Goal: Contribute content: Contribute content

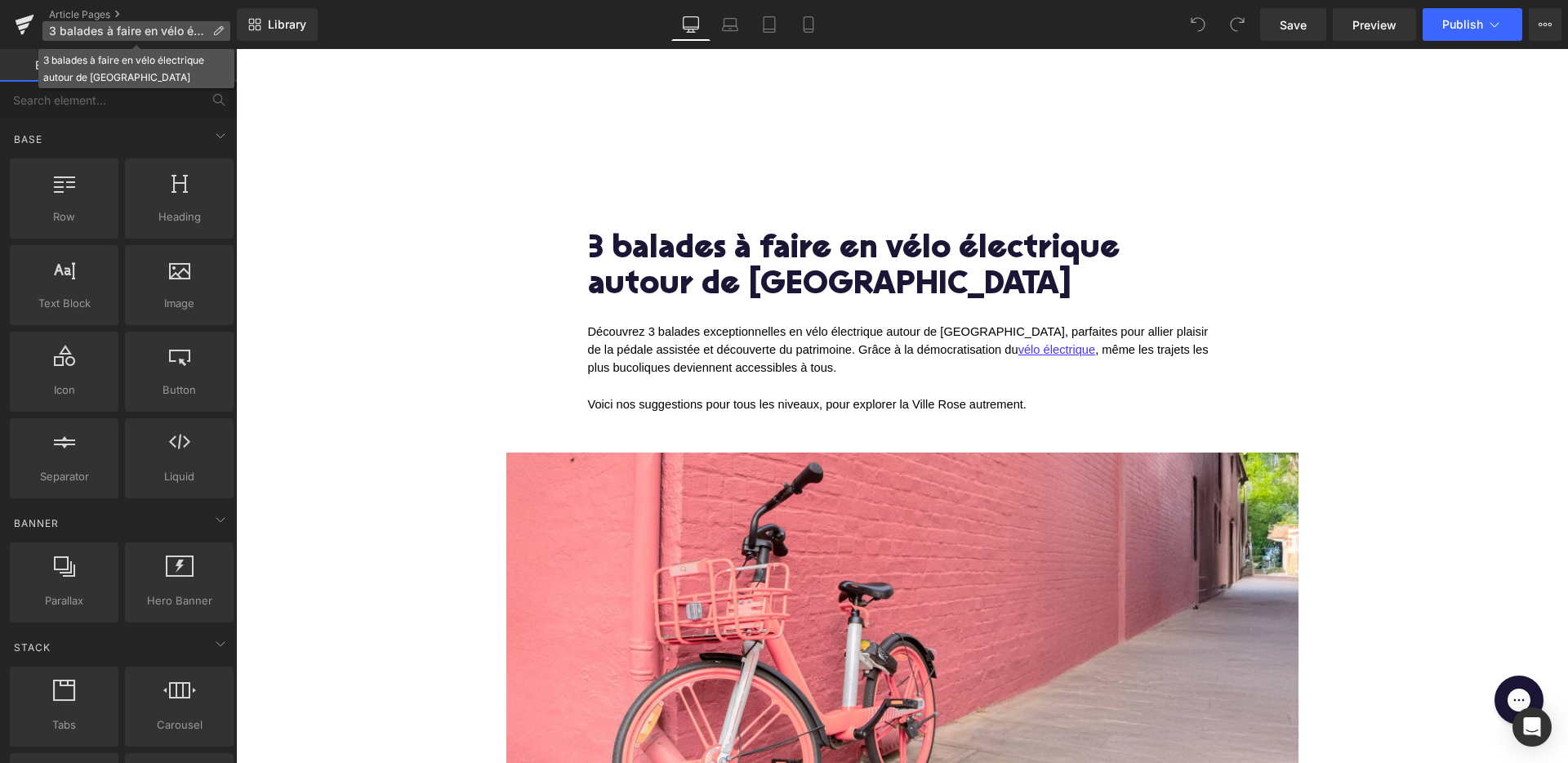
click at [183, 25] on span "3 balades à faire en vélo électrique autour de [GEOGRAPHIC_DATA]" at bounding box center [128, 30] width 157 height 13
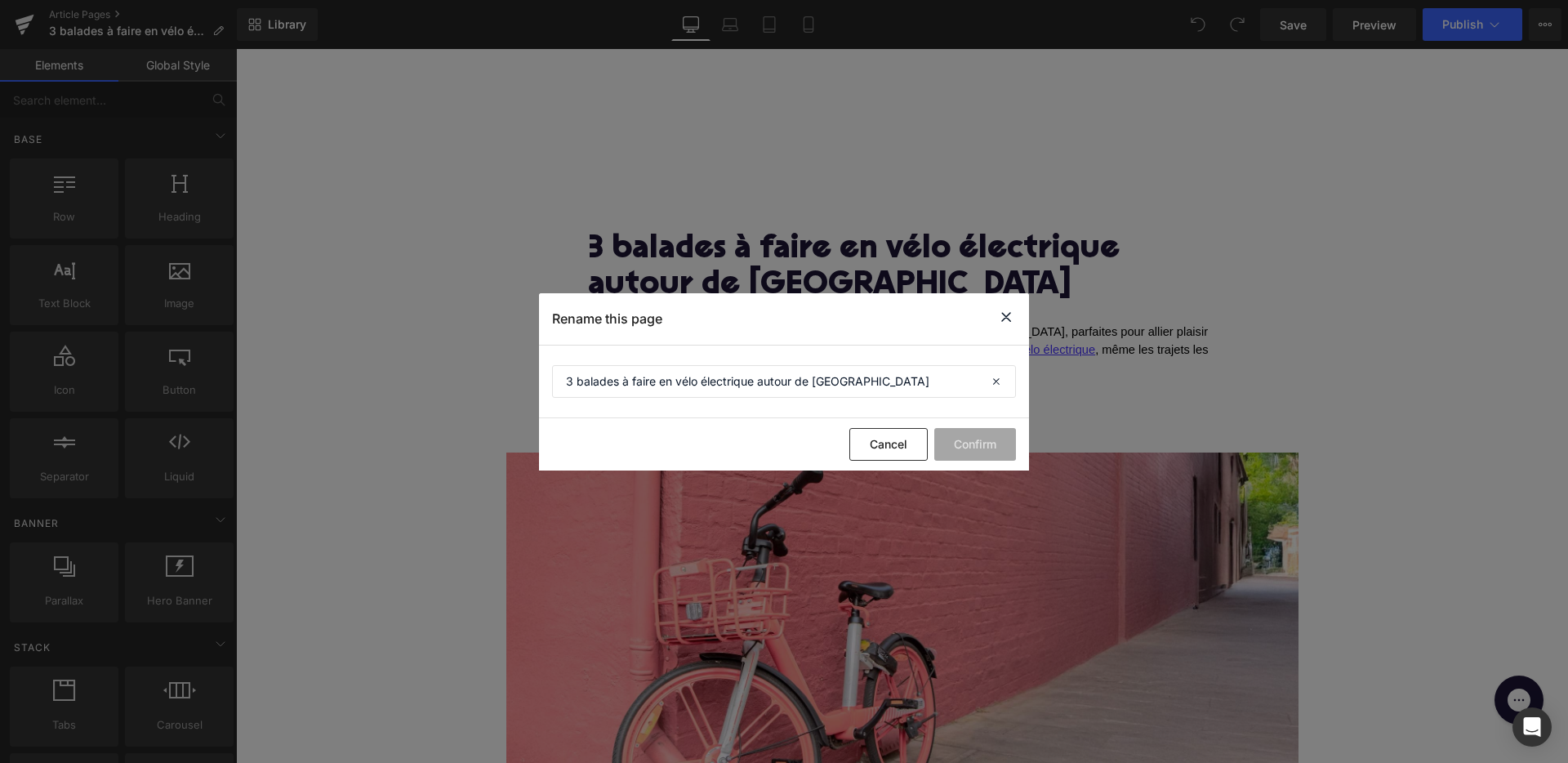
drag, startPoint x: 607, startPoint y: 213, endPoint x: 371, endPoint y: 164, distance: 241.0
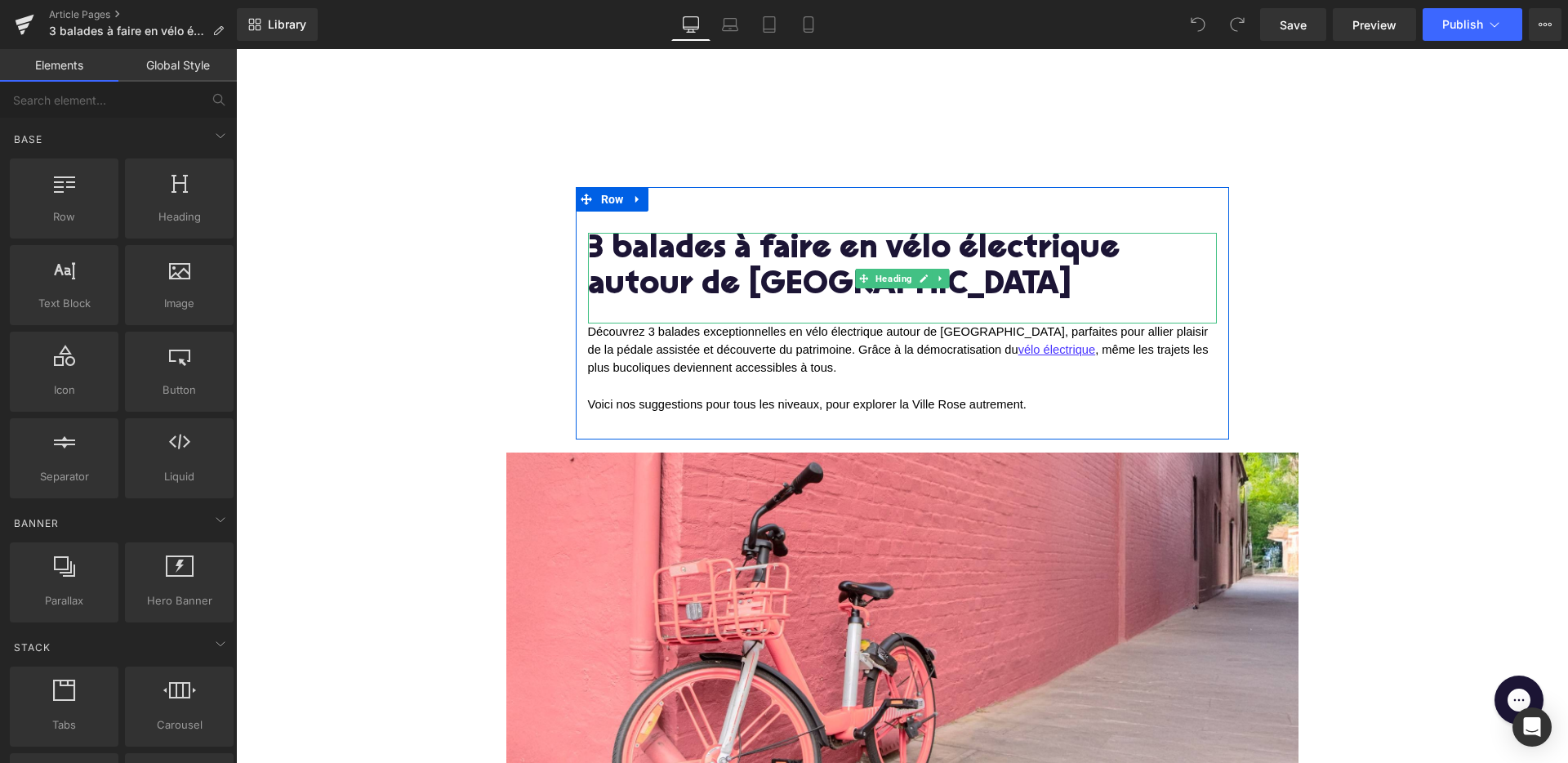
click at [842, 285] on h1 "3 balades à faire en vélo électrique autour de [GEOGRAPHIC_DATA]" at bounding box center [902, 269] width 629 height 71
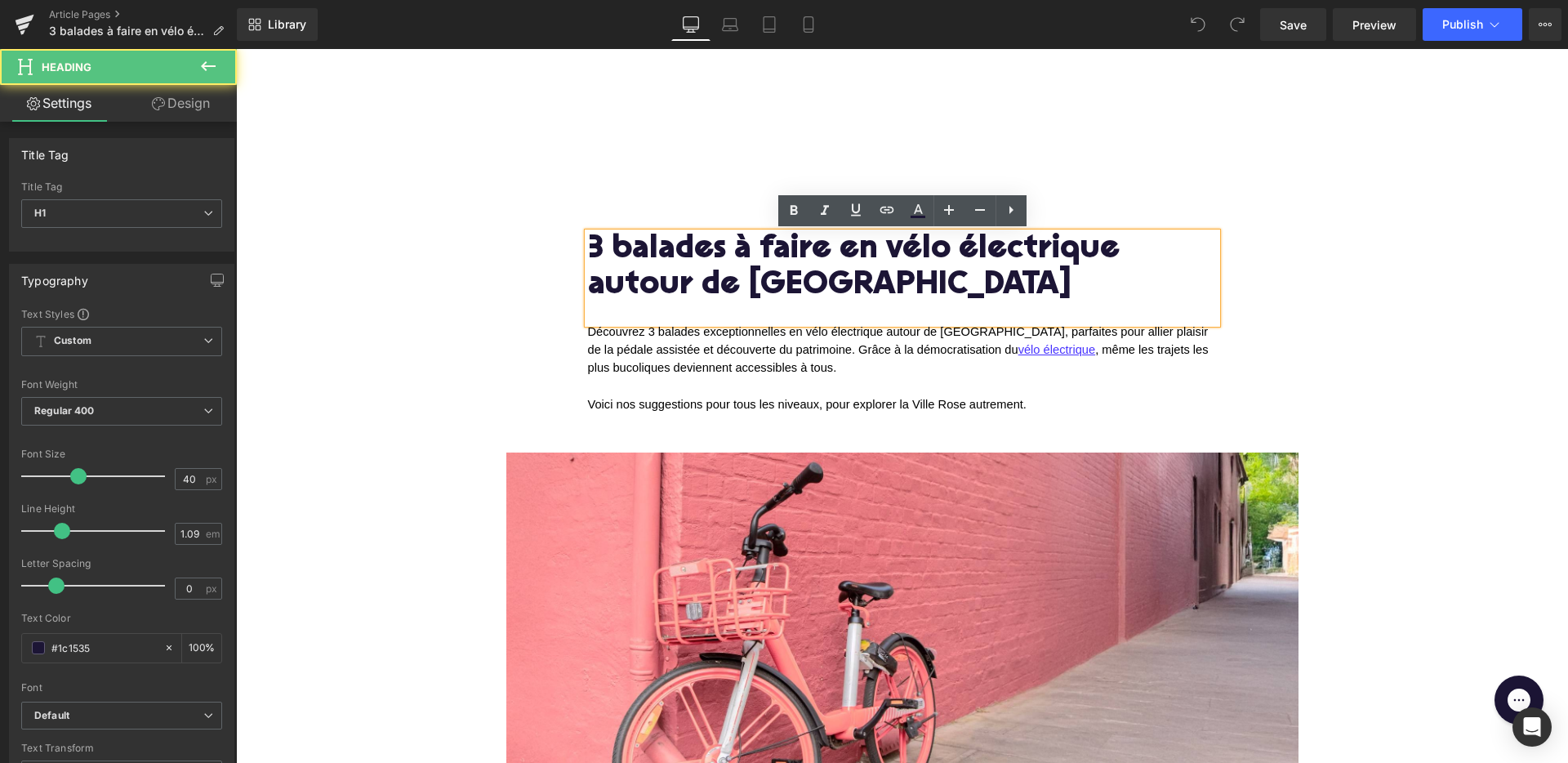
click at [747, 286] on h1 "3 balades à faire en vélo électrique autour de [GEOGRAPHIC_DATA]" at bounding box center [902, 269] width 629 height 71
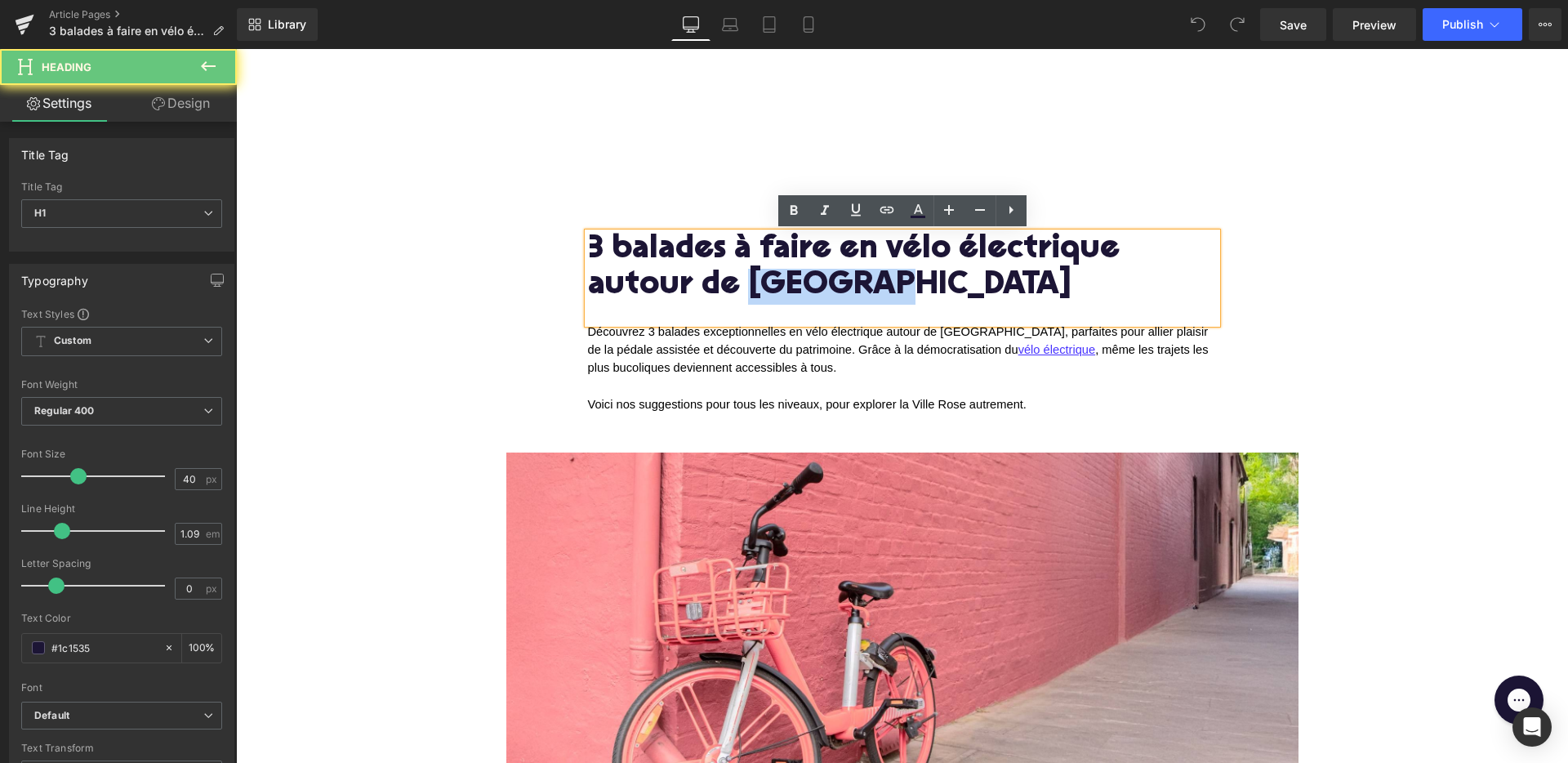
click at [747, 286] on h1 "3 balades à faire en vélo électrique autour de [GEOGRAPHIC_DATA]" at bounding box center [902, 269] width 629 height 71
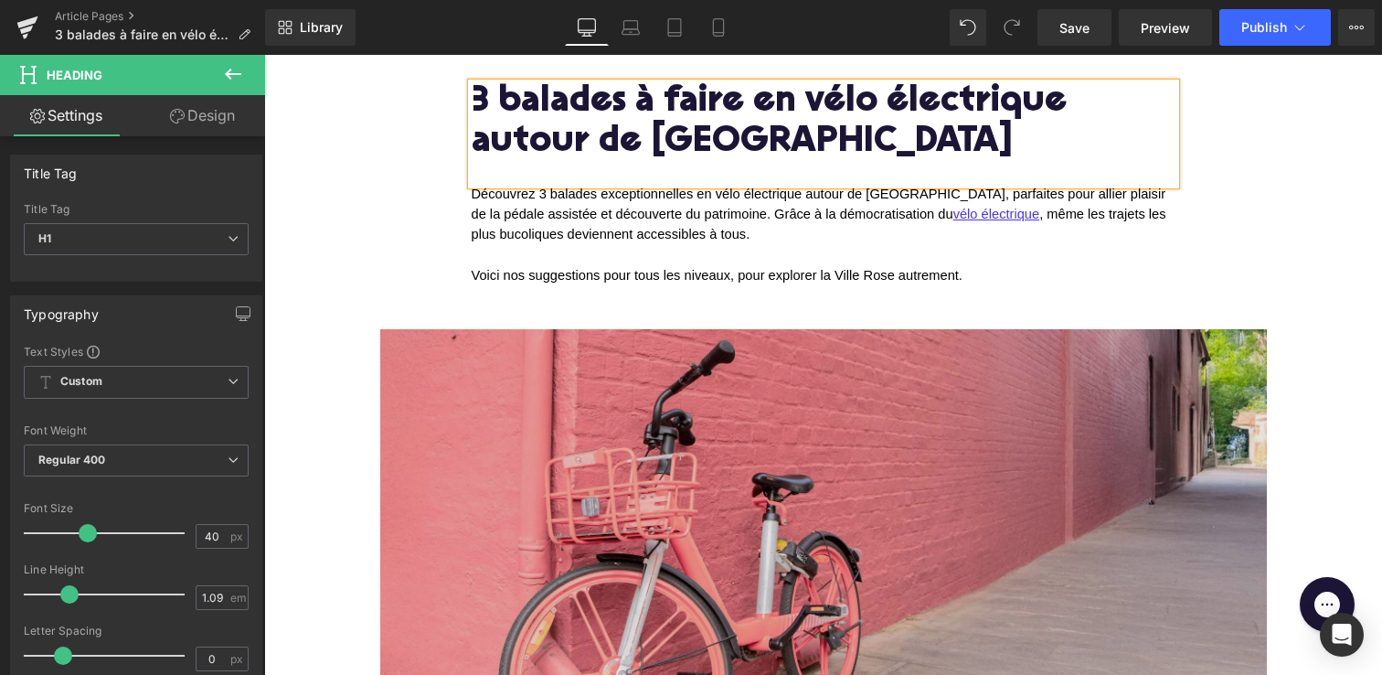
scroll to position [178, 0]
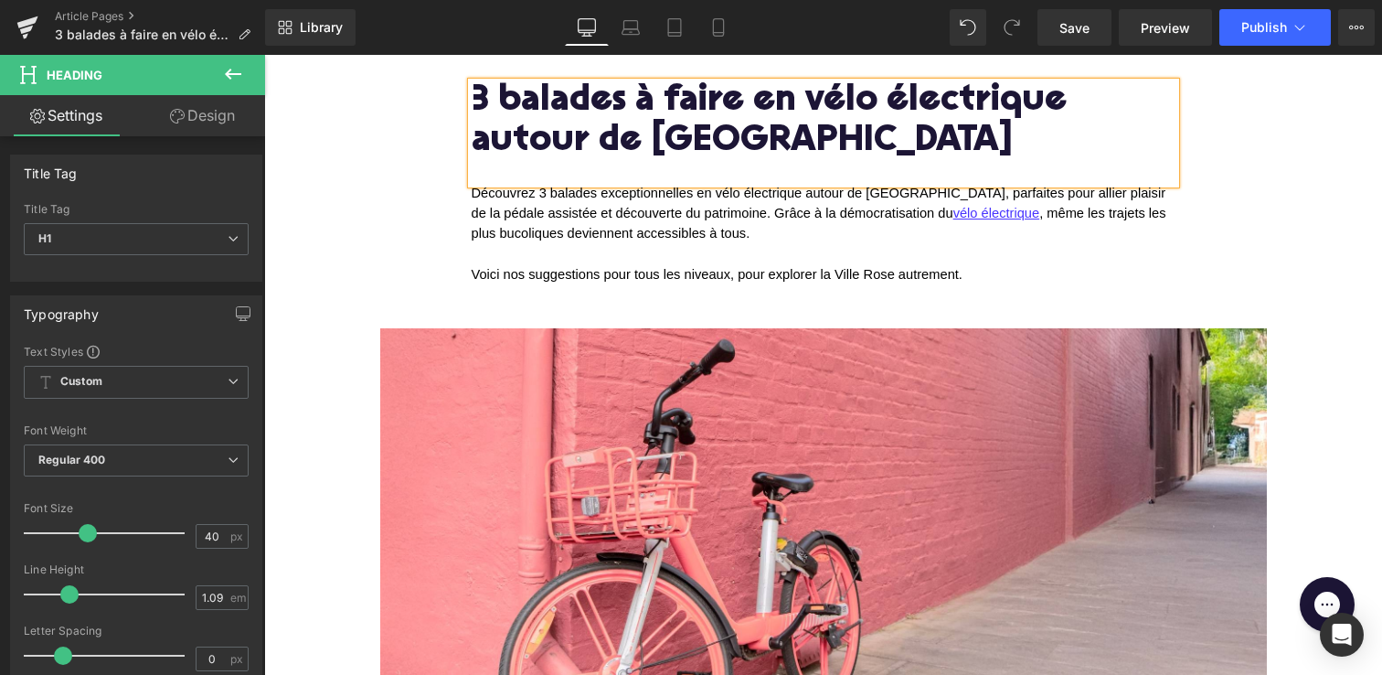
click at [784, 229] on p "Découvrez 3 balades exceptionnelles en vélo électrique autour de [GEOGRAPHIC_DA…" at bounding box center [824, 214] width 704 height 60
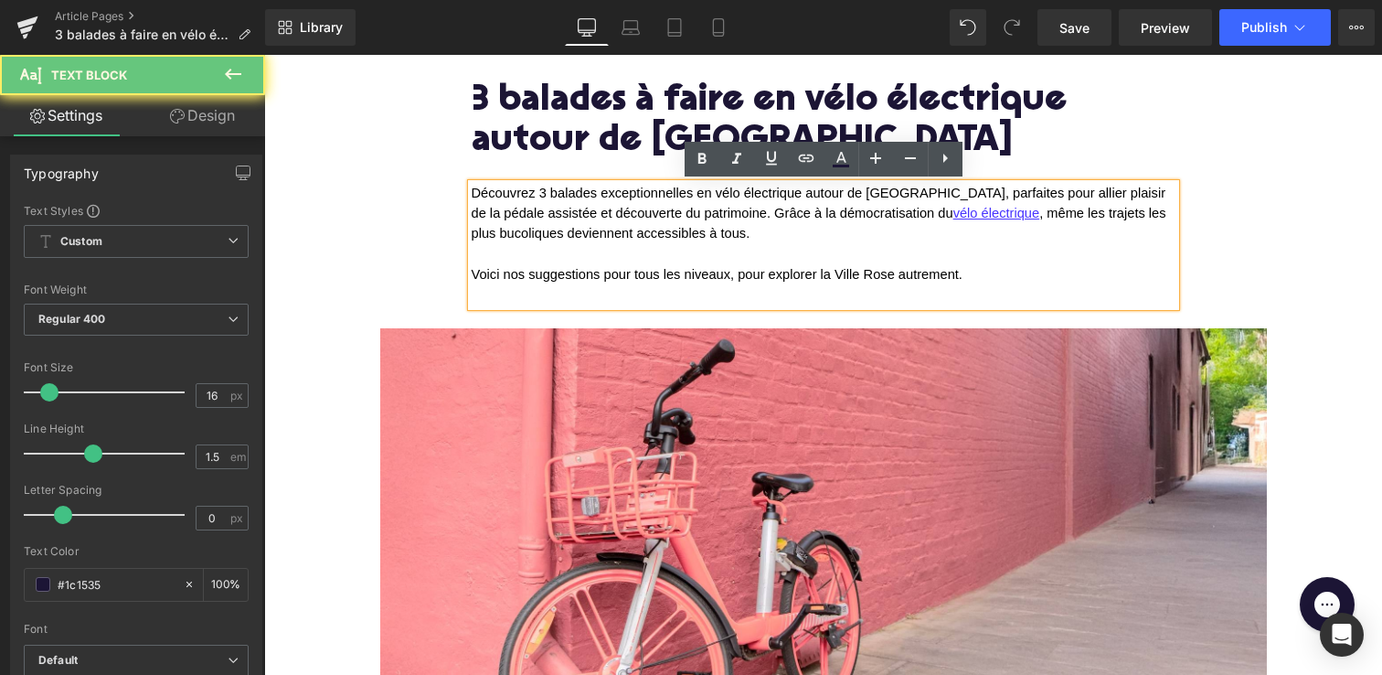
click at [763, 230] on p "Découvrez 3 balades exceptionnelles en vélo électrique autour de [GEOGRAPHIC_DA…" at bounding box center [824, 214] width 704 height 60
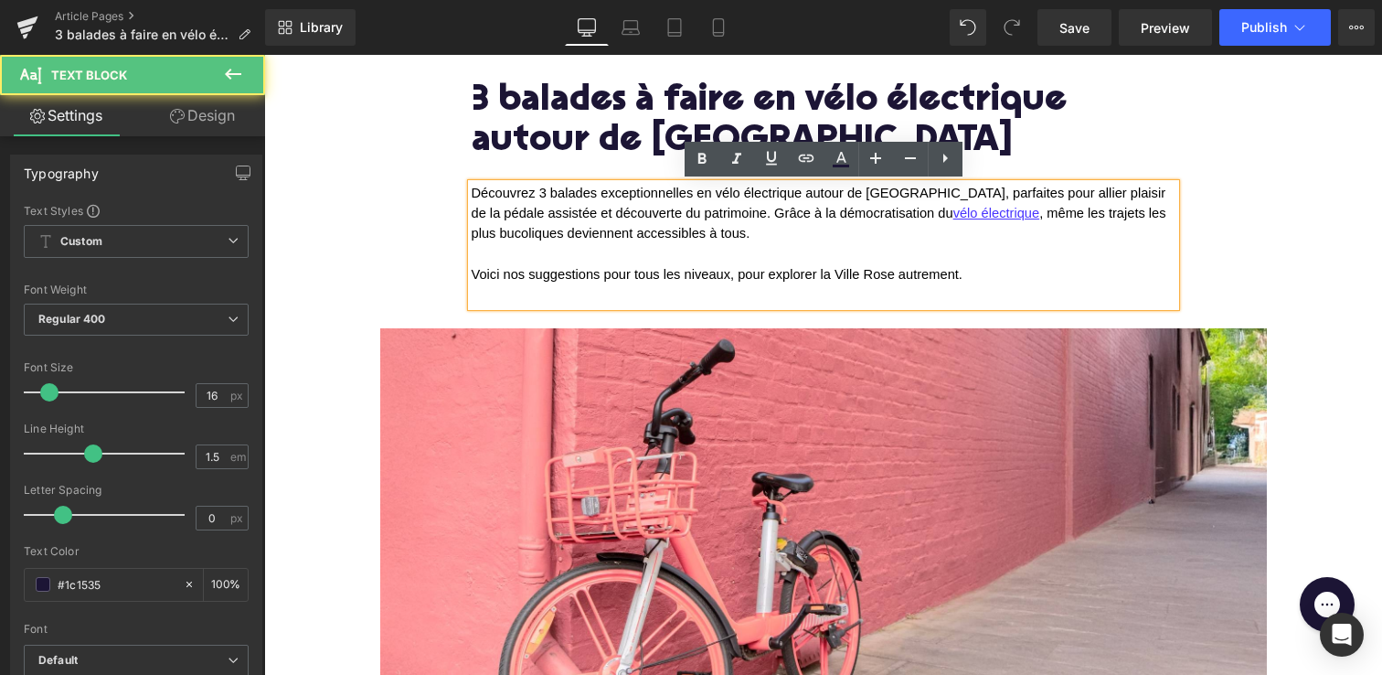
click at [965, 272] on p "Voici nos suggestions pour tous les niveaux, pour explorer la Ville Rose autrem…" at bounding box center [824, 275] width 704 height 20
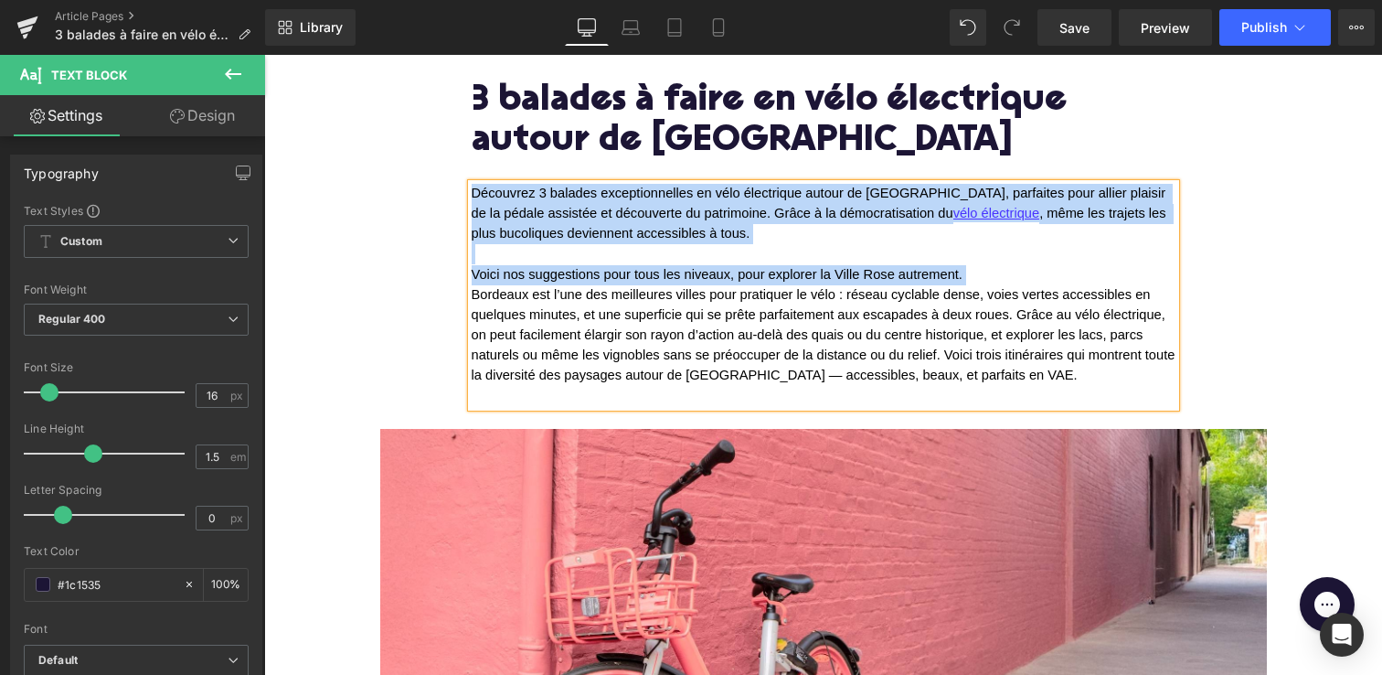
drag, startPoint x: 471, startPoint y: 296, endPoint x: 475, endPoint y: 191, distance: 105.2
click at [475, 191] on div "Découvrez 3 balades exceptionnelles en vélo électrique autour de [GEOGRAPHIC_DA…" at bounding box center [824, 295] width 704 height 223
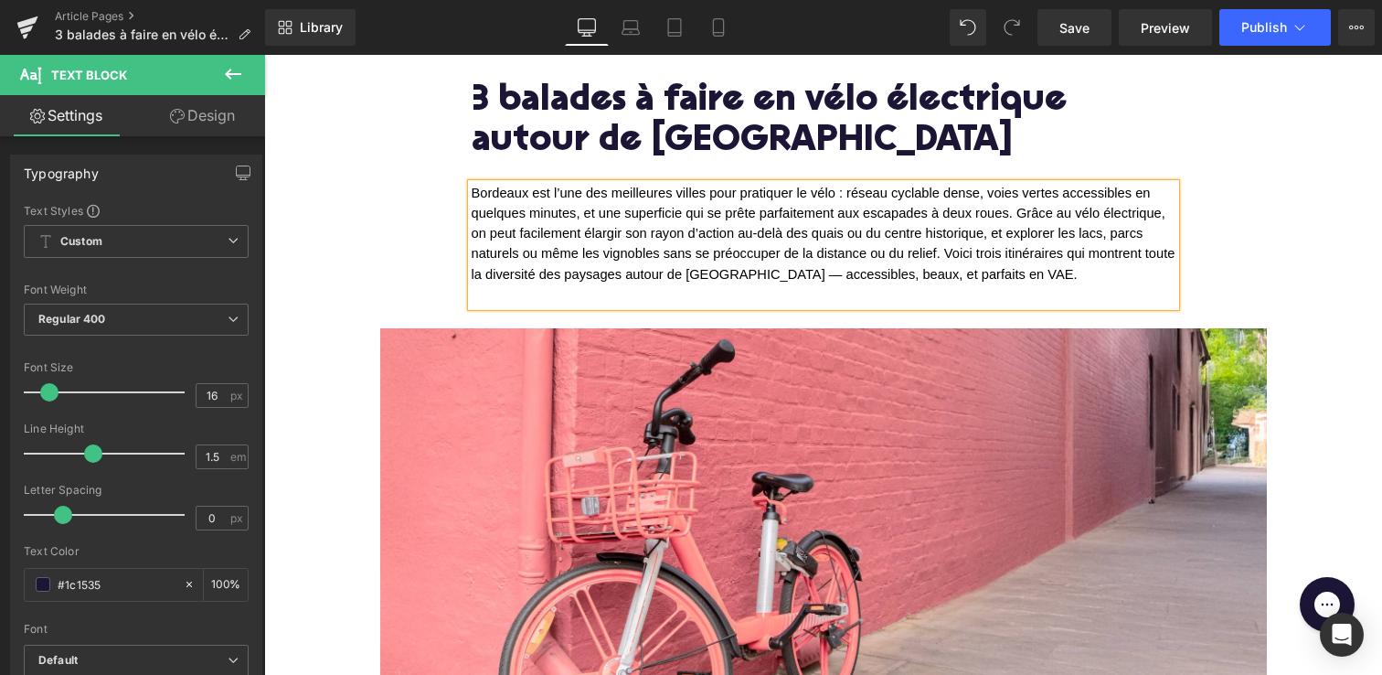
click at [1077, 214] on span "Bordeaux est l’une des meilleures villes pour pratiquer le vélo : réseau cyclab…" at bounding box center [826, 233] width 708 height 95
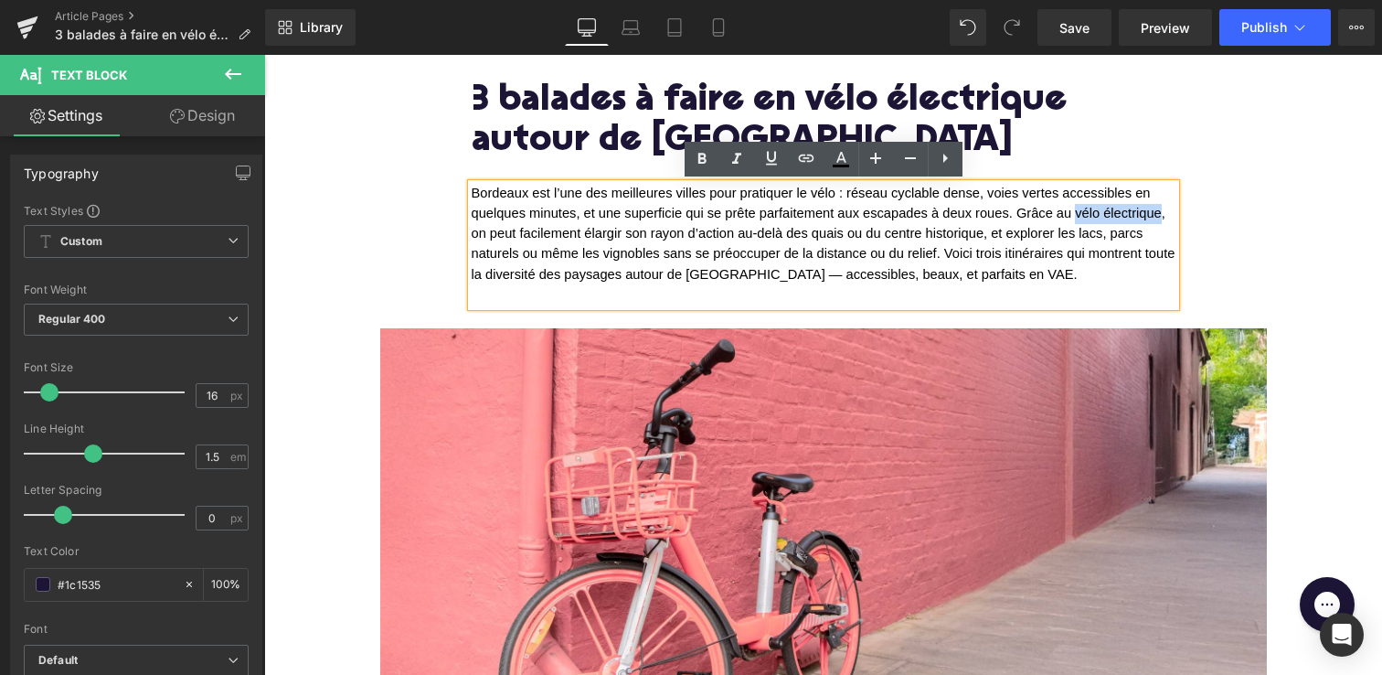
drag, startPoint x: 1077, startPoint y: 217, endPoint x: 1160, endPoint y: 217, distance: 83.2
click at [1160, 217] on span "Bordeaux est l’une des meilleures villes pour pratiquer le vélo : réseau cyclab…" at bounding box center [826, 233] width 708 height 95
click at [805, 161] on icon at bounding box center [806, 158] width 22 height 22
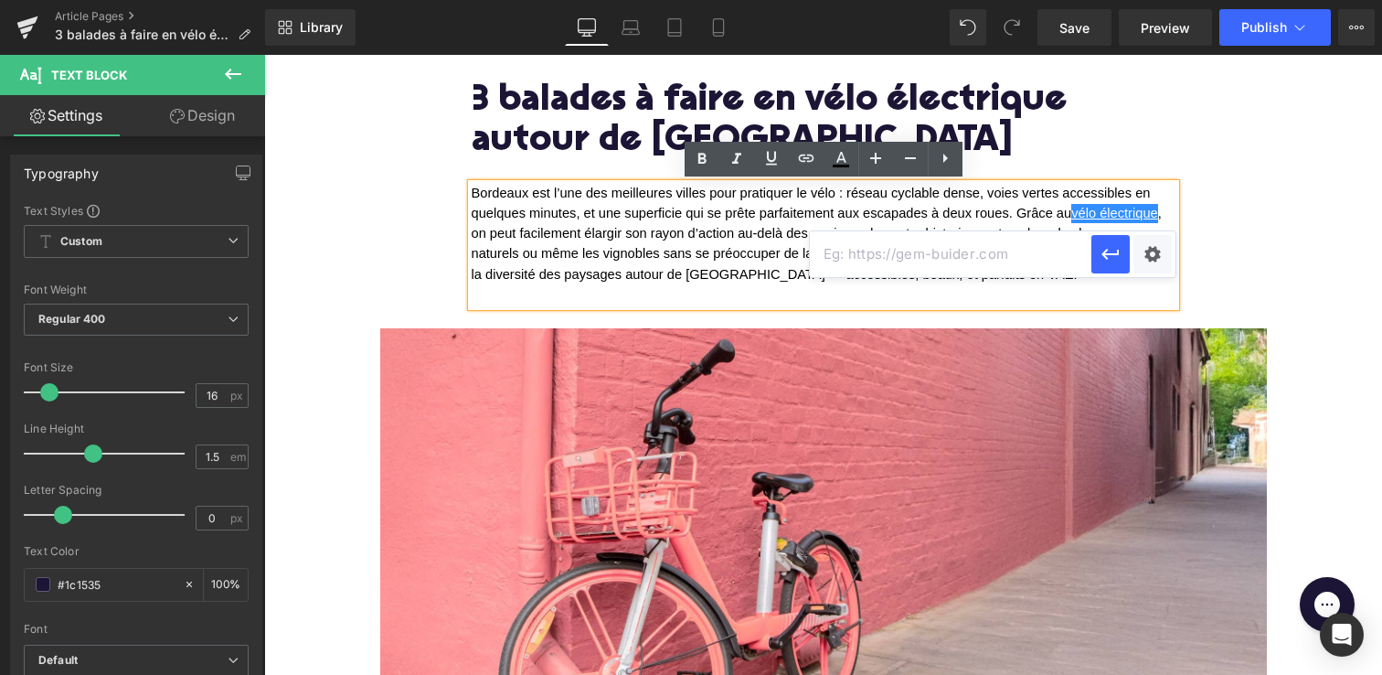
click at [847, 257] on input "text" at bounding box center [951, 254] width 282 height 46
paste input "[URL][DOMAIN_NAME]"
type input "[URL][DOMAIN_NAME]"
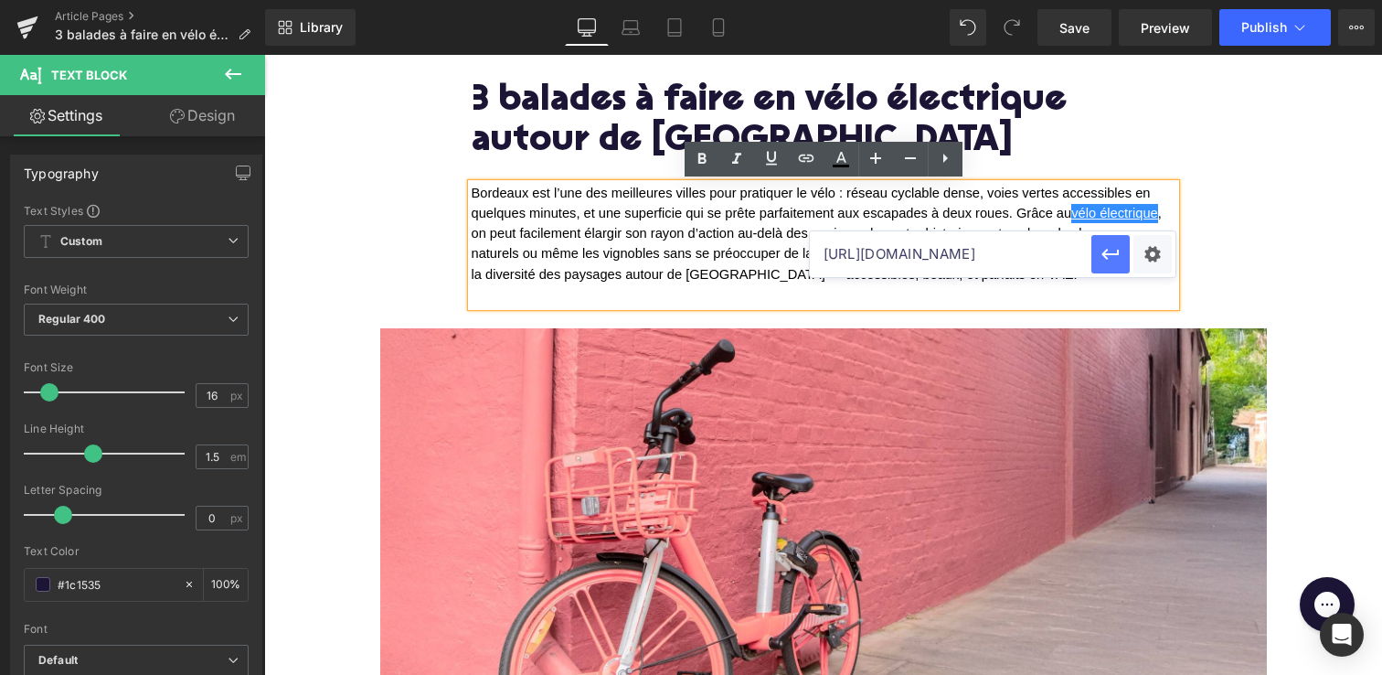
click at [1111, 261] on icon "button" at bounding box center [1111, 254] width 22 height 22
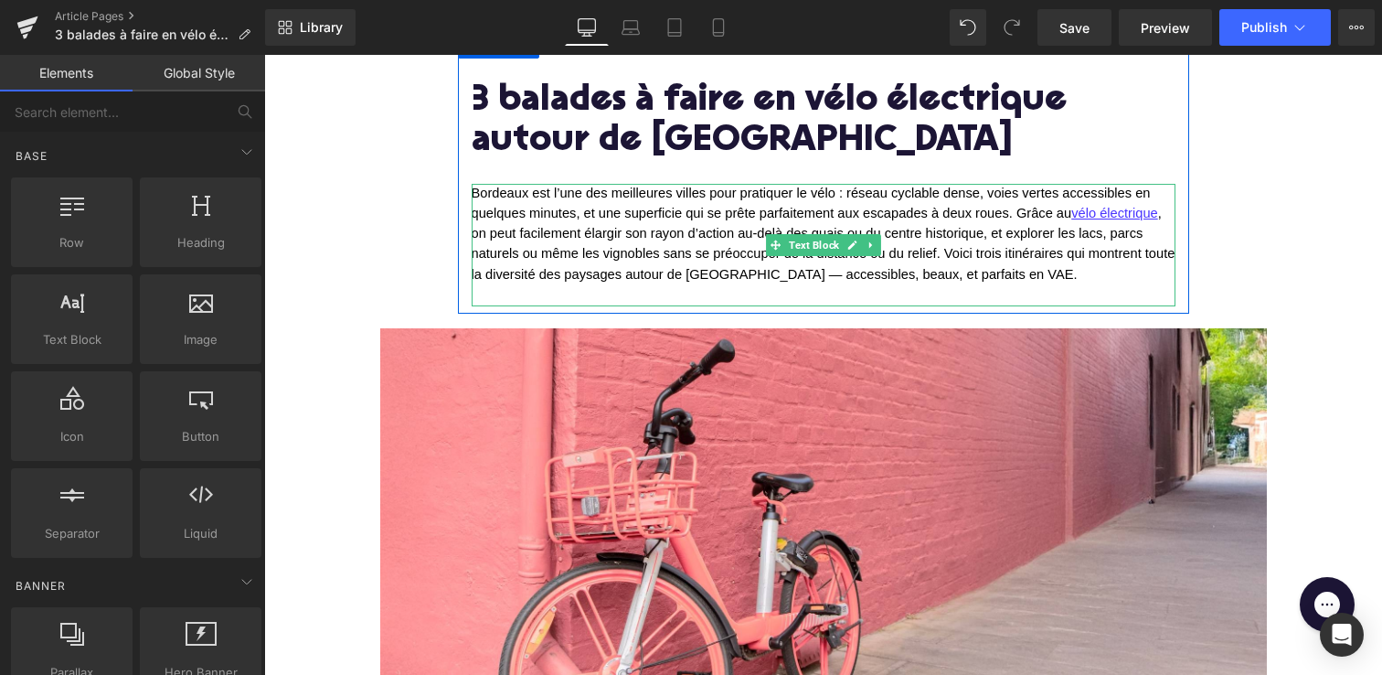
click at [948, 251] on span "Bordeaux est l’une des meilleures villes pour pratiquer le vélo : réseau cyclab…" at bounding box center [826, 233] width 708 height 95
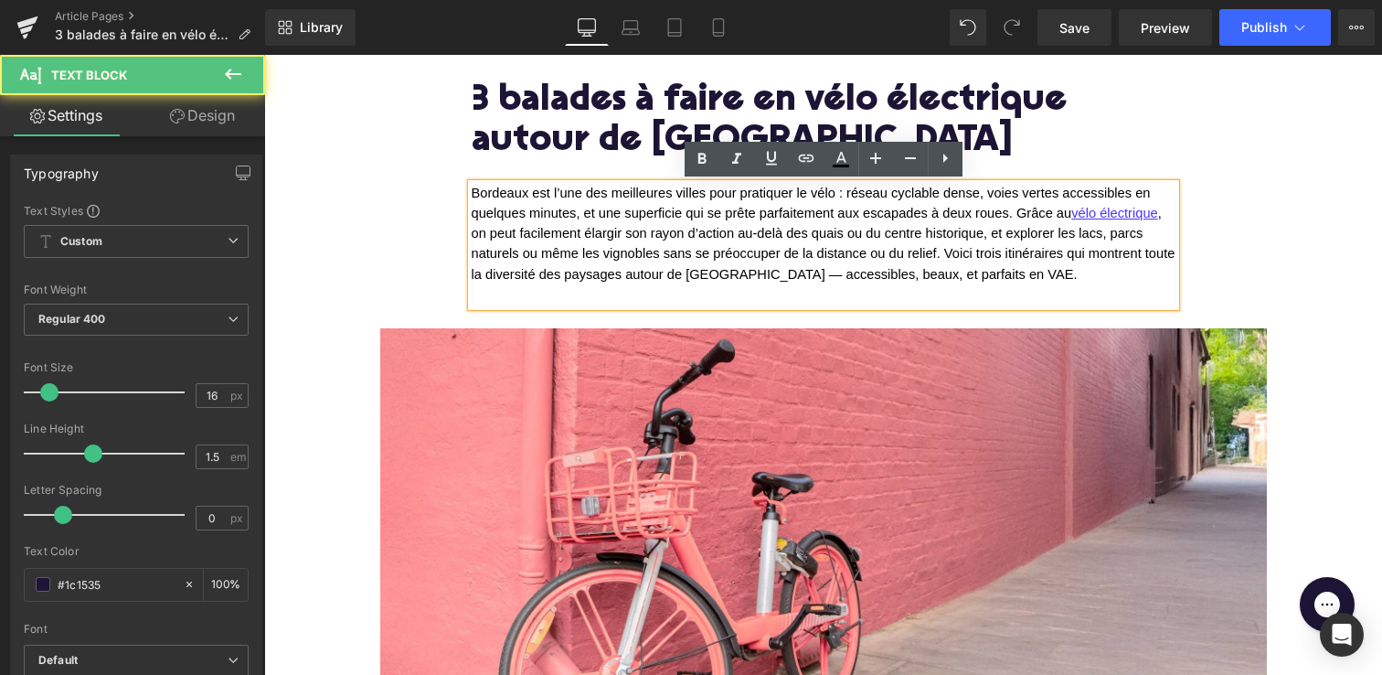
click at [945, 252] on span "Bordeaux est l’une des meilleures villes pour pratiquer le vélo : réseau cyclab…" at bounding box center [826, 233] width 708 height 95
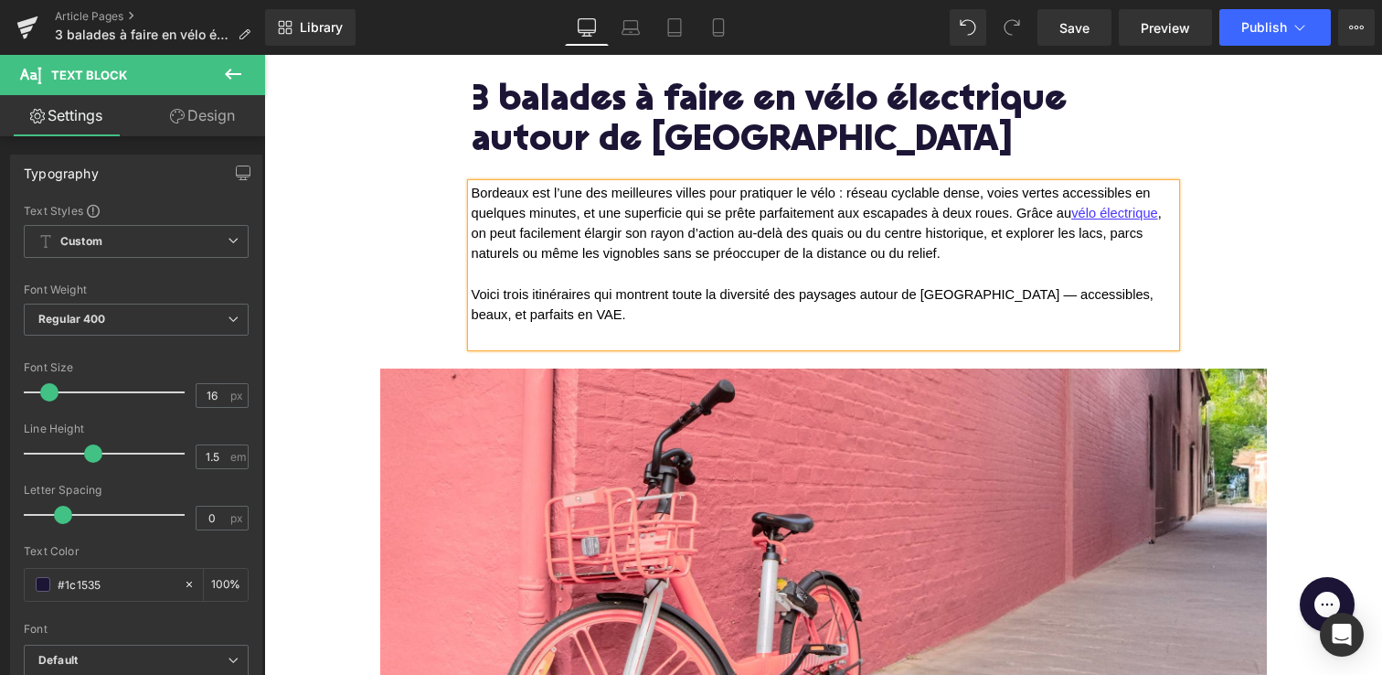
click at [535, 314] on span "Voici trois itinéraires qui montrent toute la diversité des paysages autour de …" at bounding box center [815, 304] width 687 height 35
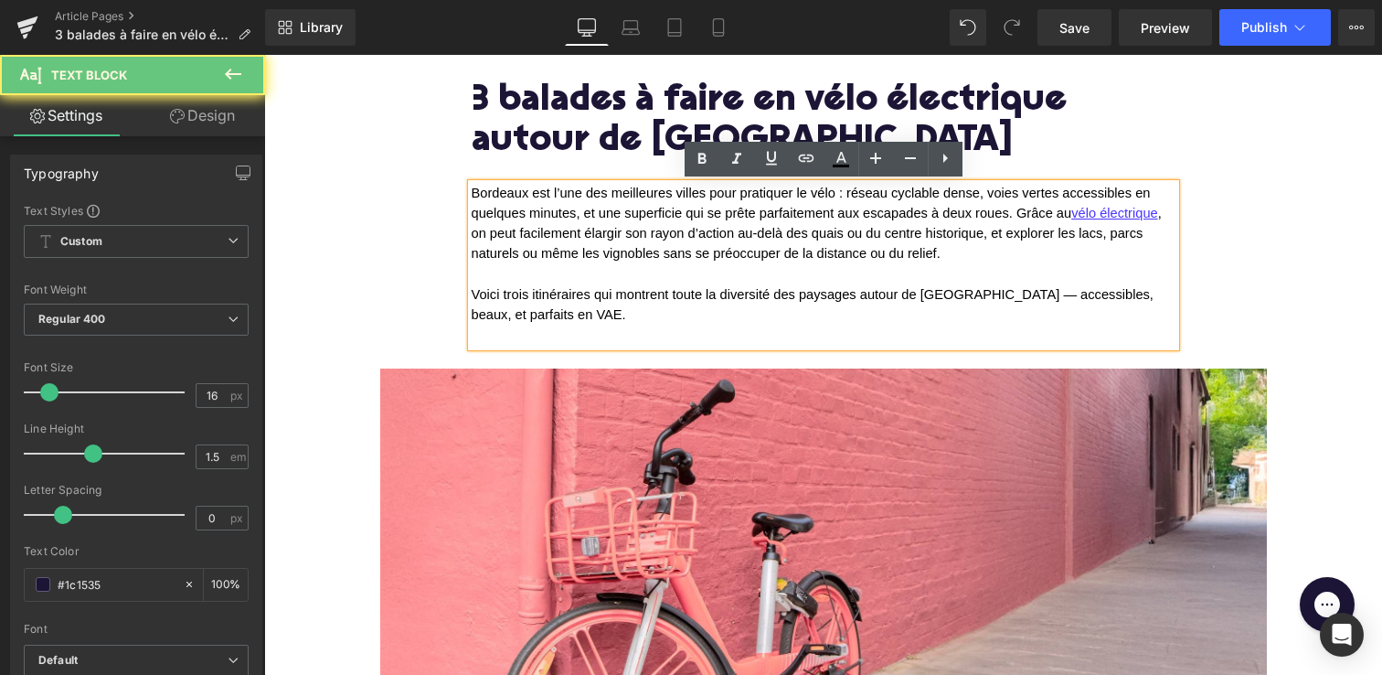
click at [530, 335] on p at bounding box center [824, 335] width 704 height 21
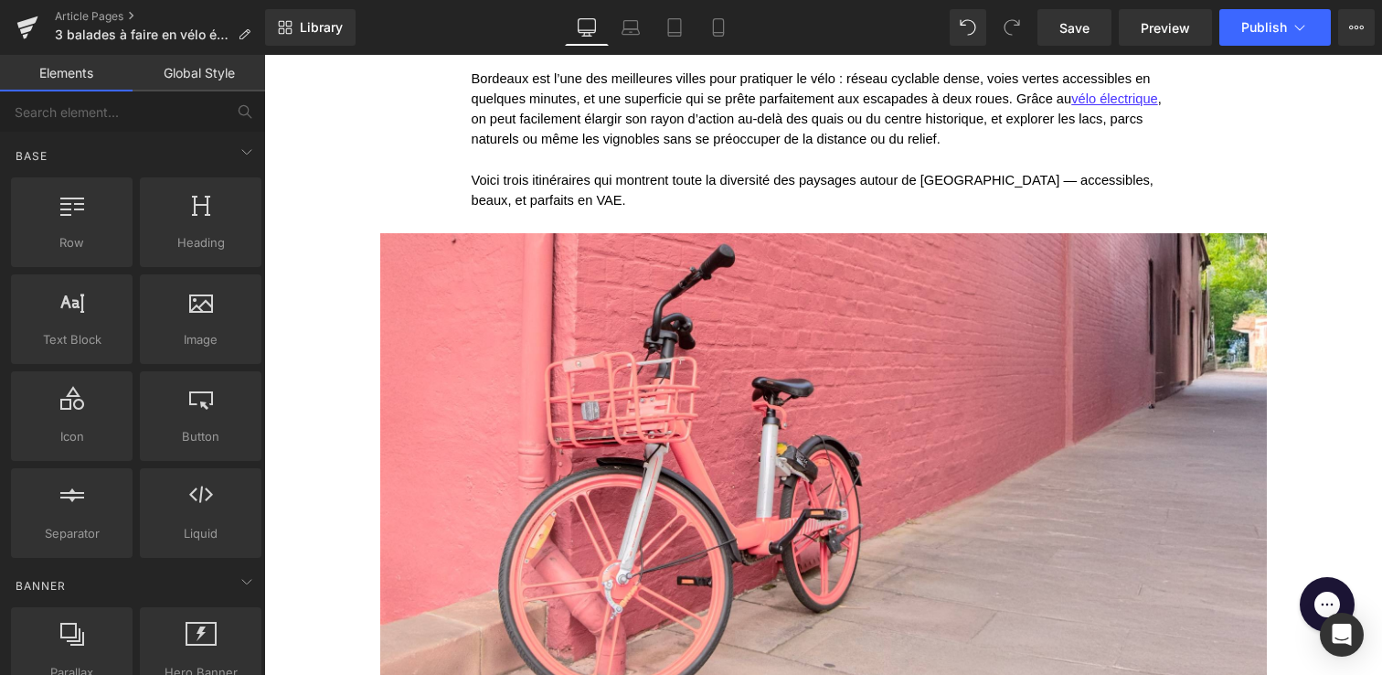
scroll to position [335, 0]
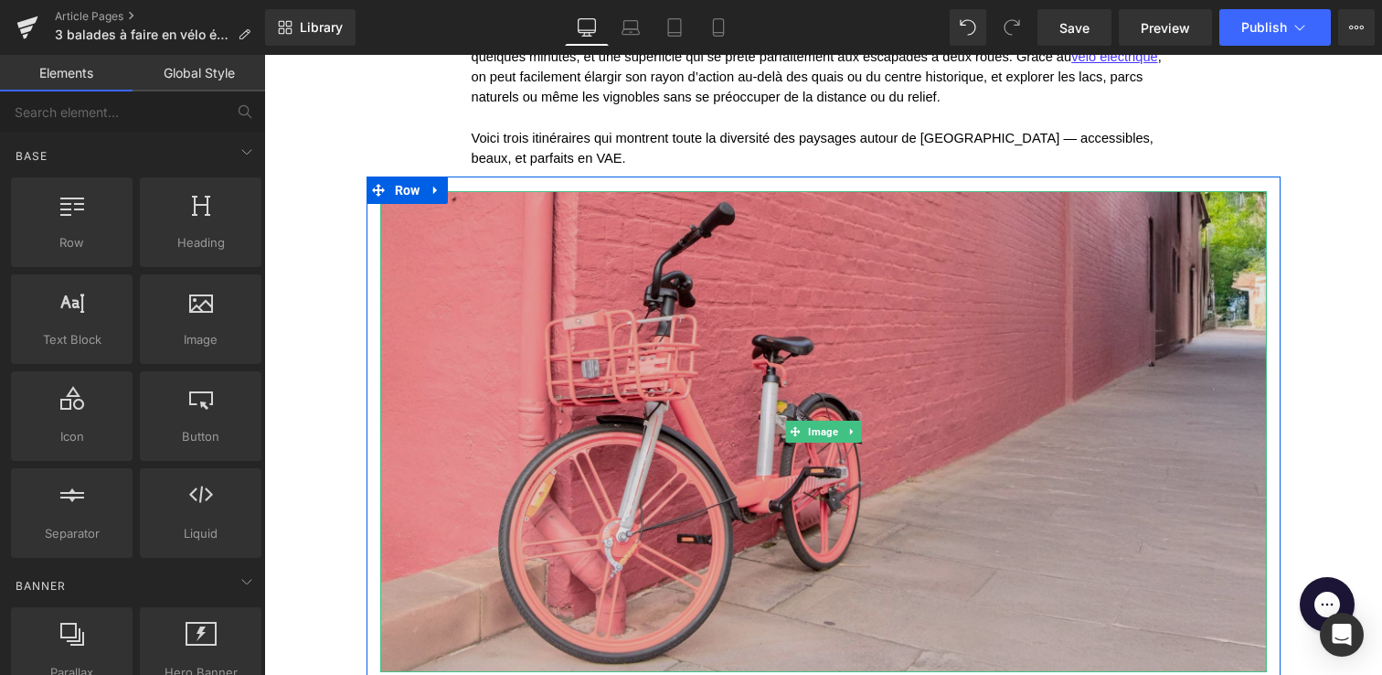
click at [516, 342] on img at bounding box center [823, 431] width 887 height 481
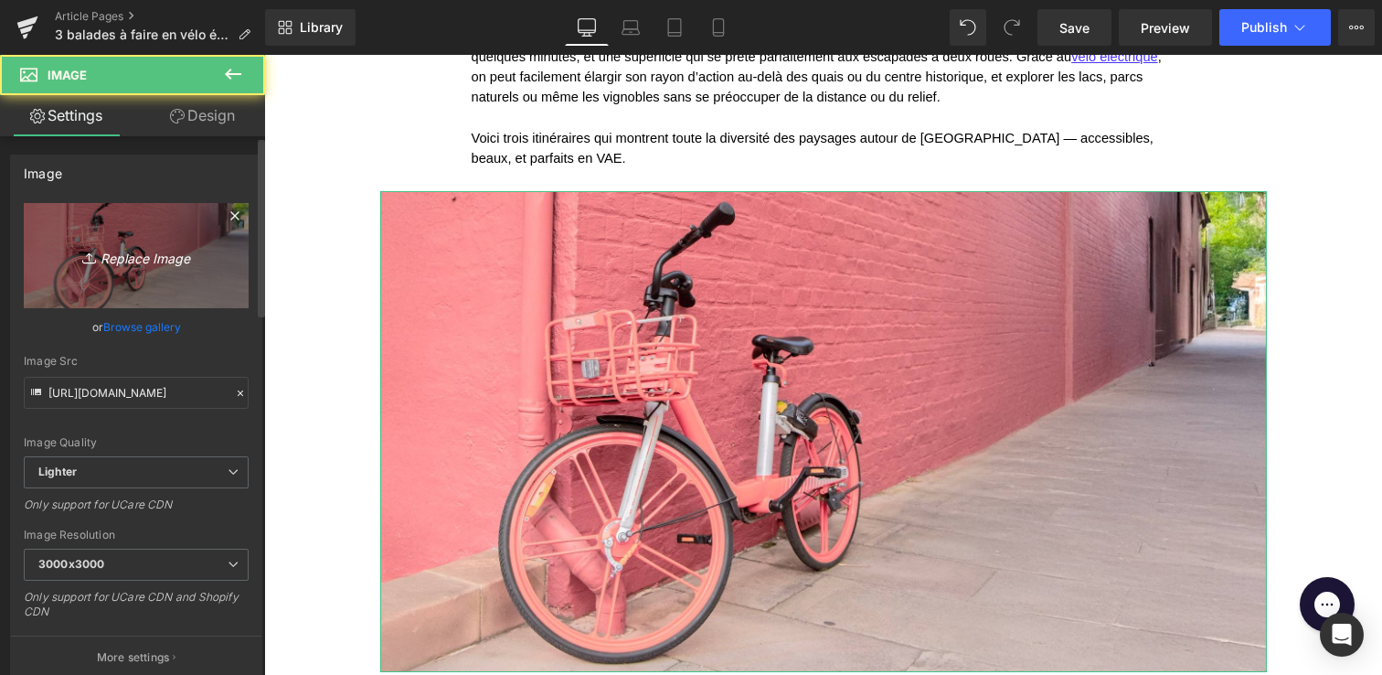
click at [135, 268] on link "Replace Image" at bounding box center [136, 255] width 225 height 105
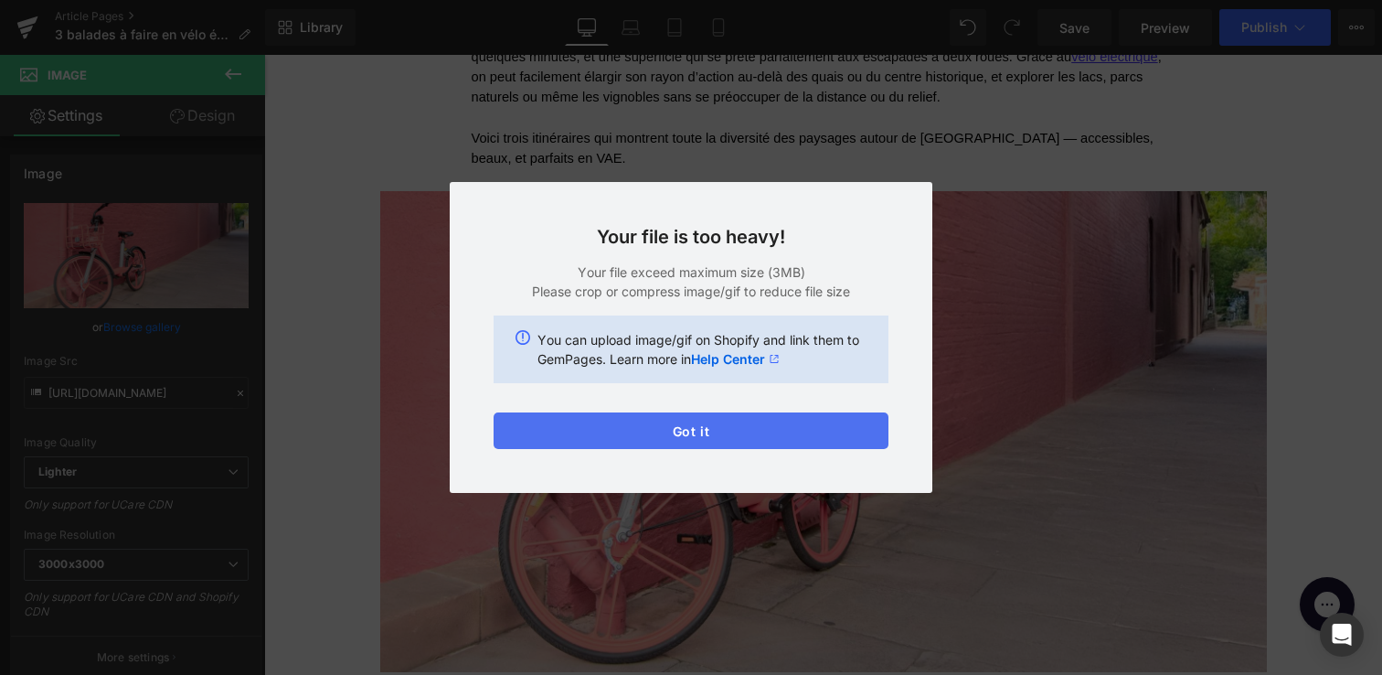
click at [559, 442] on button "Got it" at bounding box center [691, 430] width 395 height 37
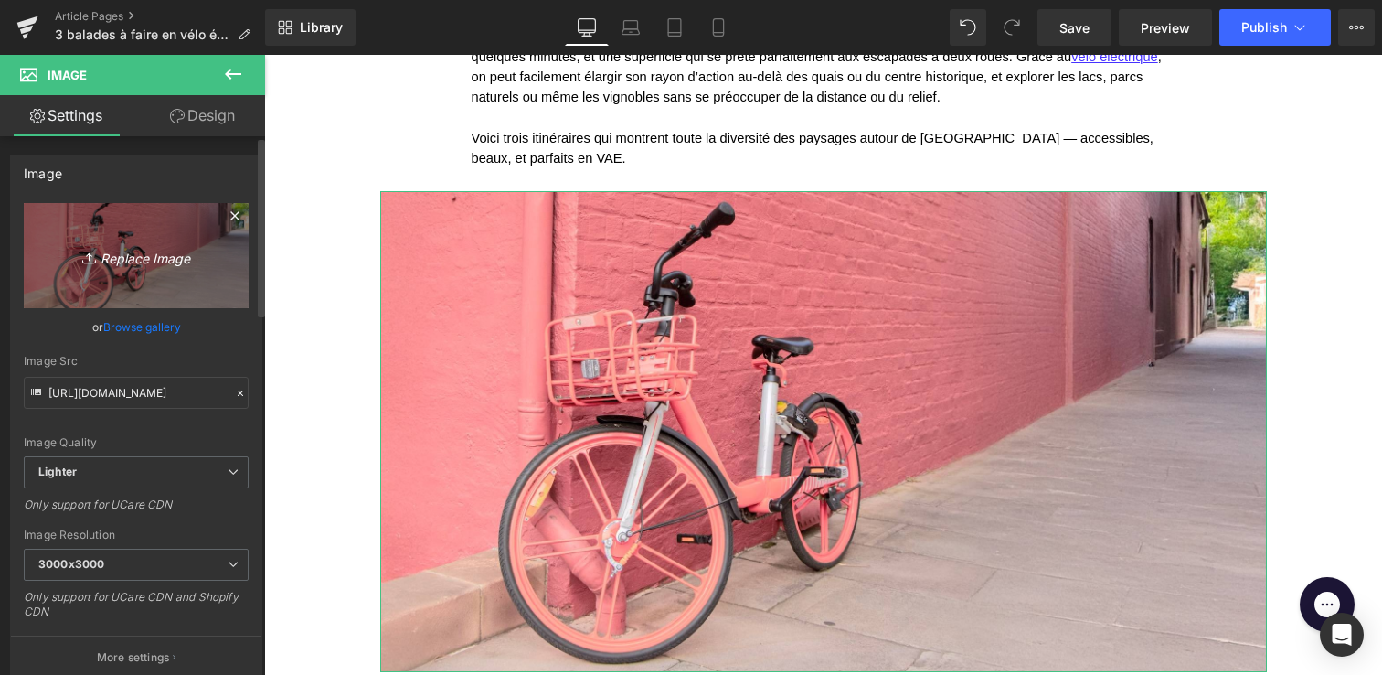
click at [121, 254] on icon "Replace Image" at bounding box center [136, 255] width 146 height 23
click at [189, 240] on link "Replace Image" at bounding box center [136, 255] width 225 height 105
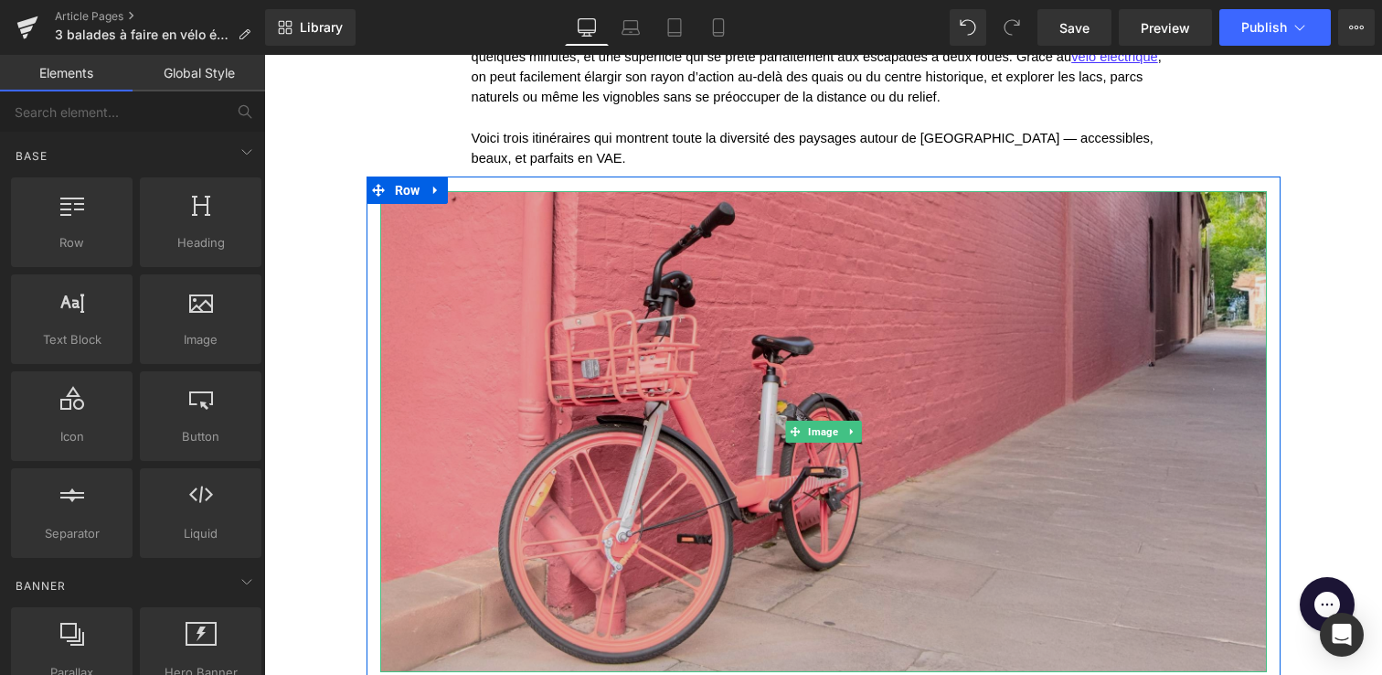
click at [501, 368] on img at bounding box center [823, 431] width 887 height 481
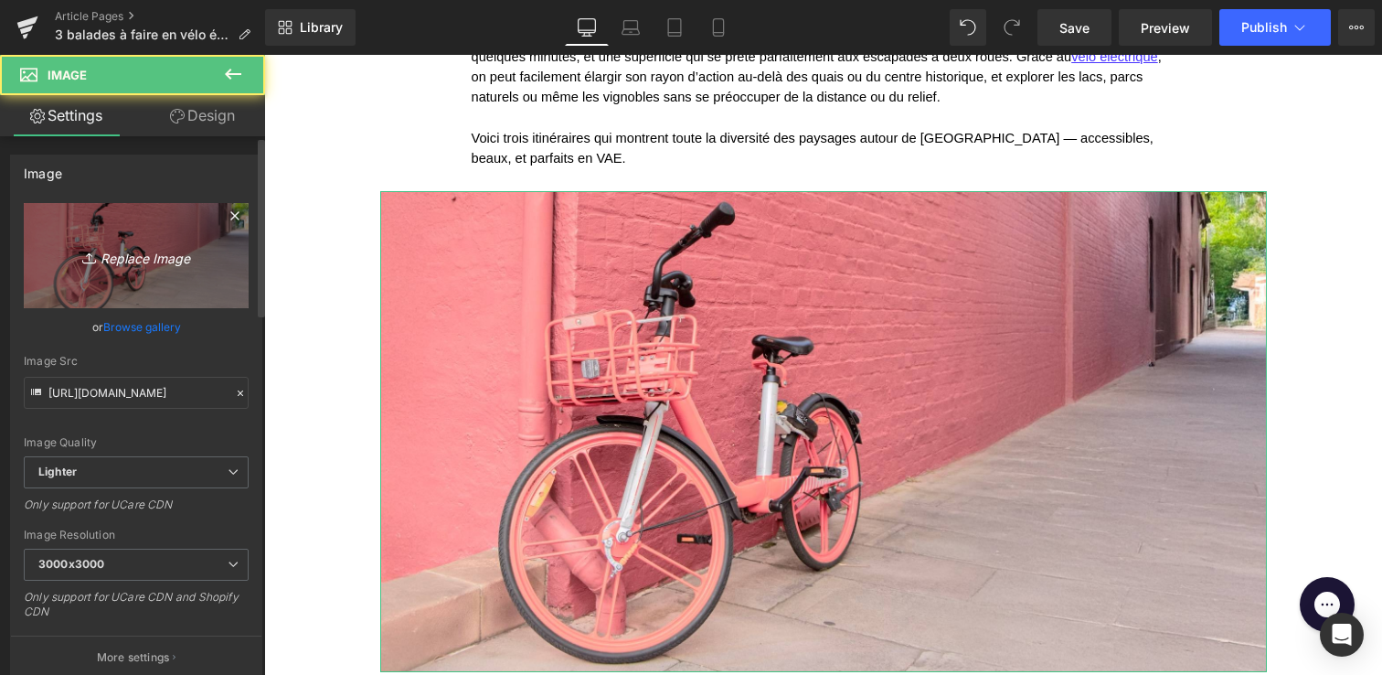
click at [126, 262] on icon "Replace Image" at bounding box center [136, 255] width 146 height 23
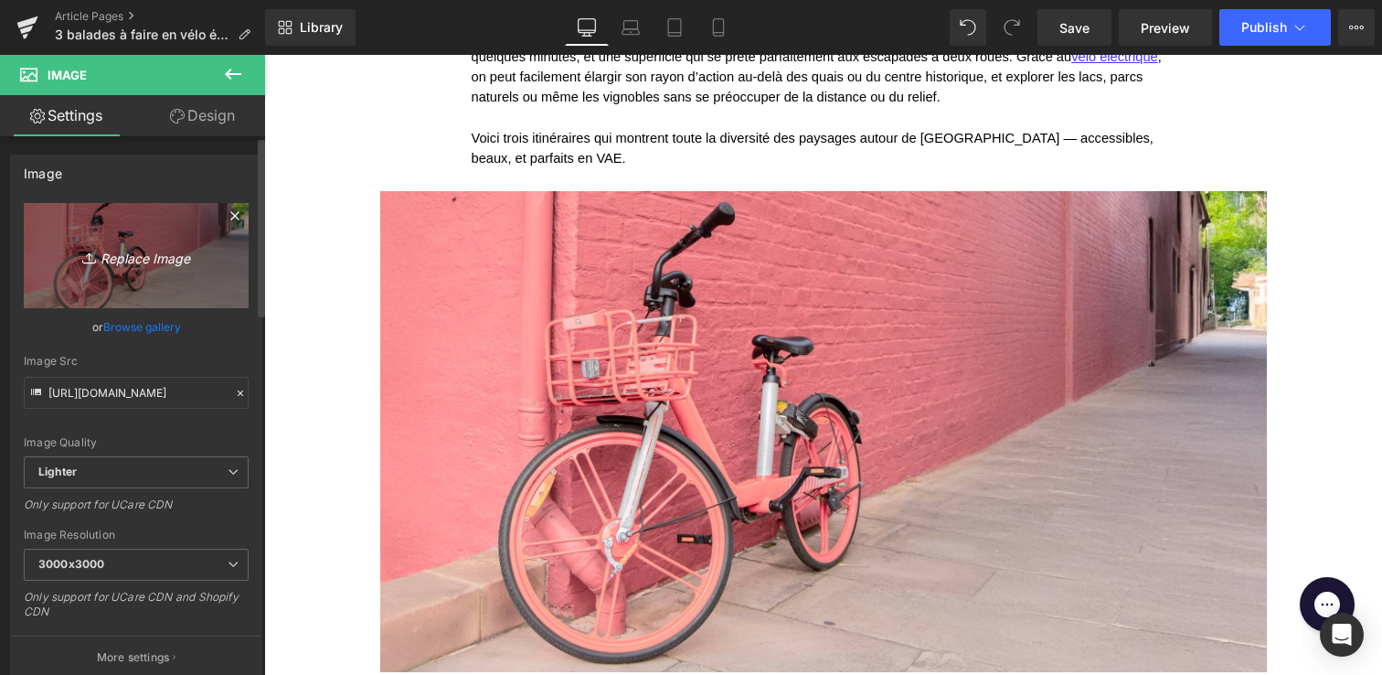
type input "C:\fakepath\Frame 316128499.jpg"
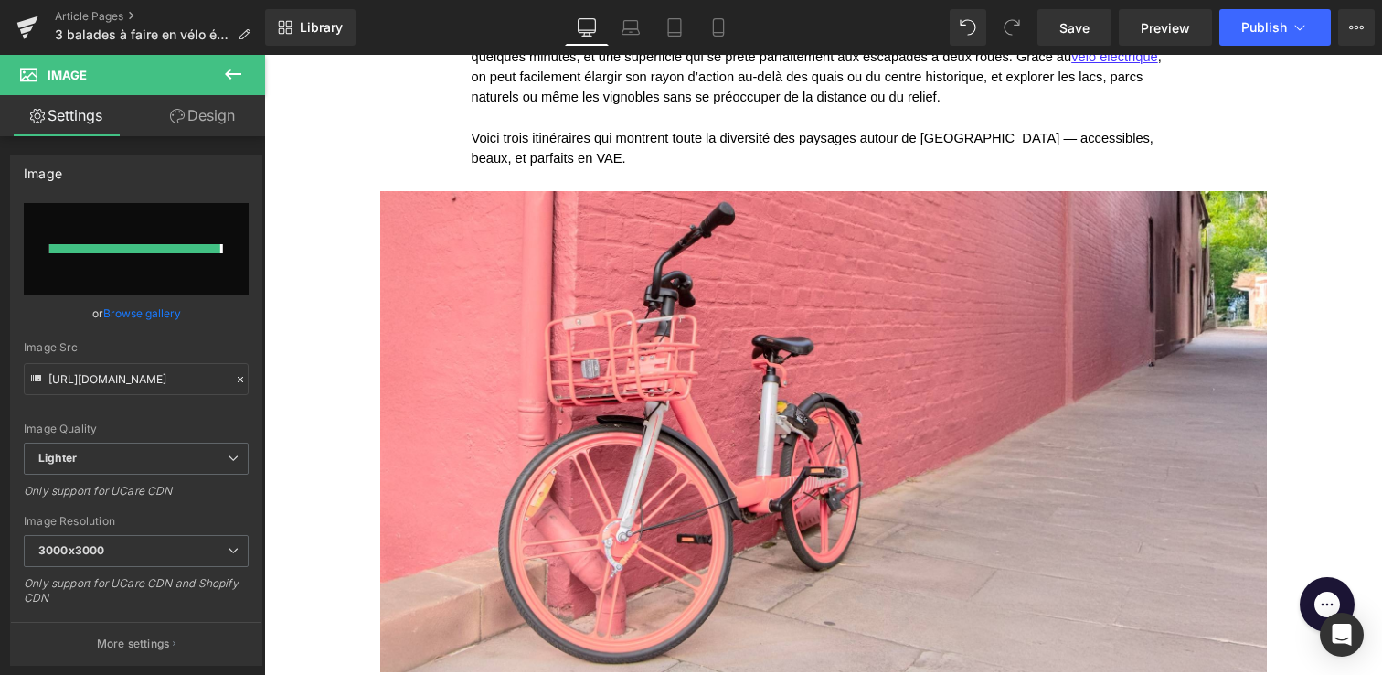
type input "[URL][DOMAIN_NAME]"
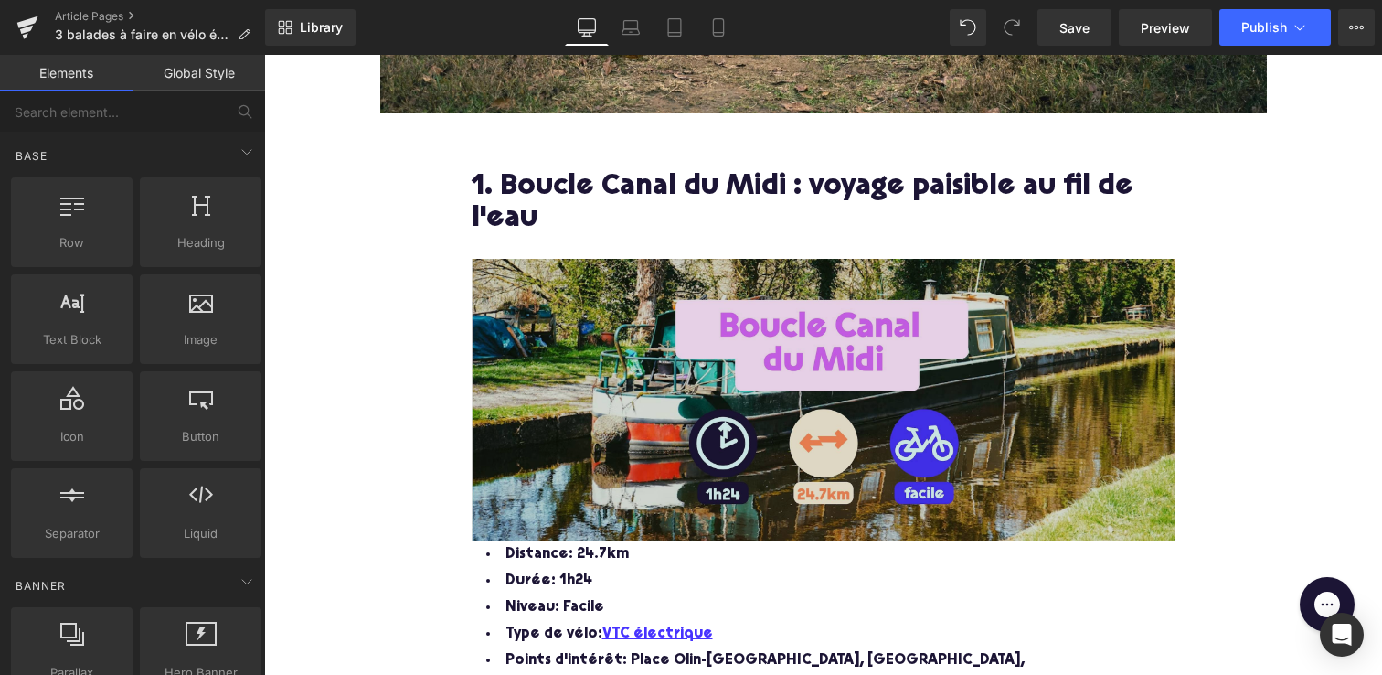
scroll to position [900, 0]
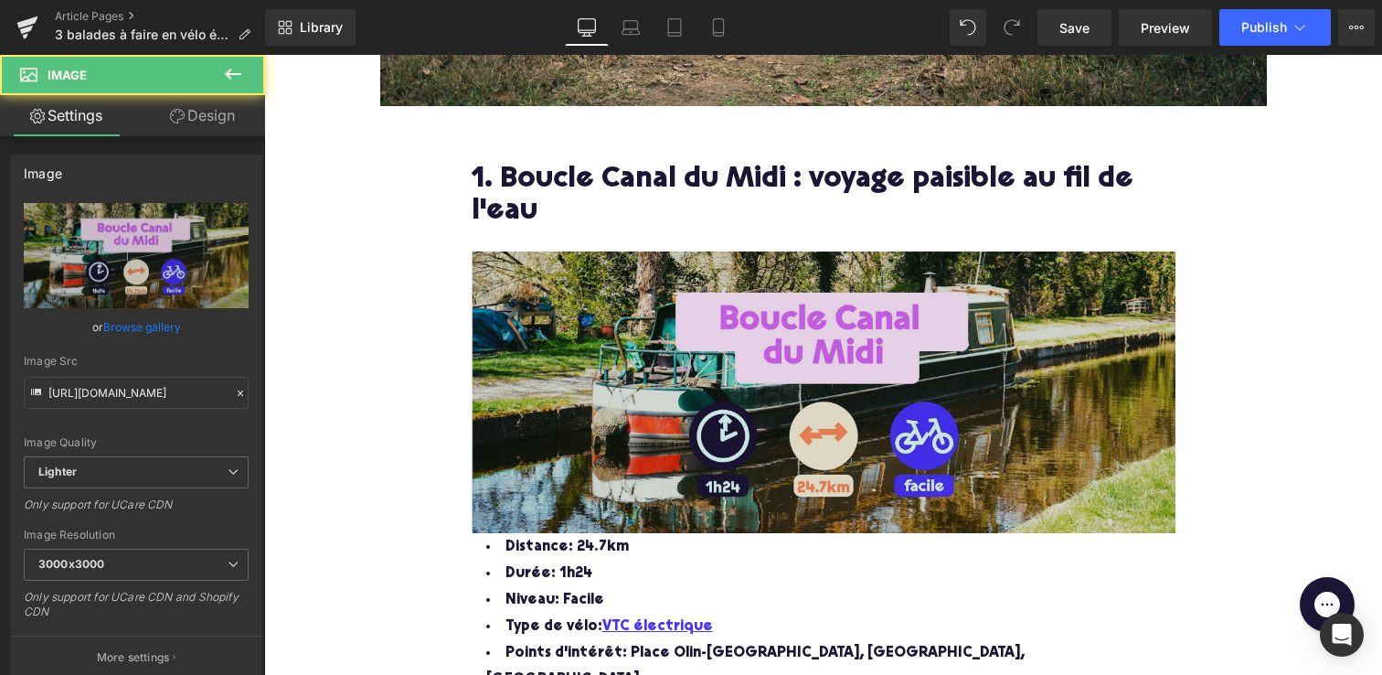
click at [558, 362] on img at bounding box center [824, 392] width 704 height 282
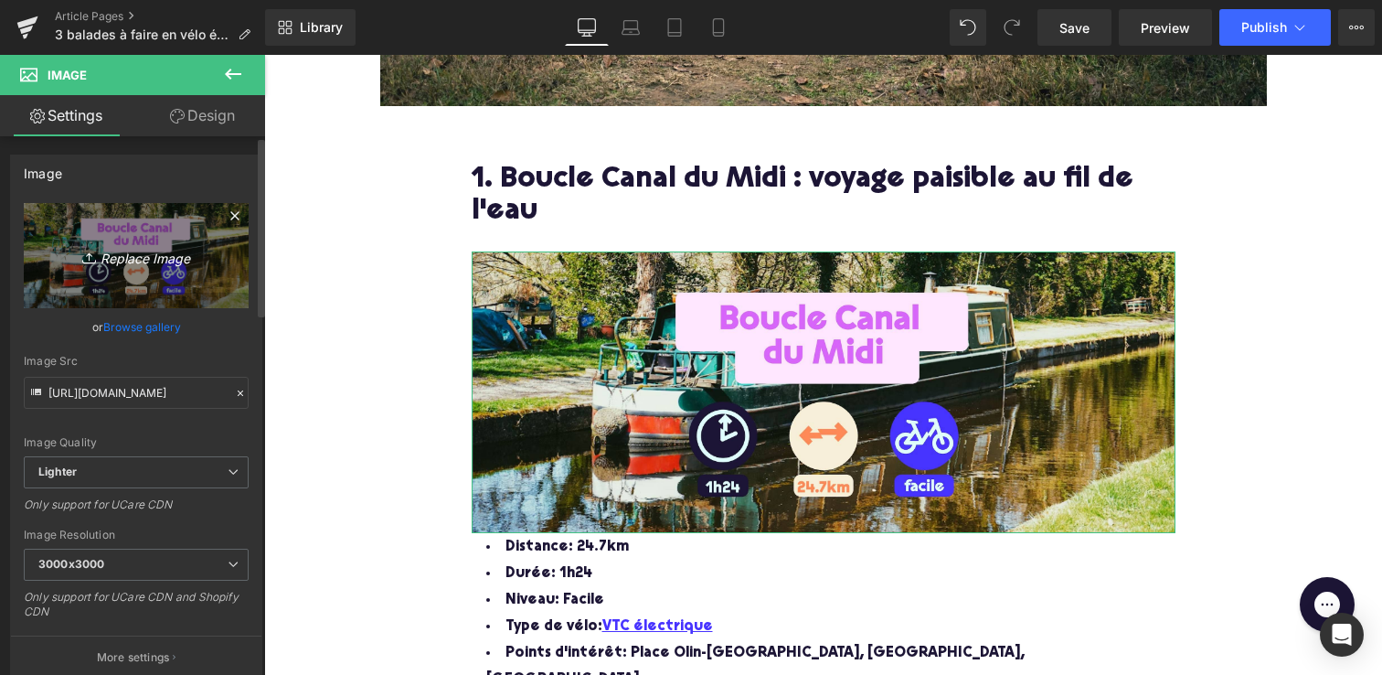
click at [122, 261] on icon "Replace Image" at bounding box center [136, 255] width 146 height 23
type input "C:\fakepath\Frame 316128500.jpg"
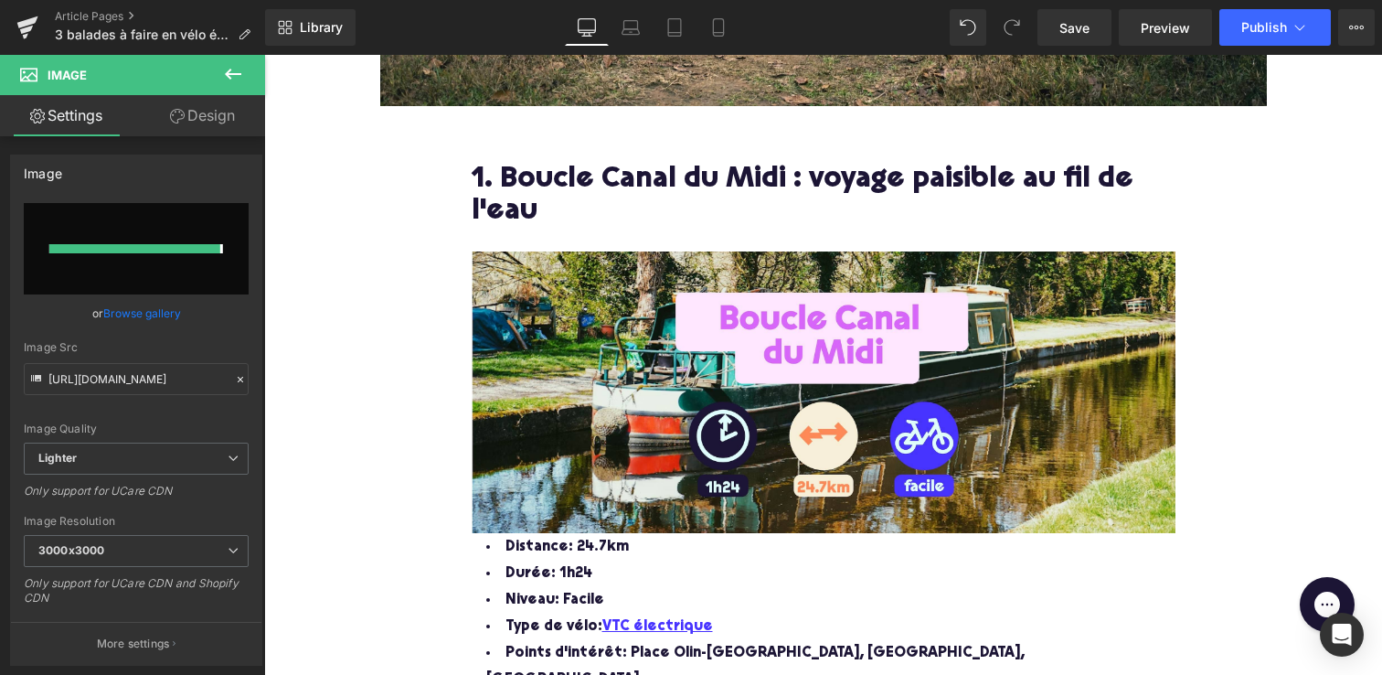
type input "[URL][DOMAIN_NAME]"
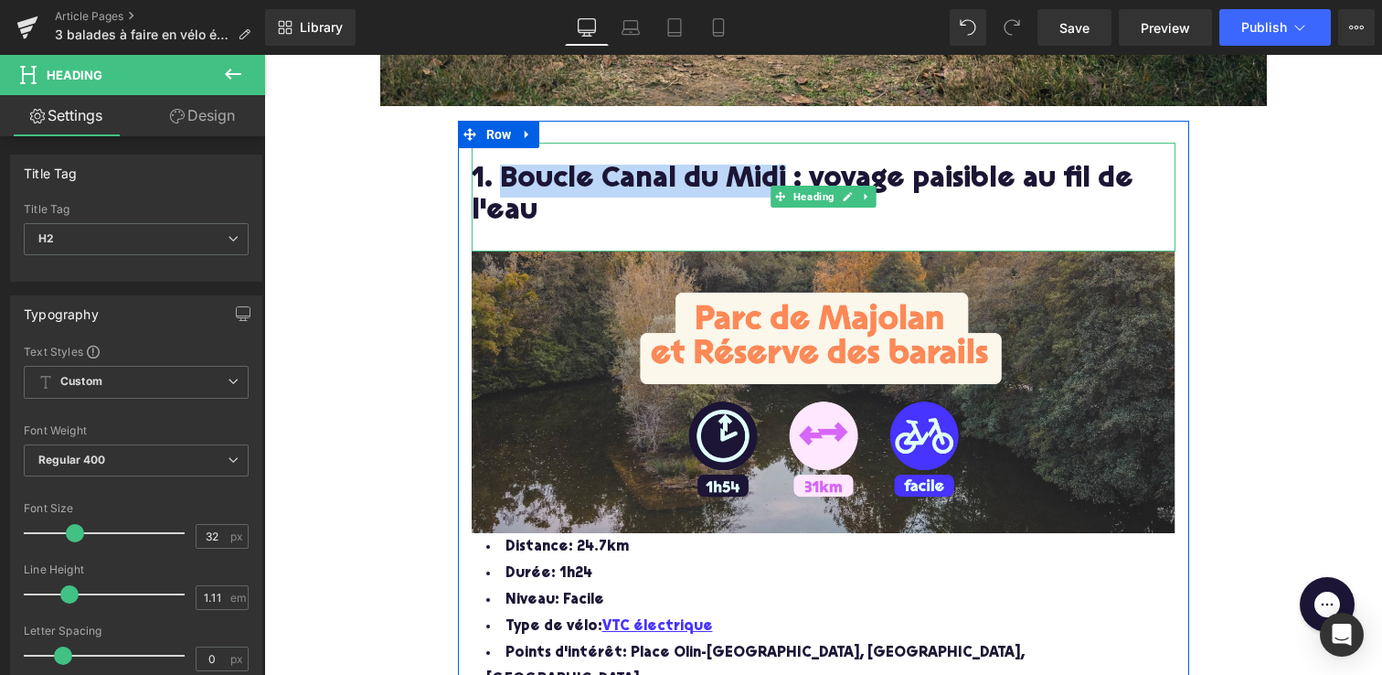
drag, startPoint x: 773, startPoint y: 178, endPoint x: 505, endPoint y: 185, distance: 268.8
click at [505, 185] on h2 "1. Boucle Canal du Midi : voyage paisible au fil de l'eau" at bounding box center [824, 197] width 704 height 65
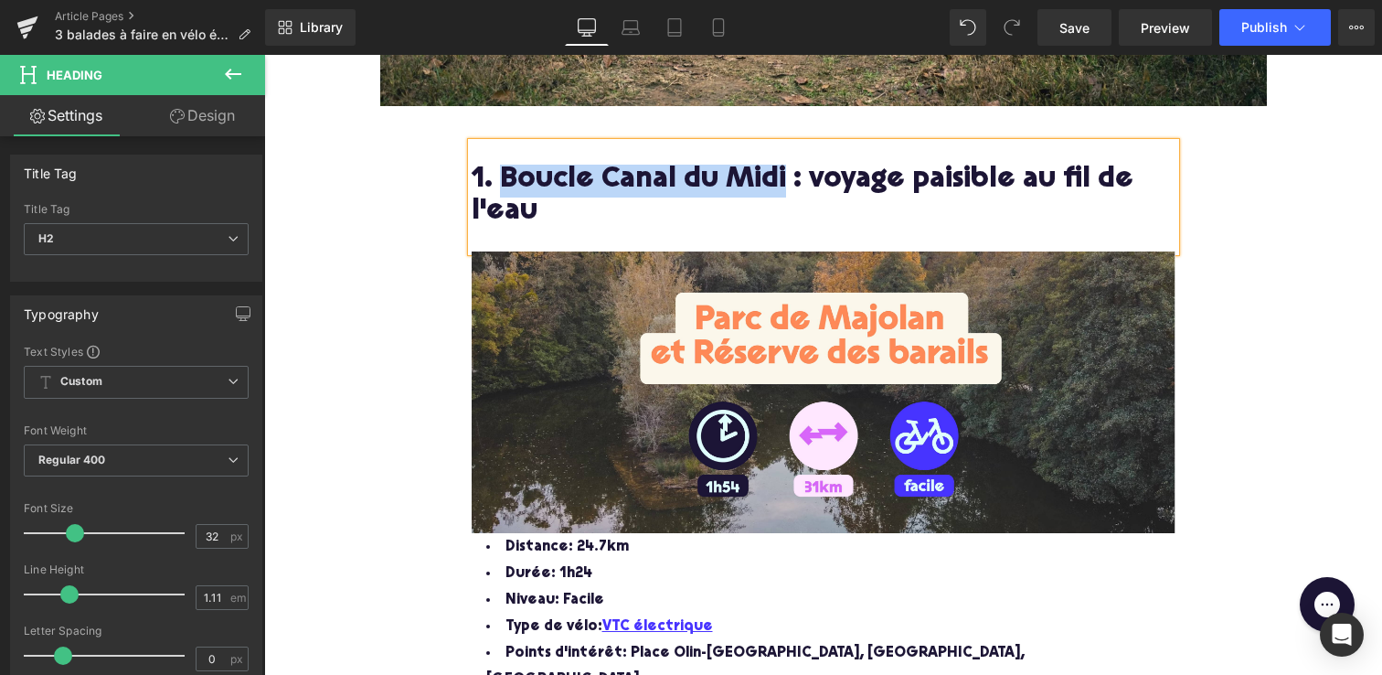
click at [505, 185] on h2 "1. Boucle Canal du Midi : voyage paisible au fil de l'eau" at bounding box center [824, 197] width 704 height 65
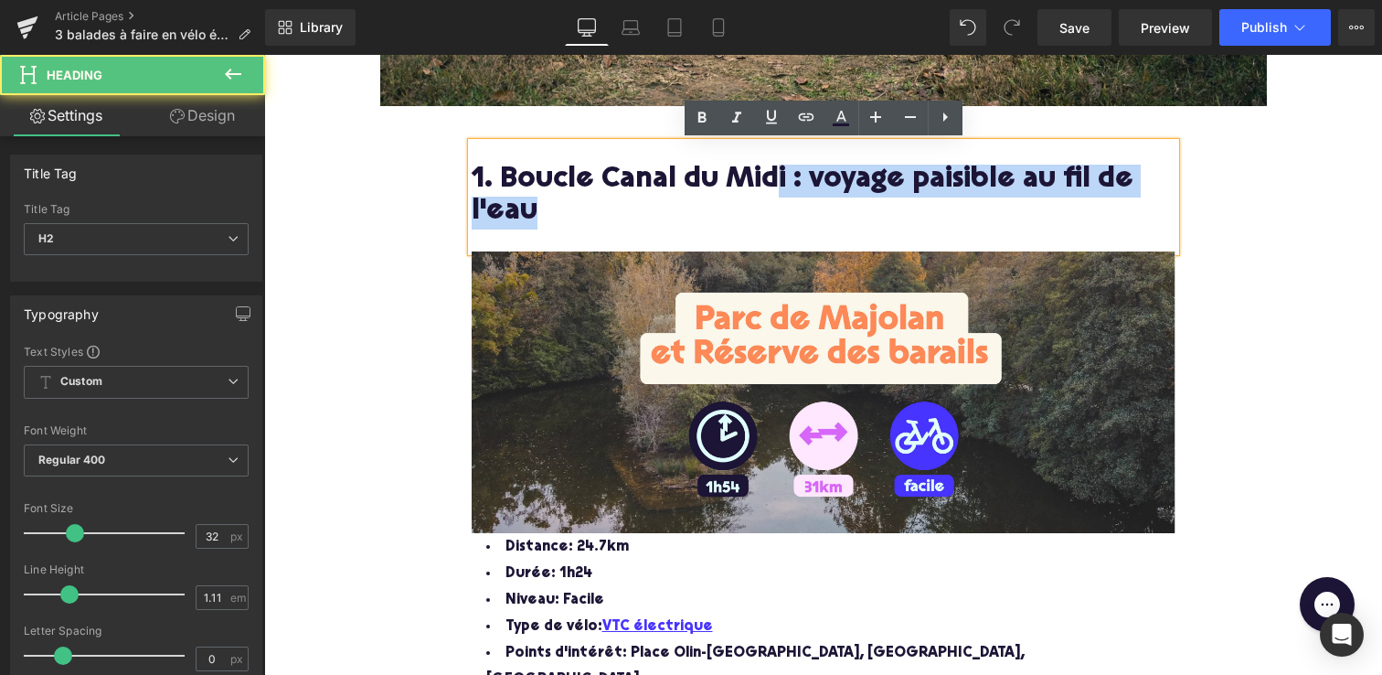
drag, startPoint x: 773, startPoint y: 184, endPoint x: 585, endPoint y: 201, distance: 189.1
click at [585, 201] on h2 "1. Boucle Canal du Midi : voyage paisible au fil de l'eau" at bounding box center [824, 197] width 704 height 65
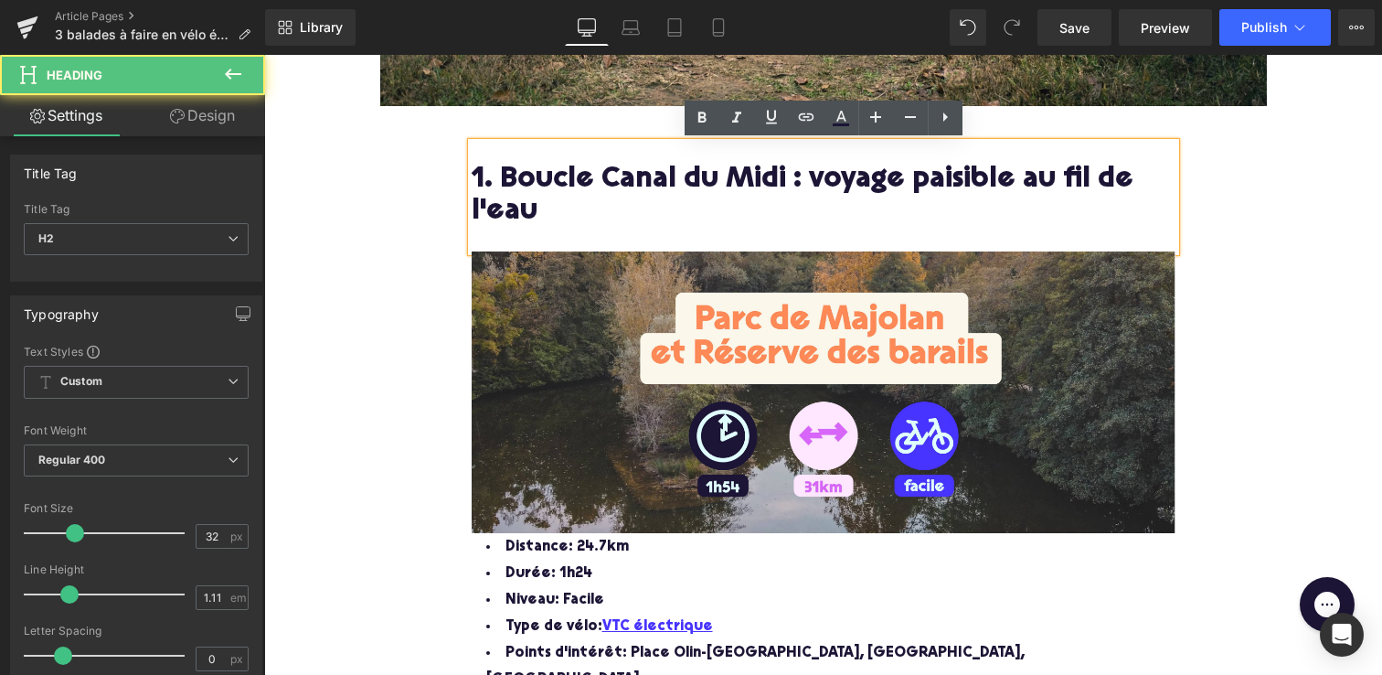
click at [737, 172] on h2 "1. Boucle Canal du Midi : voyage paisible au fil de l'eau" at bounding box center [824, 197] width 704 height 65
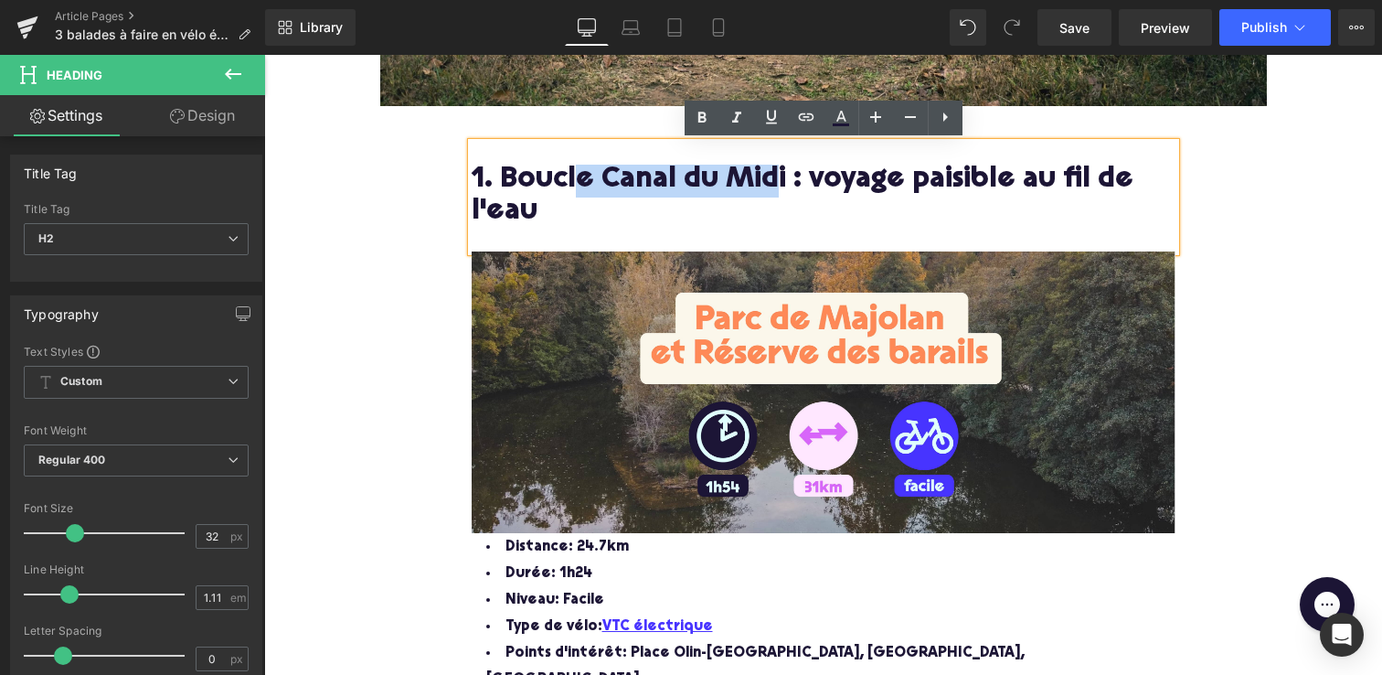
drag, startPoint x: 775, startPoint y: 178, endPoint x: 579, endPoint y: 179, distance: 196.5
click at [579, 179] on h2 "1. Boucle Canal du Midi : voyage paisible au fil de l'eau" at bounding box center [824, 197] width 704 height 65
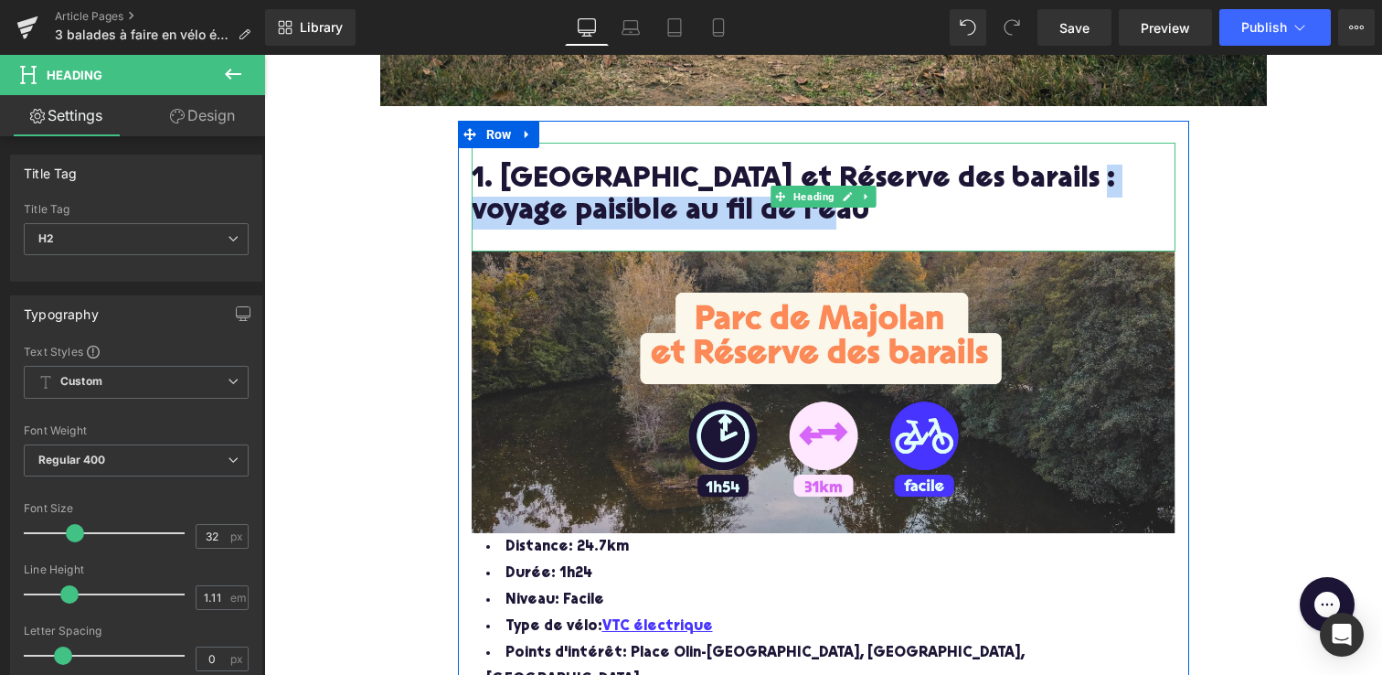
drag, startPoint x: 1032, startPoint y: 185, endPoint x: 1028, endPoint y: 210, distance: 26.0
click at [1028, 210] on h2 "1. [GEOGRAPHIC_DATA] et Réserve des barails : voyage paisible au fil de l'eau" at bounding box center [824, 197] width 704 height 65
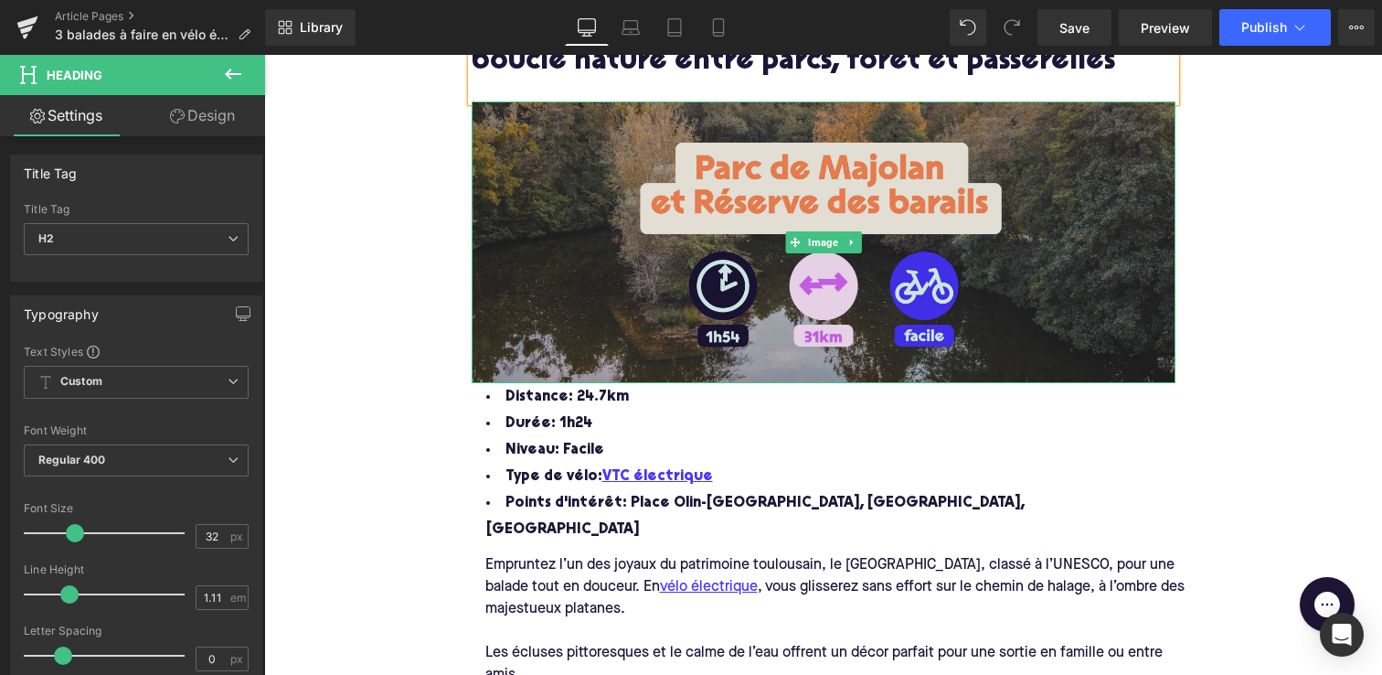
scroll to position [1065, 0]
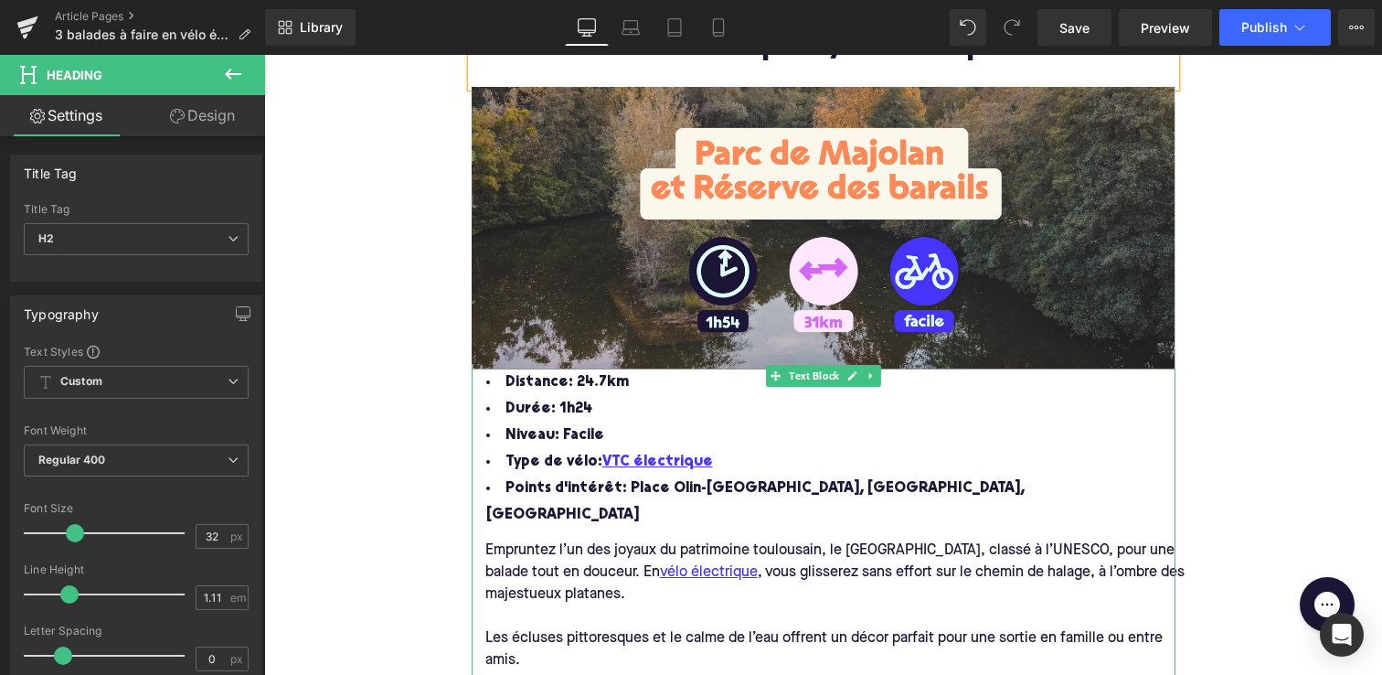
click at [595, 379] on span "Distance: 24.7km" at bounding box center [567, 382] width 123 height 15
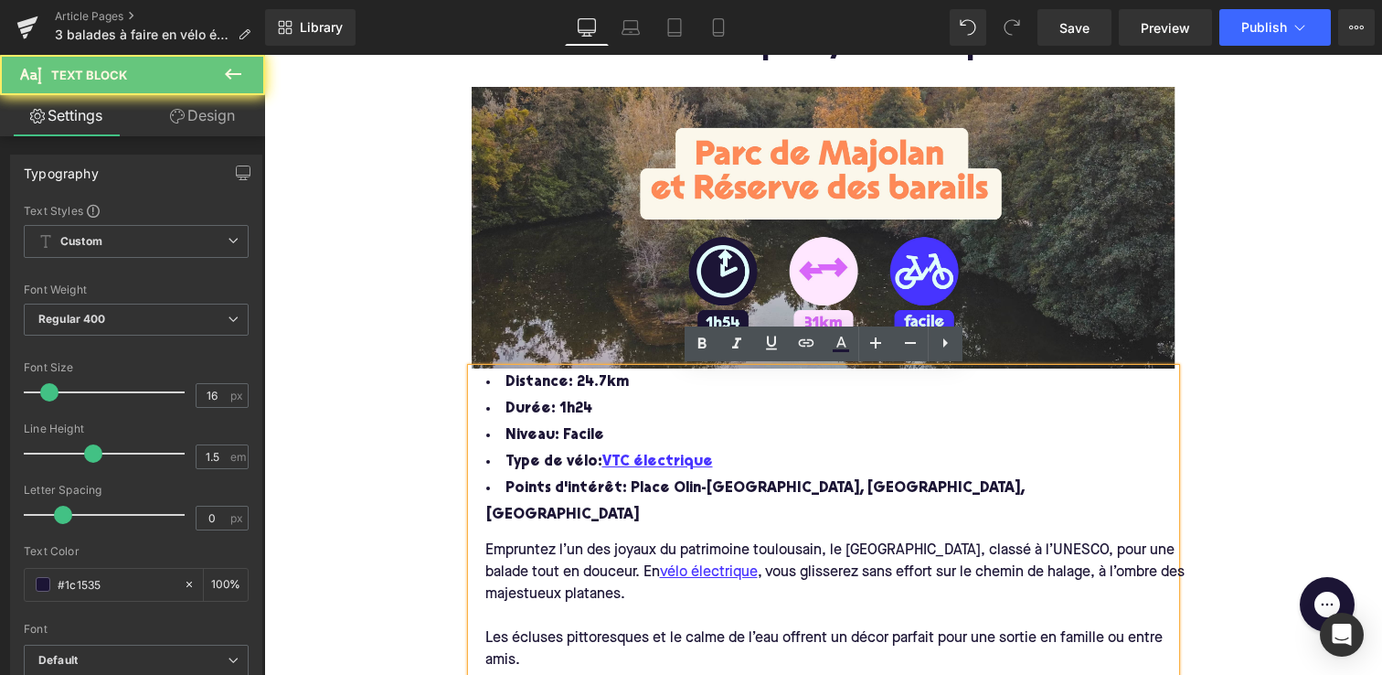
click at [594, 379] on span "Distance: 24.7km" at bounding box center [567, 382] width 123 height 15
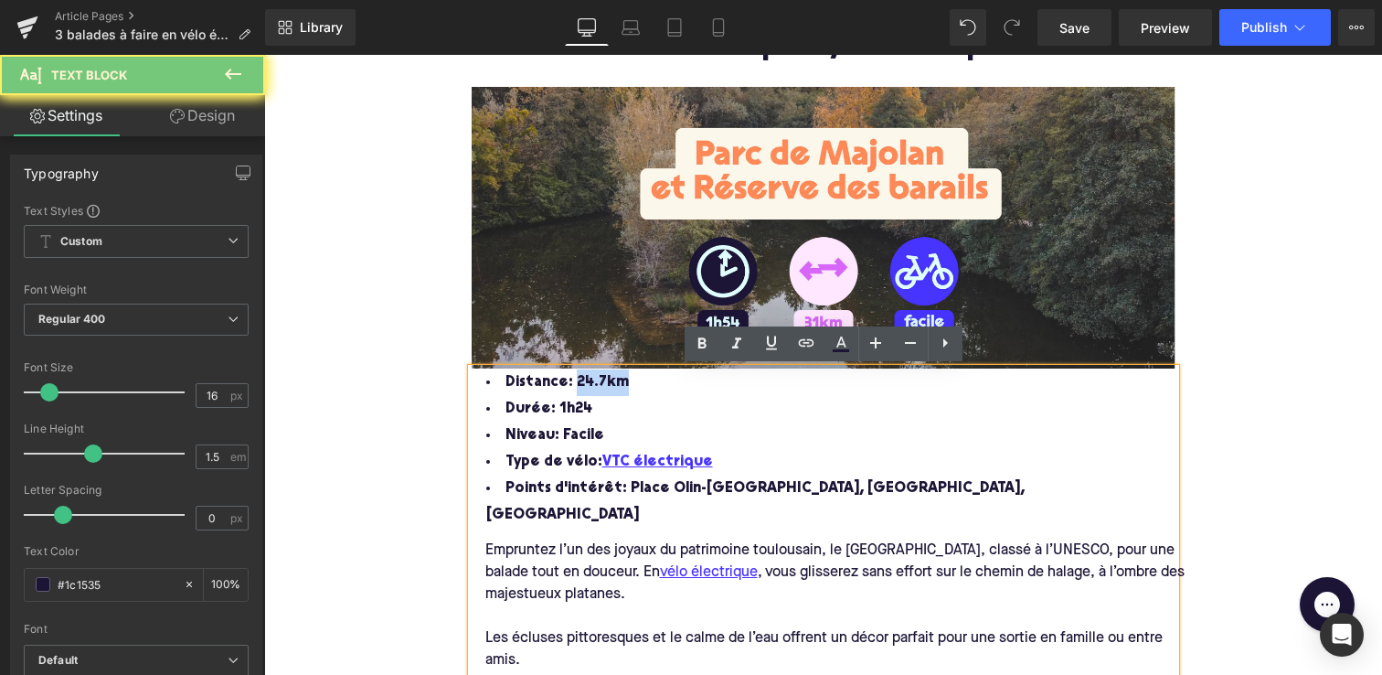
click at [594, 379] on span "Distance: 24.7km" at bounding box center [567, 382] width 123 height 15
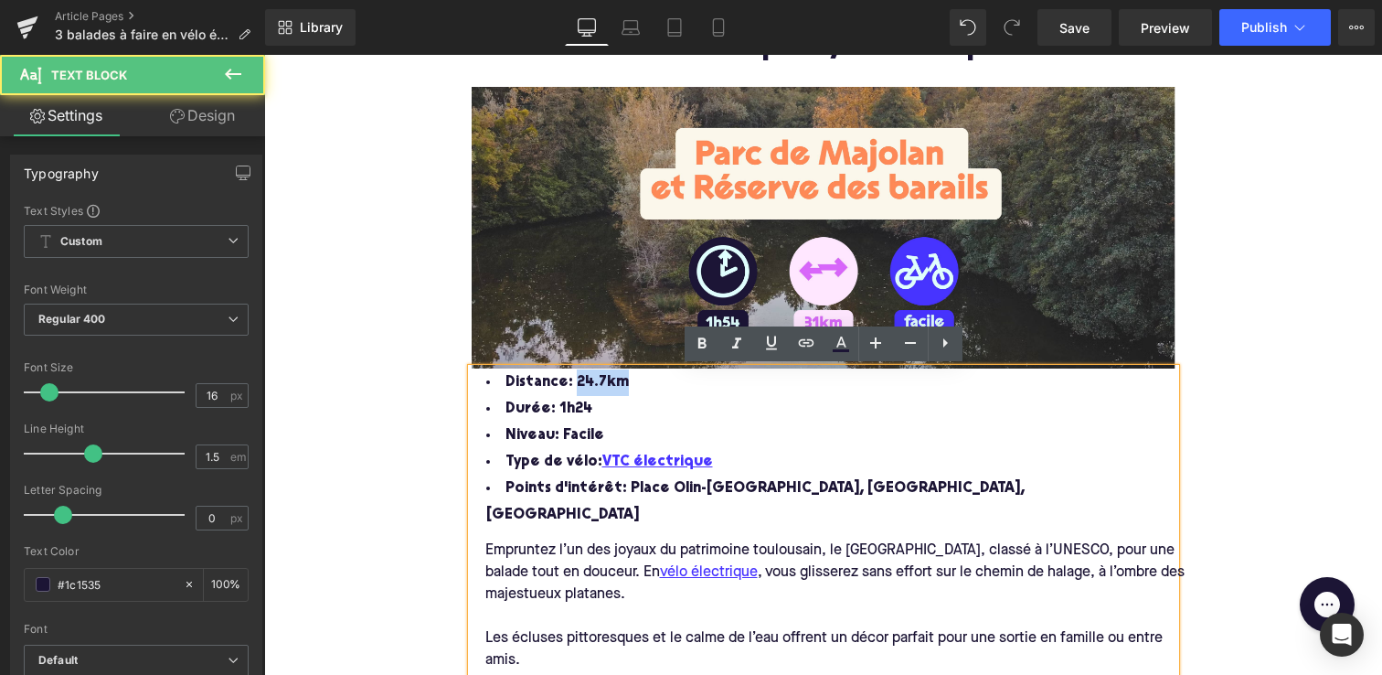
click at [592, 388] on span "Distance: 24.7km" at bounding box center [567, 382] width 123 height 15
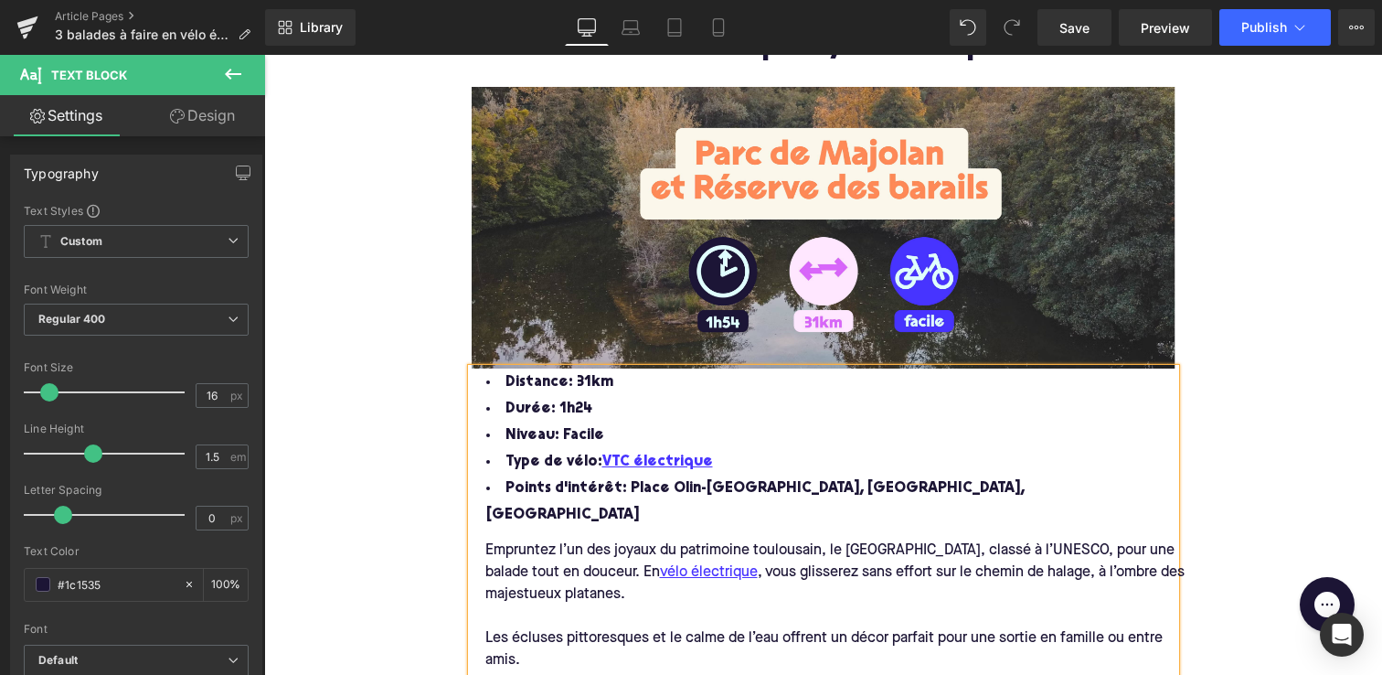
click at [577, 407] on li "Durée: 1h24" at bounding box center [824, 409] width 704 height 27
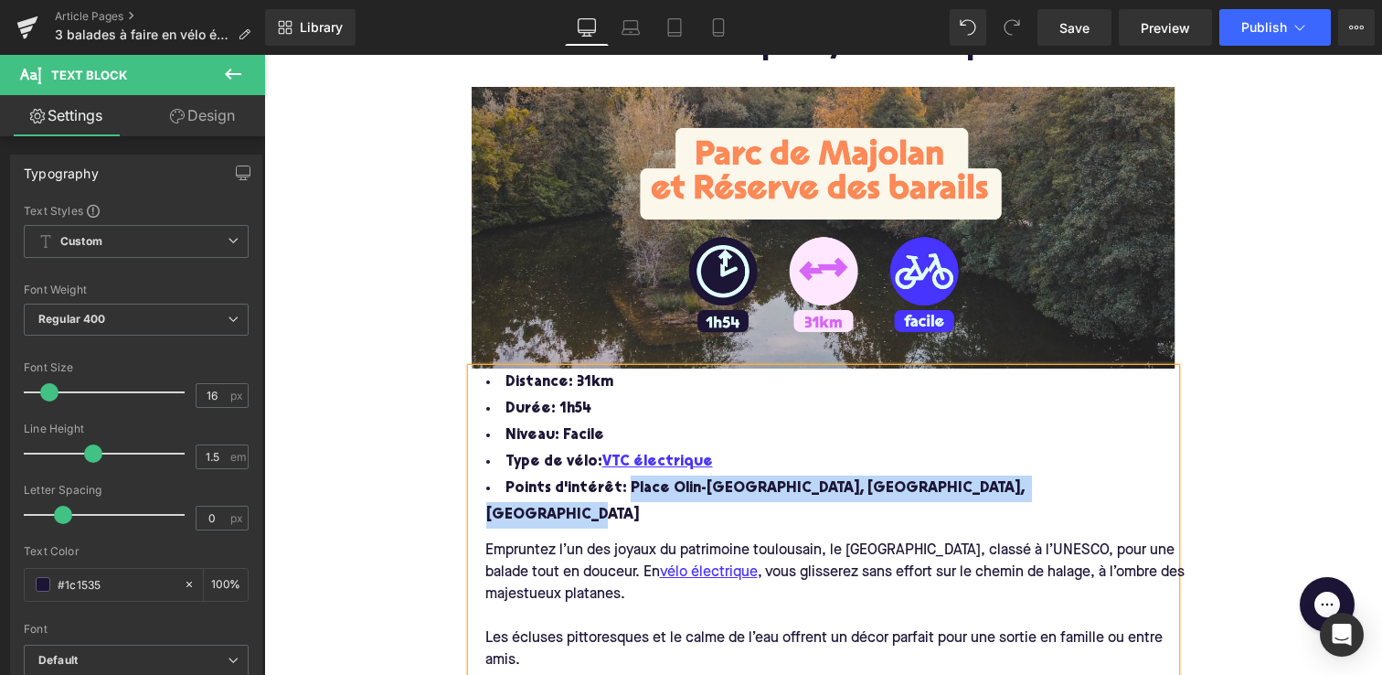
drag, startPoint x: 1028, startPoint y: 484, endPoint x: 621, endPoint y: 486, distance: 406.8
click at [621, 486] on li "Points d'intérêt: Place Olin-[GEOGRAPHIC_DATA], [GEOGRAPHIC_DATA], [GEOGRAPHIC_…" at bounding box center [824, 501] width 704 height 53
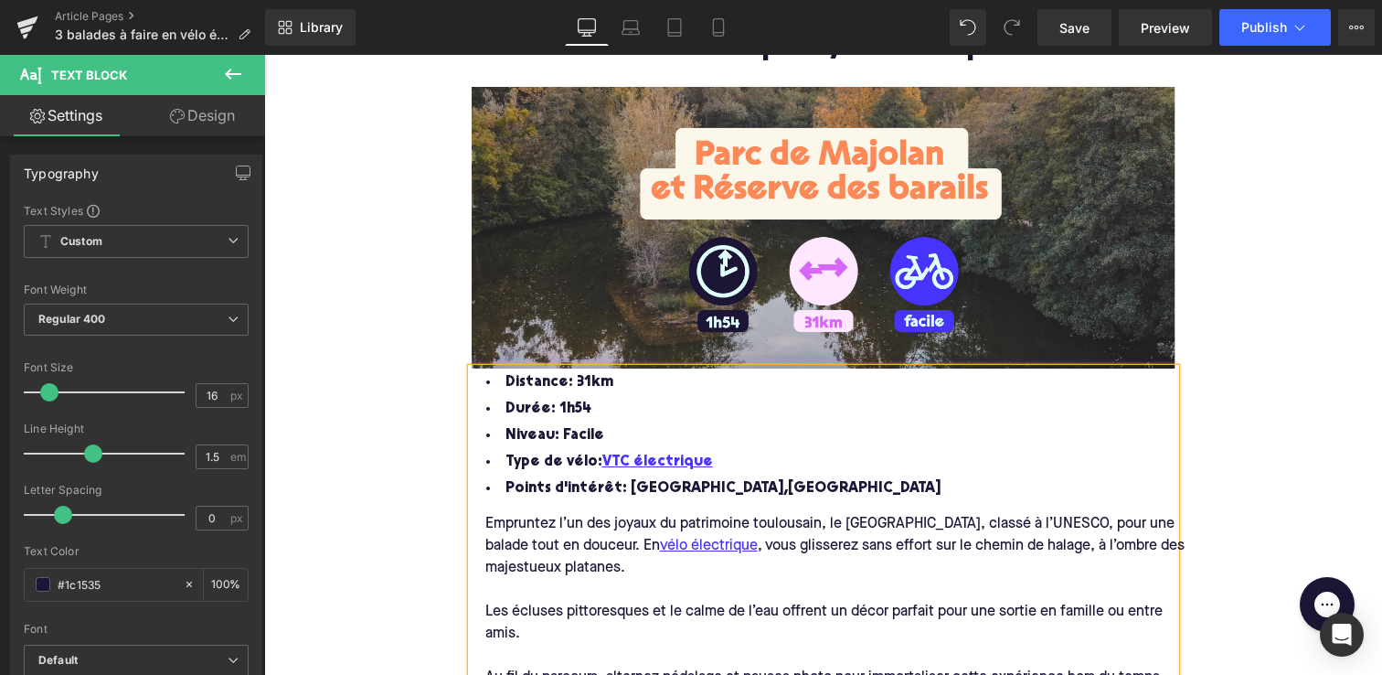
click at [729, 491] on li "Points d'intérêt: [GEOGRAPHIC_DATA],[GEOGRAPHIC_DATA]" at bounding box center [824, 488] width 704 height 27
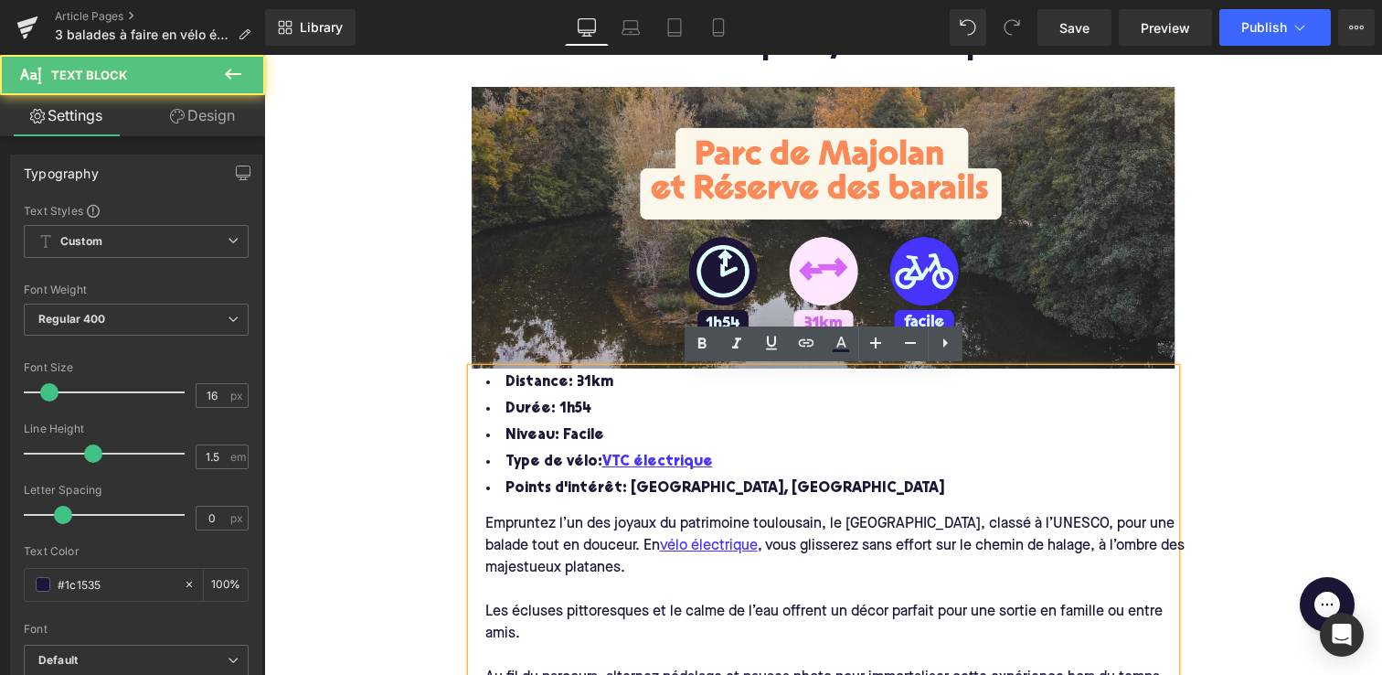
click at [780, 491] on li "Points d'intérêt: [GEOGRAPHIC_DATA], [GEOGRAPHIC_DATA]" at bounding box center [824, 488] width 704 height 27
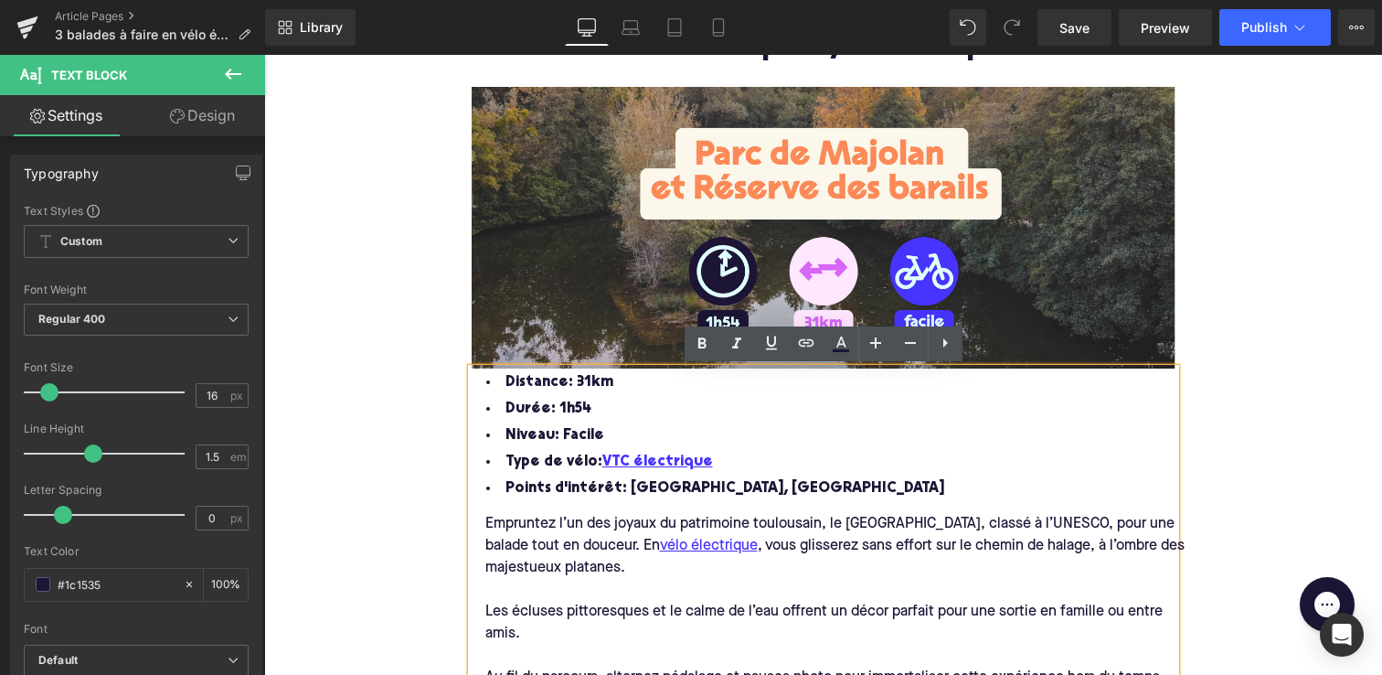
click at [785, 490] on li "Points d'intérêt: [GEOGRAPHIC_DATA], [GEOGRAPHIC_DATA]" at bounding box center [824, 488] width 704 height 27
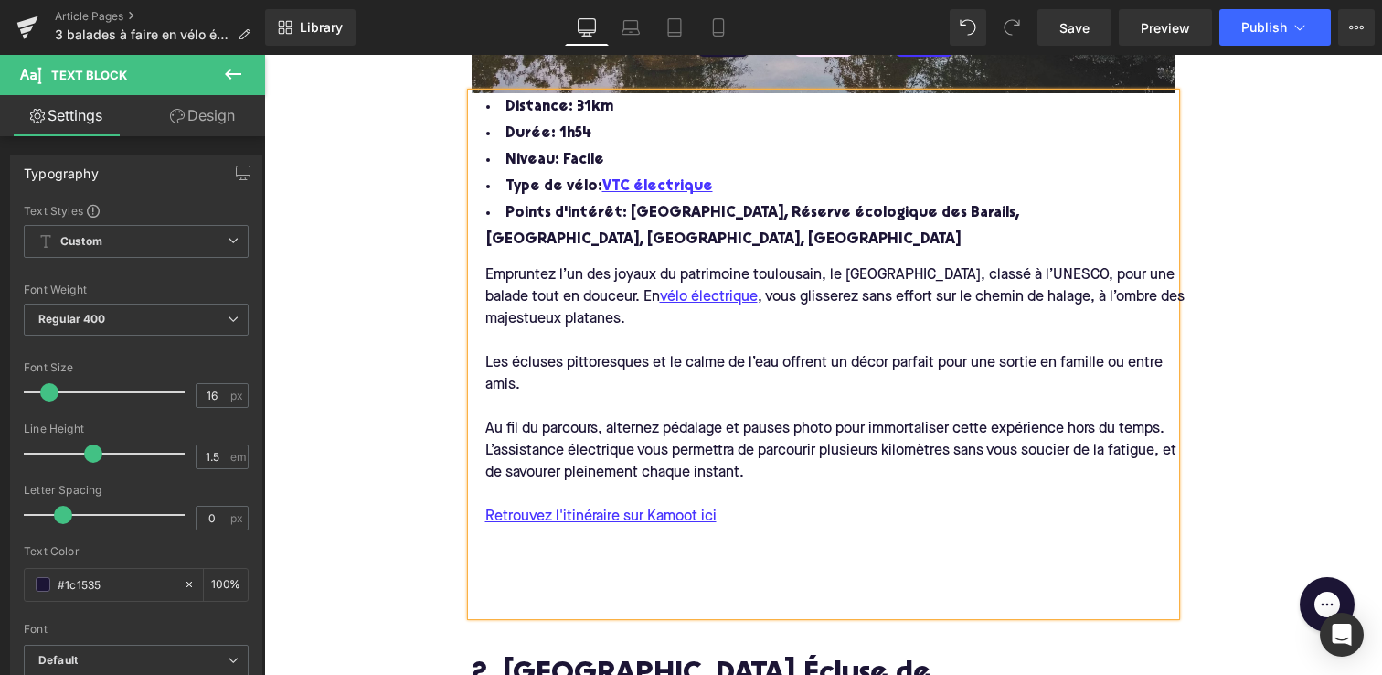
scroll to position [1351, 0]
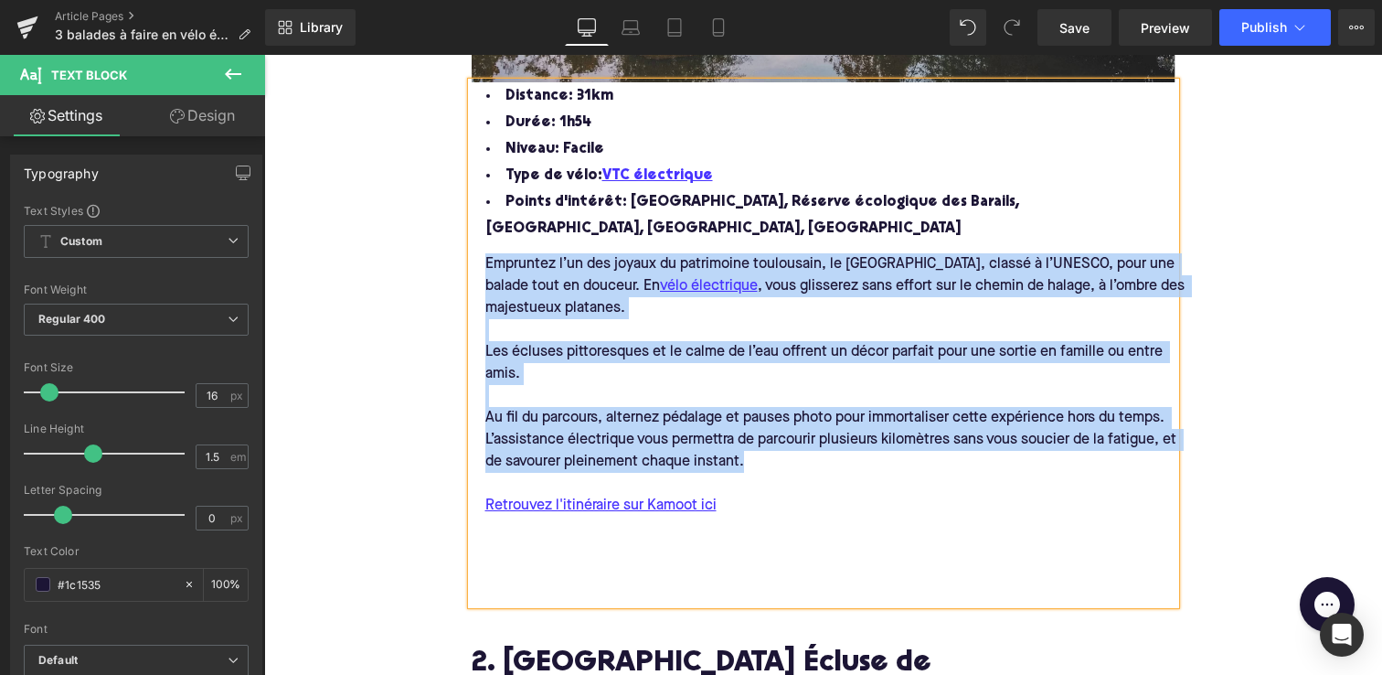
drag, startPoint x: 787, startPoint y: 462, endPoint x: 482, endPoint y: 266, distance: 362.6
click at [482, 266] on div "Empruntez l’un des joyaux du patrimoine toulousain, le [GEOGRAPHIC_DATA], class…" at bounding box center [837, 415] width 731 height 347
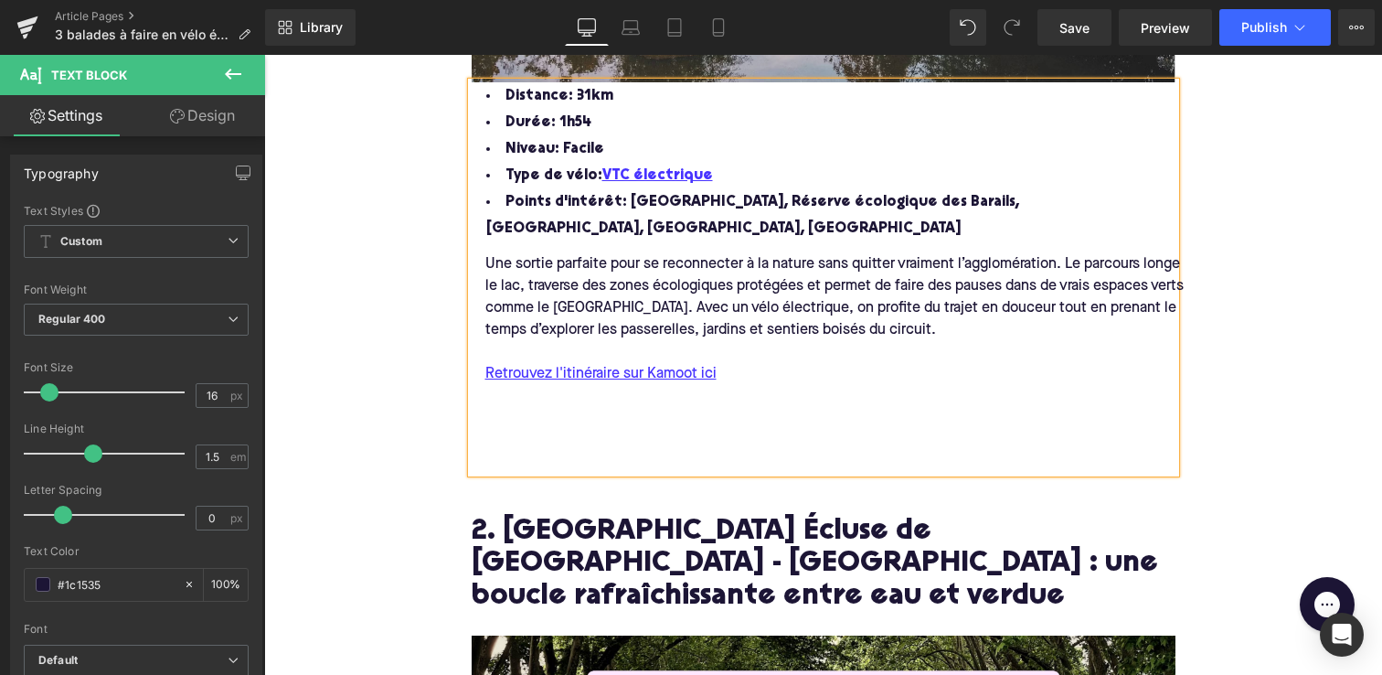
click at [1068, 261] on div "Une sortie parfaite pour se reconnecter à la nature sans quitter vraiment l’agg…" at bounding box center [837, 297] width 731 height 88
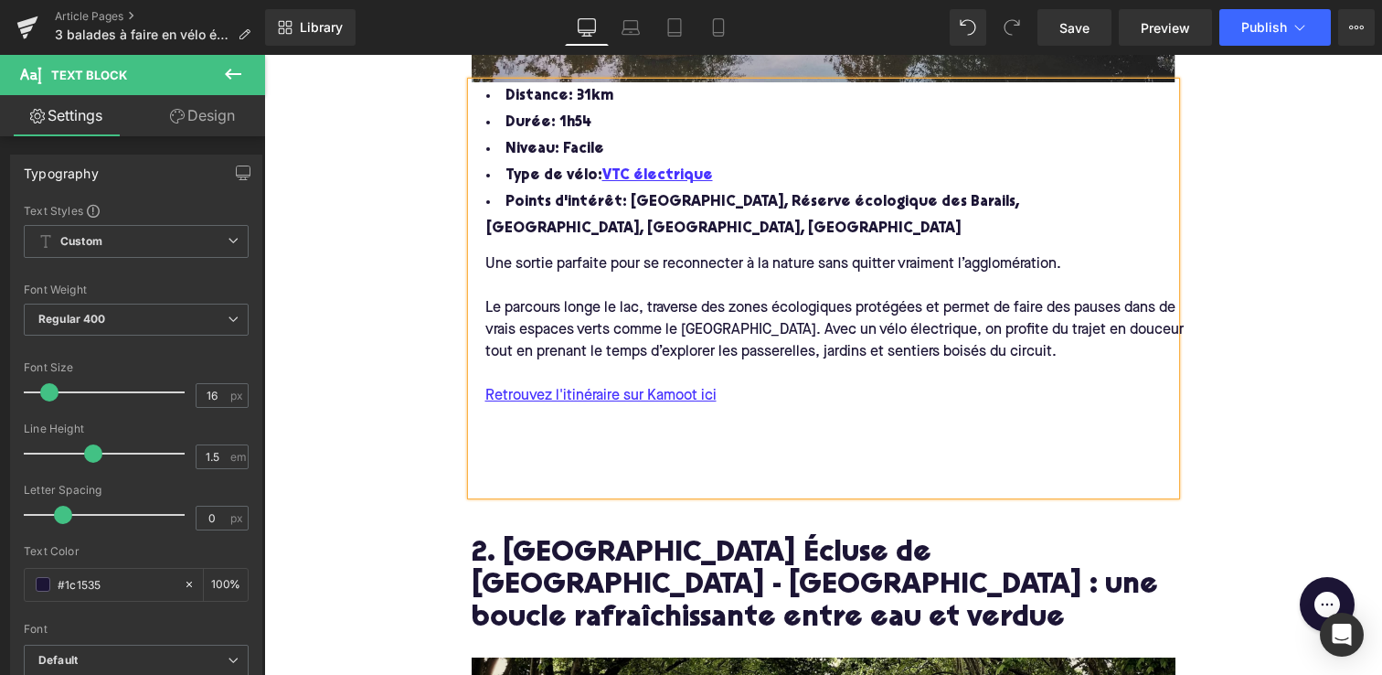
click at [794, 325] on div "Le parcours longe le lac, traverse des zones écologiques protégées et permet de…" at bounding box center [837, 330] width 731 height 66
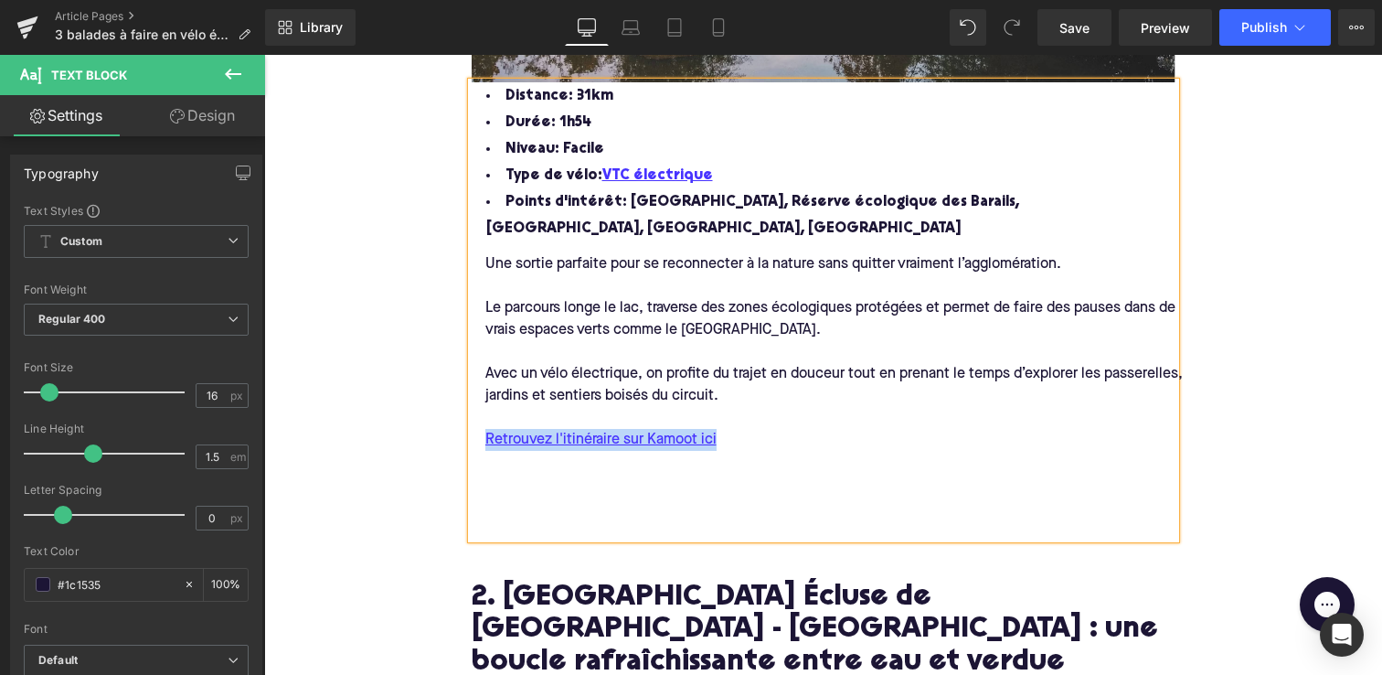
drag, startPoint x: 723, startPoint y: 440, endPoint x: 474, endPoint y: 442, distance: 249.6
click at [474, 442] on div "Retrouvez l'itinéraire sur Kamoot ici" at bounding box center [837, 440] width 731 height 22
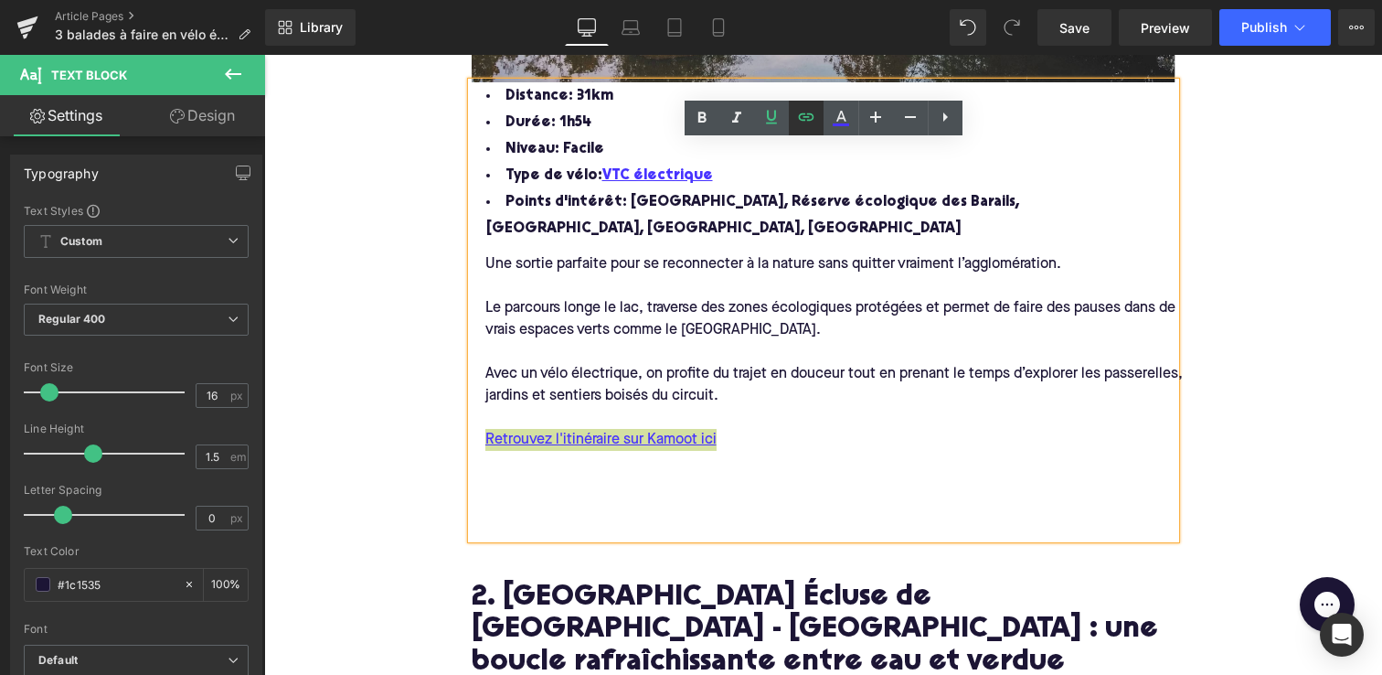
click at [803, 118] on icon at bounding box center [806, 117] width 22 height 22
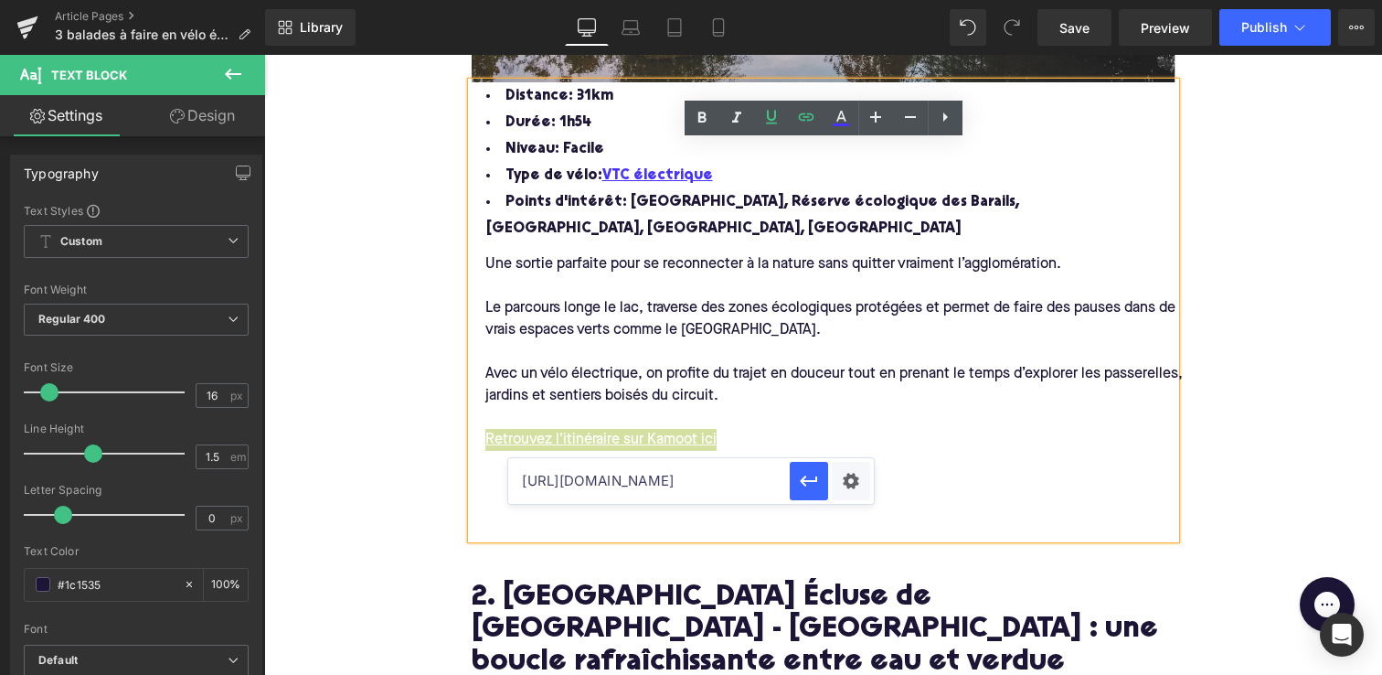
click at [687, 493] on input "[URL][DOMAIN_NAME]" at bounding box center [649, 481] width 282 height 46
paste input "[URL][DOMAIN_NAME]"
type input "[URL][DOMAIN_NAME]"
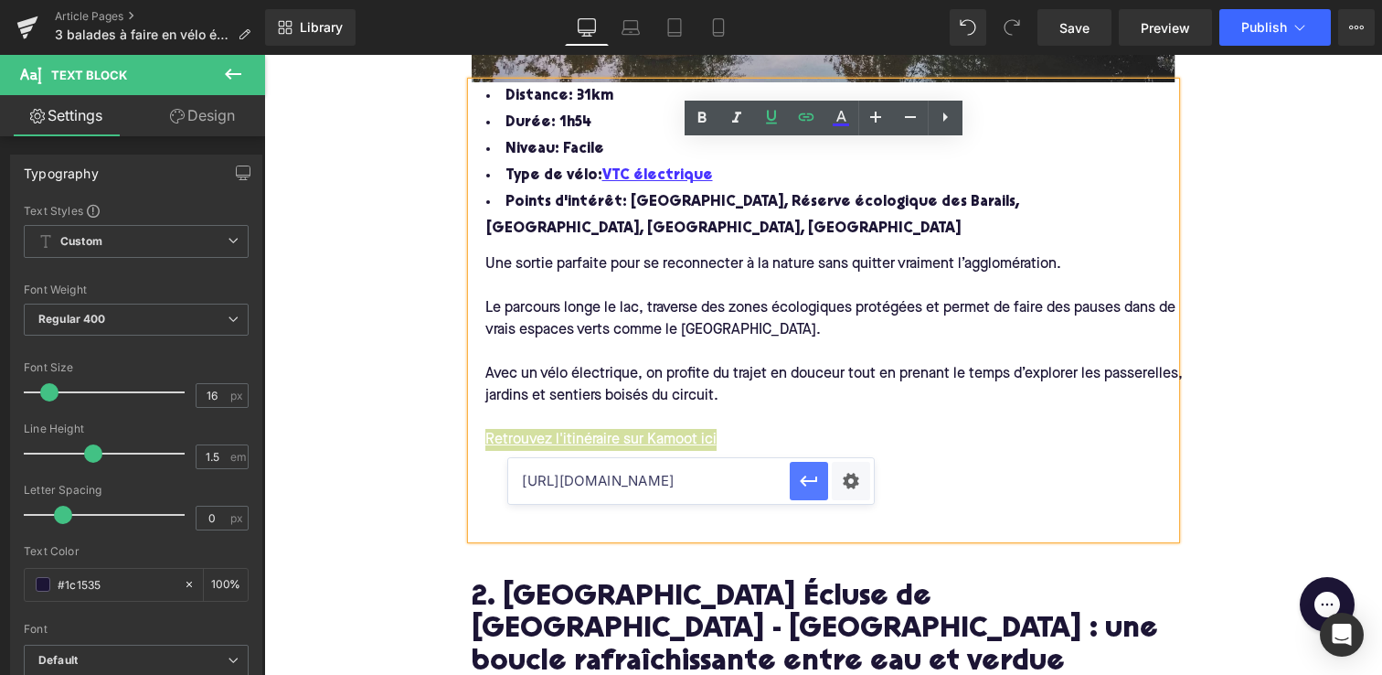
click at [800, 477] on icon "button" at bounding box center [809, 481] width 22 height 22
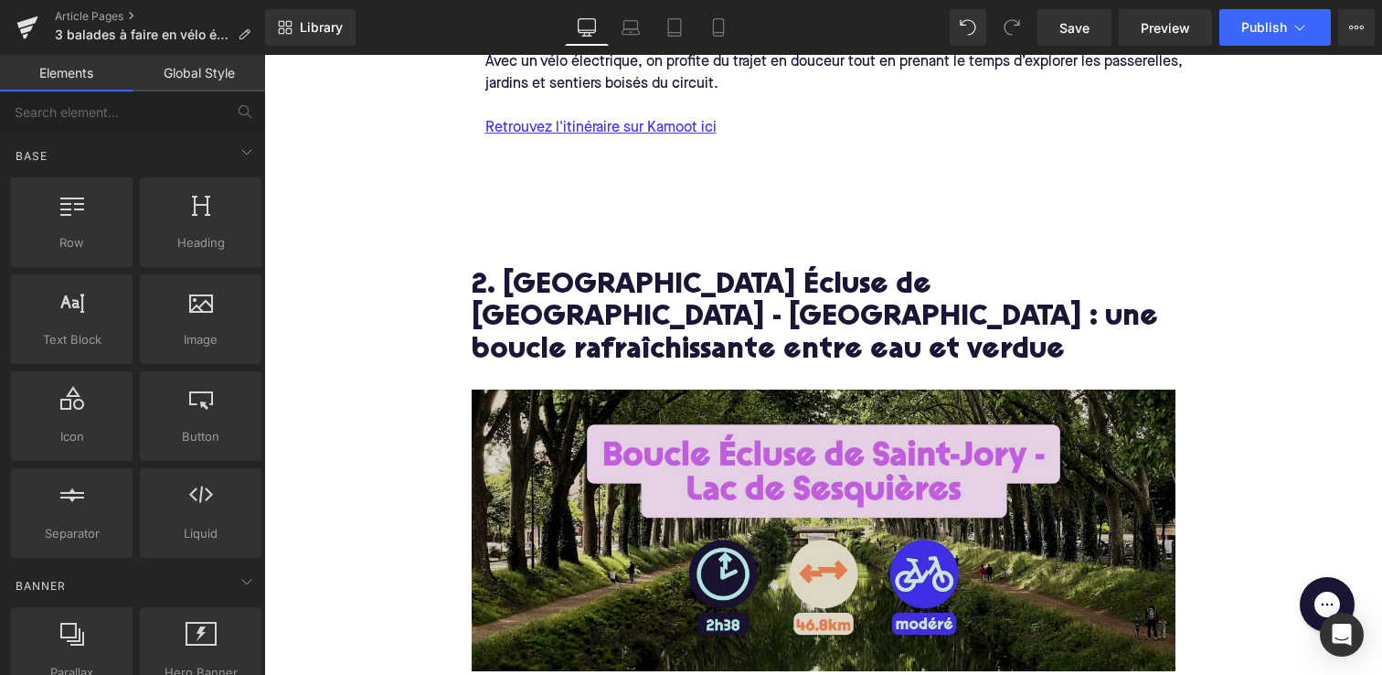
scroll to position [1672, 0]
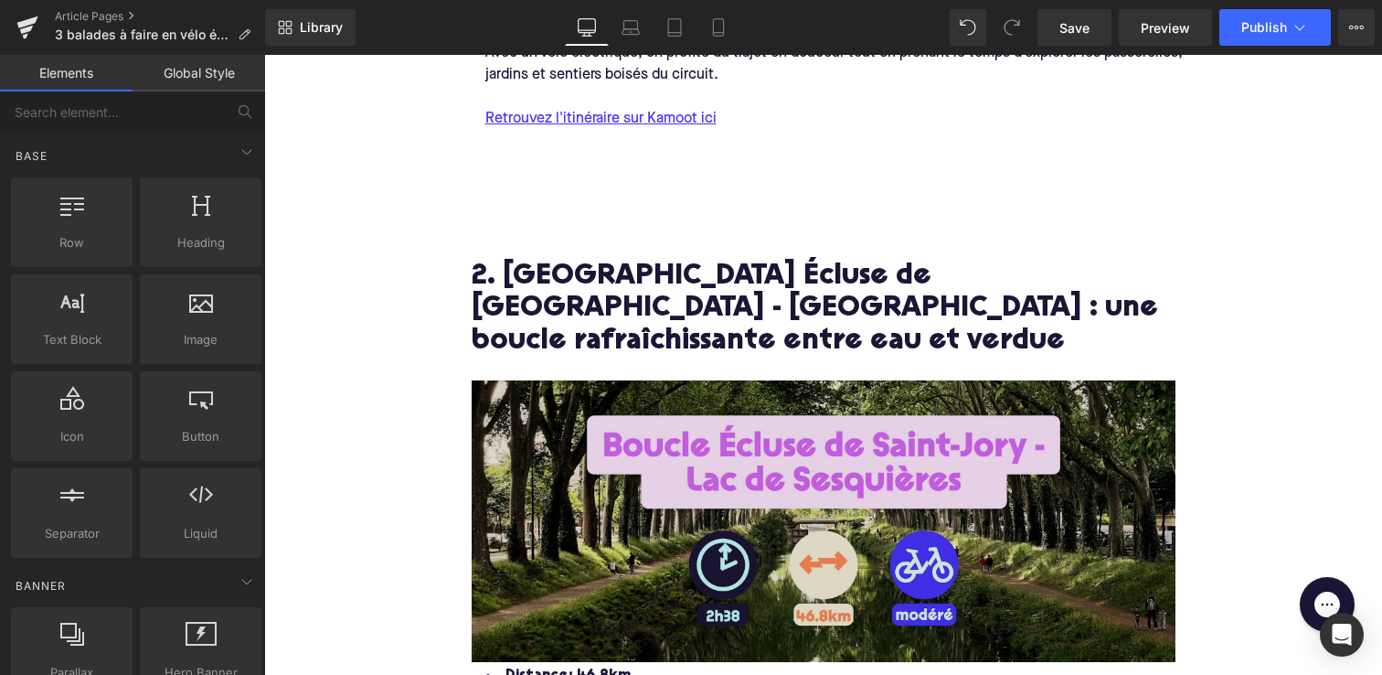
click at [675, 461] on img at bounding box center [824, 521] width 704 height 282
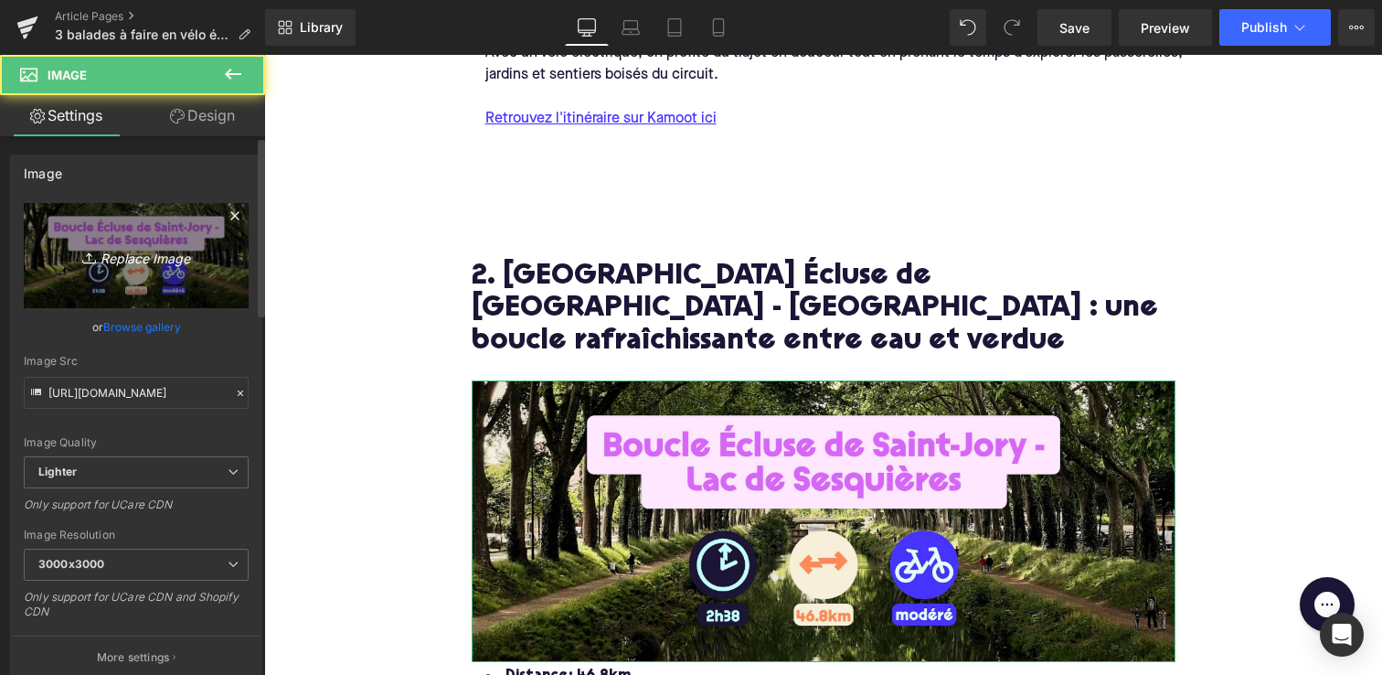
click at [141, 248] on icon "Replace Image" at bounding box center [136, 255] width 146 height 23
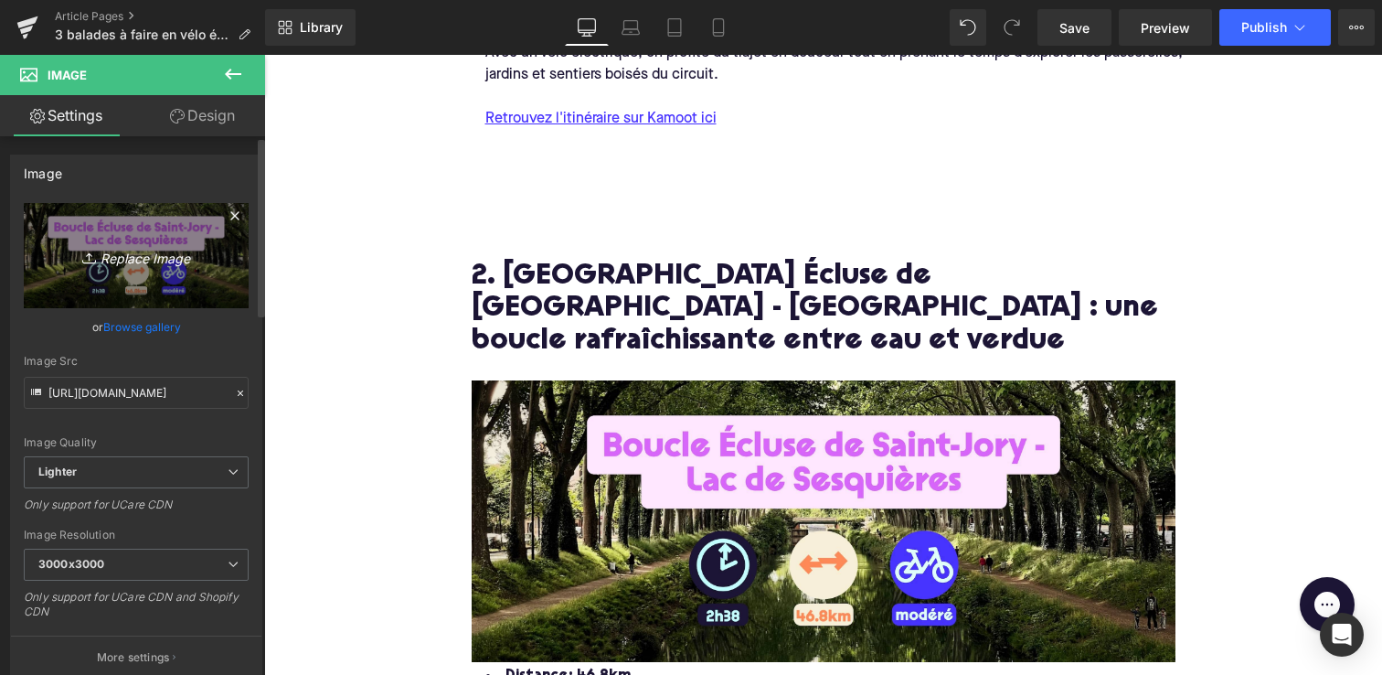
type input "C:\fakepath\Frame 316128501.jpg"
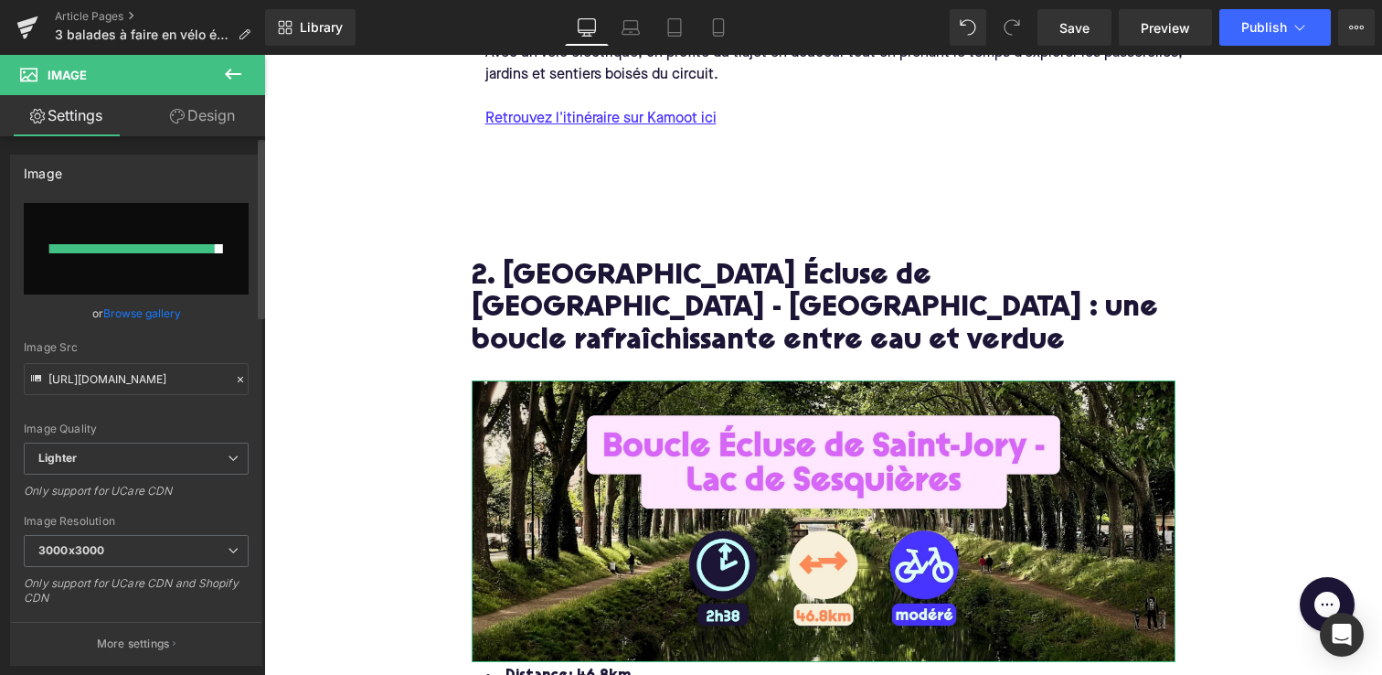
click at [118, 252] on div at bounding box center [131, 248] width 165 height 9
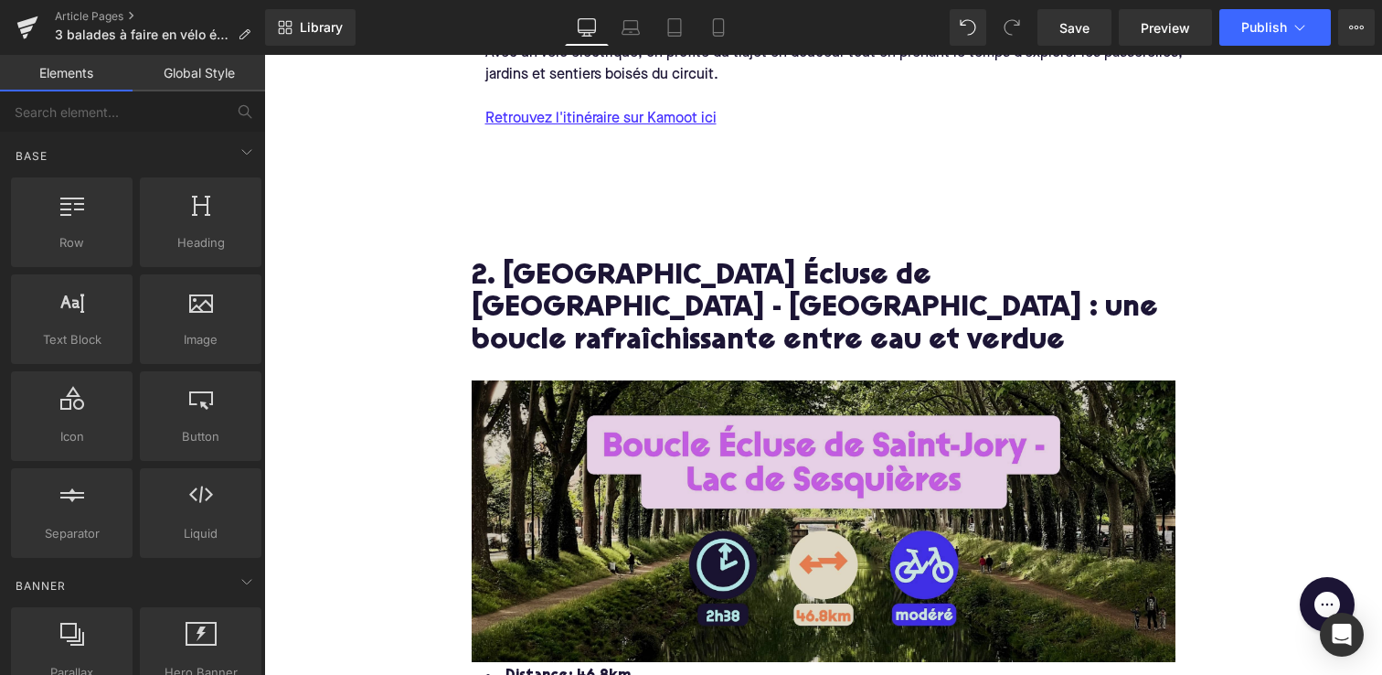
click at [625, 474] on img at bounding box center [824, 521] width 704 height 282
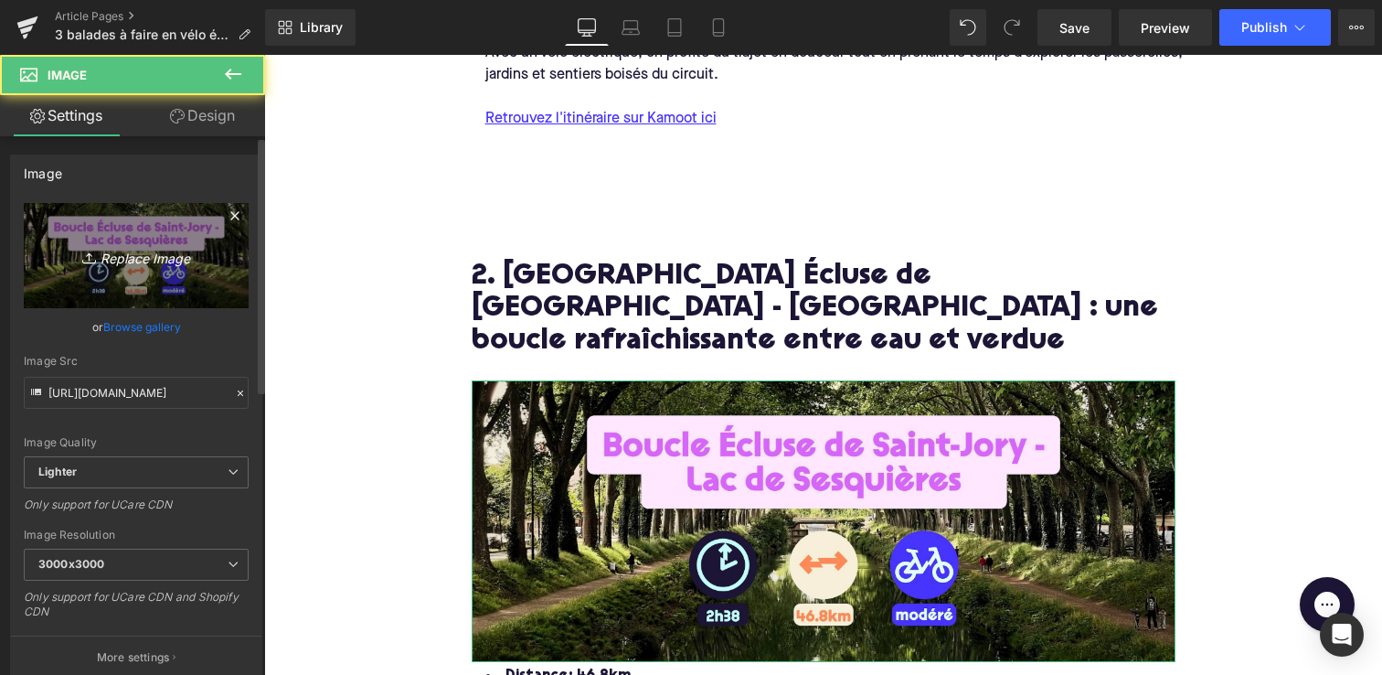
click at [136, 239] on link "Replace Image" at bounding box center [136, 255] width 225 height 105
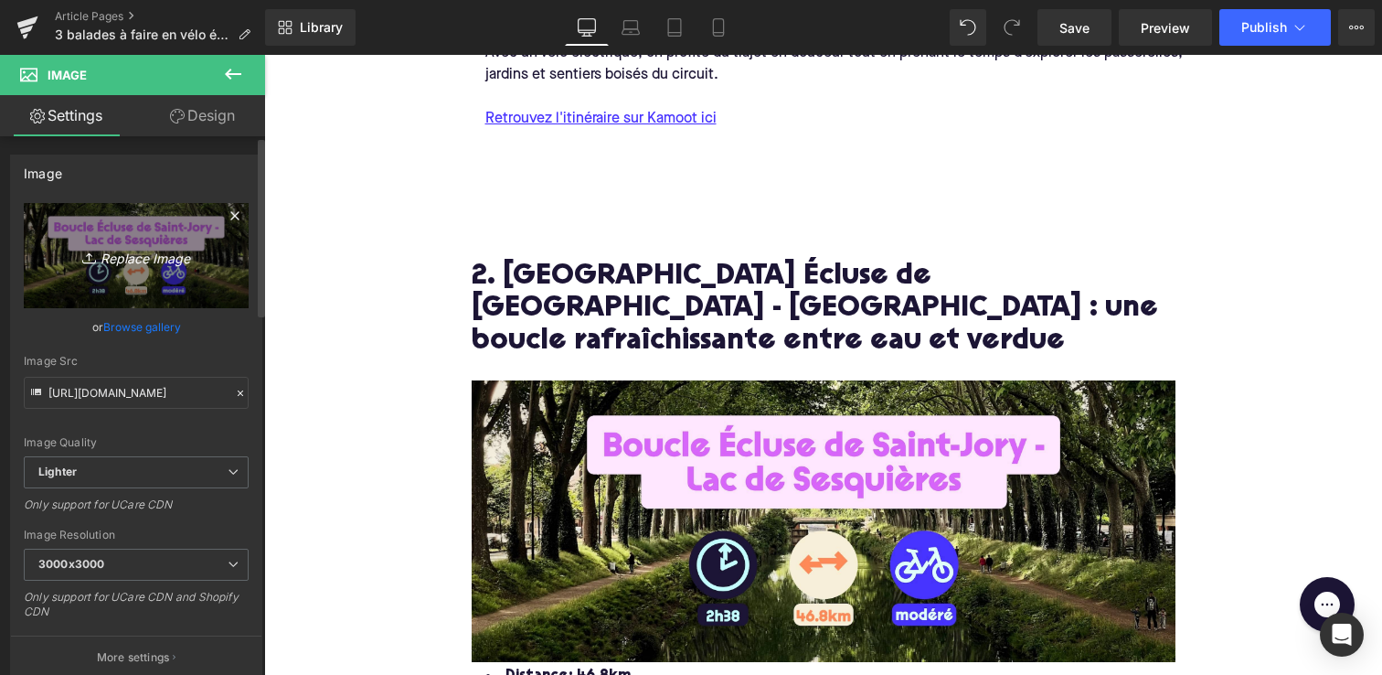
type input "C:\fakepath\Frame 316128501.jpg"
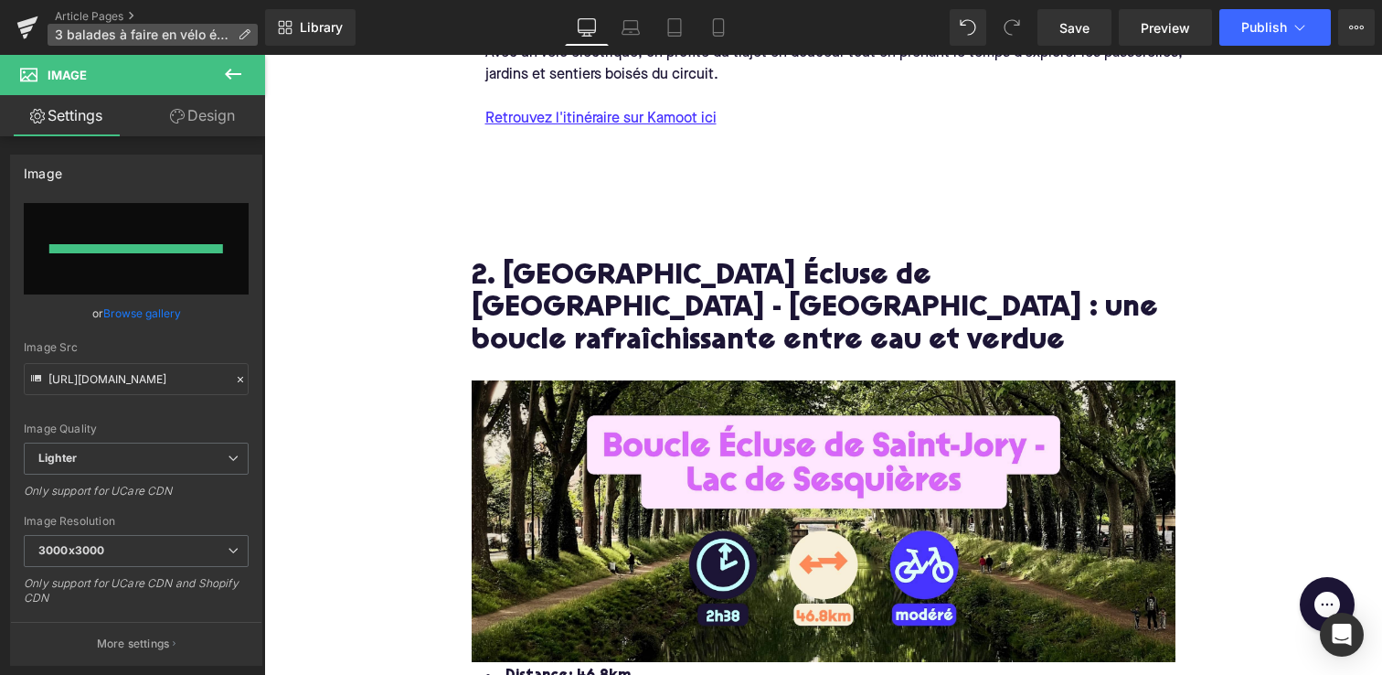
type input "[URL][DOMAIN_NAME]"
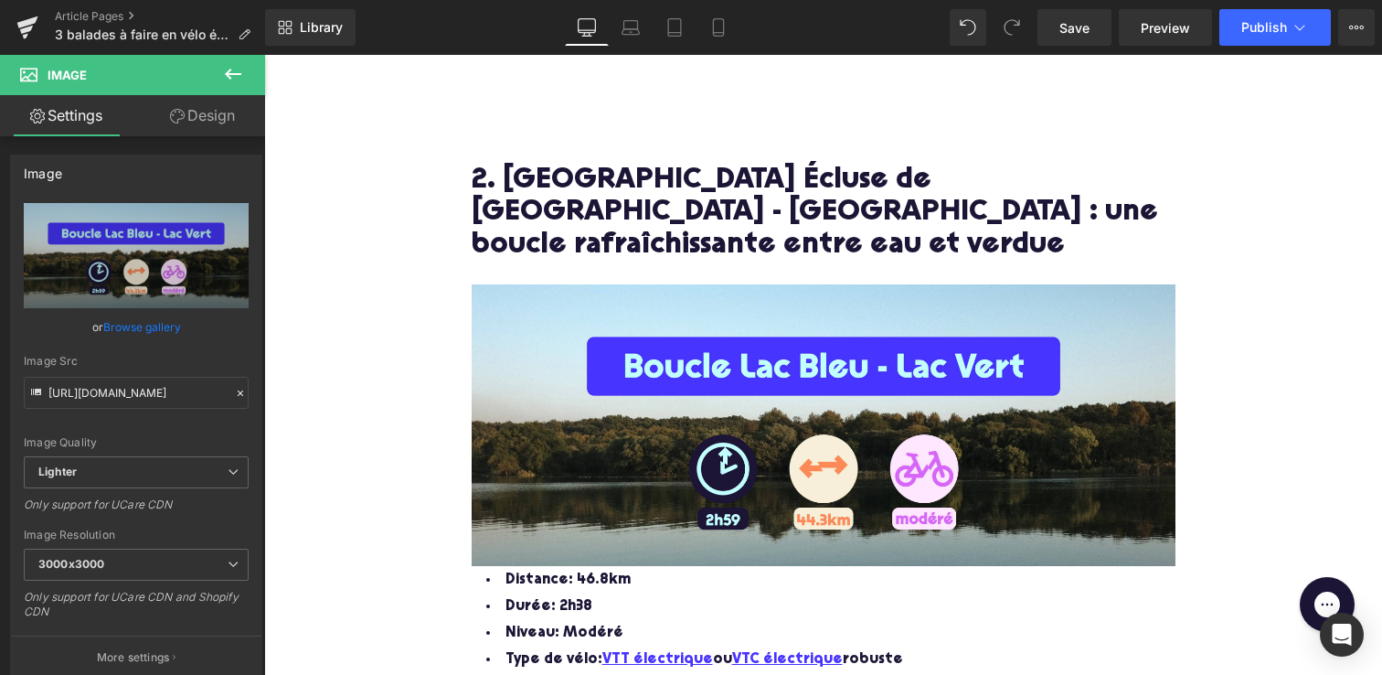
scroll to position [1779, 0]
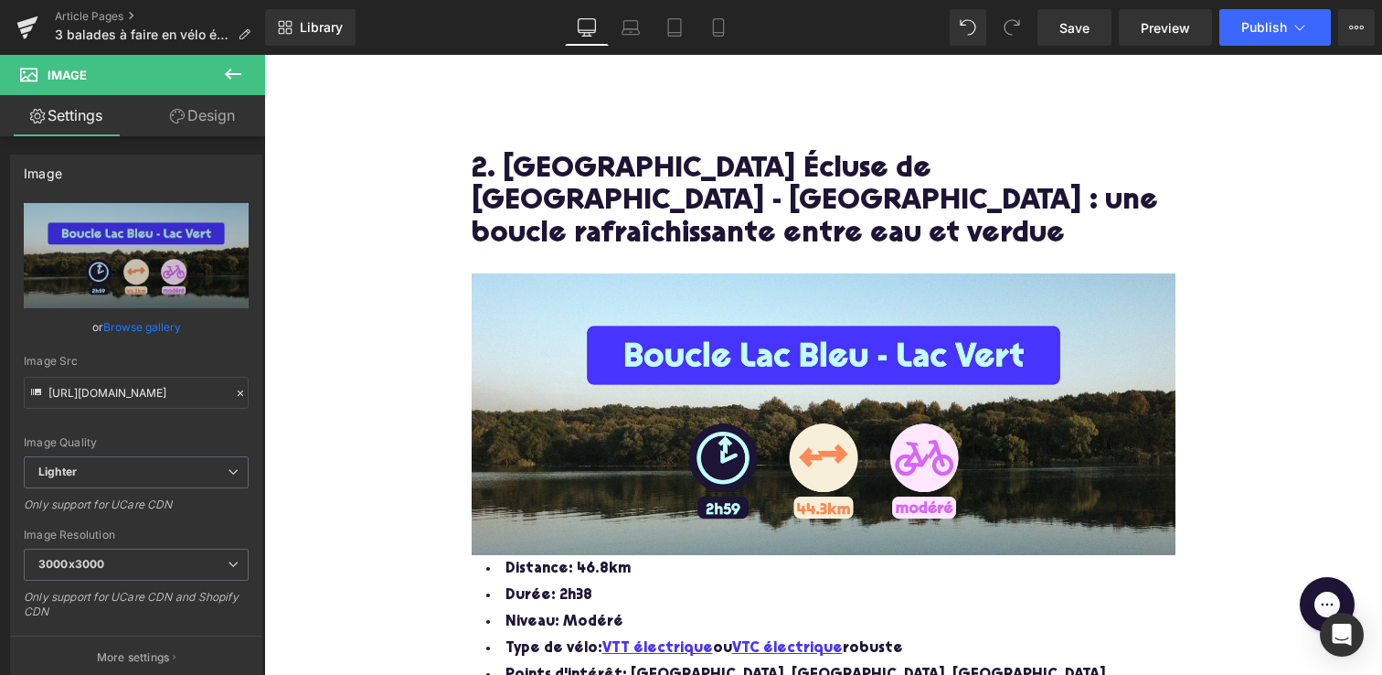
click at [720, 173] on h2 "2. [GEOGRAPHIC_DATA] Écluse de [GEOGRAPHIC_DATA] - [GEOGRAPHIC_DATA] : une bouc…" at bounding box center [824, 203] width 704 height 98
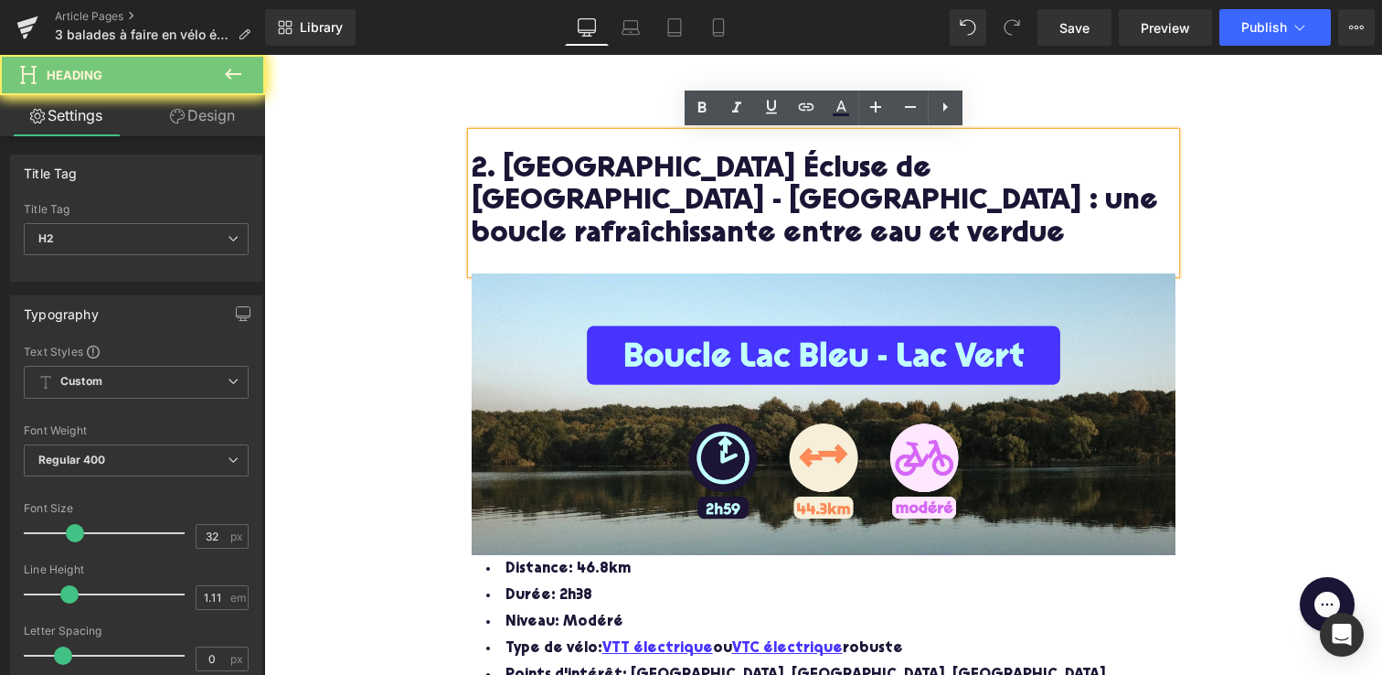
click at [863, 169] on h2 "2. [GEOGRAPHIC_DATA] Écluse de [GEOGRAPHIC_DATA] - [GEOGRAPHIC_DATA] : une bouc…" at bounding box center [824, 203] width 704 height 98
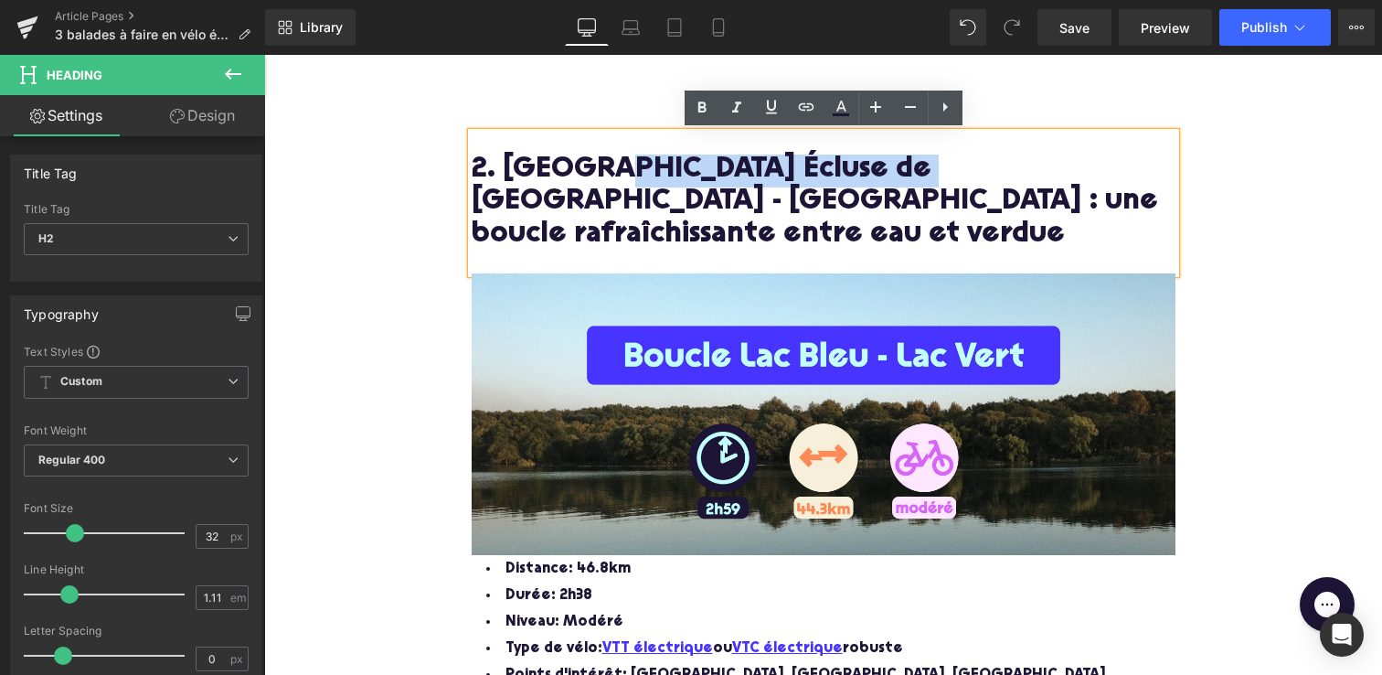
drag, startPoint x: 863, startPoint y: 169, endPoint x: 631, endPoint y: 176, distance: 232.3
click at [631, 176] on h2 "2. [GEOGRAPHIC_DATA] Écluse de [GEOGRAPHIC_DATA] - [GEOGRAPHIC_DATA] : une bouc…" at bounding box center [824, 203] width 704 height 98
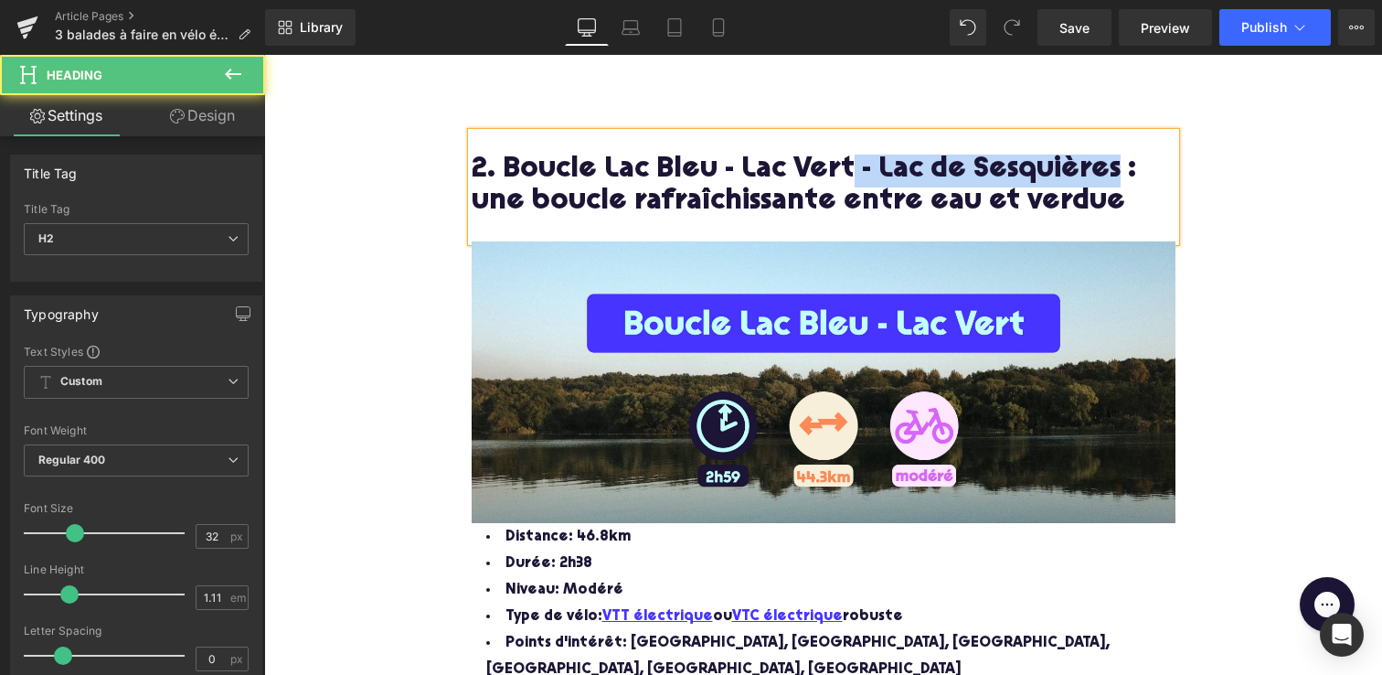
drag, startPoint x: 1098, startPoint y: 169, endPoint x: 846, endPoint y: 168, distance: 252.3
click at [845, 168] on h2 "2. Boucle Lac Bleu - Lac Vert - Lac de Sesquières : une boucle rafraîchissante …" at bounding box center [824, 186] width 704 height 65
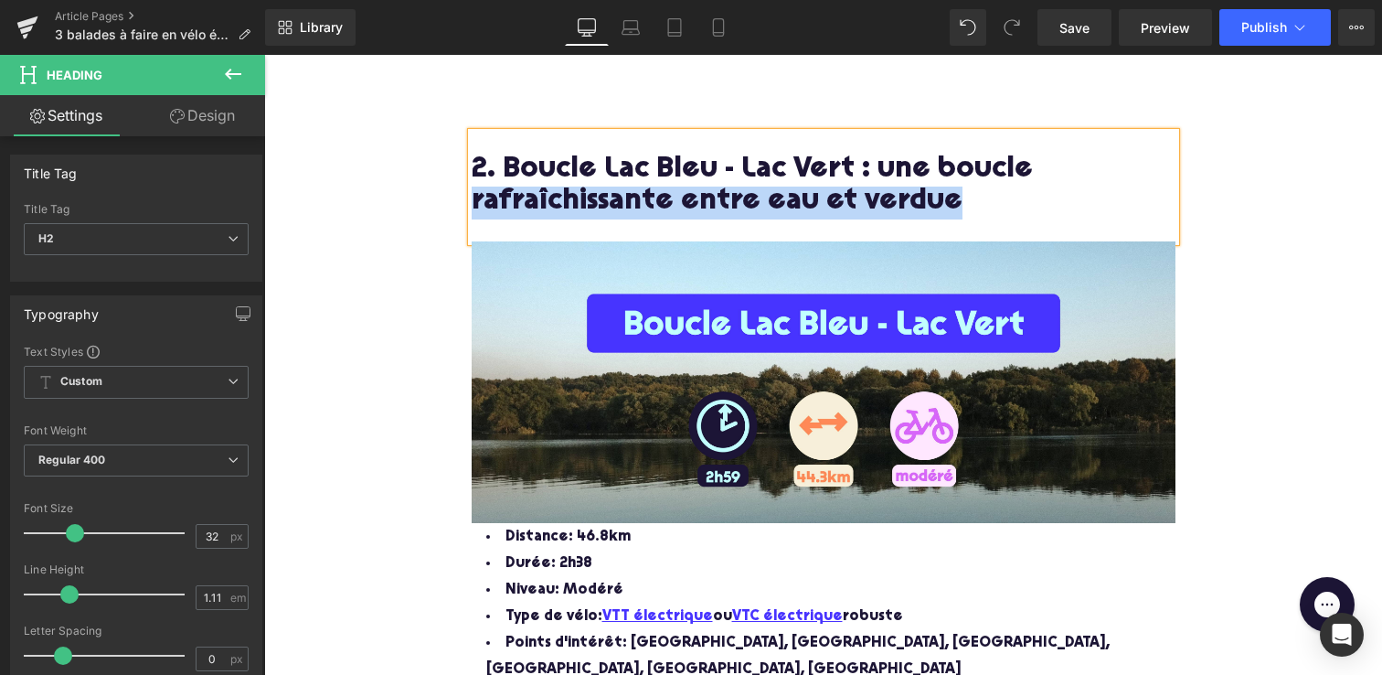
drag, startPoint x: 961, startPoint y: 206, endPoint x: 474, endPoint y: 213, distance: 486.4
click at [474, 213] on h2 "2. Boucle Lac Bleu - Lac Vert : une boucle rafraîchissante entre eau et verdue" at bounding box center [824, 186] width 704 height 65
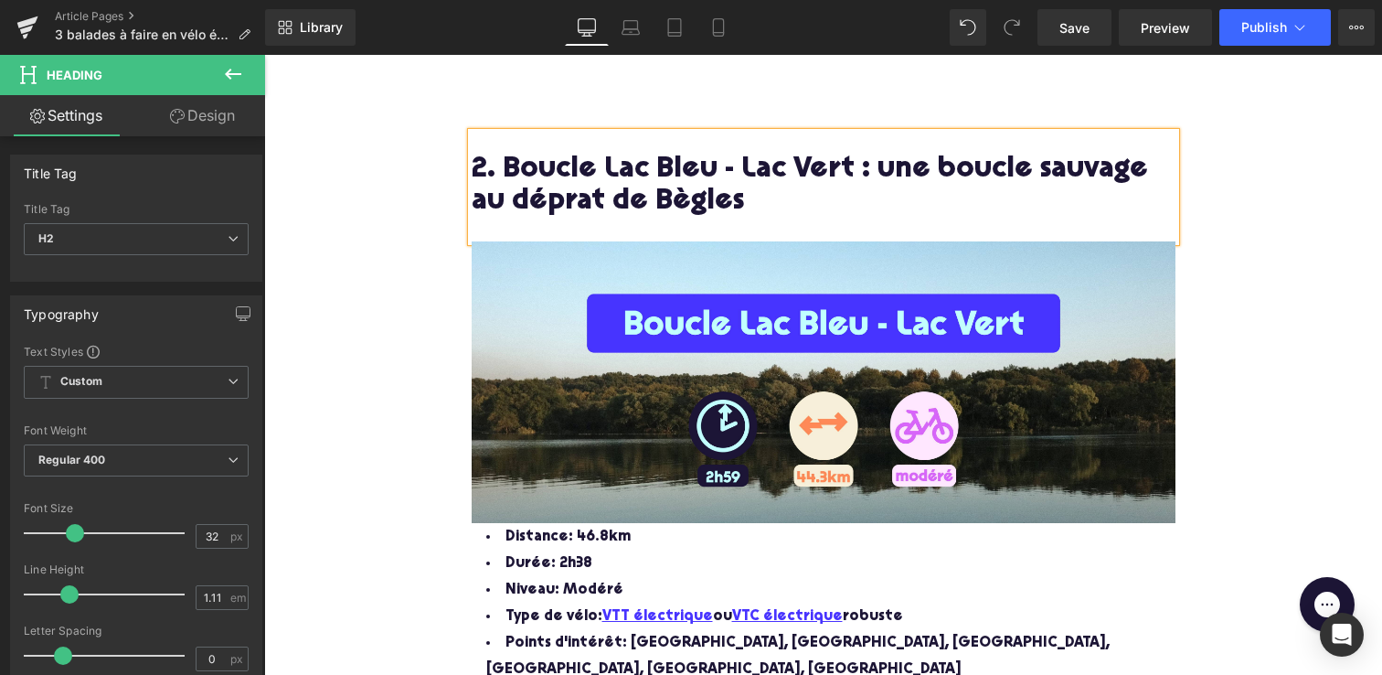
click at [537, 209] on h2 "2. Boucle Lac Bleu - Lac Vert : une boucle sauvage au déprat de Bègles" at bounding box center [824, 186] width 704 height 65
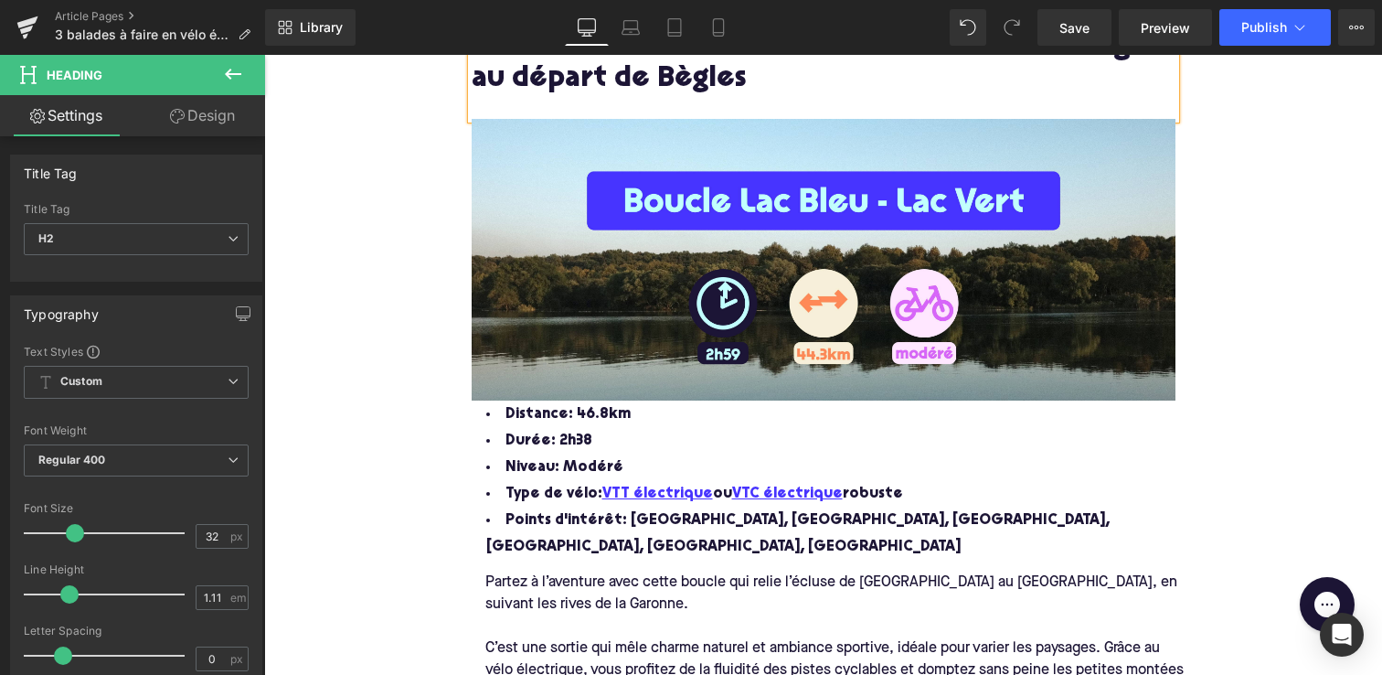
scroll to position [1904, 0]
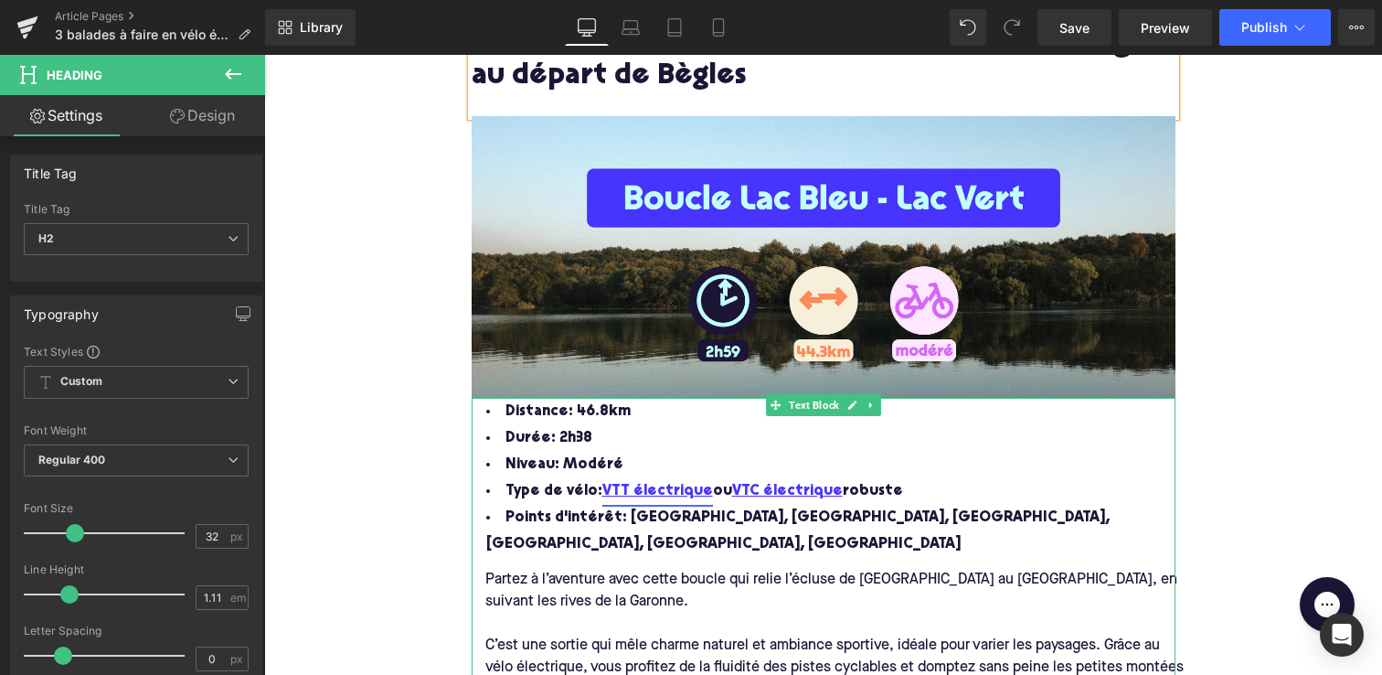
click at [684, 488] on link "VTT électrique" at bounding box center [657, 491] width 111 height 27
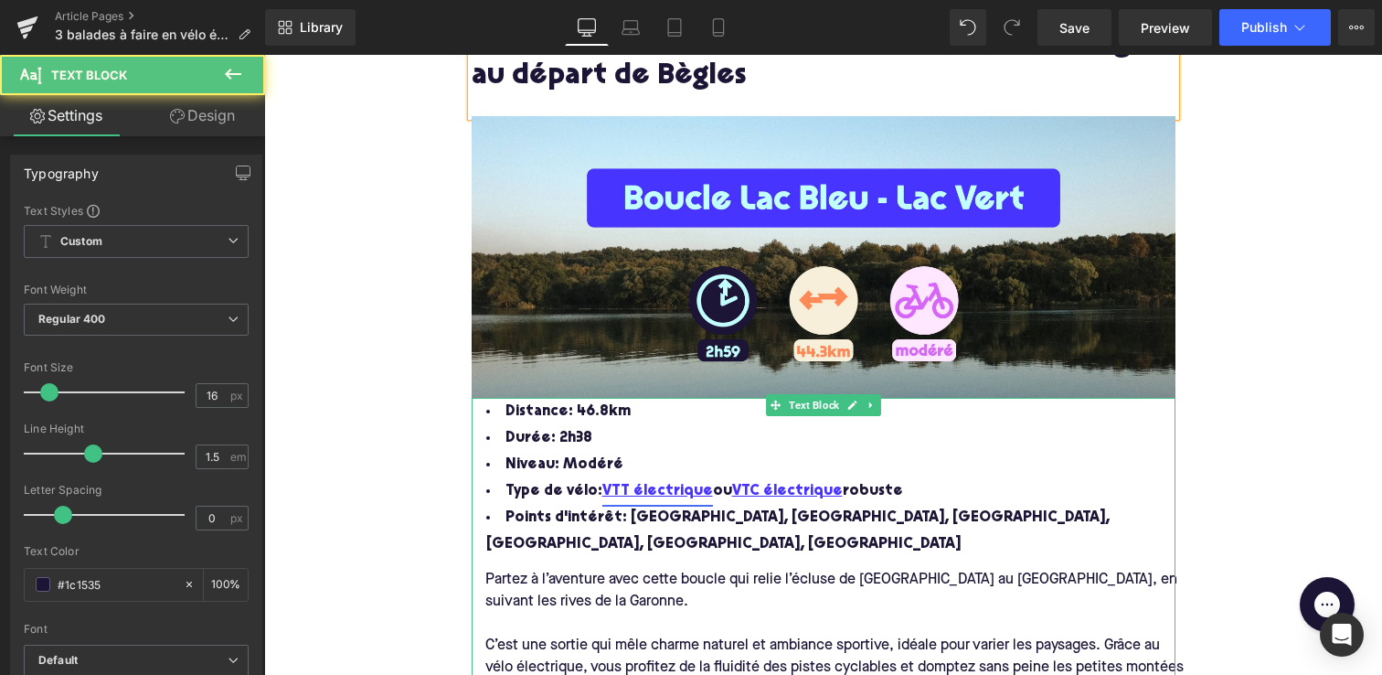
click at [690, 496] on link "VTT électrique" at bounding box center [657, 491] width 111 height 27
click at [669, 489] on link "VTT électrique" at bounding box center [657, 491] width 111 height 27
click at [664, 489] on link "VTT électrique" at bounding box center [657, 491] width 111 height 27
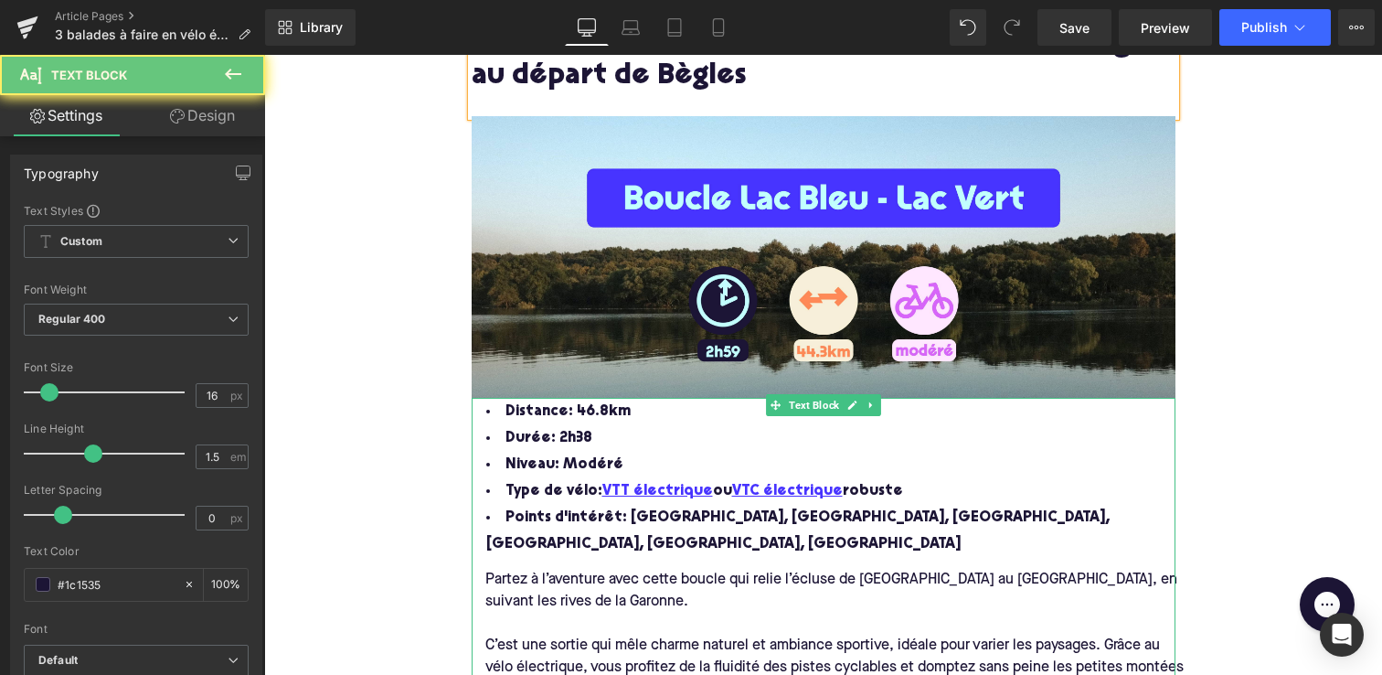
click at [551, 486] on li "Type de vélo: VTT électrique ou VTC électrique robuste" at bounding box center [824, 491] width 704 height 27
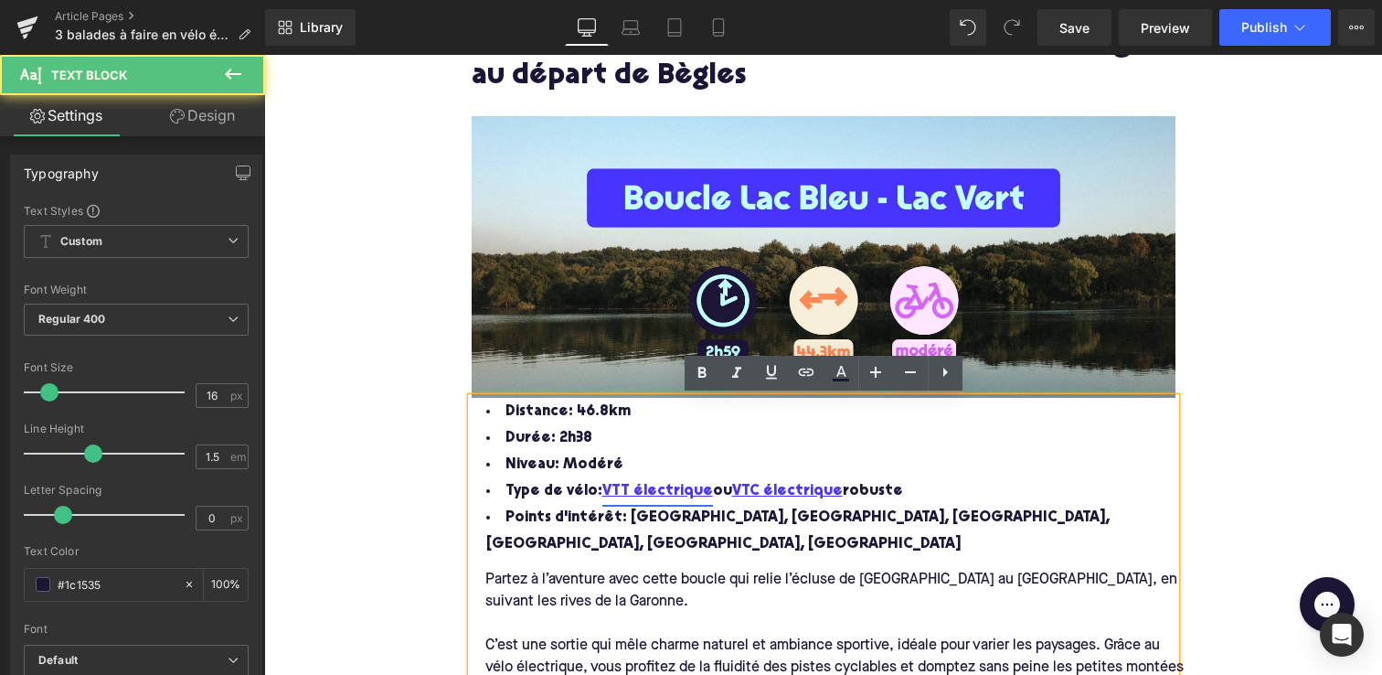
click at [602, 488] on link "VTT électrique" at bounding box center [657, 491] width 111 height 27
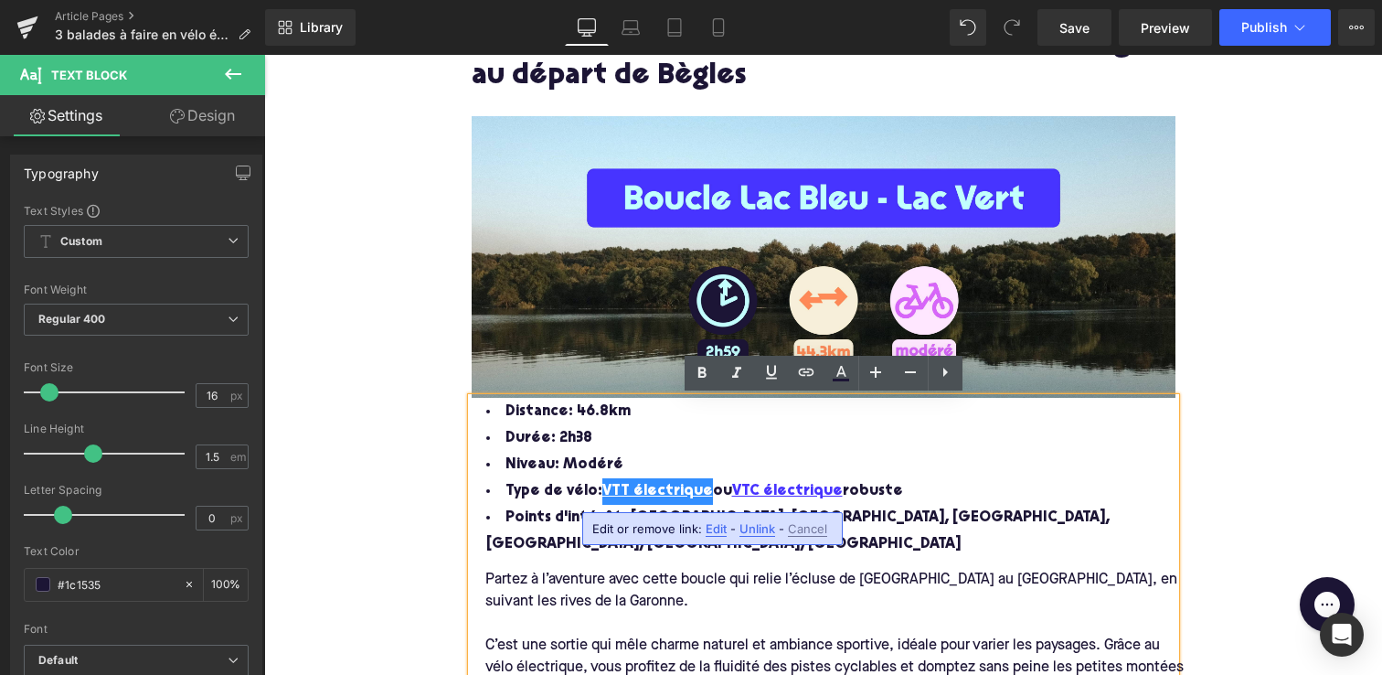
click at [709, 530] on span "Edit" at bounding box center [716, 529] width 21 height 16
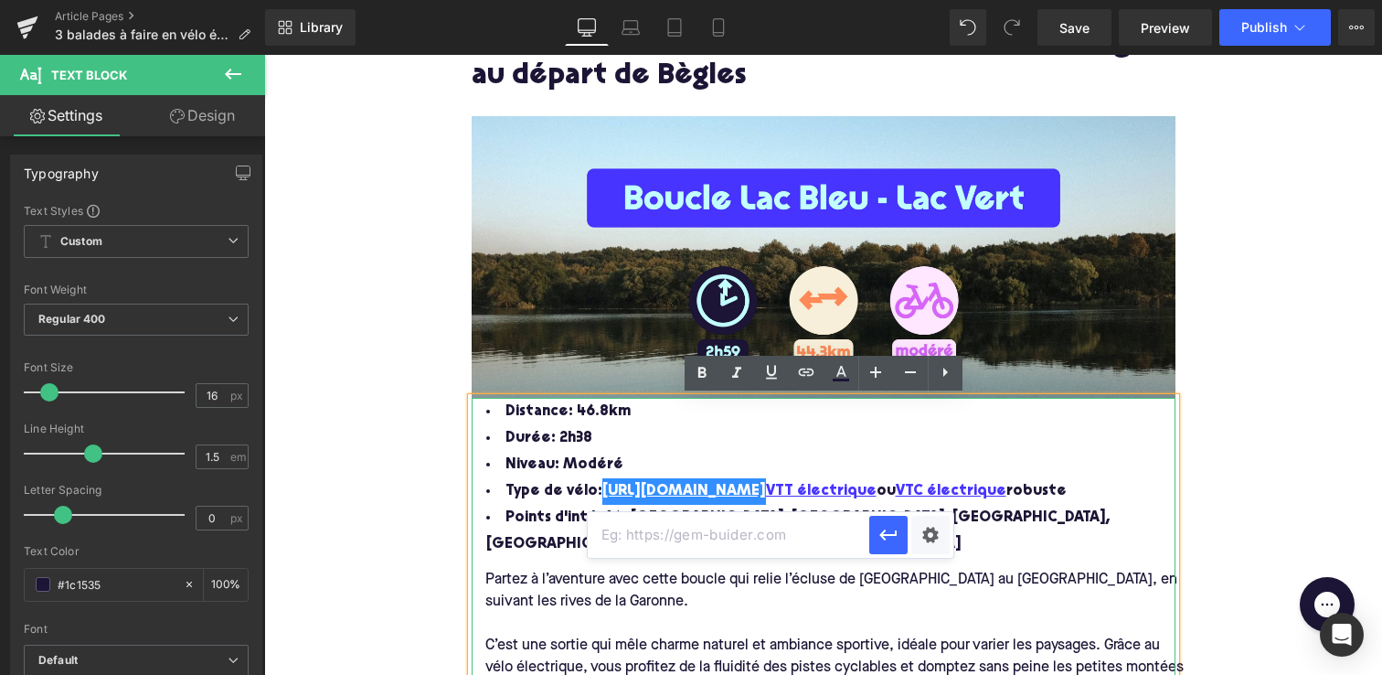
click at [596, 474] on li "Niveau: Modéré" at bounding box center [824, 465] width 704 height 27
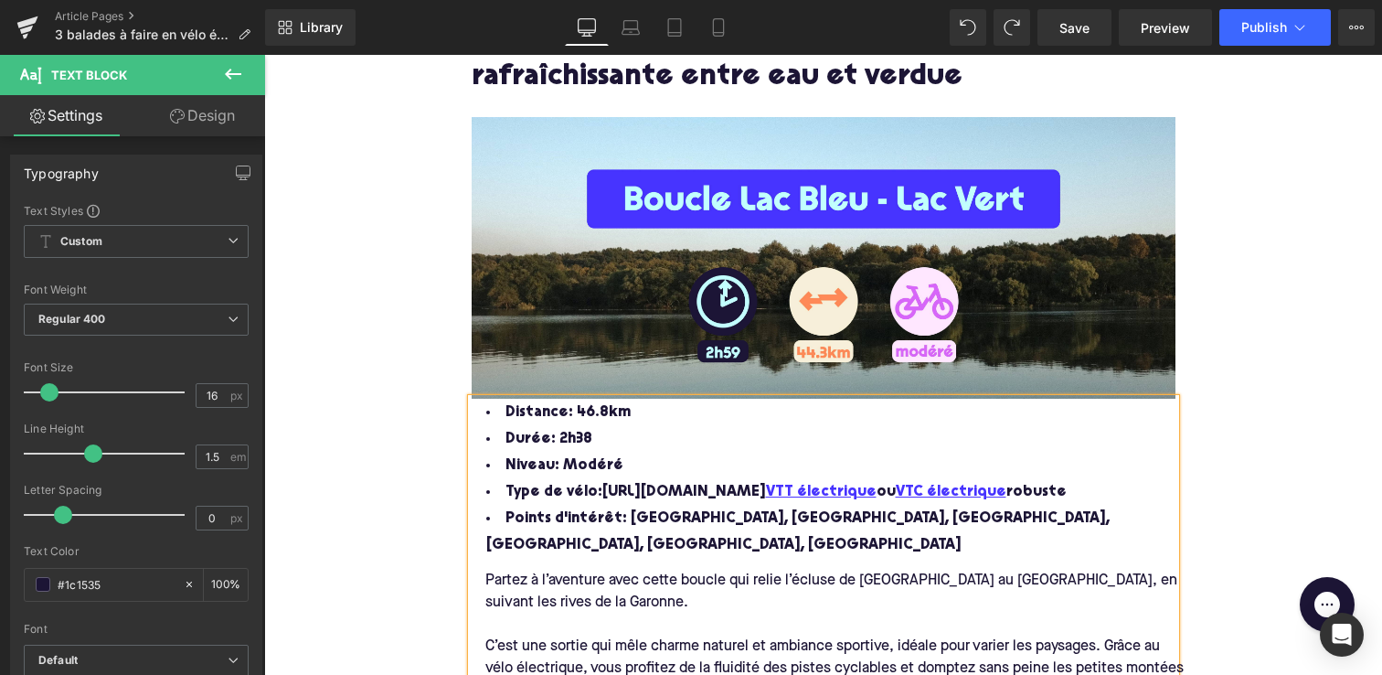
scroll to position [1925, 0]
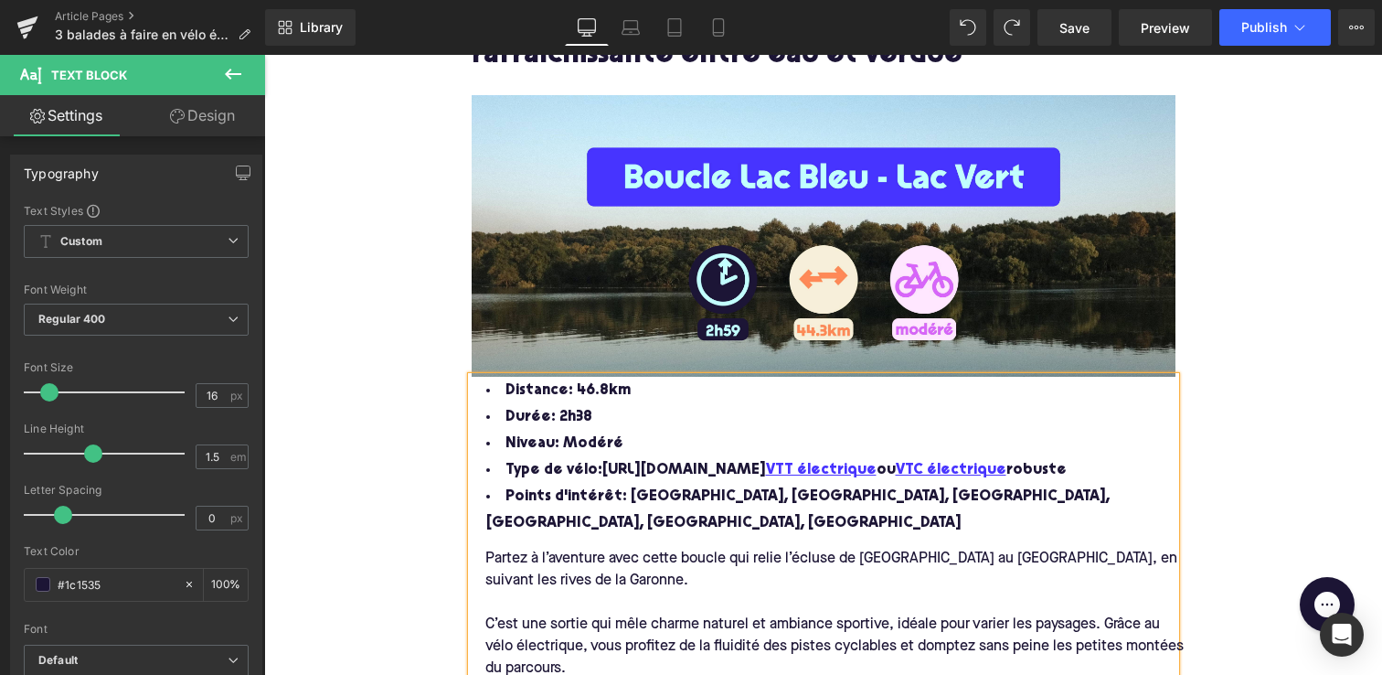
click at [739, 473] on li "Type de vélo: [URL][DOMAIN_NAME] VTT électrique ou VTC électrique robuste" at bounding box center [824, 470] width 704 height 27
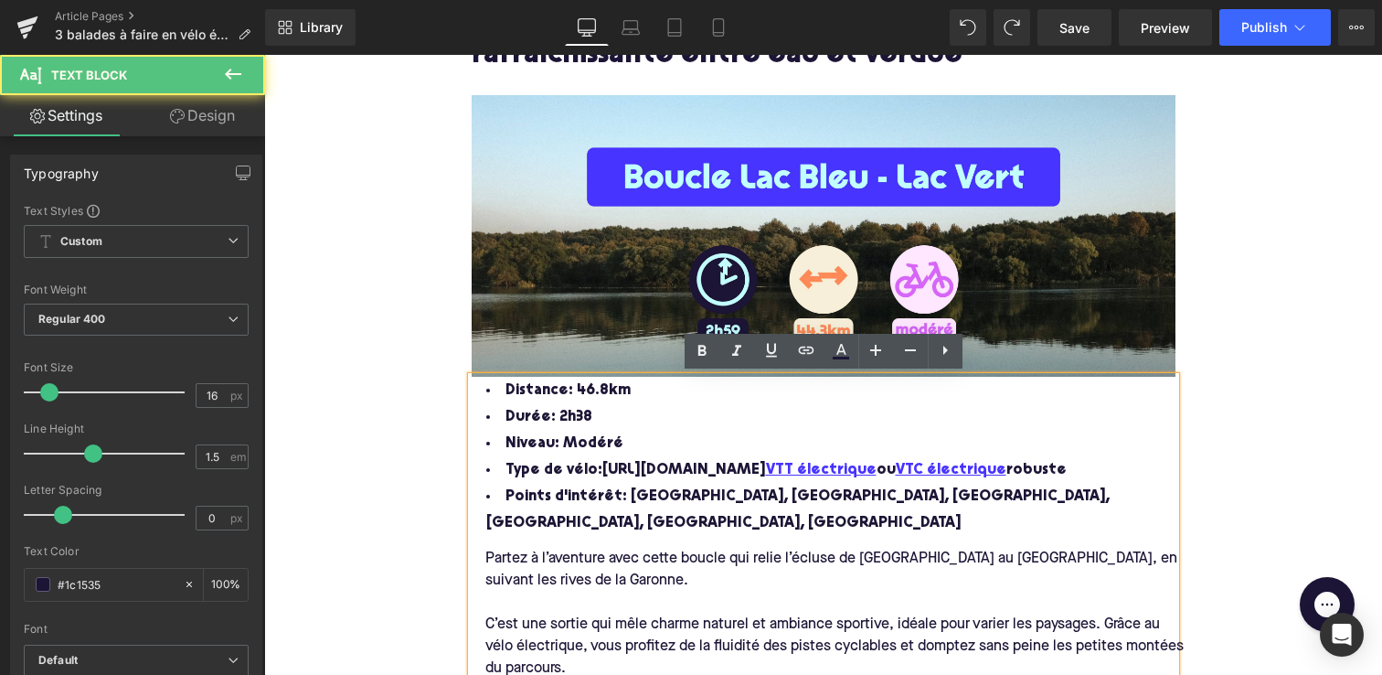
drag, startPoint x: 756, startPoint y: 469, endPoint x: 600, endPoint y: 475, distance: 156.5
click at [600, 475] on li "Type de vélo: [URL][DOMAIN_NAME] VTT électrique ou VTC électrique robuste" at bounding box center [824, 470] width 704 height 27
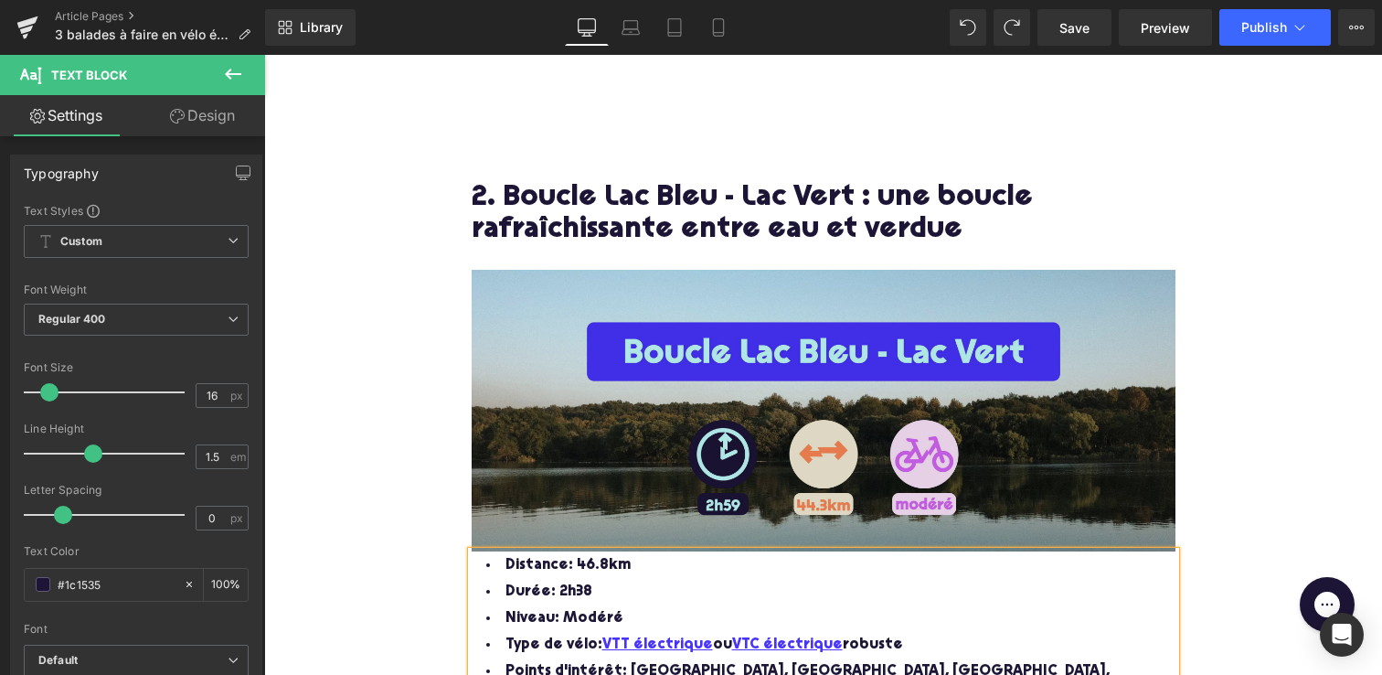
scroll to position [1749, 0]
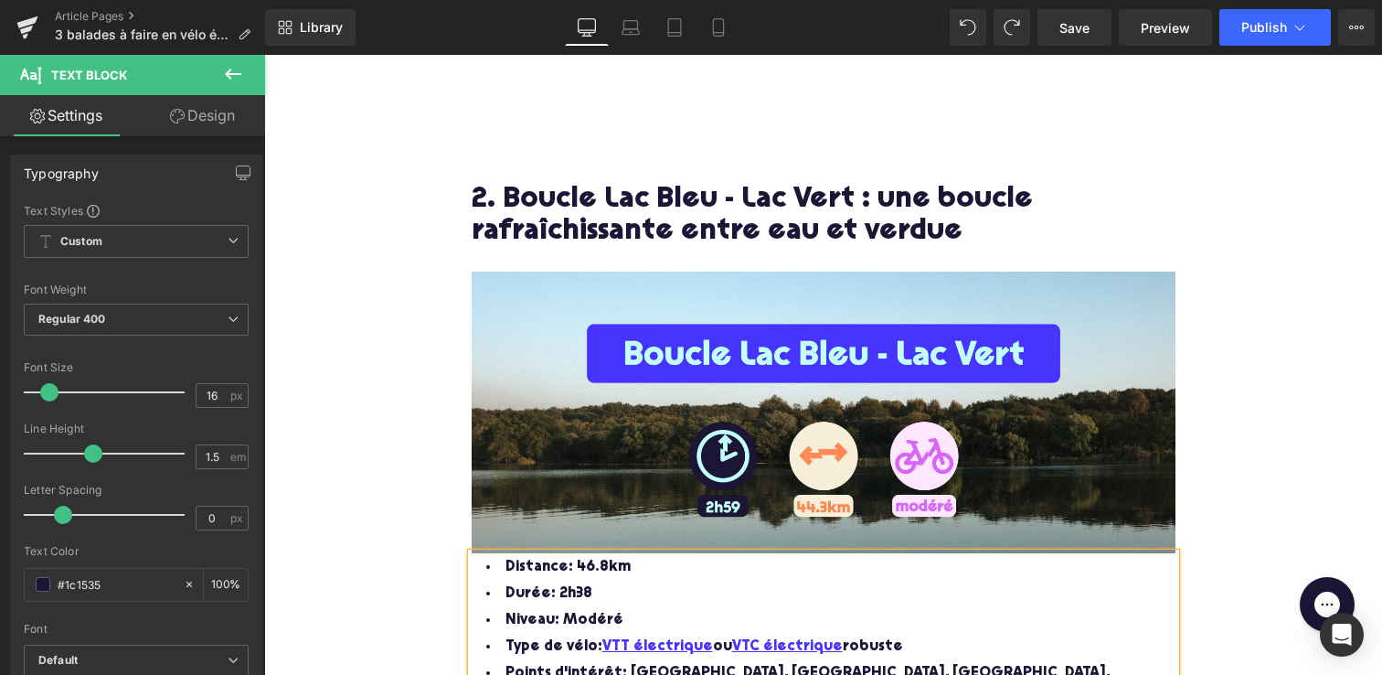
click at [662, 204] on h2 "2. Boucle Lac Bleu - Lac Vert : une boucle rafraîchissante entre eau et verdue" at bounding box center [824, 217] width 704 height 65
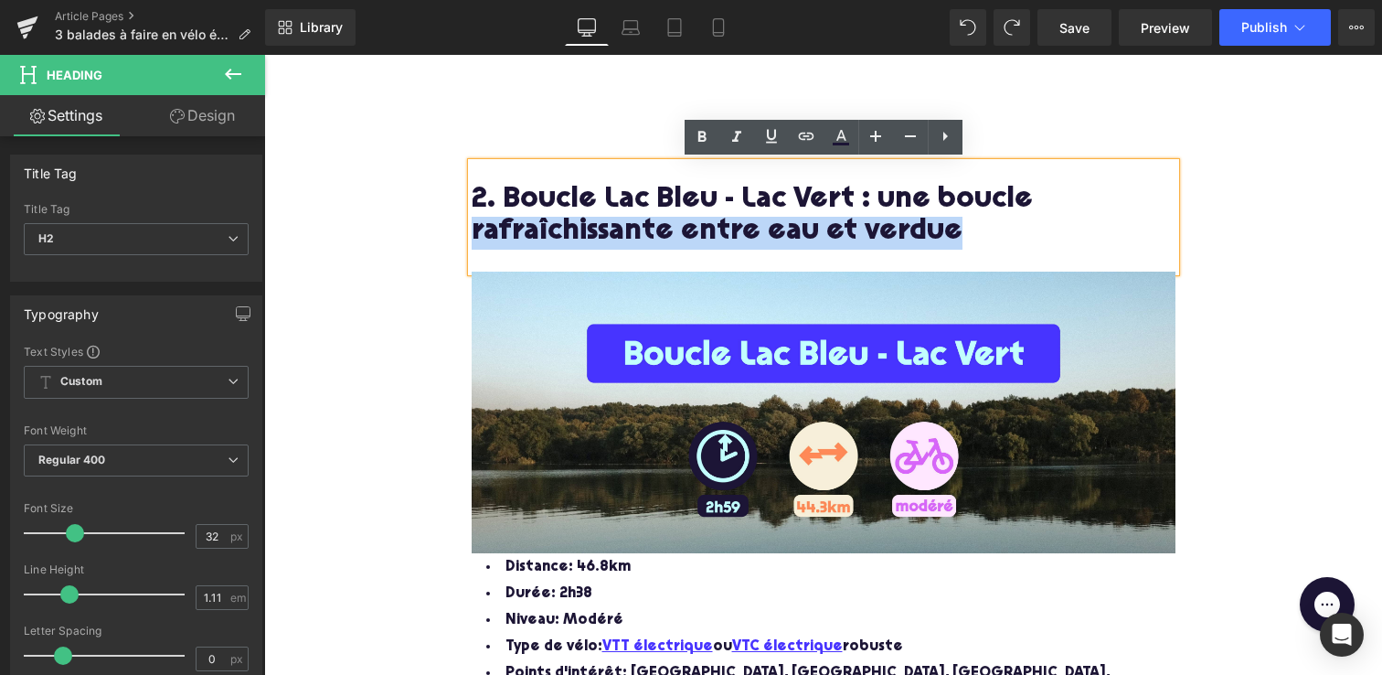
drag, startPoint x: 947, startPoint y: 228, endPoint x: 463, endPoint y: 234, distance: 483.6
click at [463, 234] on div "2. Boucle Lac Bleu - Lac Vert : une boucle rafraîchissante entre eau et verdue …" at bounding box center [823, 619] width 731 height 912
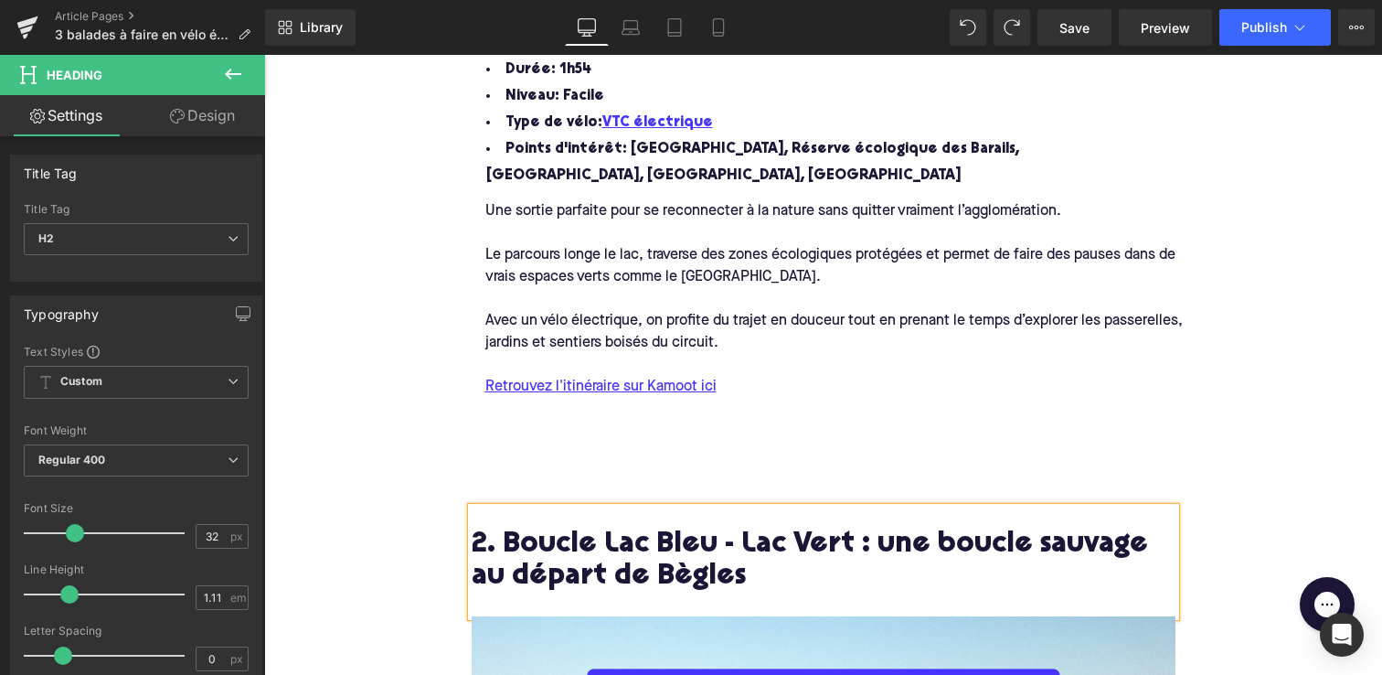
scroll to position [1382, 0]
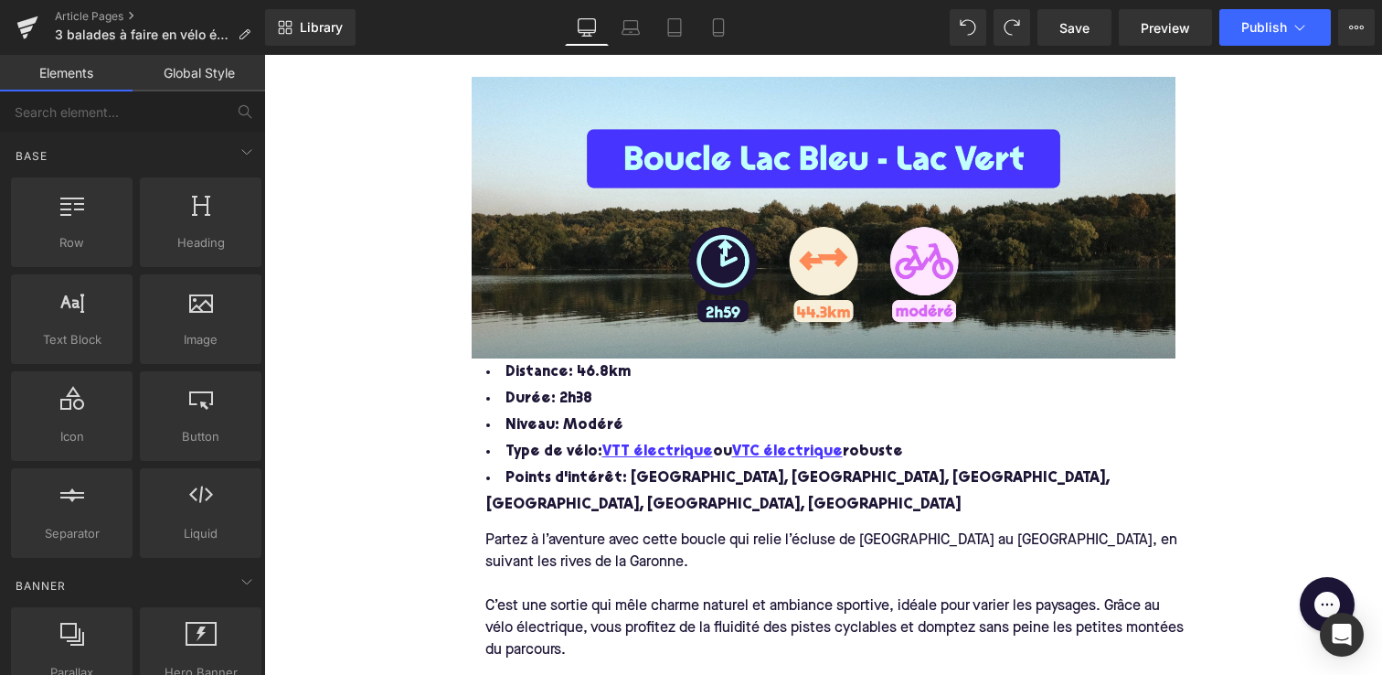
scroll to position [2032, 0]
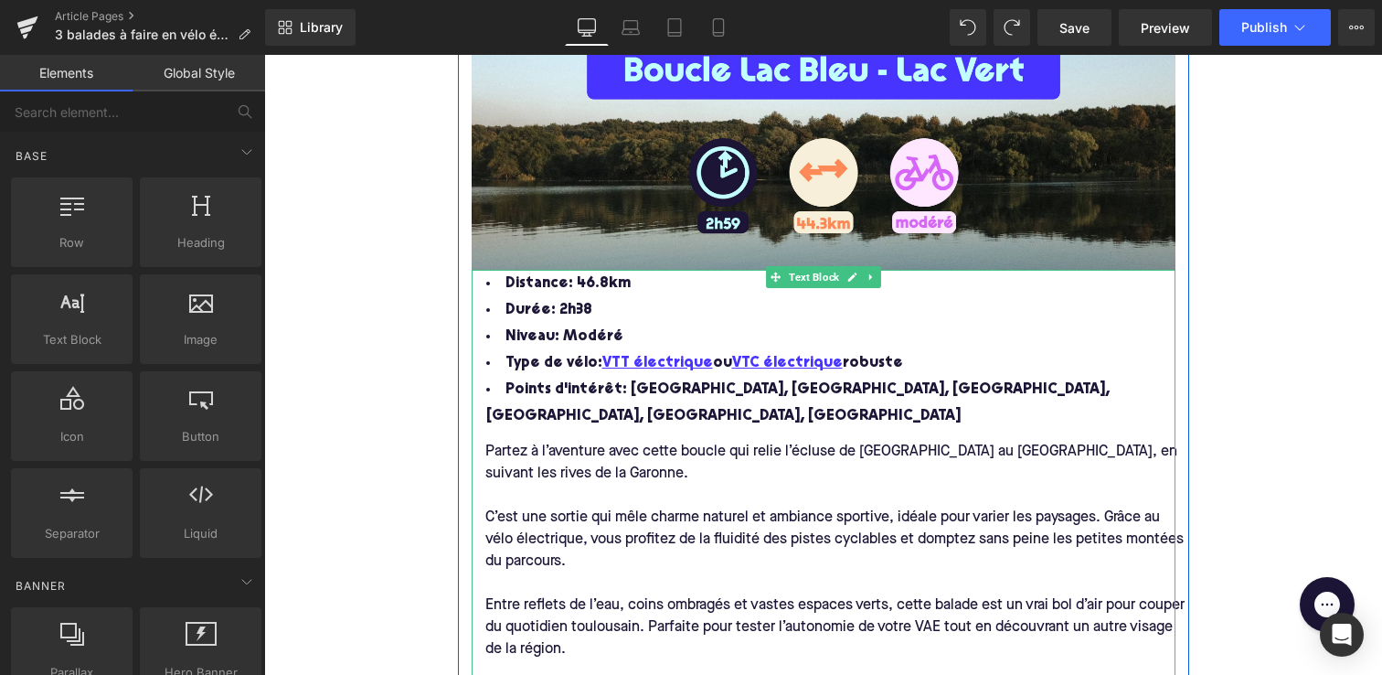
click at [570, 291] on span "Distance: 46.8km" at bounding box center [568, 283] width 125 height 15
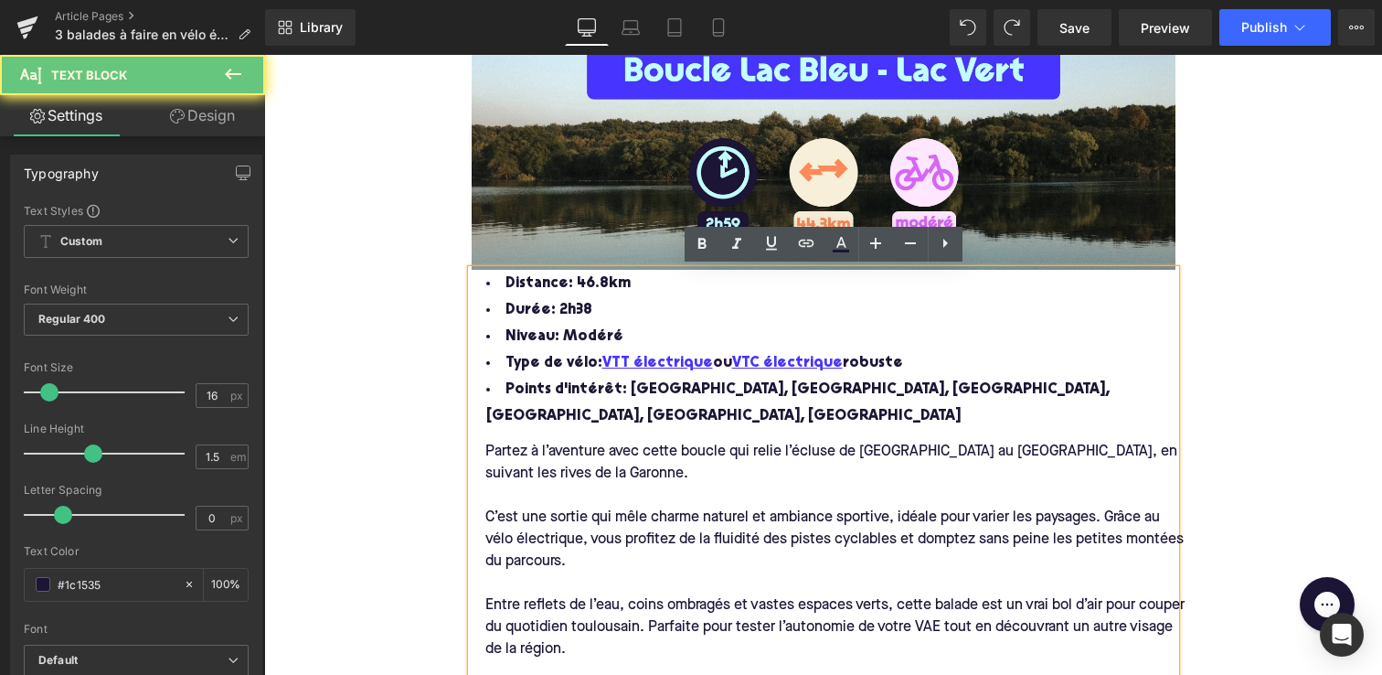
click at [589, 284] on span "Distance: 46.8km" at bounding box center [568, 283] width 125 height 15
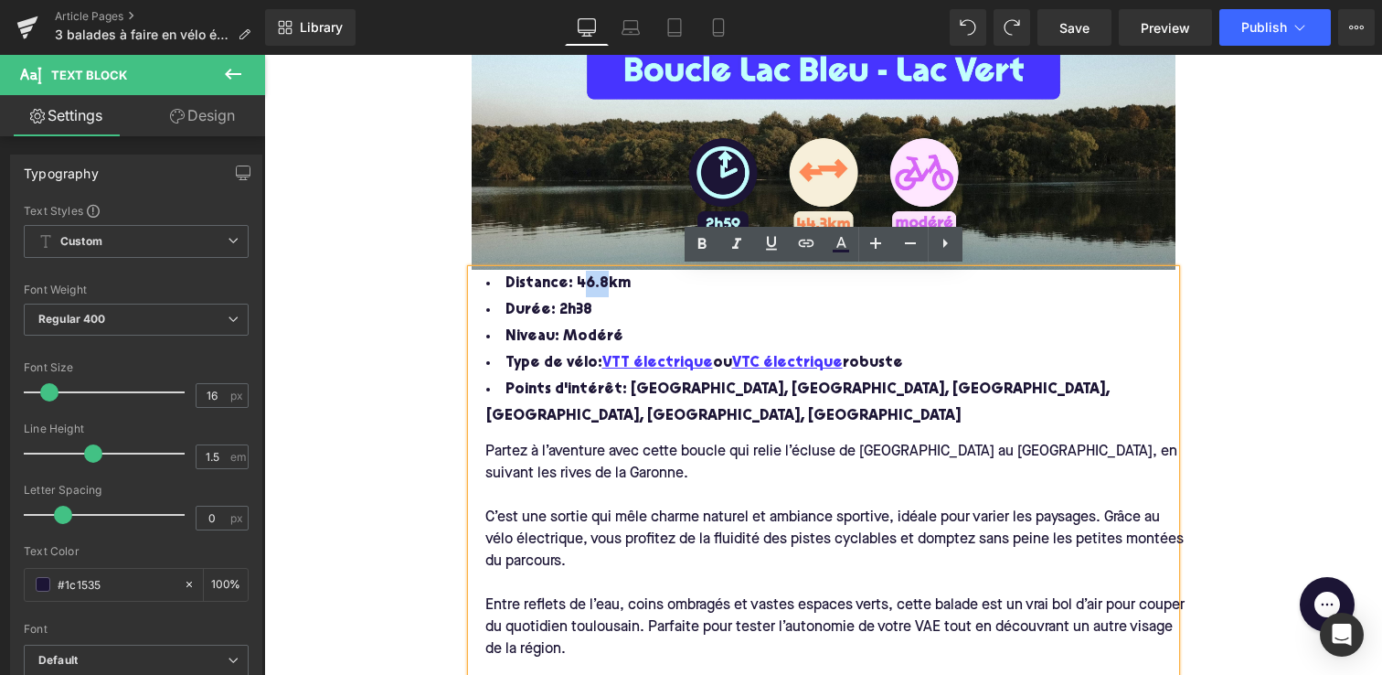
drag, startPoint x: 597, startPoint y: 282, endPoint x: 578, endPoint y: 282, distance: 19.2
click at [578, 282] on span "Distance: 46.8km" at bounding box center [568, 283] width 125 height 15
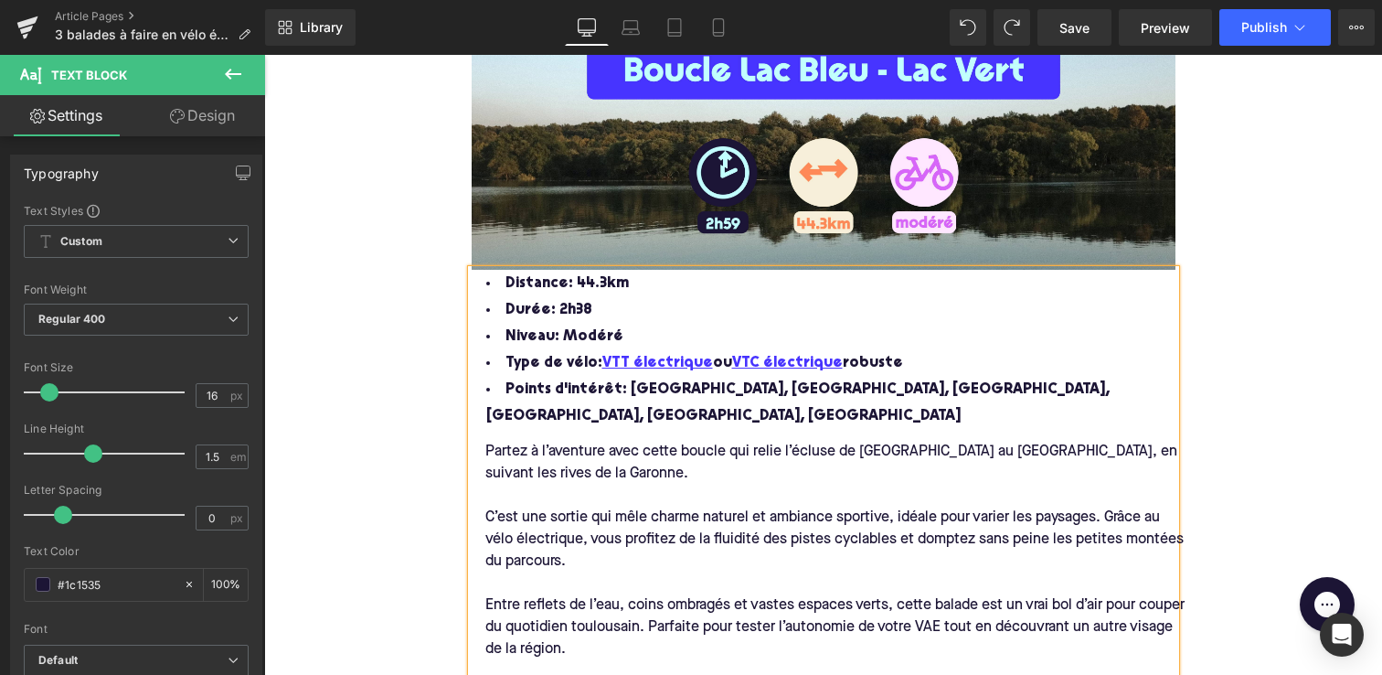
click at [584, 310] on li "Durée: 2h38" at bounding box center [824, 310] width 704 height 27
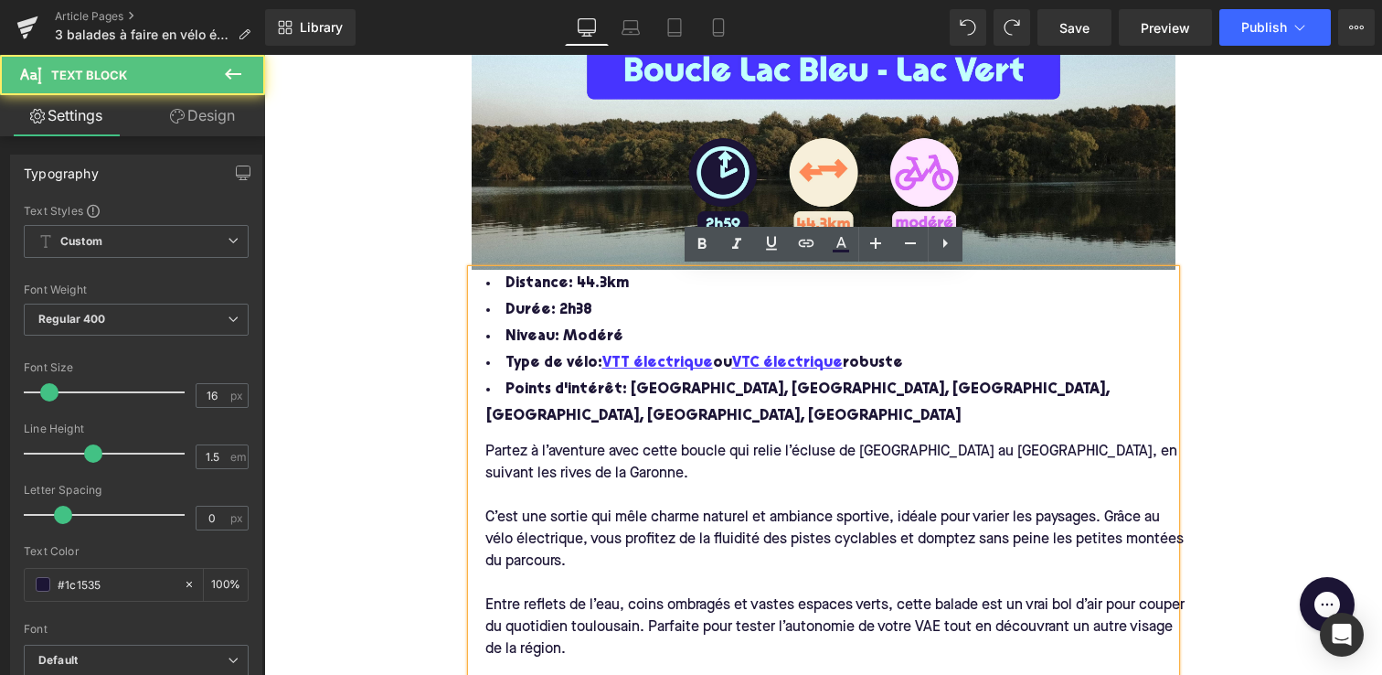
click at [584, 310] on li "Durée: 2h38" at bounding box center [824, 310] width 704 height 27
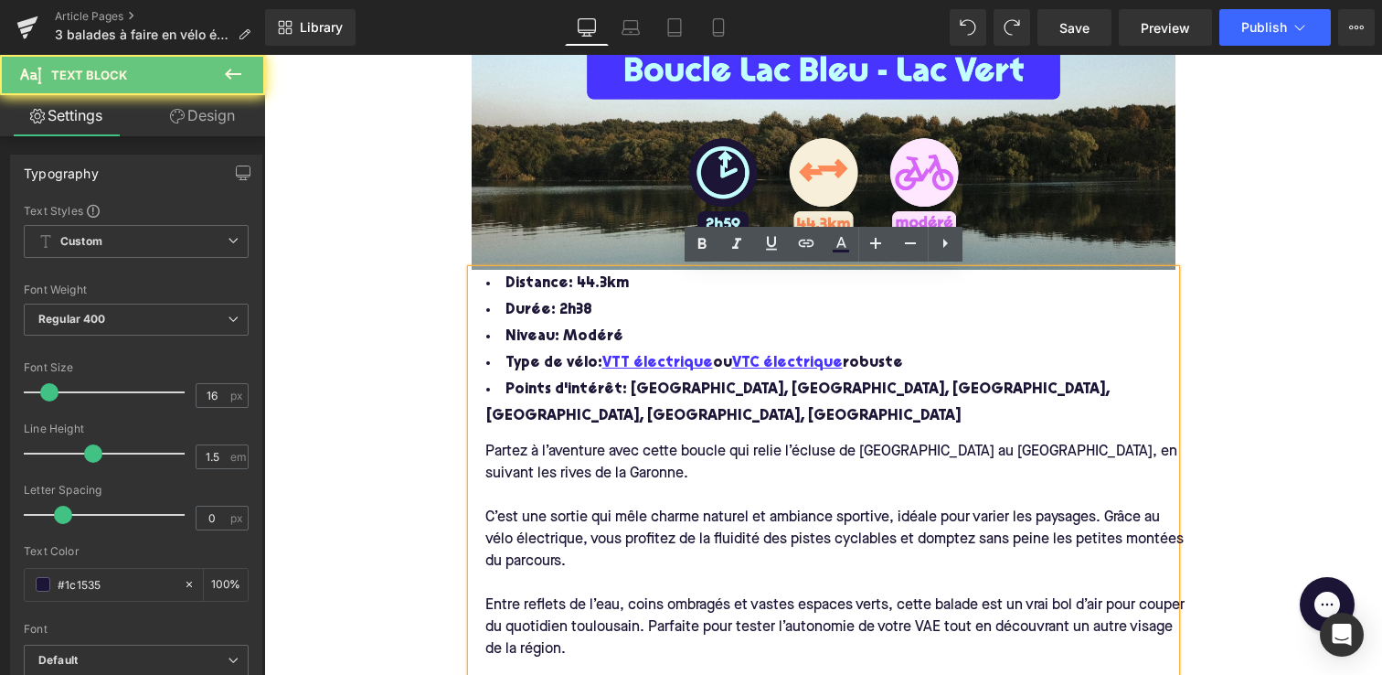
click at [584, 310] on li "Durée: 2h38" at bounding box center [824, 310] width 704 height 27
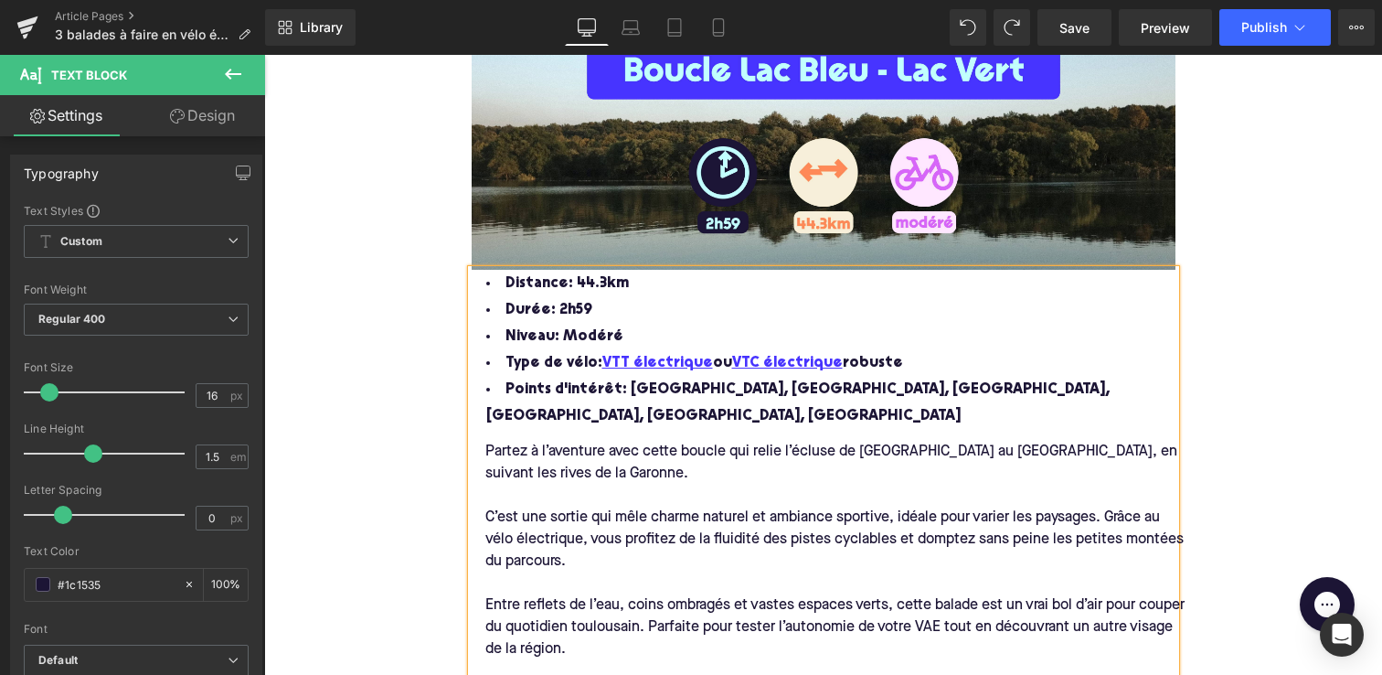
click at [609, 425] on li "Points d'intérêt: [GEOGRAPHIC_DATA], [GEOGRAPHIC_DATA], [GEOGRAPHIC_DATA], [GEO…" at bounding box center [824, 403] width 704 height 53
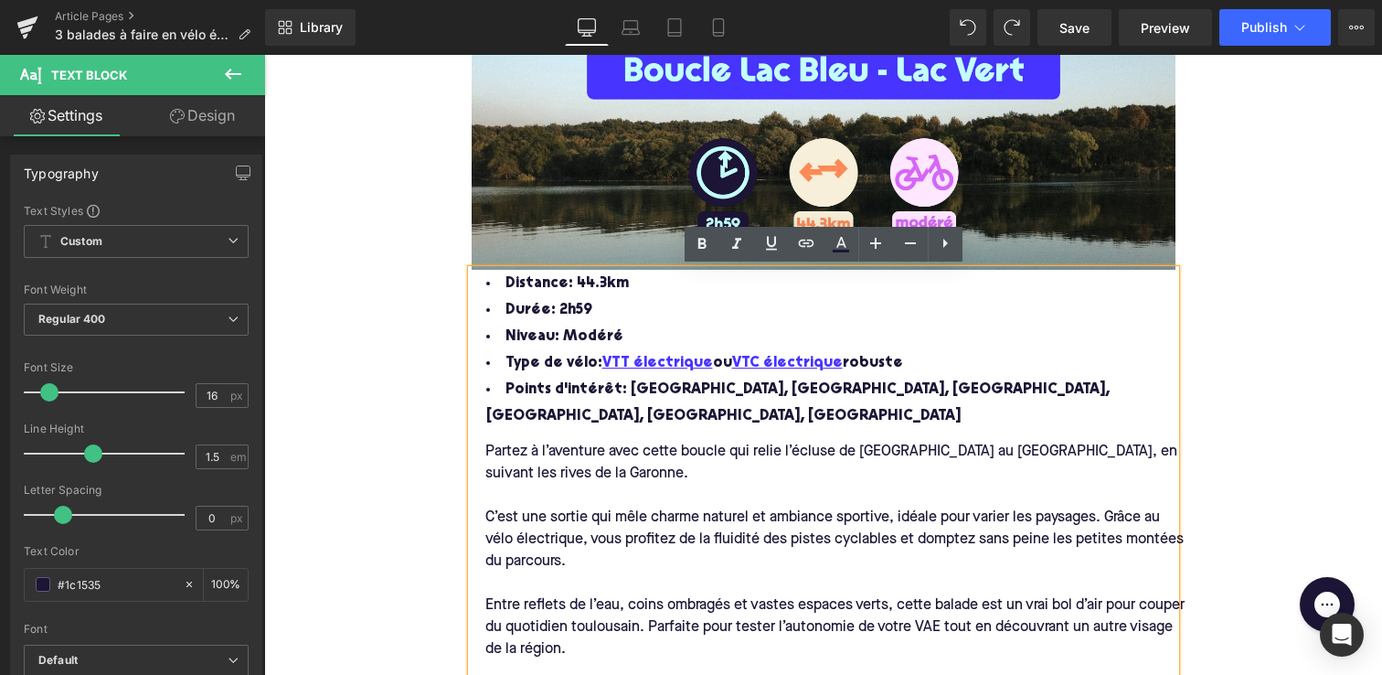
drag, startPoint x: 620, startPoint y: 388, endPoint x: 714, endPoint y: 416, distance: 98.3
click at [714, 416] on li "Points d'intérêt: [GEOGRAPHIC_DATA], [GEOGRAPHIC_DATA], [GEOGRAPHIC_DATA], [GEO…" at bounding box center [824, 403] width 704 height 53
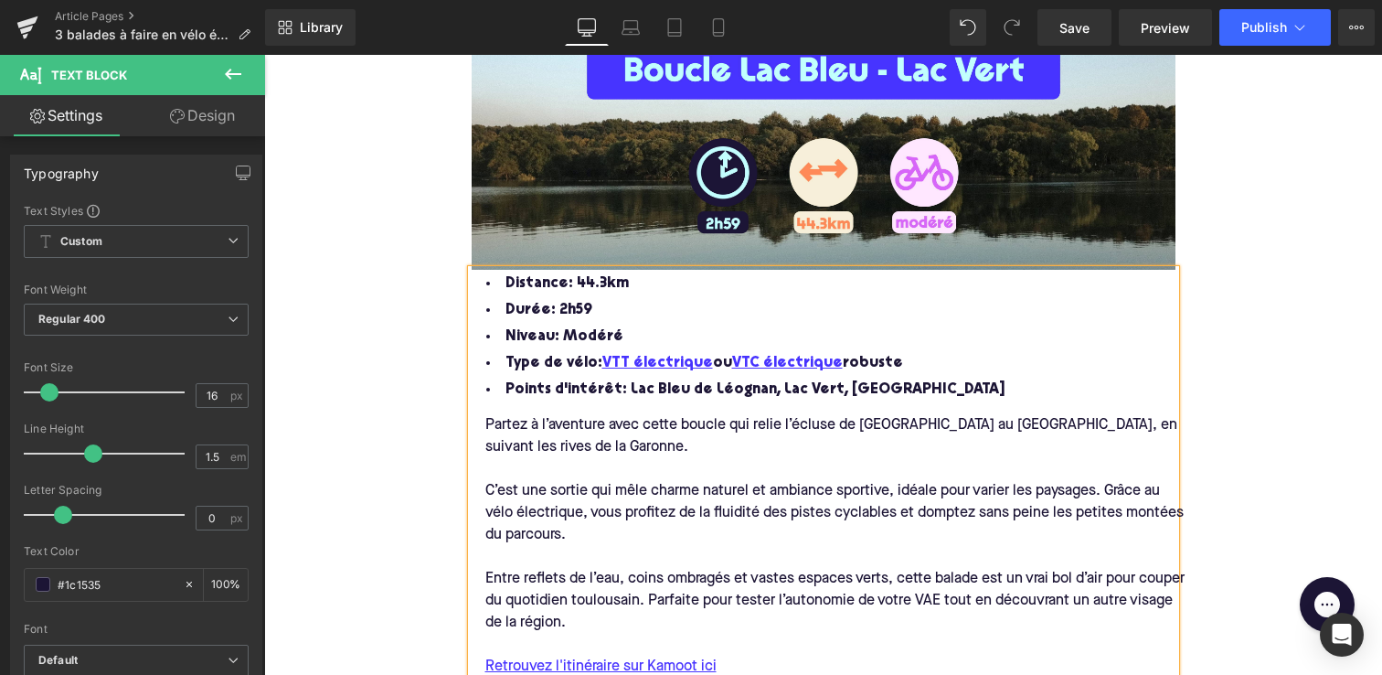
click at [376, 335] on div "3 balades à faire en vélo électrique autour de [GEOGRAPHIC_DATA] [GEOGRAPHIC_DA…" at bounding box center [823, 530] width 1118 height 4706
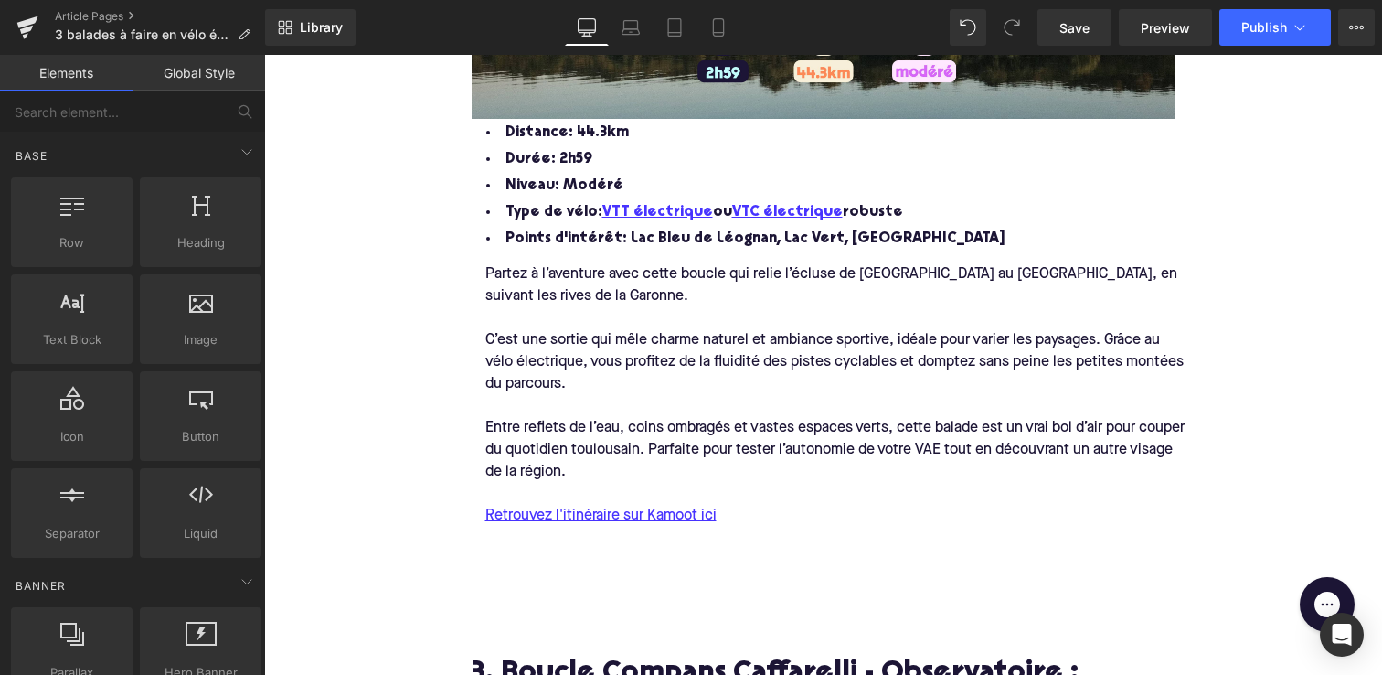
scroll to position [2191, 0]
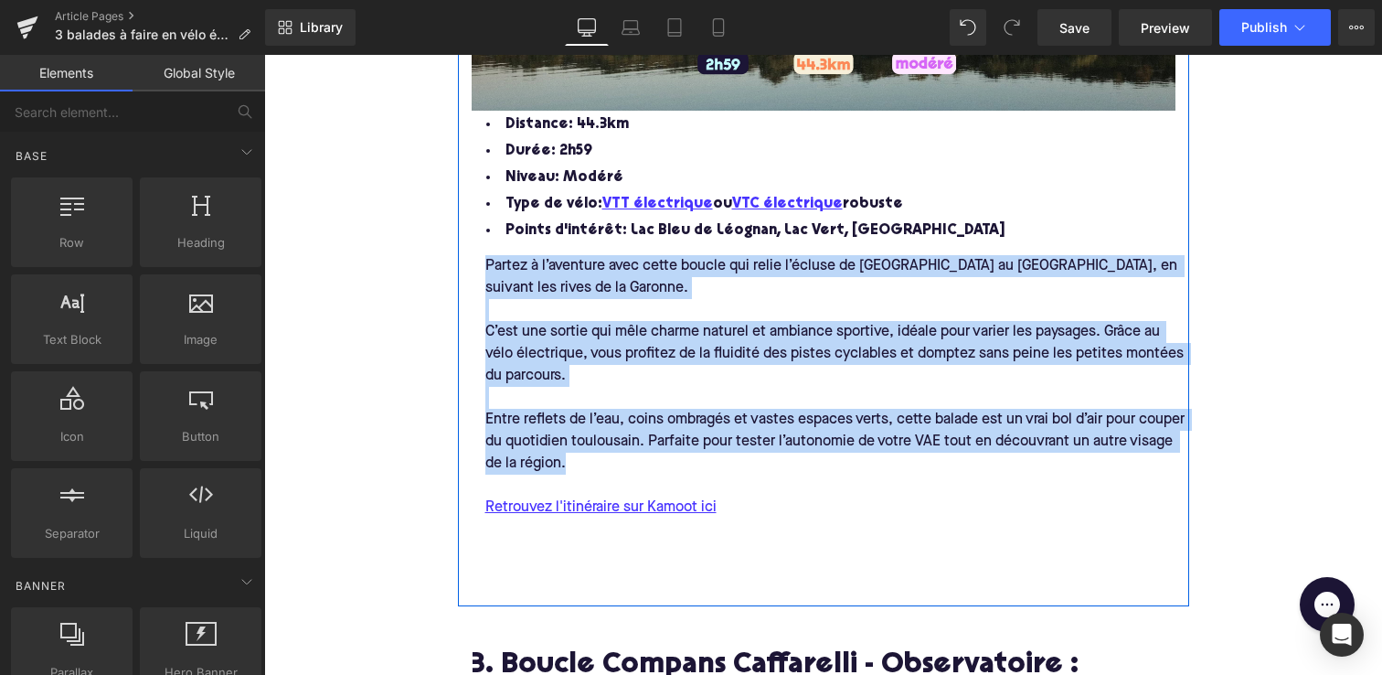
drag, startPoint x: 579, startPoint y: 461, endPoint x: 479, endPoint y: 268, distance: 217.1
click at [479, 269] on div "Partez à l’aventure avec cette boucle qui relie l’écluse de [GEOGRAPHIC_DATA] a…" at bounding box center [837, 417] width 731 height 347
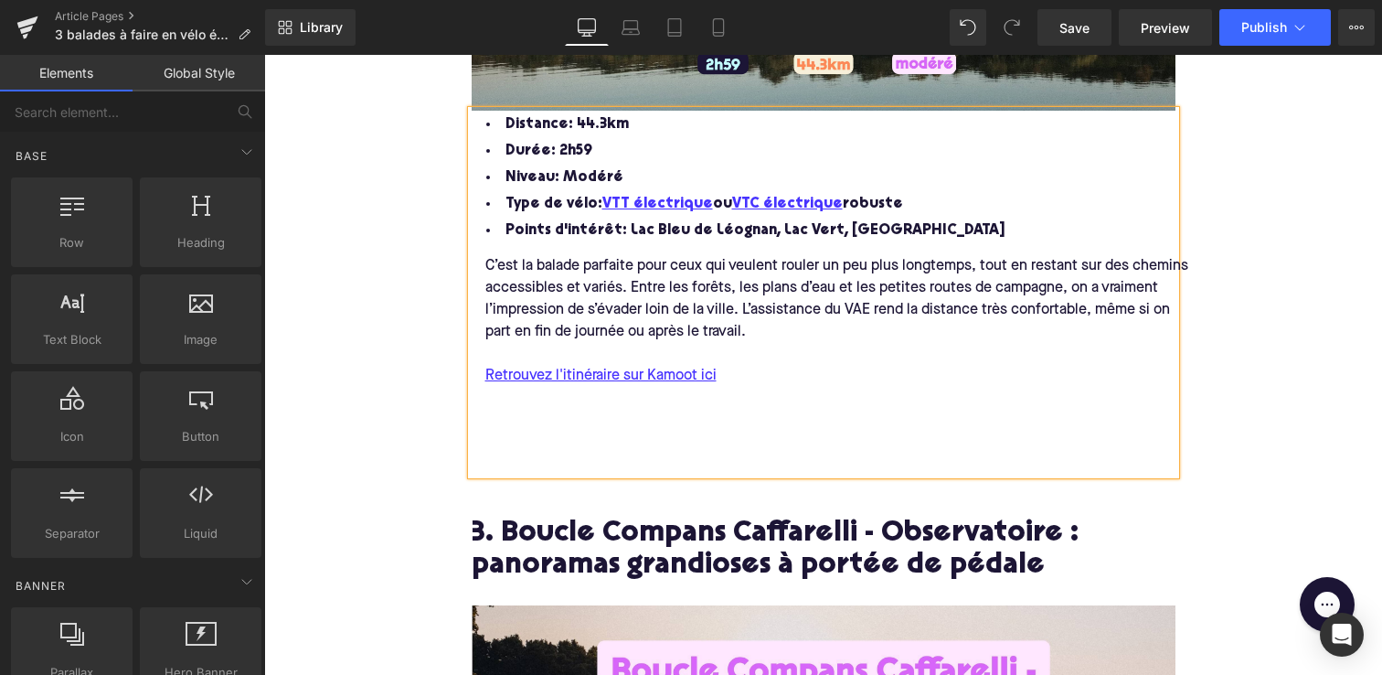
click at [629, 284] on div "C’est la balade parfaite pour ceux qui veulent rouler un peu plus longtemps, to…" at bounding box center [837, 299] width 731 height 88
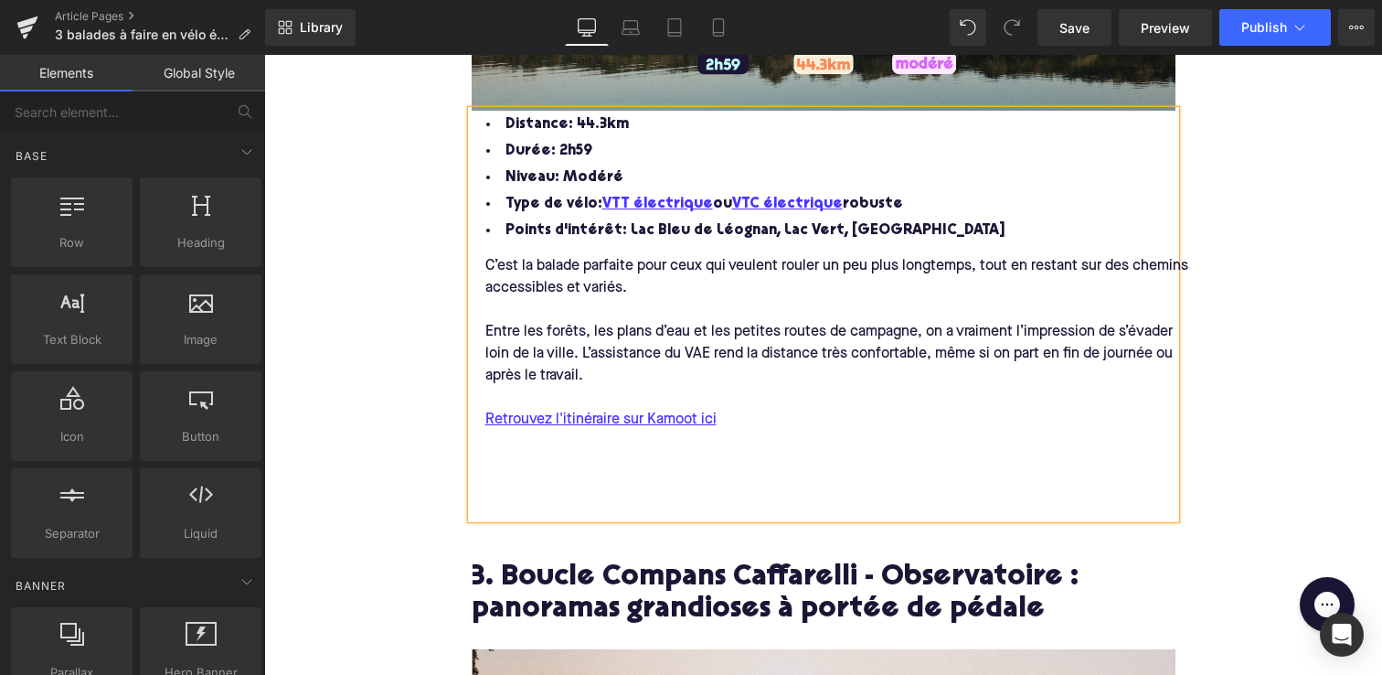
click at [580, 348] on div "Entre les forêts, les plans d’eau et les petites routes de campagne, on a vraim…" at bounding box center [837, 354] width 731 height 66
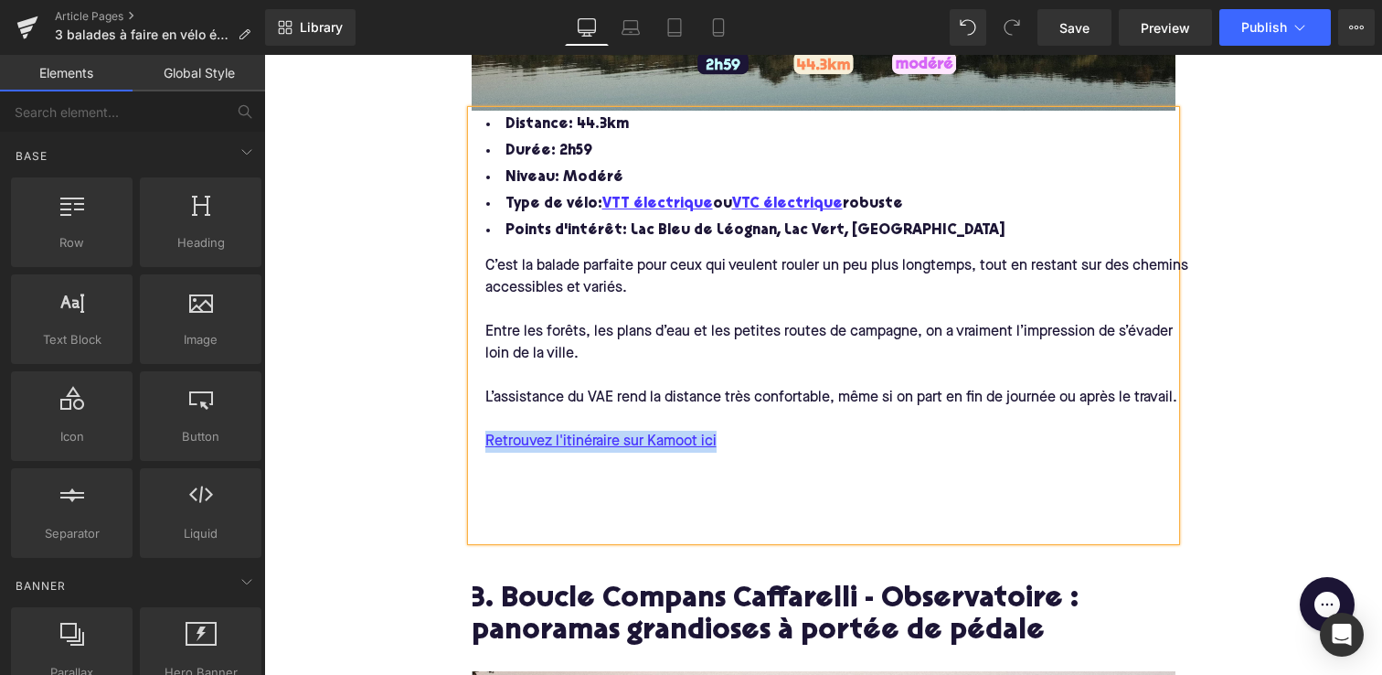
drag, startPoint x: 730, startPoint y: 438, endPoint x: 483, endPoint y: 440, distance: 246.8
click at [483, 442] on div "Retrouvez l'itinéraire sur Kamoot ici" at bounding box center [837, 442] width 731 height 22
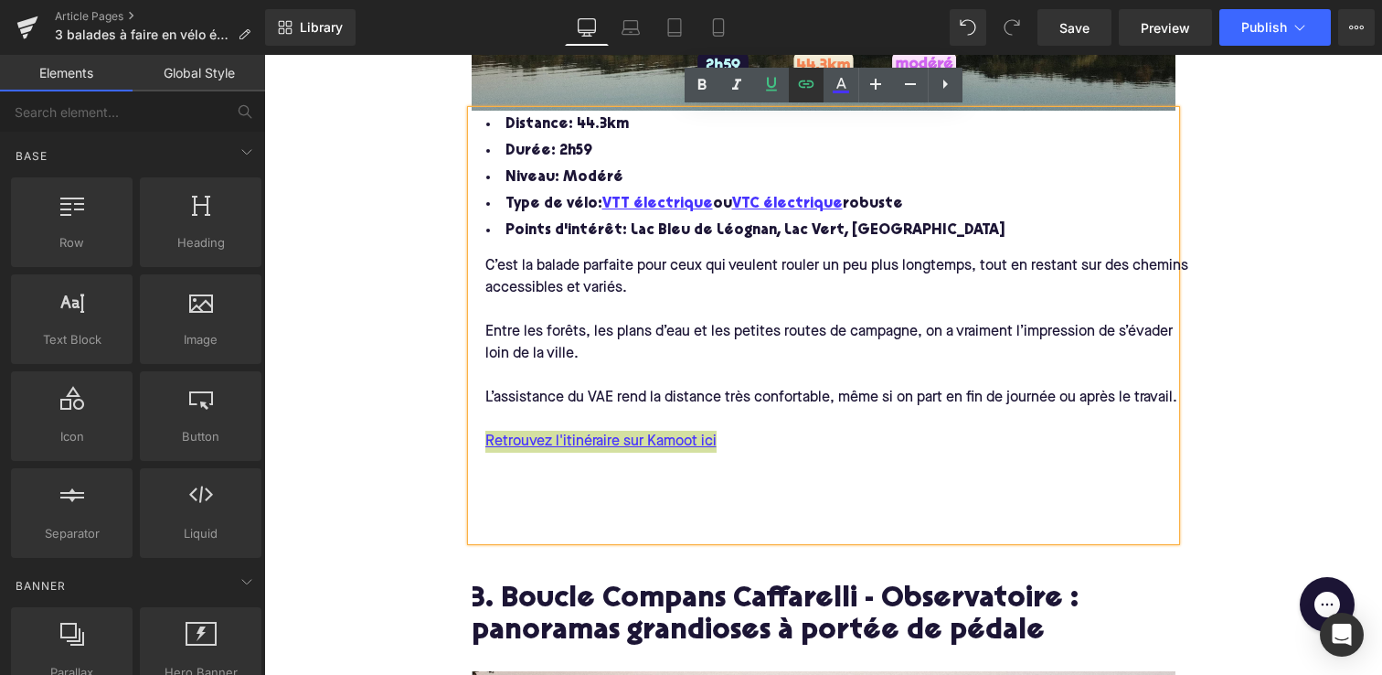
click at [804, 87] on icon at bounding box center [806, 83] width 16 height 7
type input "[URL][DOMAIN_NAME]"
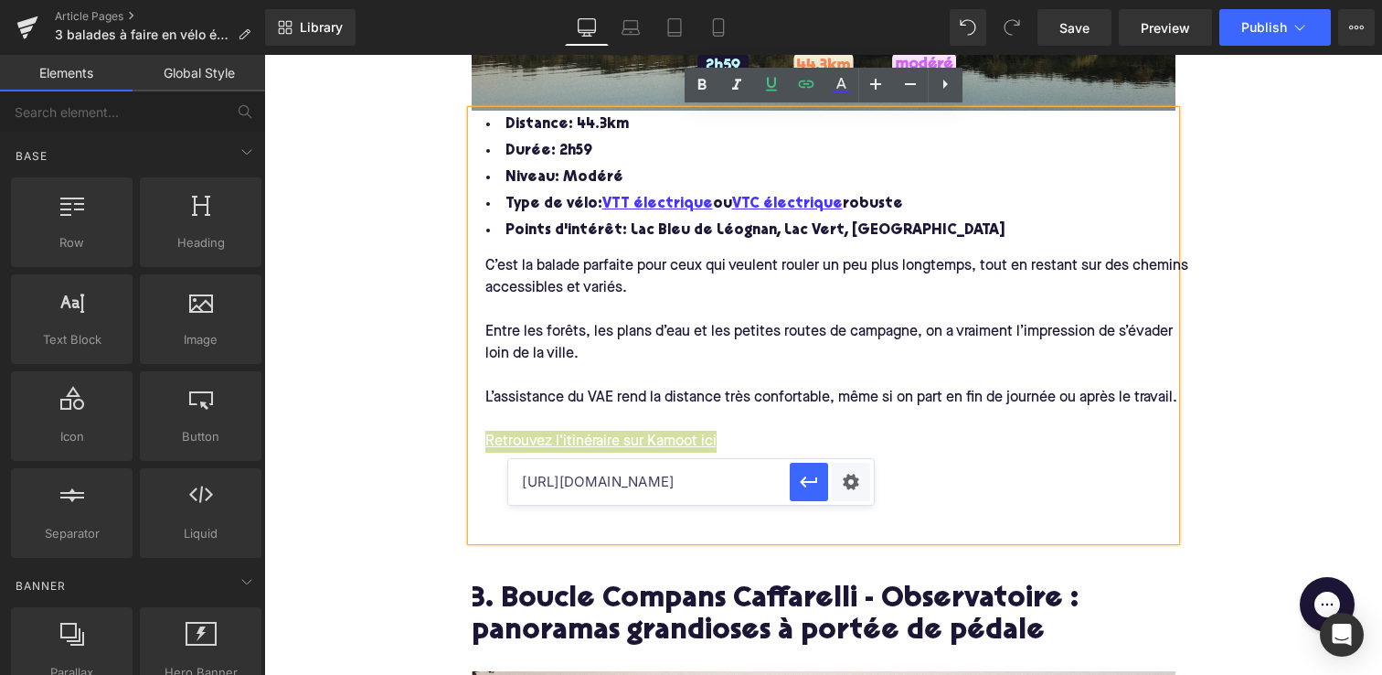
click at [656, 495] on input "[URL][DOMAIN_NAME]" at bounding box center [649, 482] width 282 height 46
paste input "[URL][DOMAIN_NAME]"
type input "[URL][DOMAIN_NAME]"
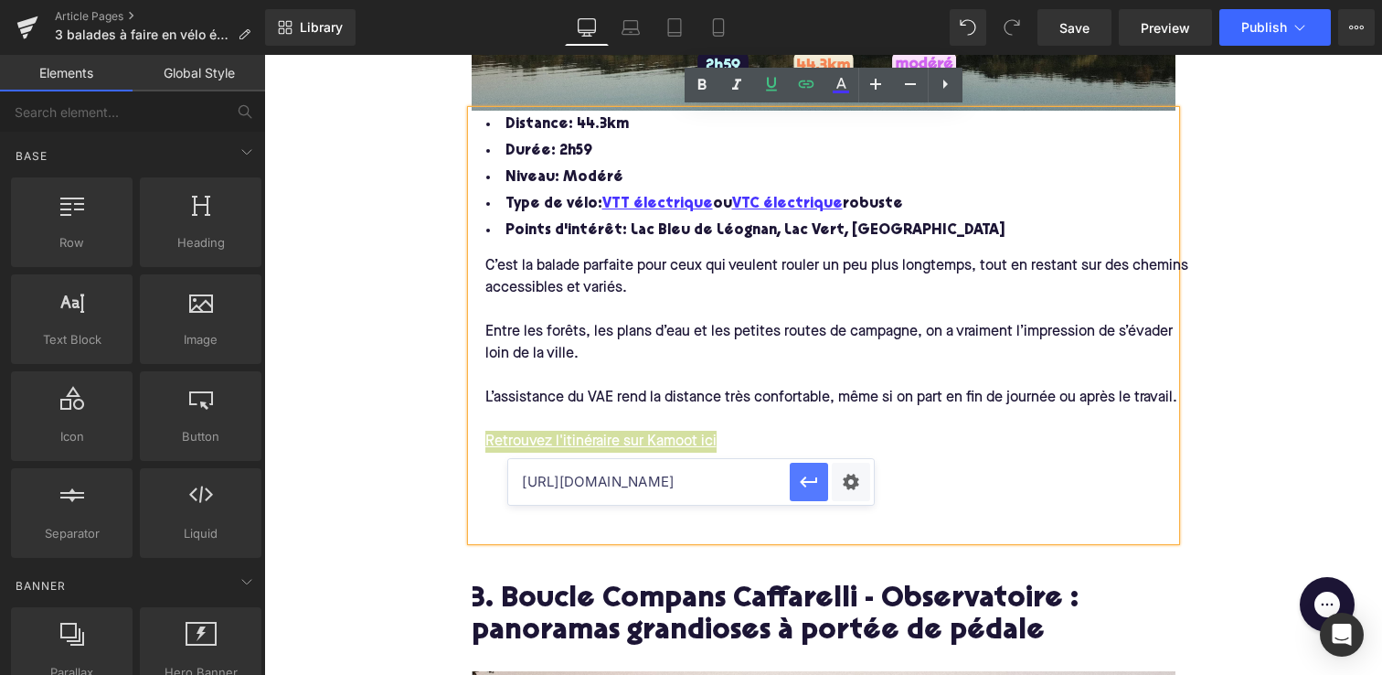
click at [793, 483] on button "button" at bounding box center [809, 482] width 38 height 38
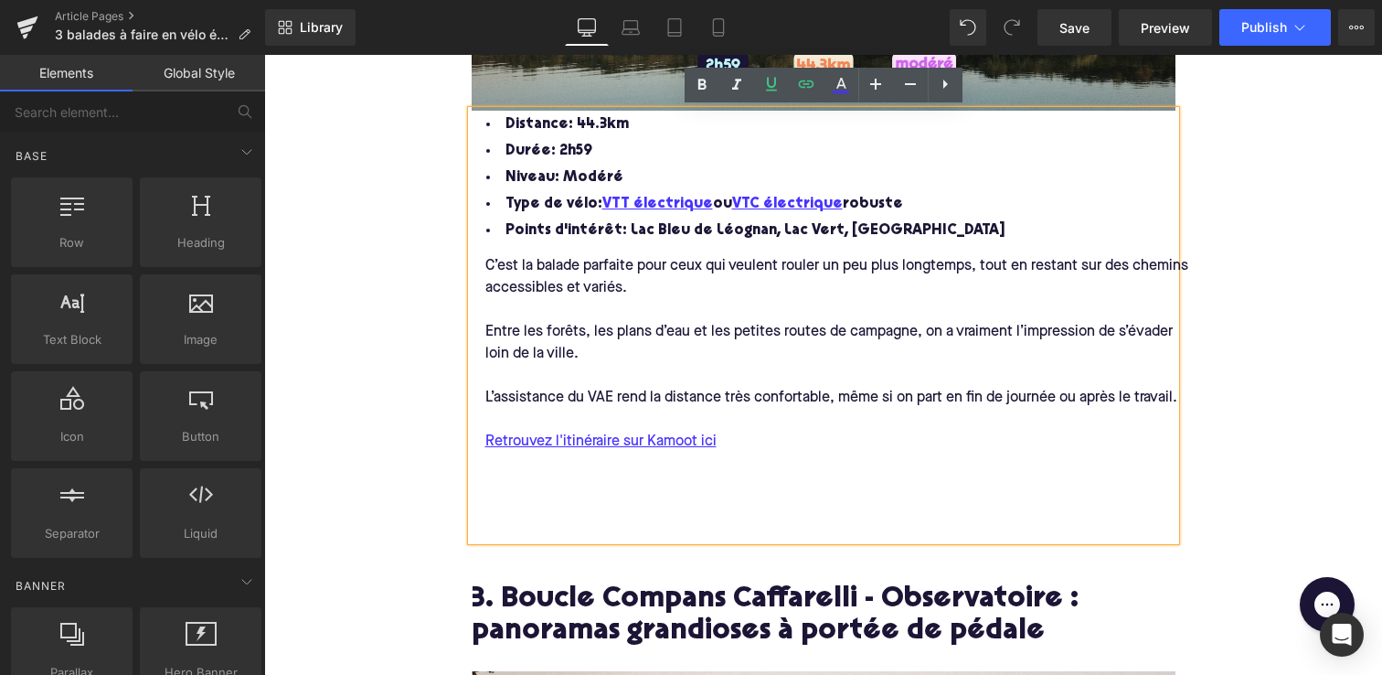
click at [696, 362] on div "Entre les forêts, les plans d’eau et les petites routes de campagne, on a vraim…" at bounding box center [837, 343] width 731 height 44
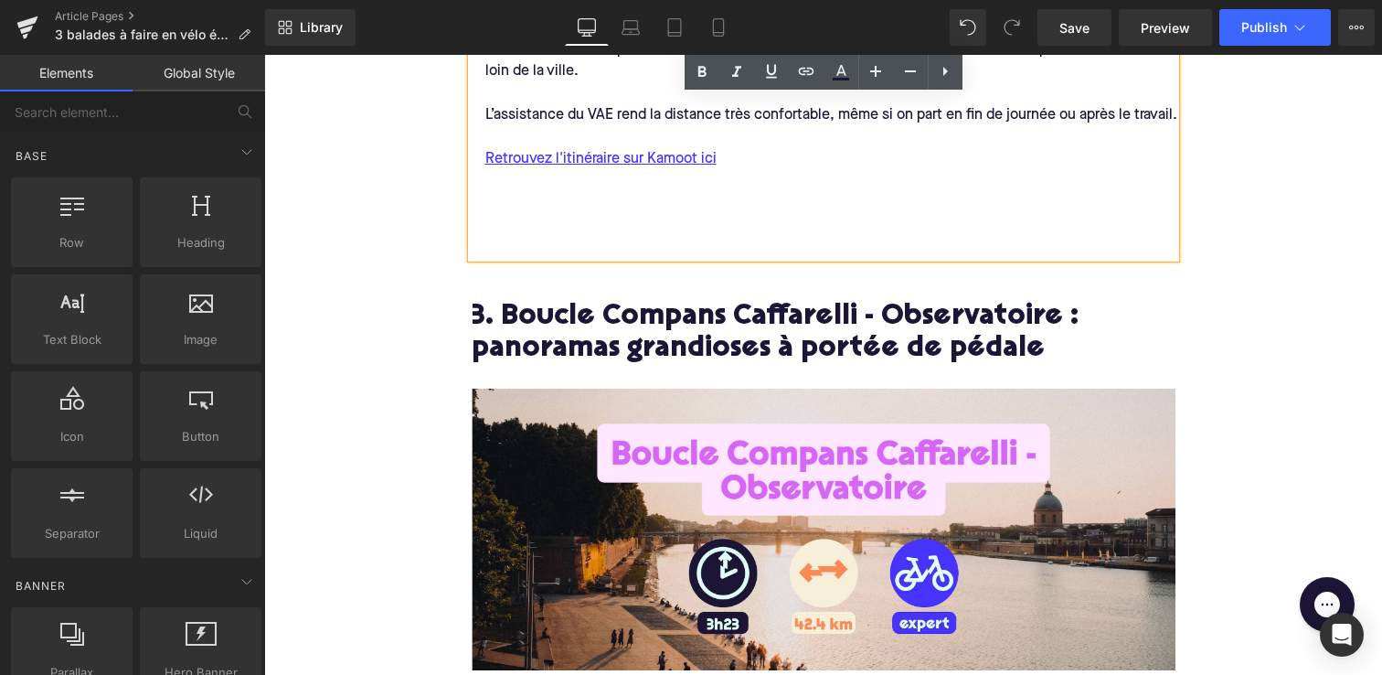
scroll to position [2487, 0]
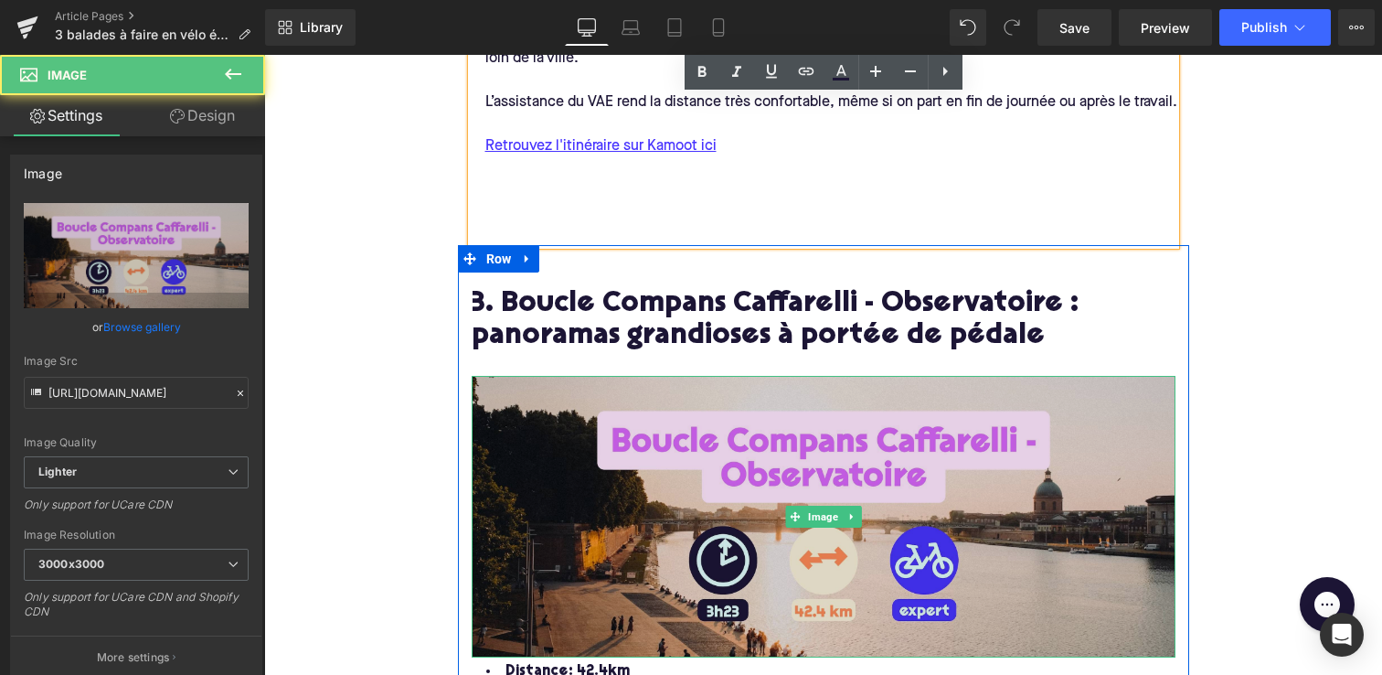
click at [810, 560] on img at bounding box center [824, 517] width 704 height 282
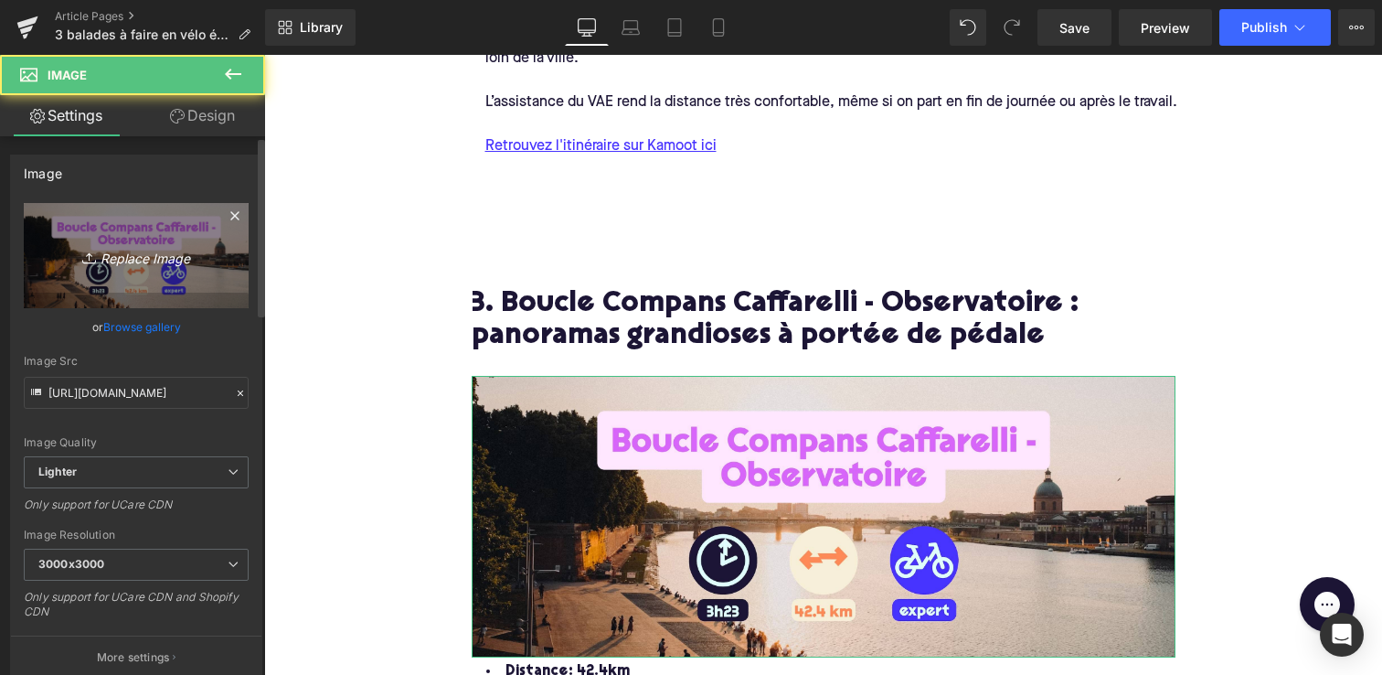
click at [124, 262] on icon "Replace Image" at bounding box center [136, 255] width 146 height 23
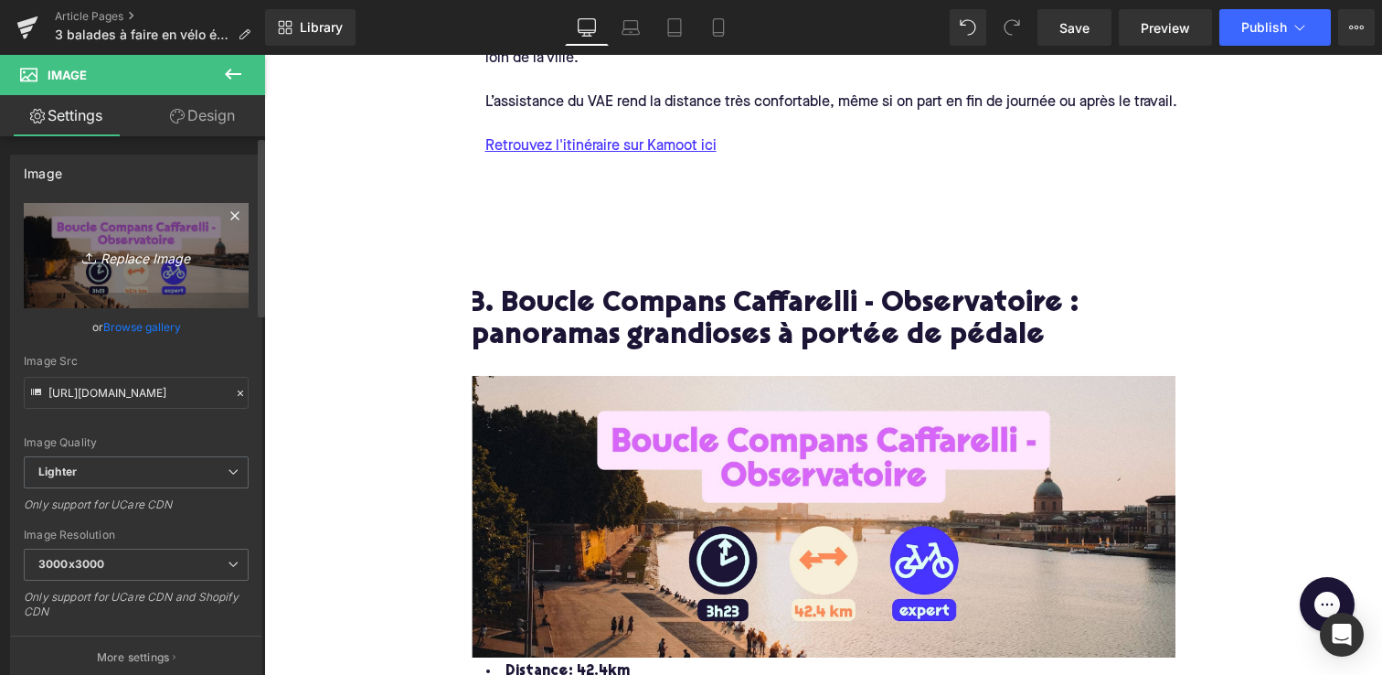
type input "C:\fakepath\Frame 316128502.jpg"
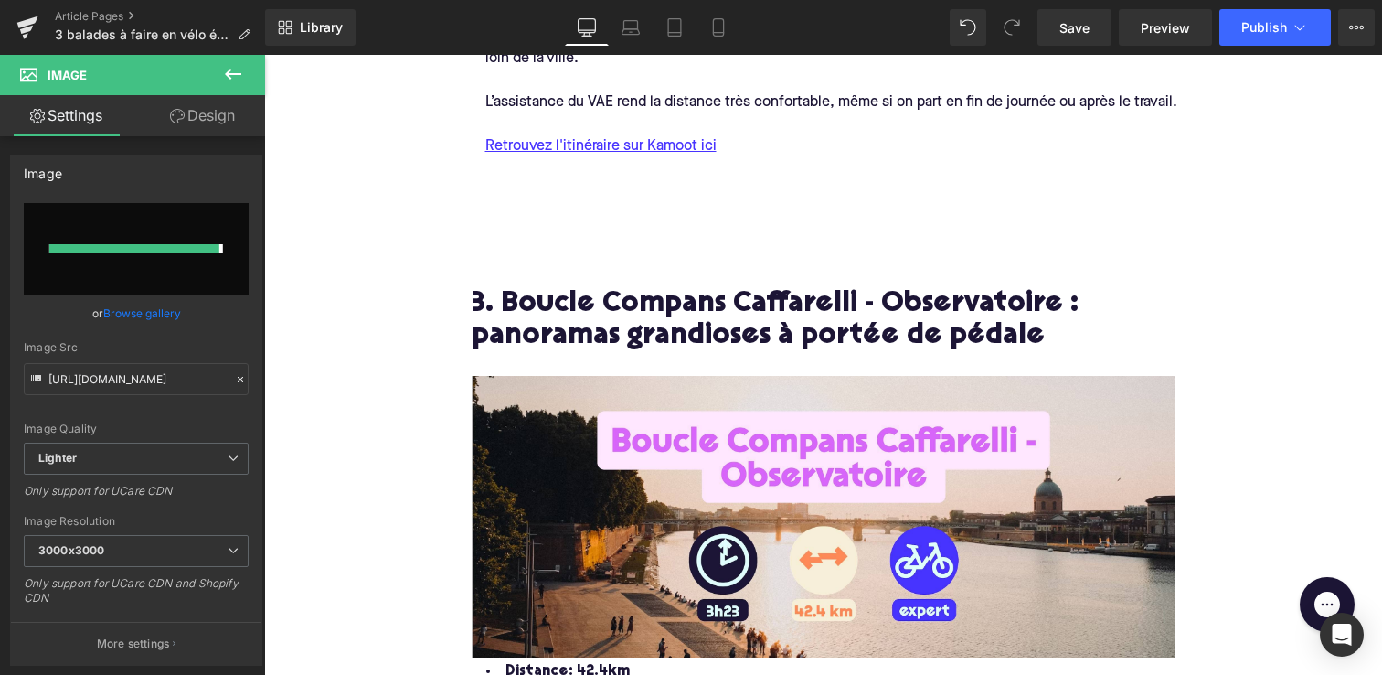
type input "[URL][DOMAIN_NAME]"
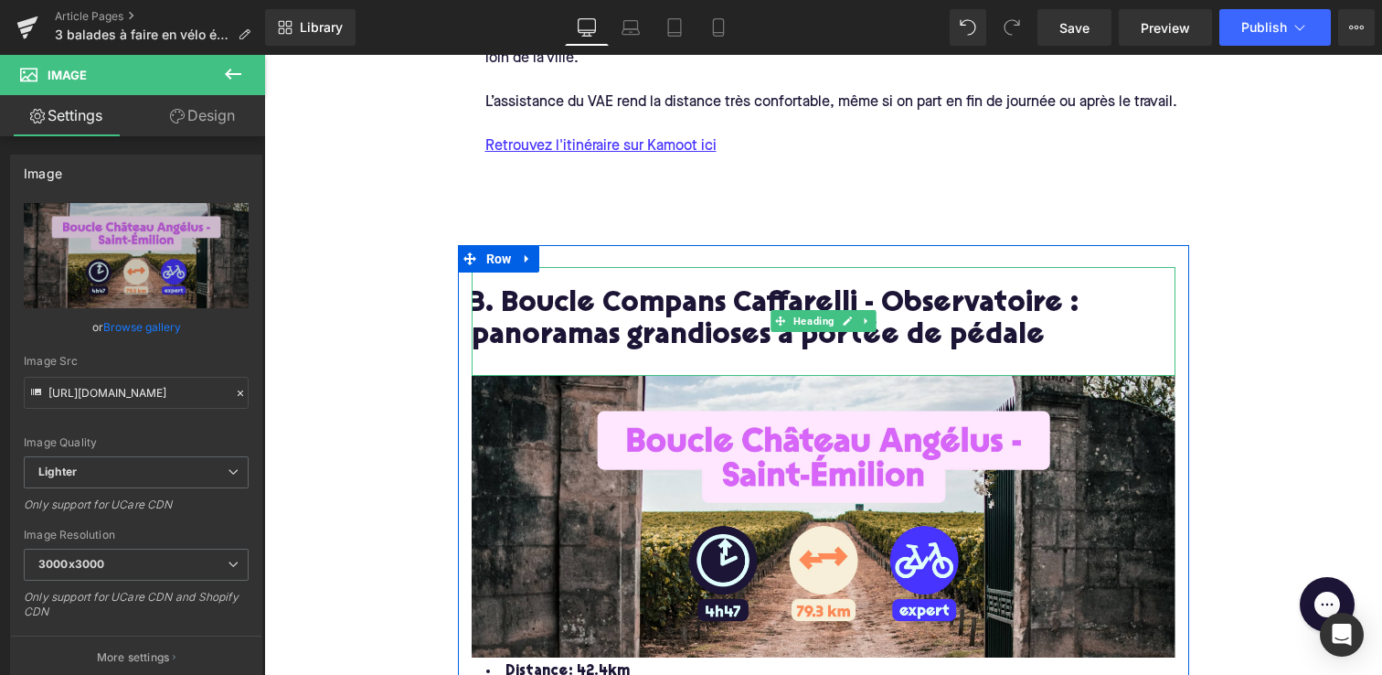
click at [845, 298] on h2 "3. Boucle Compans Caffarelli - Observatoire : panoramas grandioses à portée de …" at bounding box center [824, 321] width 704 height 65
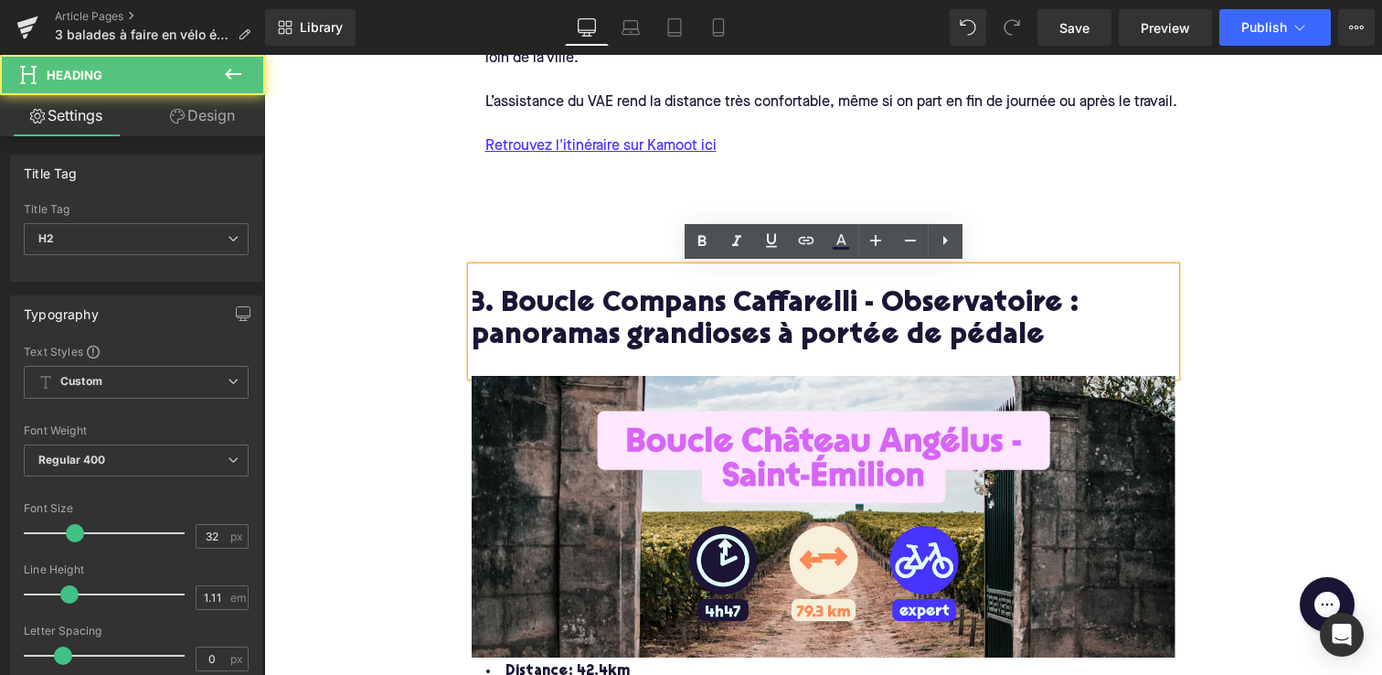
click at [846, 303] on h2 "3. Boucle Compans Caffarelli - Observatoire : panoramas grandioses à portée de …" at bounding box center [824, 321] width 704 height 65
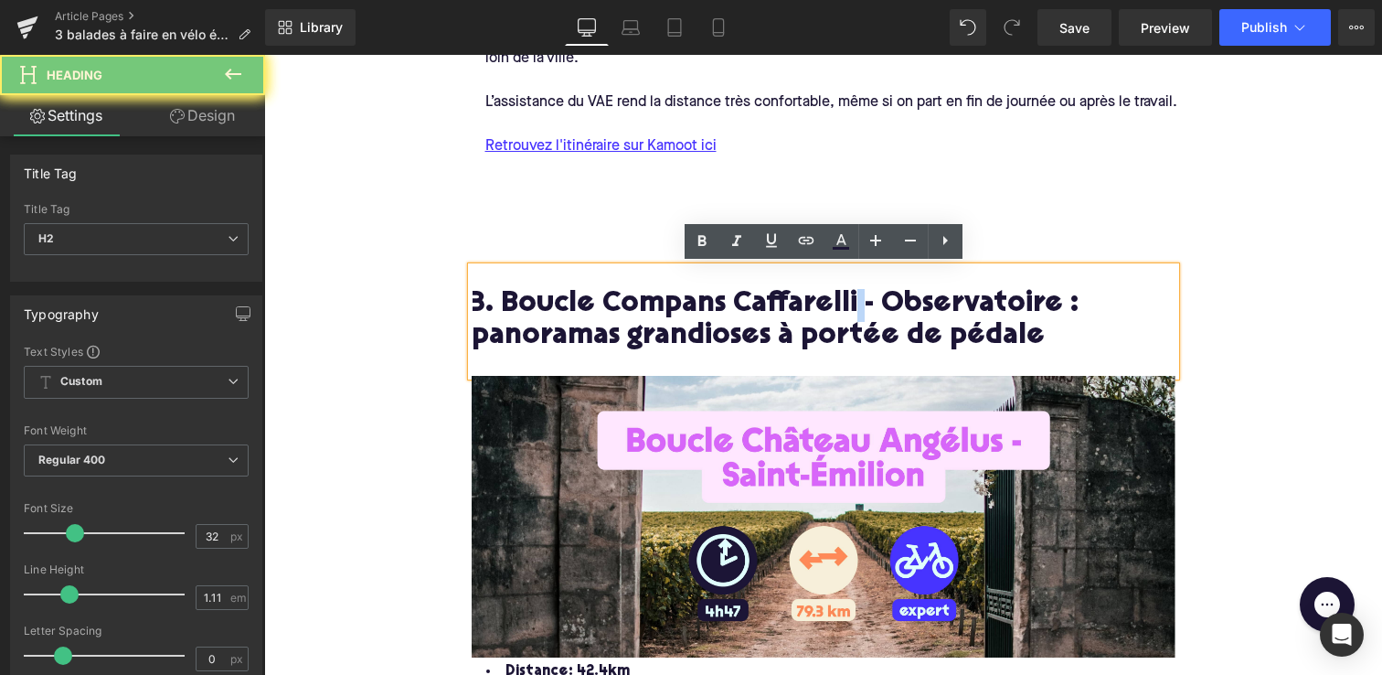
click at [846, 303] on h2 "3. Boucle Compans Caffarelli - Observatoire : panoramas grandioses à portée de …" at bounding box center [824, 321] width 704 height 65
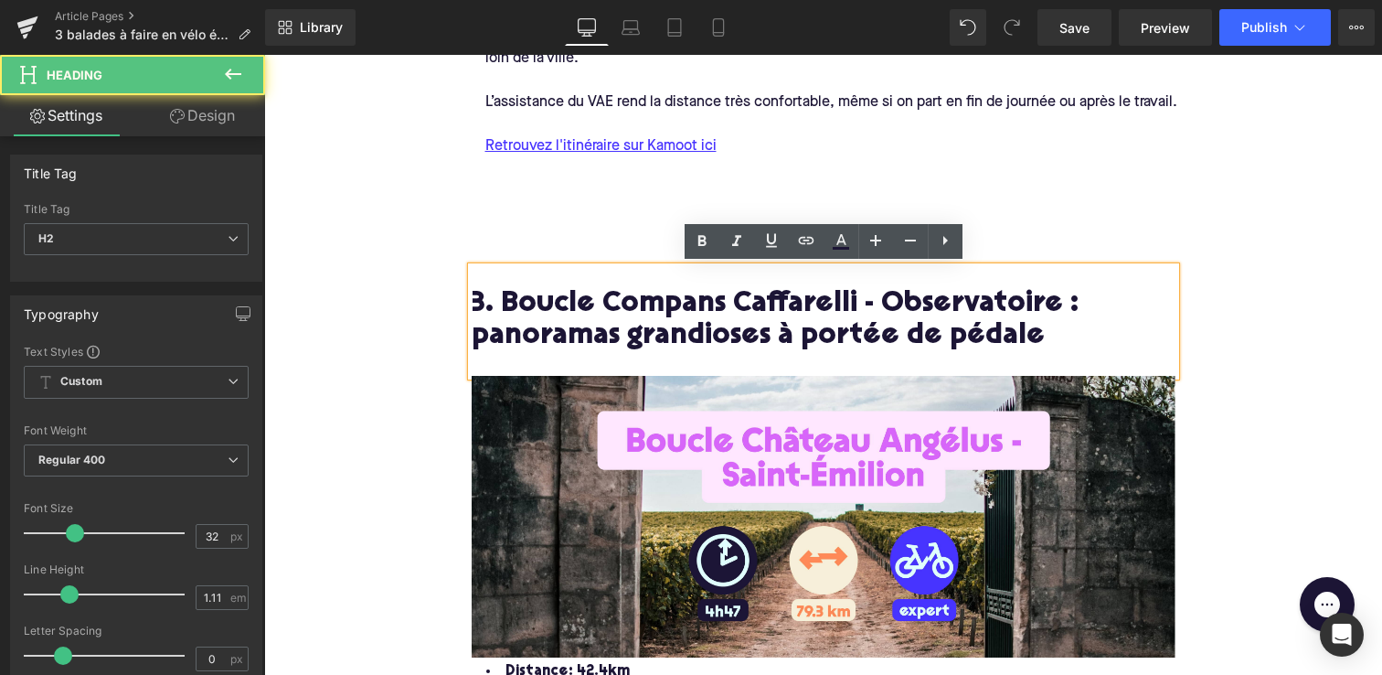
click at [846, 305] on h2 "3. Boucle Compans Caffarelli - Observatoire : panoramas grandioses à portée de …" at bounding box center [824, 321] width 704 height 65
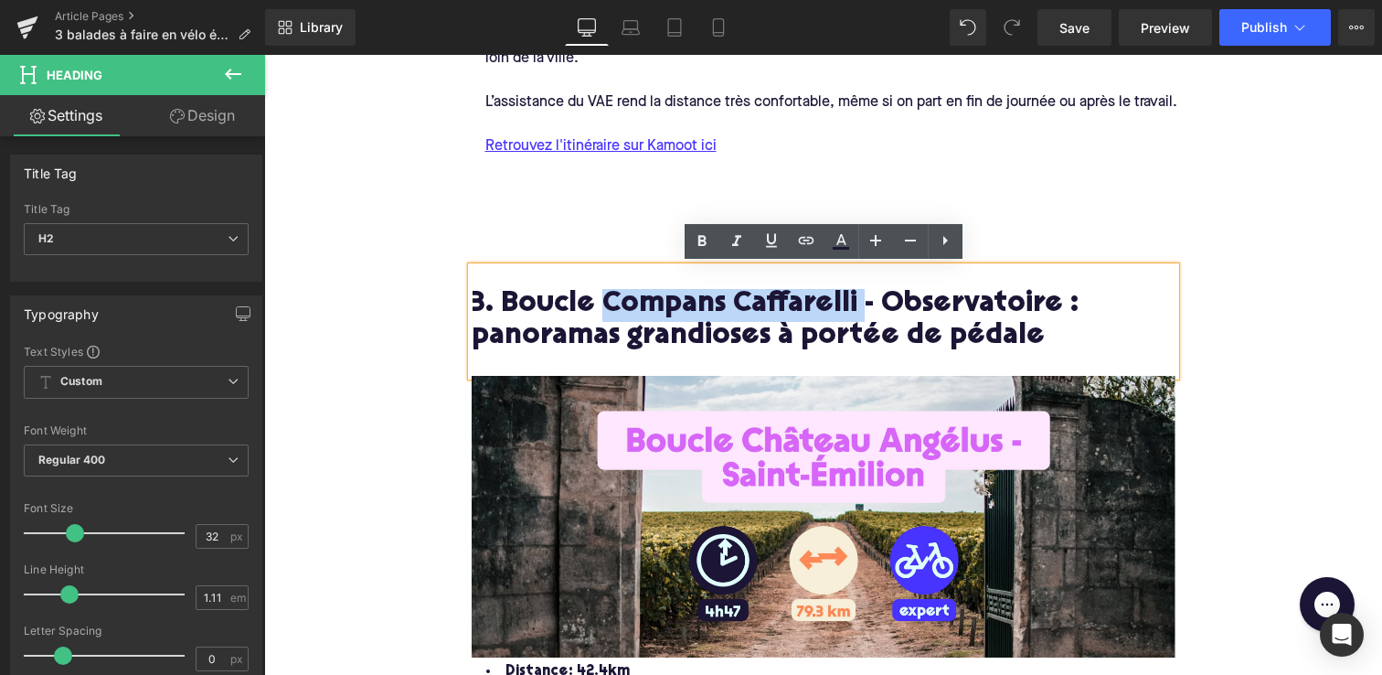
drag, startPoint x: 847, startPoint y: 305, endPoint x: 615, endPoint y: 305, distance: 231.3
click at [615, 305] on h2 "3. Boucle Compans Caffarelli - Observatoire : panoramas grandioses à portée de …" at bounding box center [824, 321] width 704 height 65
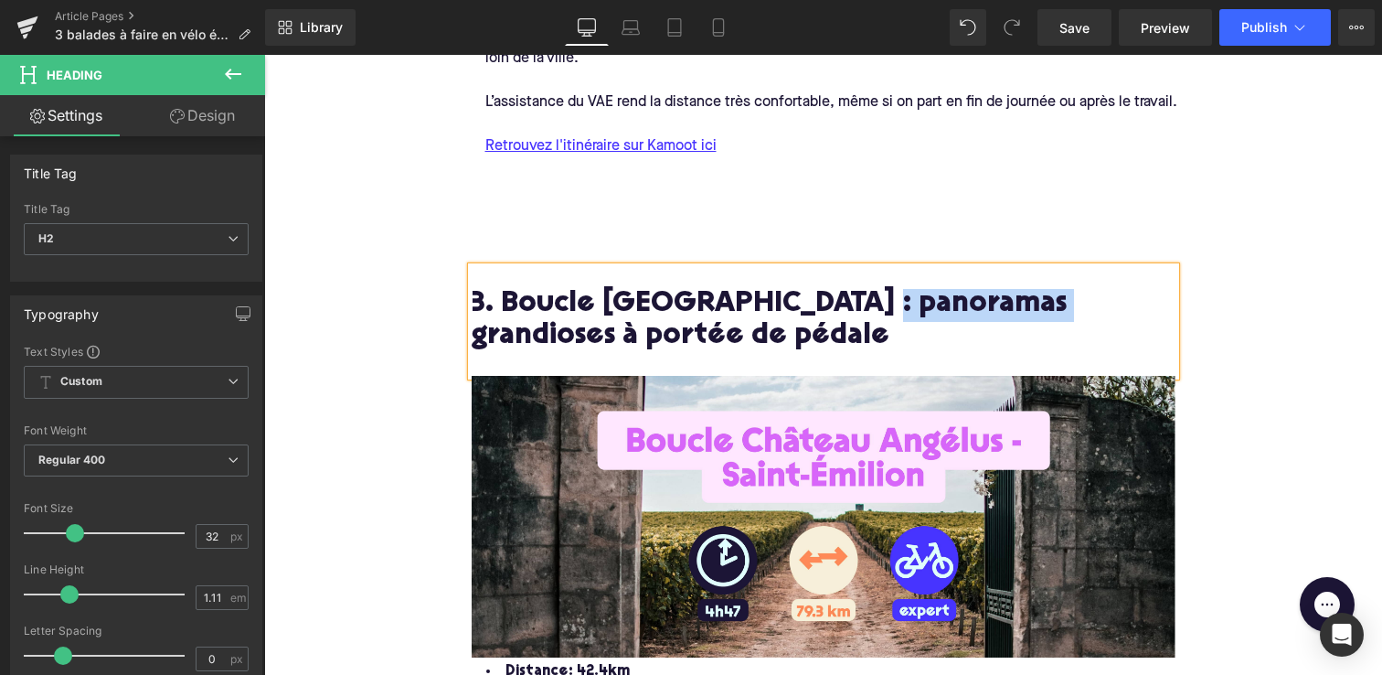
drag, startPoint x: 847, startPoint y: 305, endPoint x: 1015, endPoint y: 304, distance: 168.2
click at [1015, 304] on h2 "3. Boucle [GEOGRAPHIC_DATA] : panoramas grandioses à portée de pédale" at bounding box center [824, 321] width 704 height 65
drag, startPoint x: 1020, startPoint y: 336, endPoint x: 470, endPoint y: 342, distance: 550.4
click at [472, 342] on div "3. Boucle [GEOGRAPHIC_DATA] : panoramas grandioses à portée de pédale" at bounding box center [824, 321] width 704 height 109
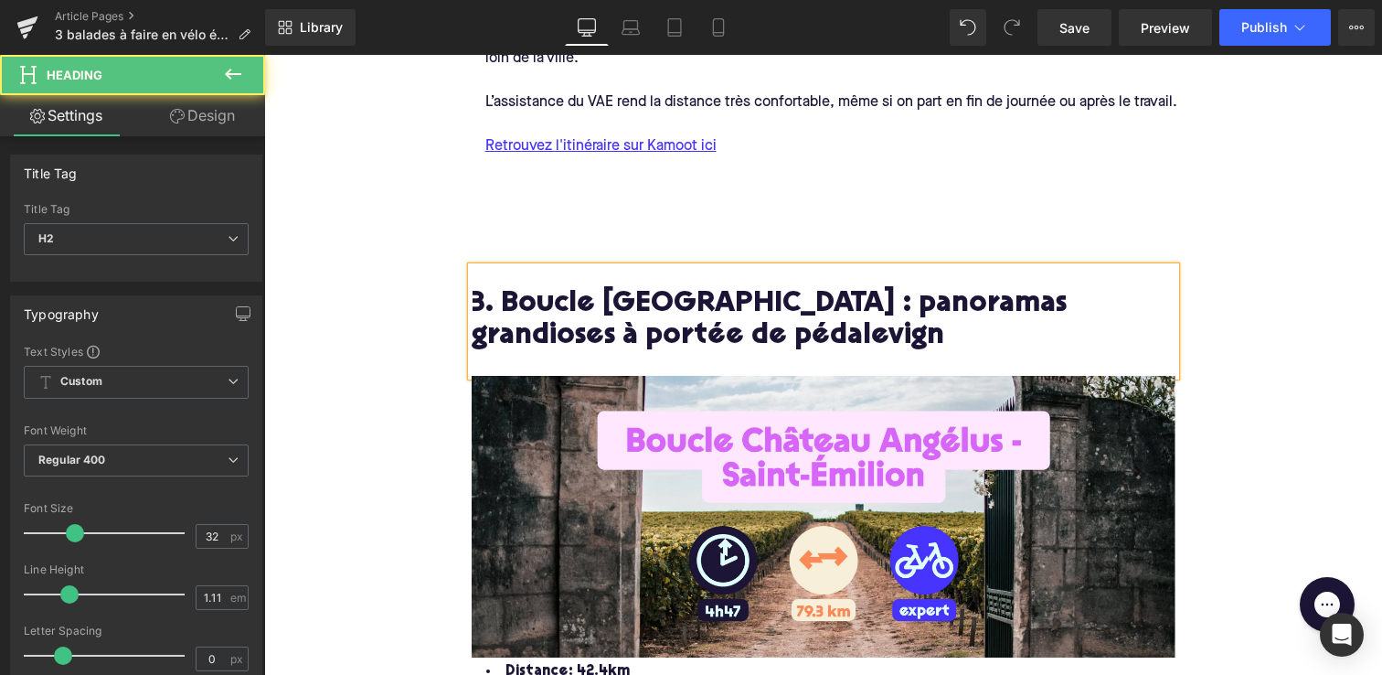
drag, startPoint x: 1071, startPoint y: 335, endPoint x: 505, endPoint y: 334, distance: 566.8
click at [505, 334] on h2 "3. Boucle [GEOGRAPHIC_DATA] : panoramas grandioses à portée de pédalevign" at bounding box center [824, 321] width 704 height 65
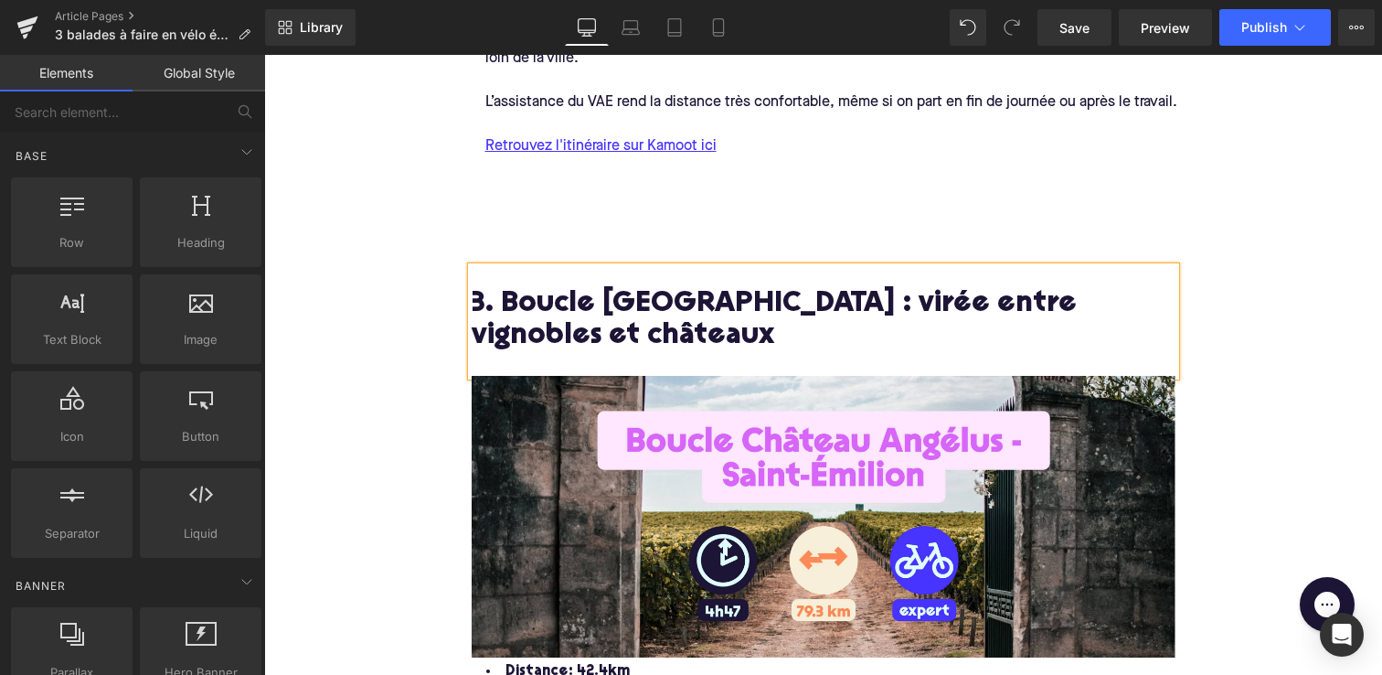
click at [317, 290] on div "3 balades à faire en vélo électrique autour de [GEOGRAPHIC_DATA] [GEOGRAPHIC_DA…" at bounding box center [823, 43] width 1118 height 4640
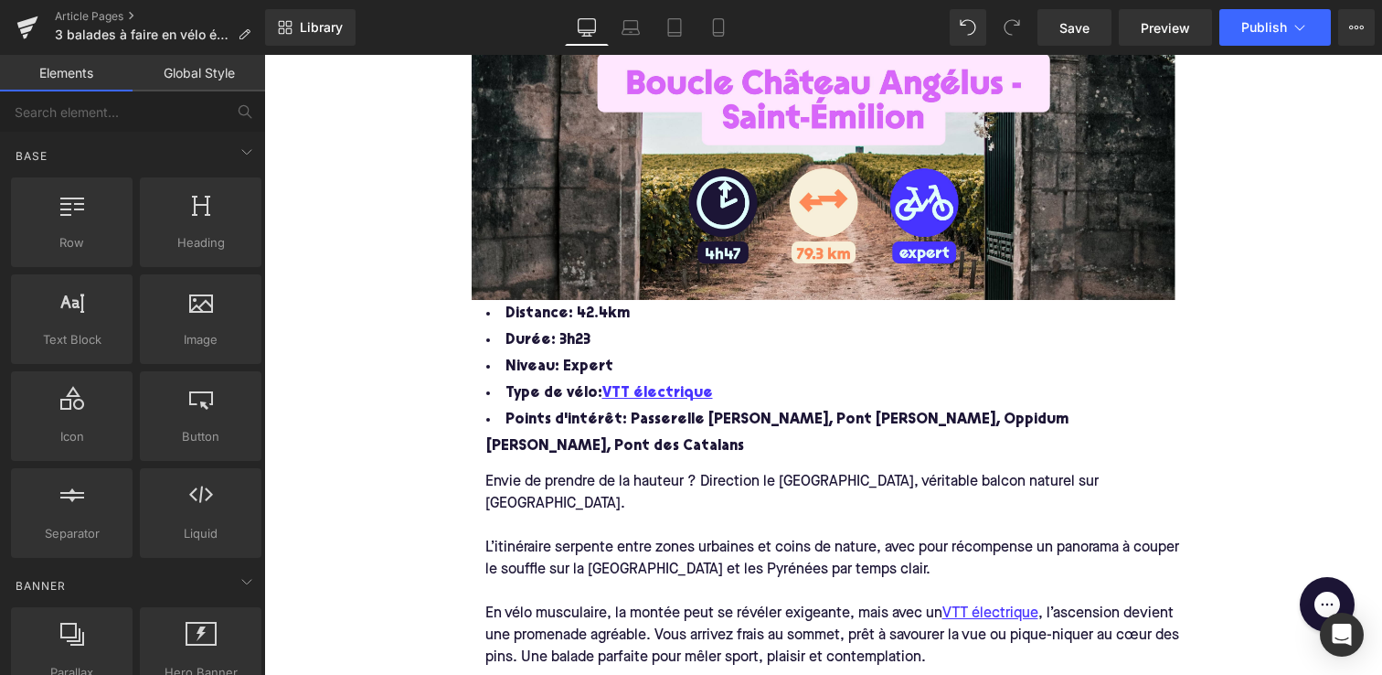
scroll to position [2881, 0]
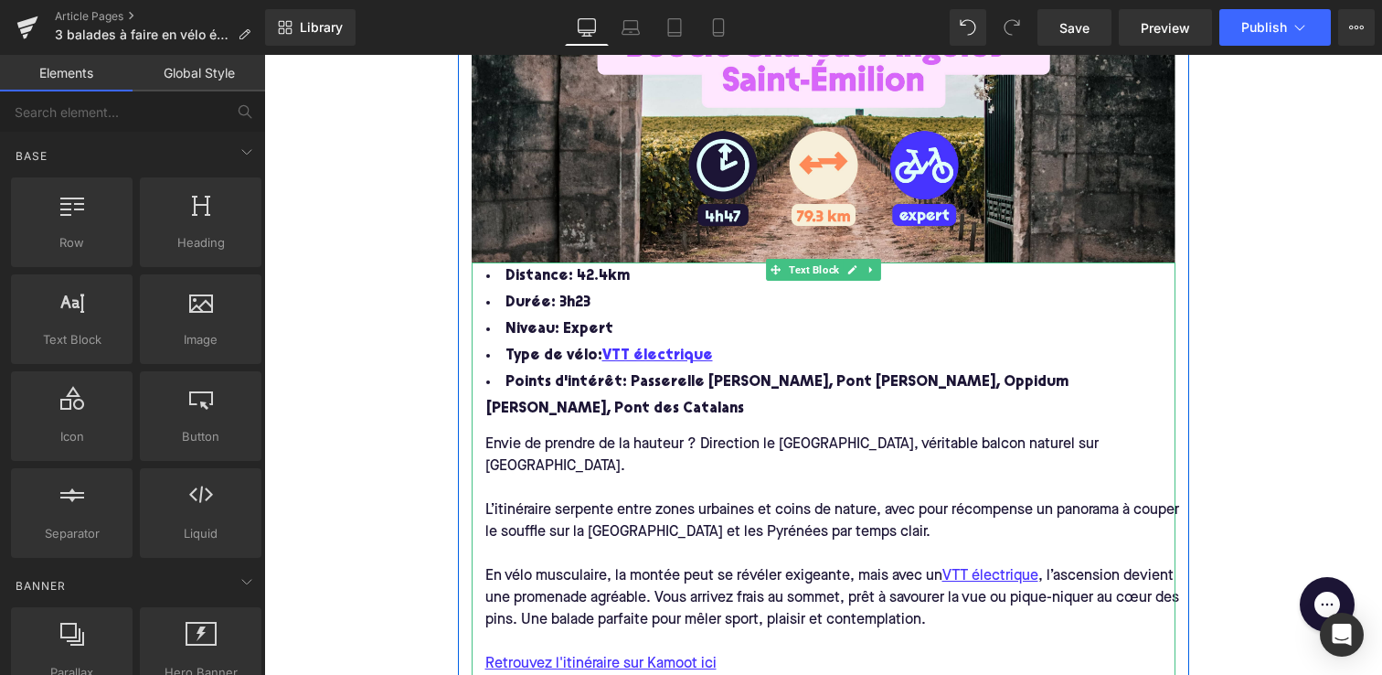
click at [579, 271] on span "Distance: 42.4km" at bounding box center [568, 276] width 124 height 15
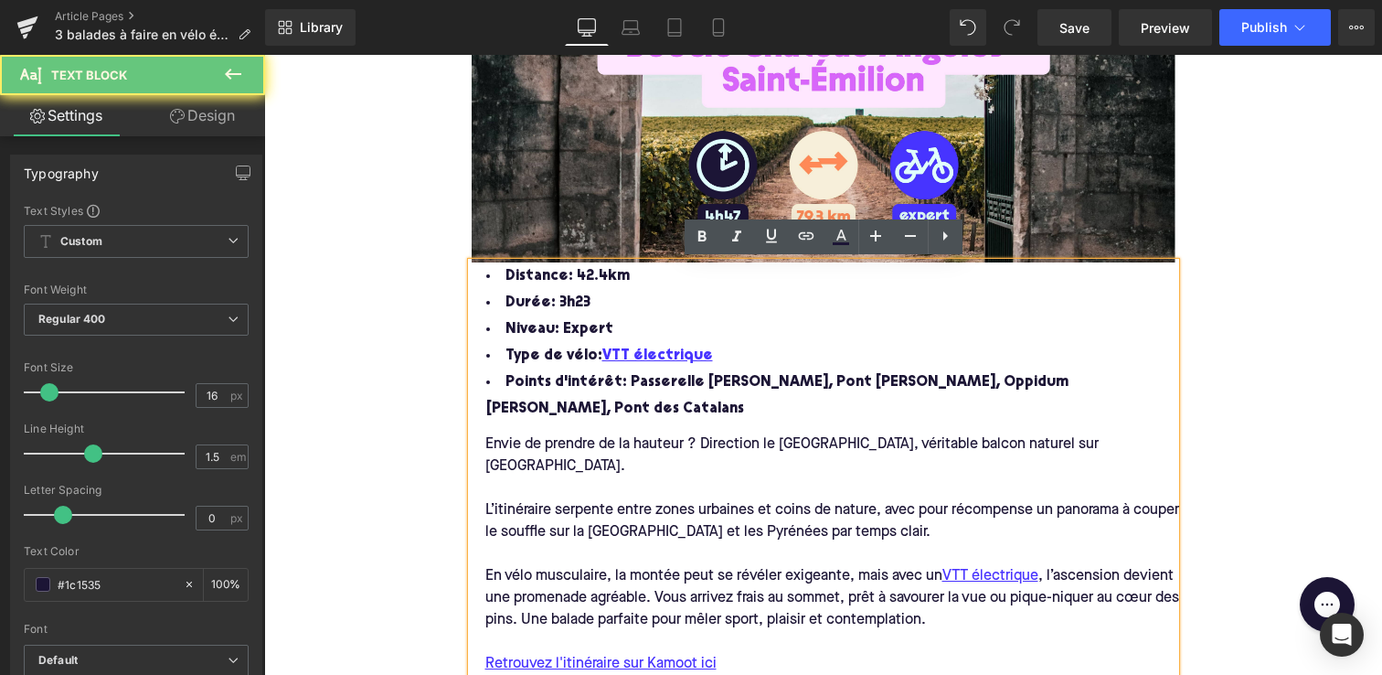
click at [595, 277] on span "Distance: 42.4km" at bounding box center [568, 276] width 124 height 15
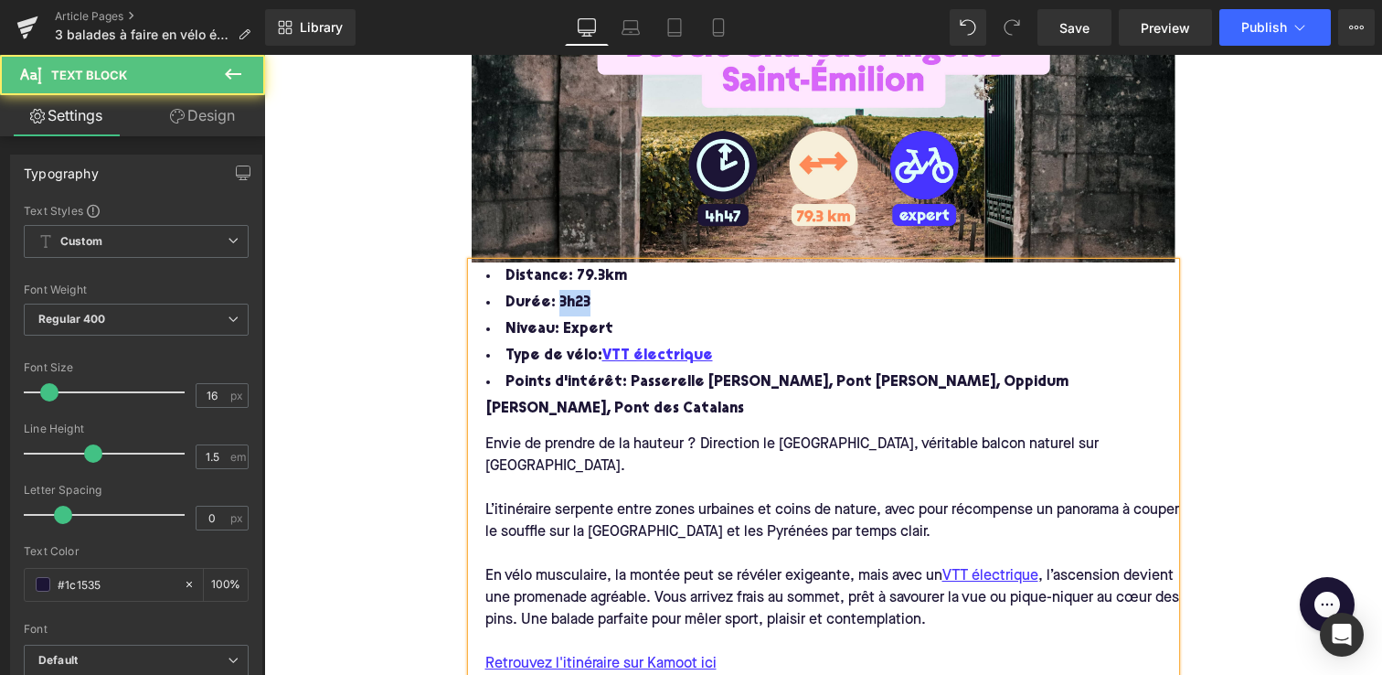
drag, startPoint x: 582, startPoint y: 299, endPoint x: 553, endPoint y: 299, distance: 29.3
click at [553, 299] on li "Durée: 3h23" at bounding box center [824, 303] width 704 height 27
click at [705, 358] on li "Type de vélo: VTT électrique" at bounding box center [824, 356] width 704 height 27
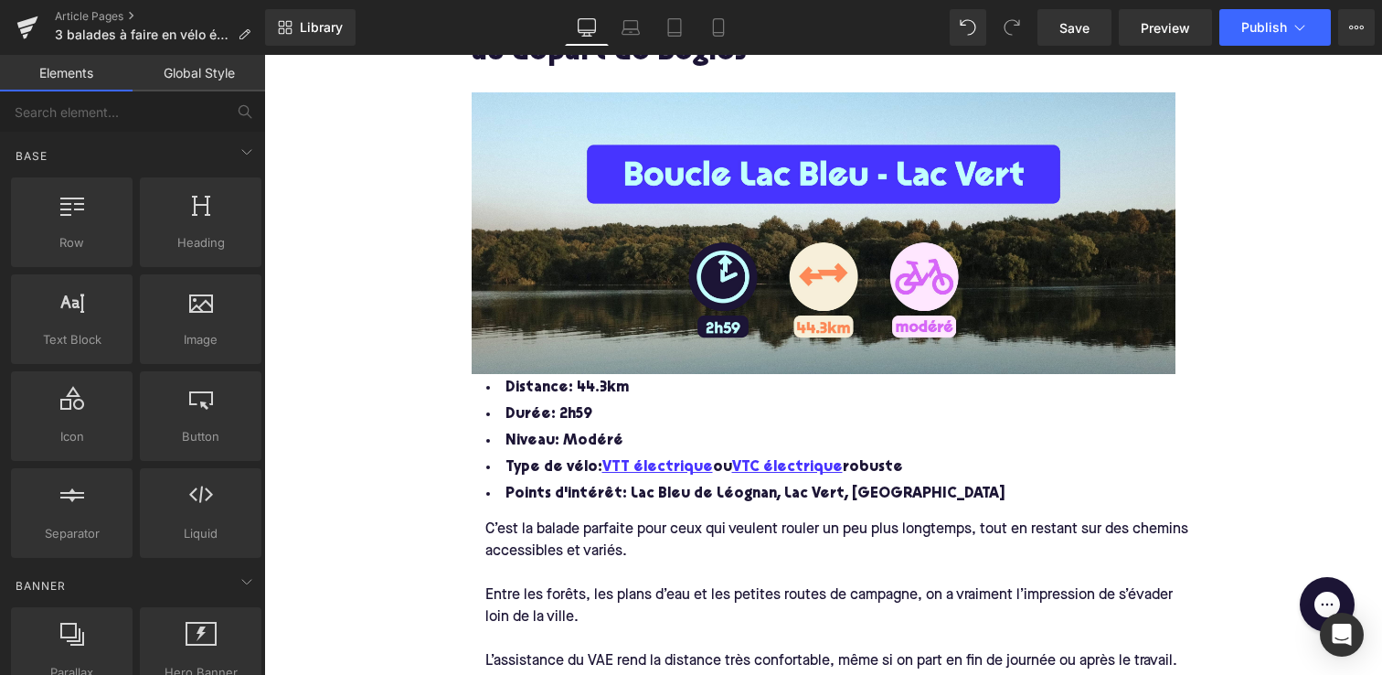
scroll to position [1928, 0]
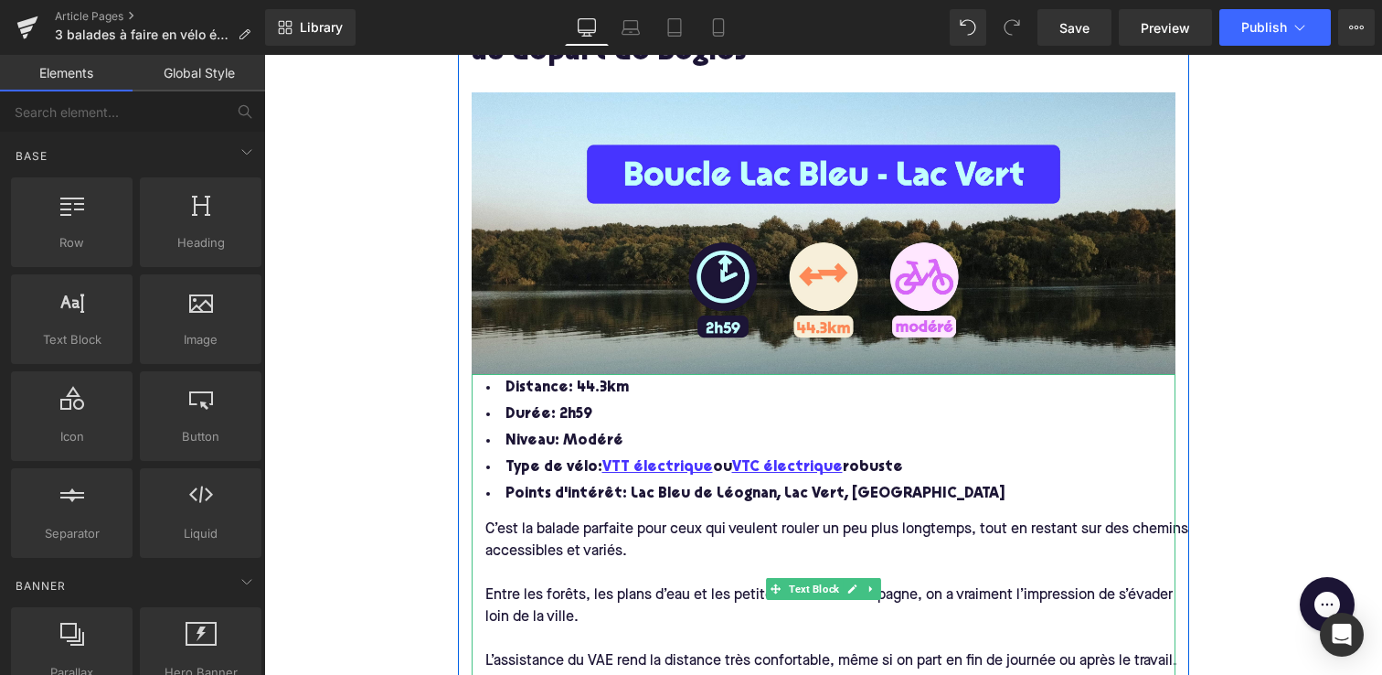
click at [707, 465] on li "Type de vélo: VTT électrique ou VTC électrique robuste" at bounding box center [824, 467] width 704 height 27
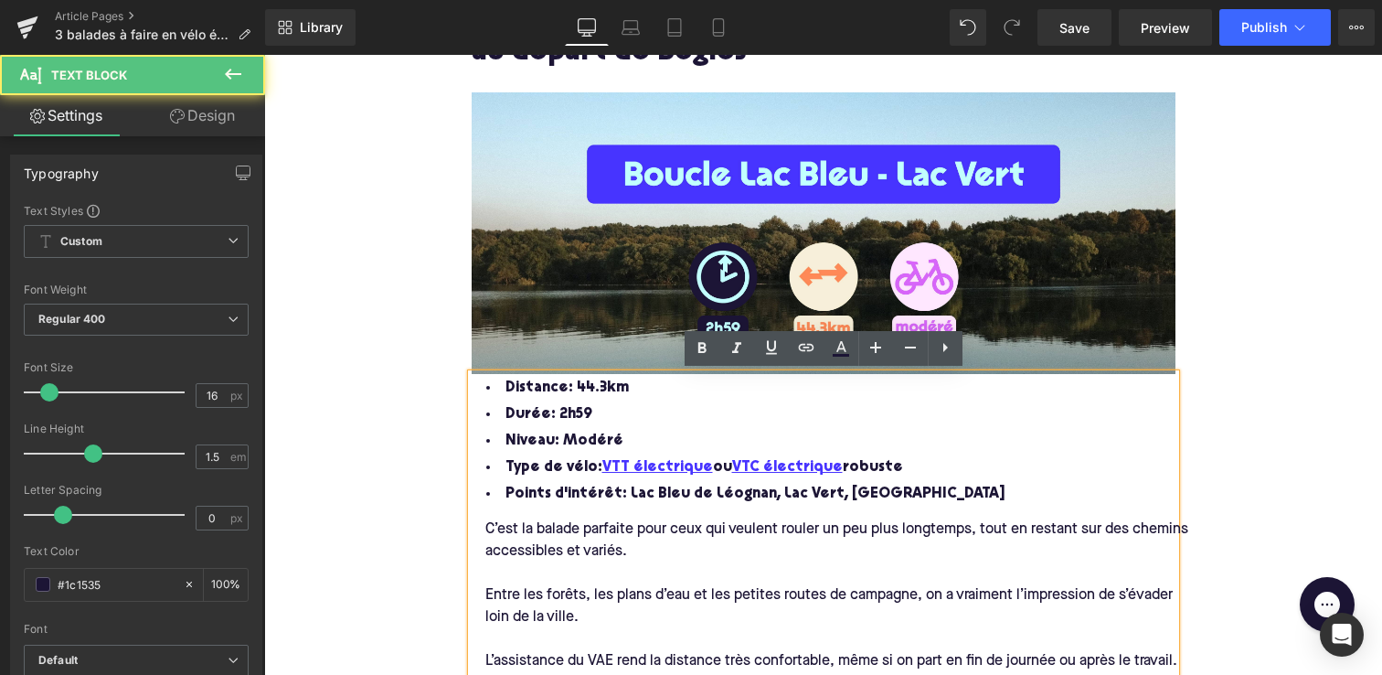
click at [704, 466] on li "Type de vélo: VTT électrique ou VTC électrique robuste" at bounding box center [824, 467] width 704 height 27
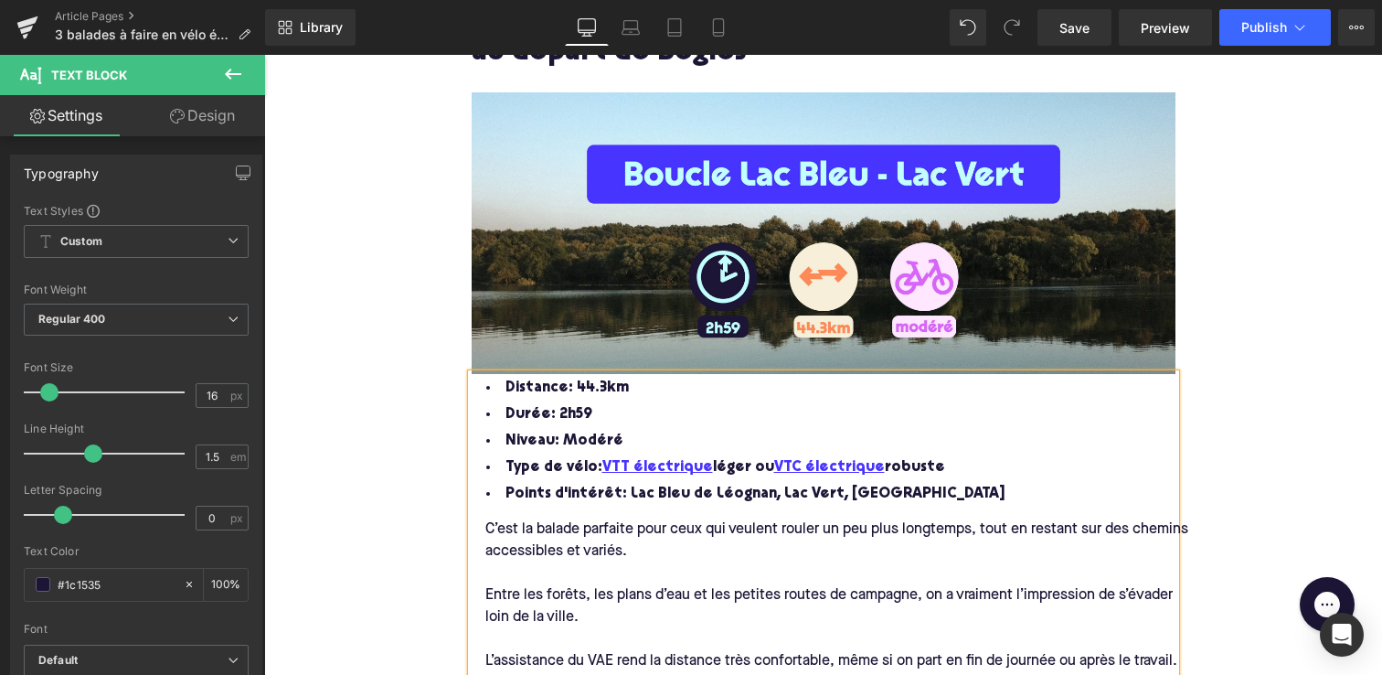
click at [379, 398] on div "3 balades à faire en vélo électrique autour de [GEOGRAPHIC_DATA] [GEOGRAPHIC_DA…" at bounding box center [823, 601] width 1118 height 4640
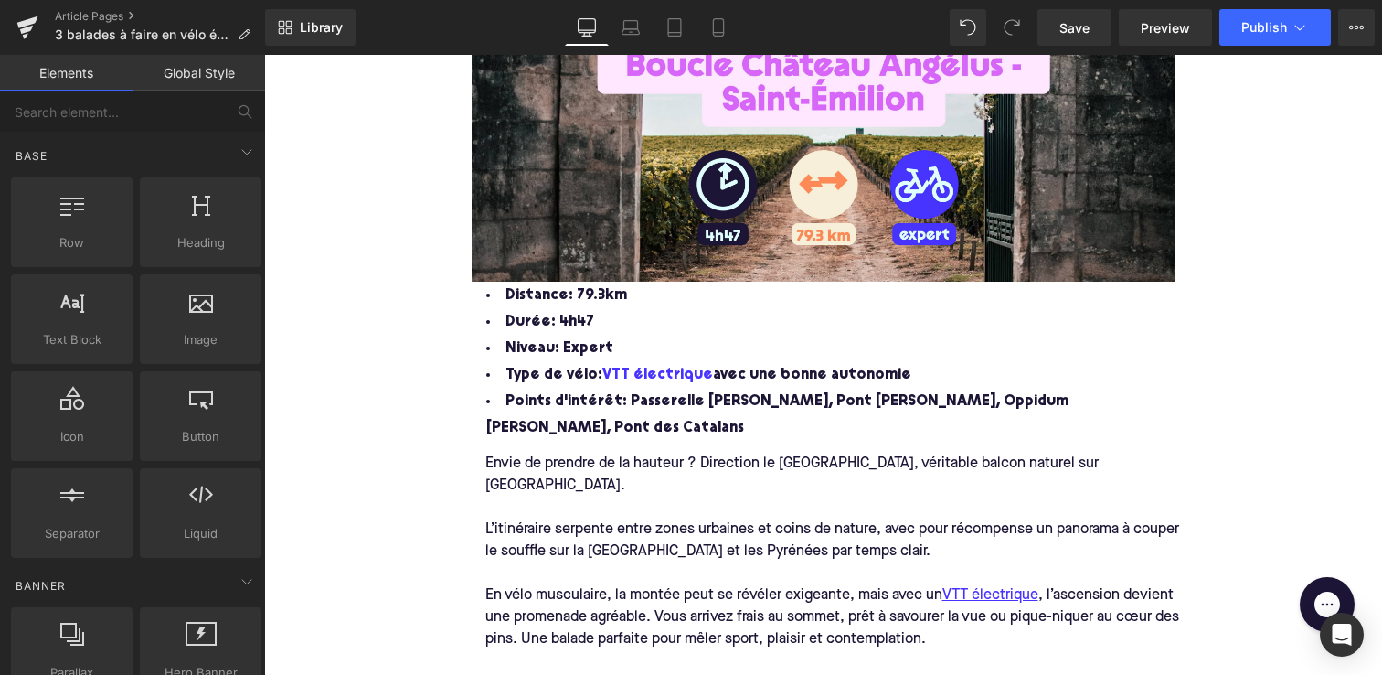
scroll to position [2870, 0]
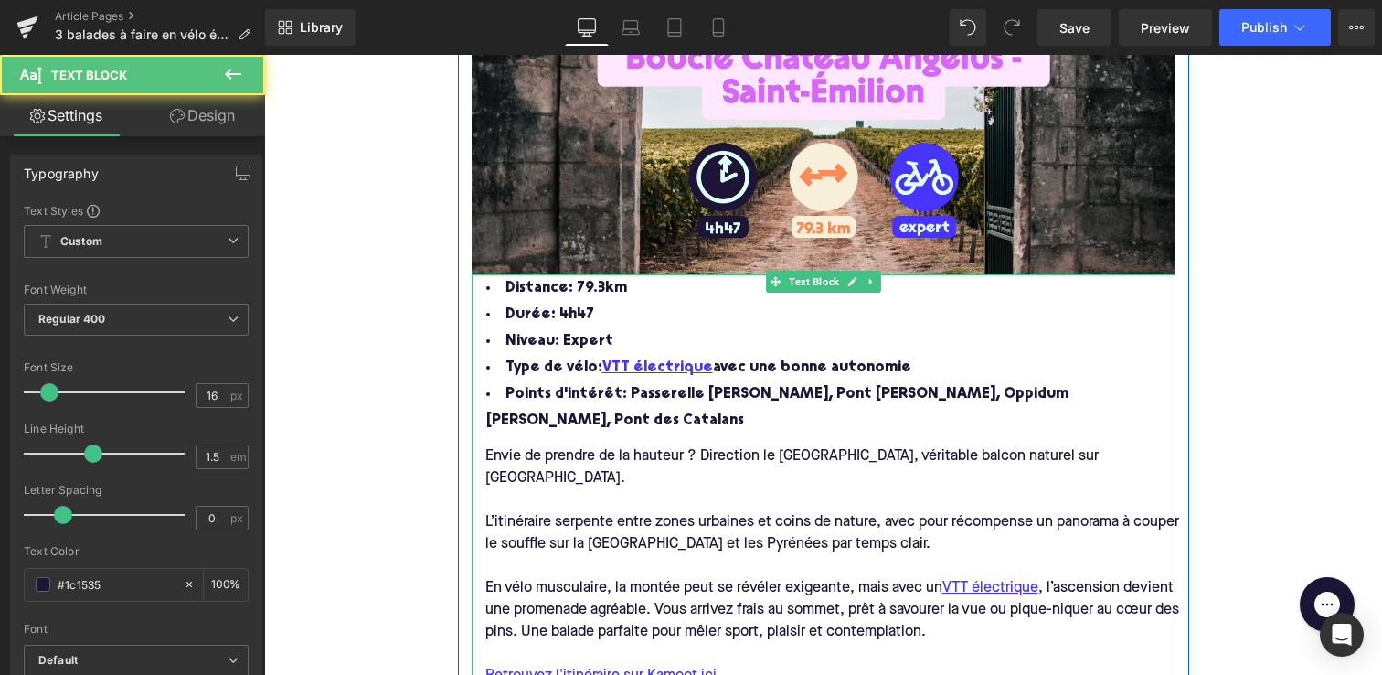
drag, startPoint x: 590, startPoint y: 419, endPoint x: 619, endPoint y: 398, distance: 36.0
click at [619, 398] on li "Points d'intérêt: Passerelle [PERSON_NAME], Pont [PERSON_NAME], Oppidum [PERSON…" at bounding box center [824, 407] width 704 height 53
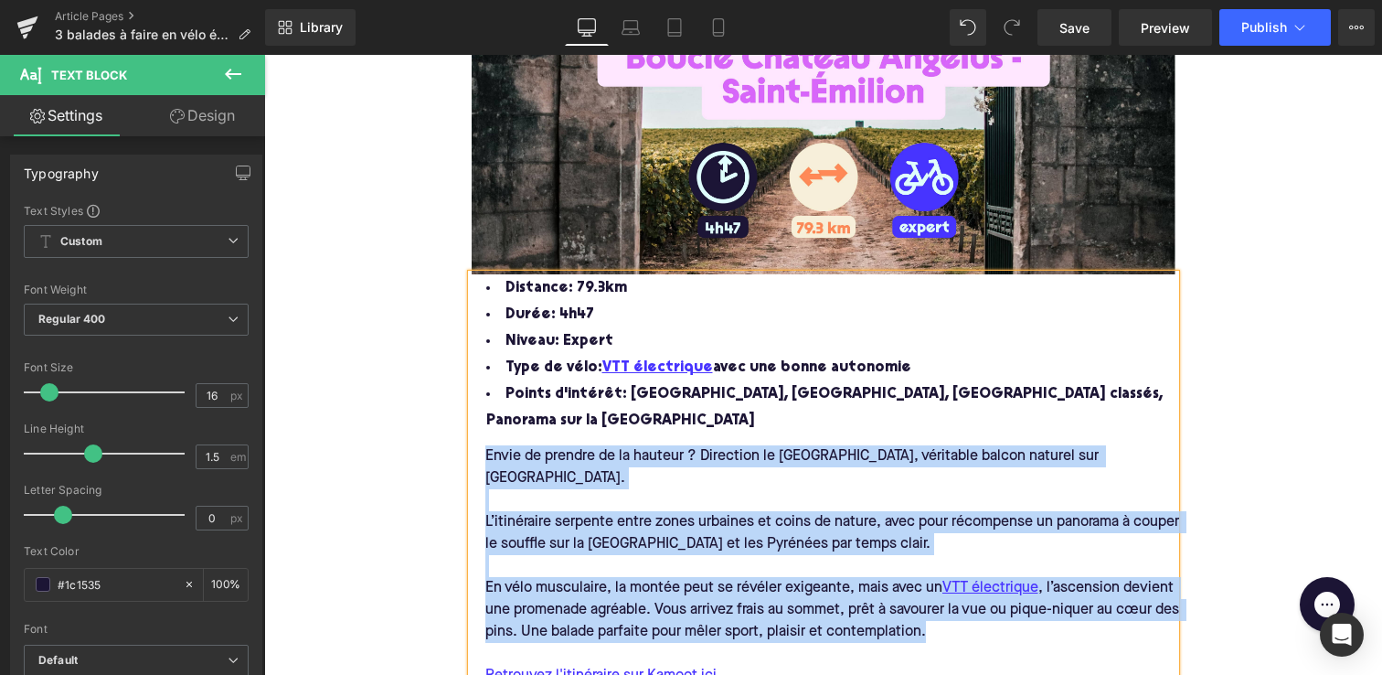
drag, startPoint x: 948, startPoint y: 606, endPoint x: 478, endPoint y: 451, distance: 494.9
click at [478, 451] on div "Envie de prendre de la hauteur ? Direction le [GEOGRAPHIC_DATA], véritable balc…" at bounding box center [837, 596] width 731 height 325
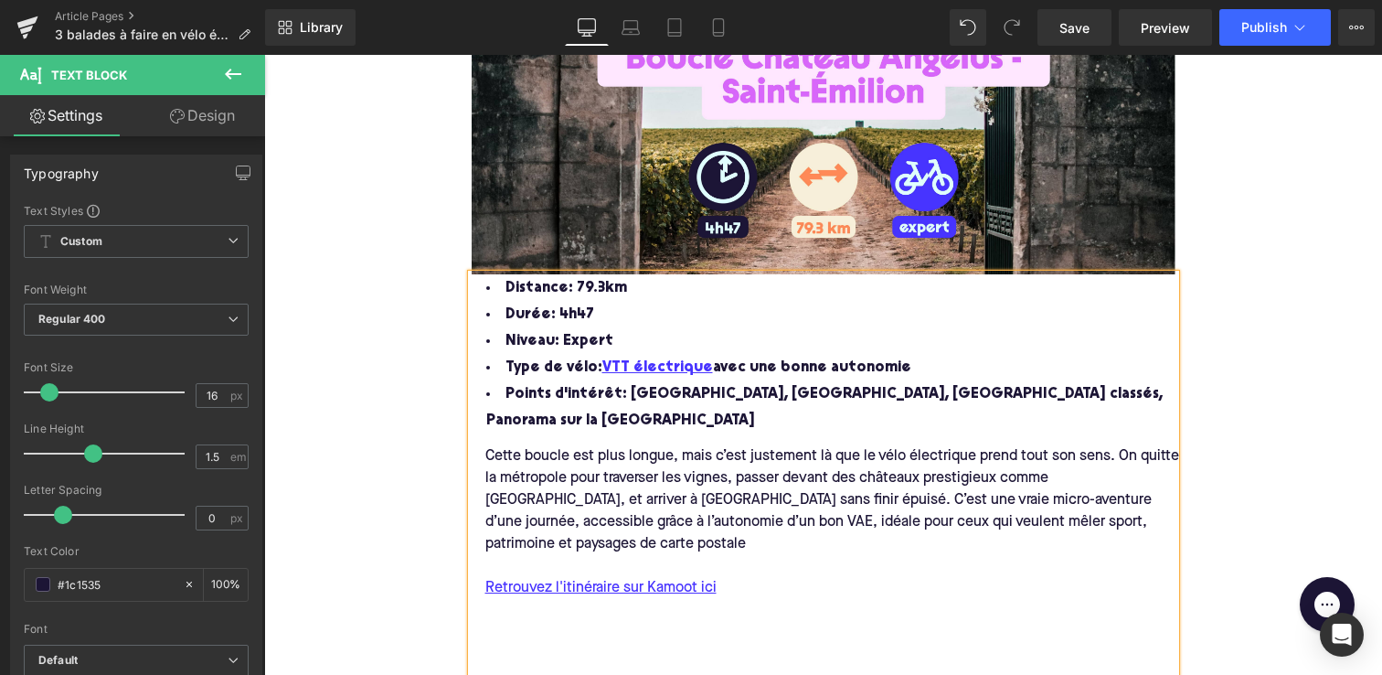
click at [487, 454] on div "Cette boucle est plus longue, mais c’est justement là que le vélo électrique pr…" at bounding box center [837, 500] width 731 height 110
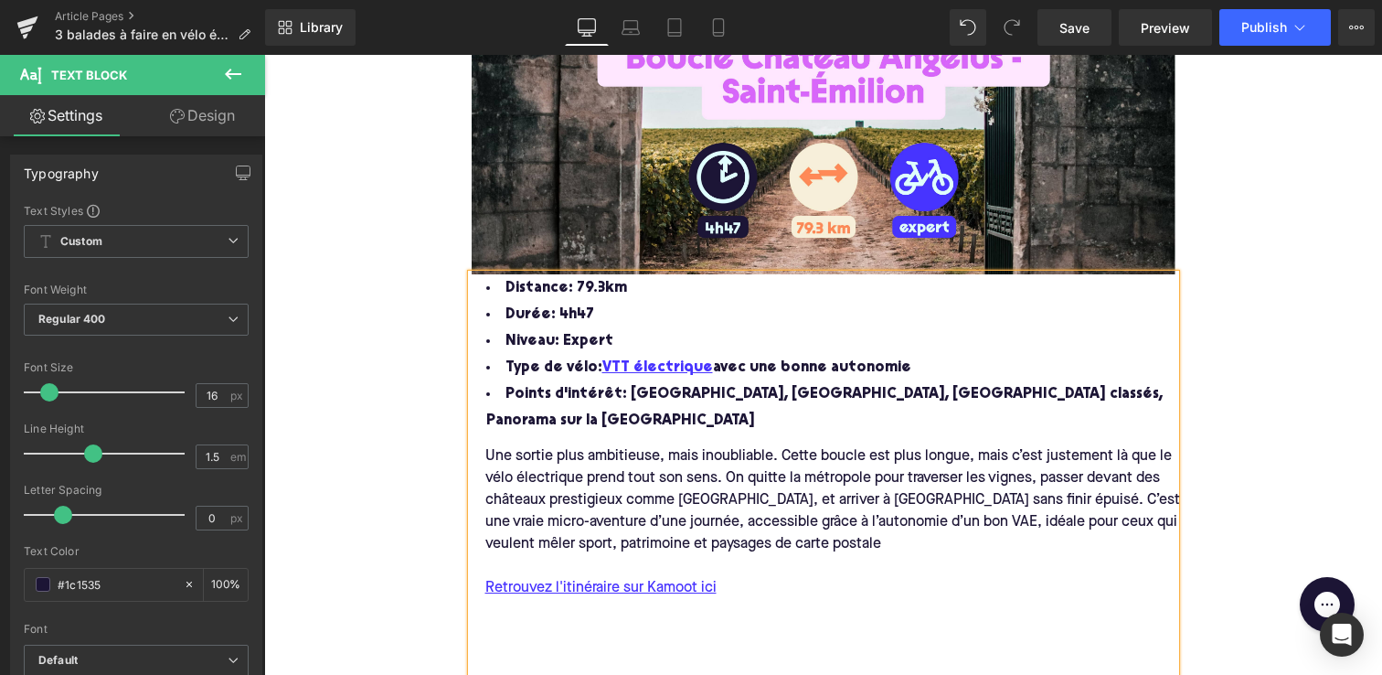
click at [728, 479] on div "Une sortie plus ambitieuse, mais inoubliable. Cette boucle est plus longue, mai…" at bounding box center [837, 500] width 731 height 110
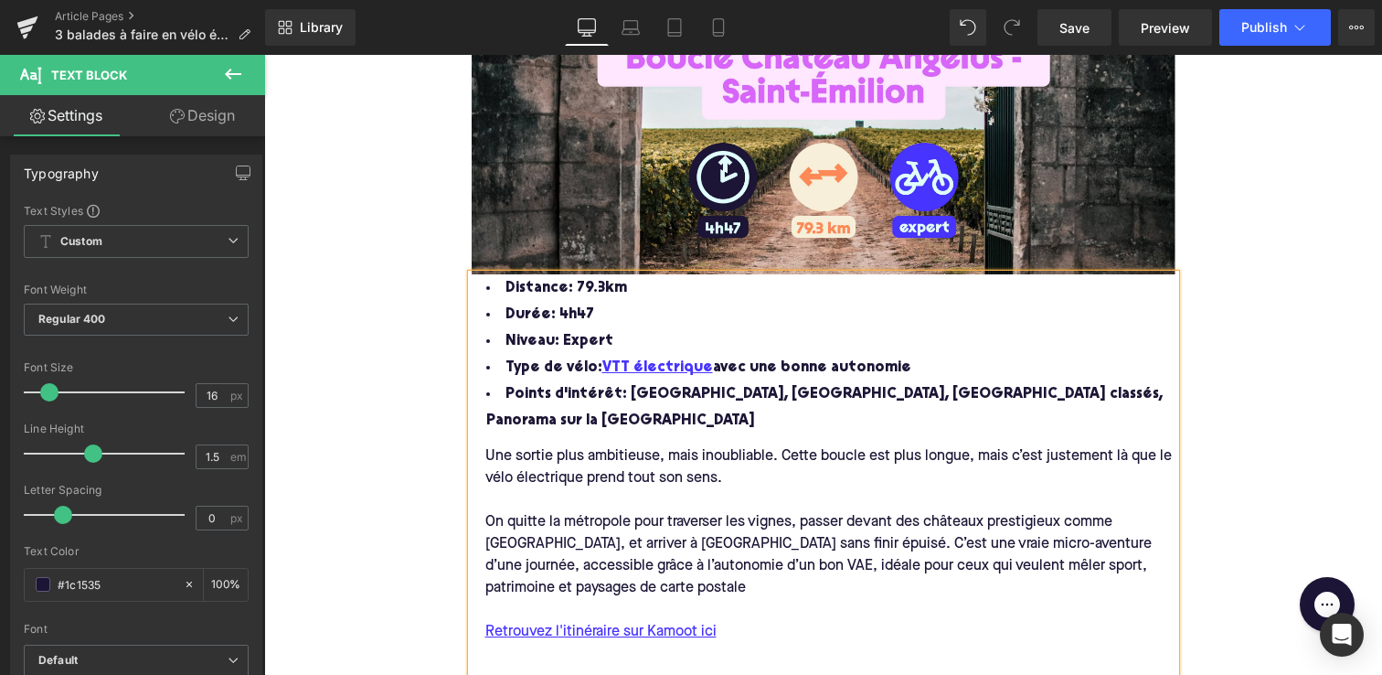
click at [765, 542] on div "On quitte la métropole pour traverser les vignes, passer devant des châteaux pr…" at bounding box center [837, 555] width 731 height 88
click at [760, 541] on div "On quitte la métropole pour traverser les vignes, passer devant des châteaux pr…" at bounding box center [837, 555] width 731 height 88
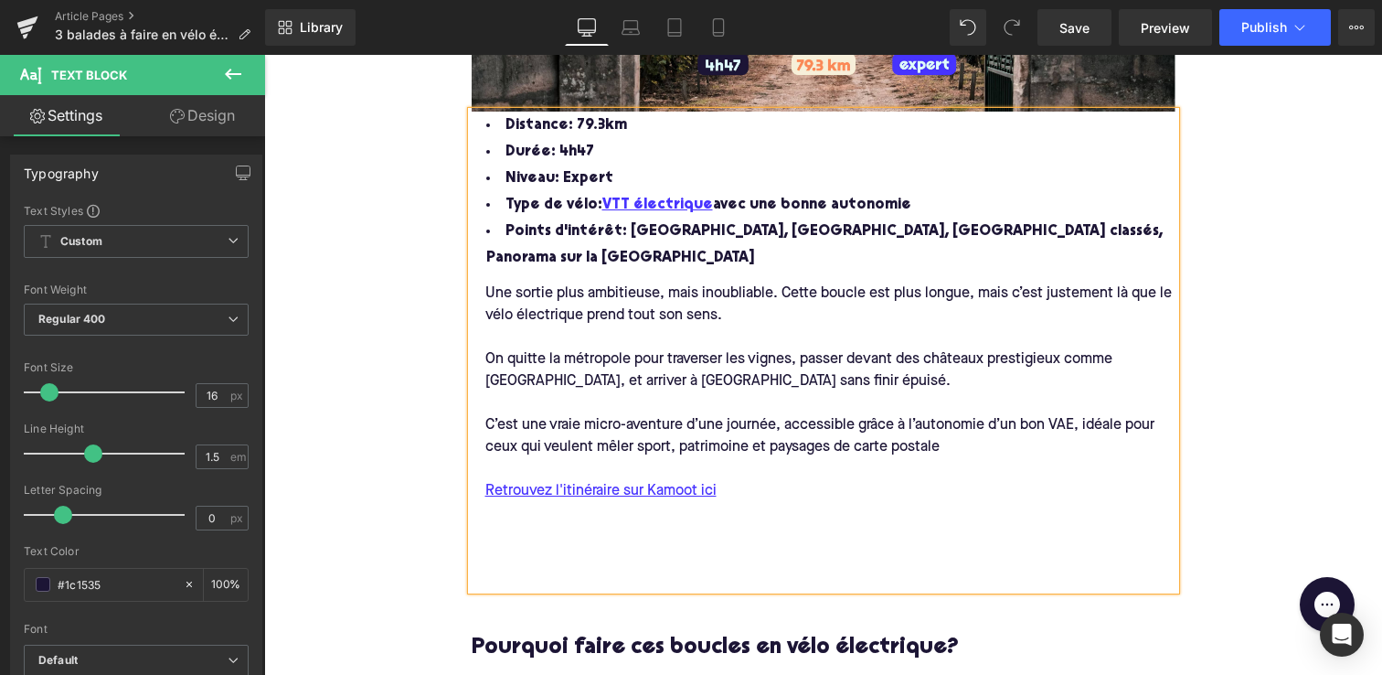
scroll to position [3060, 0]
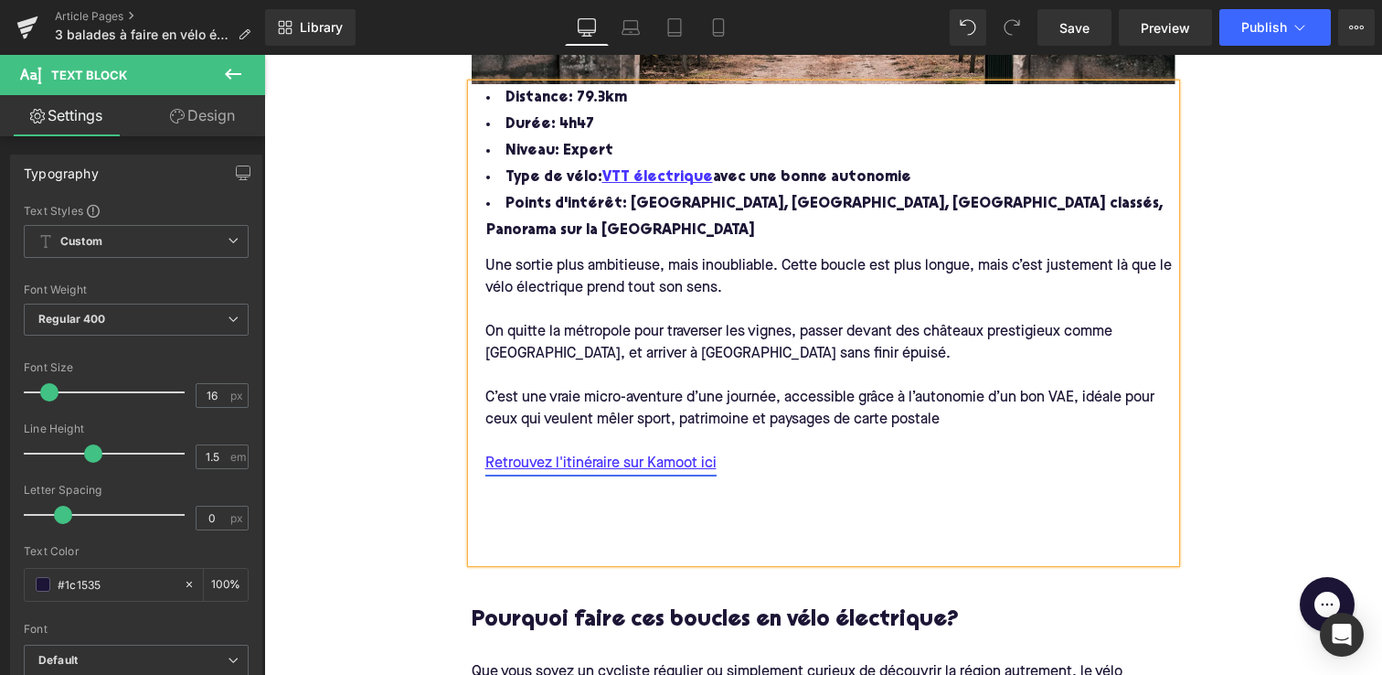
click at [688, 459] on link "Retrouvez l'itinéraire sur Kamoot ici" at bounding box center [600, 464] width 231 height 22
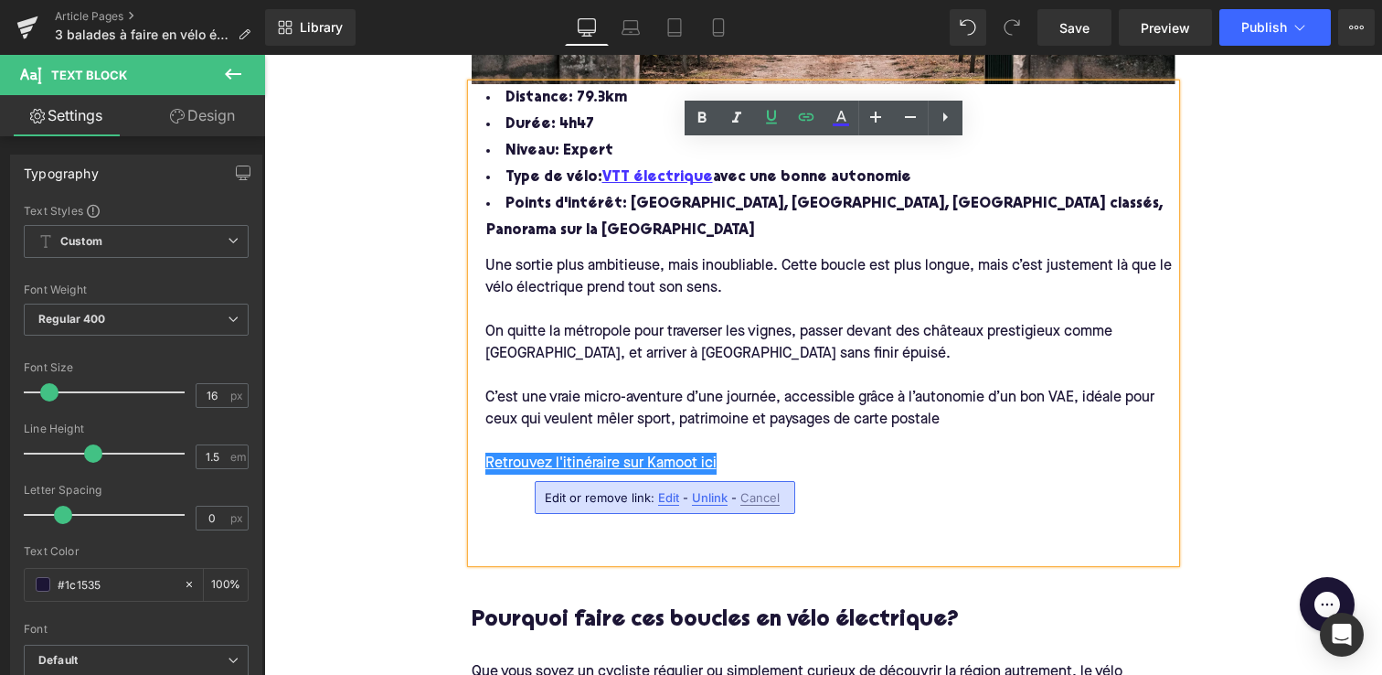
click at [666, 503] on span "Edit" at bounding box center [668, 498] width 21 height 16
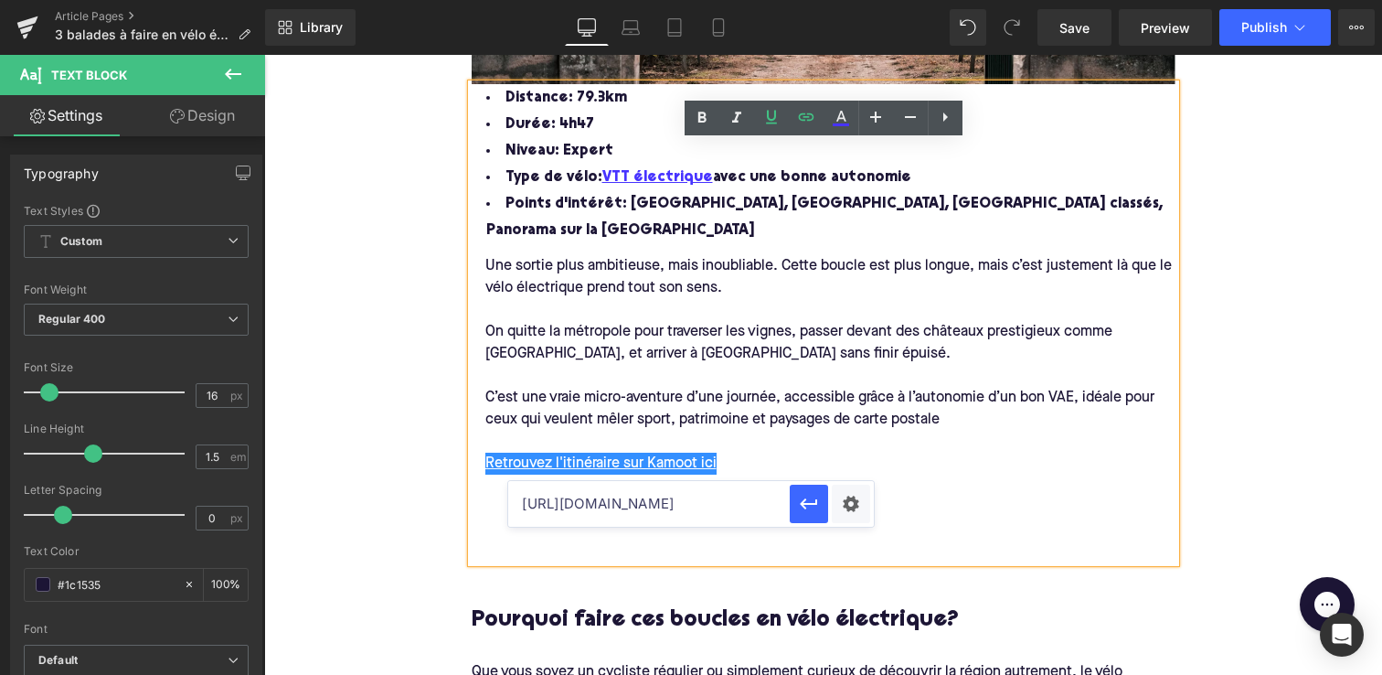
click at [699, 507] on input "[URL][DOMAIN_NAME]" at bounding box center [649, 504] width 282 height 46
paste input "[URL][DOMAIN_NAME]"
type input "[URL][DOMAIN_NAME]"
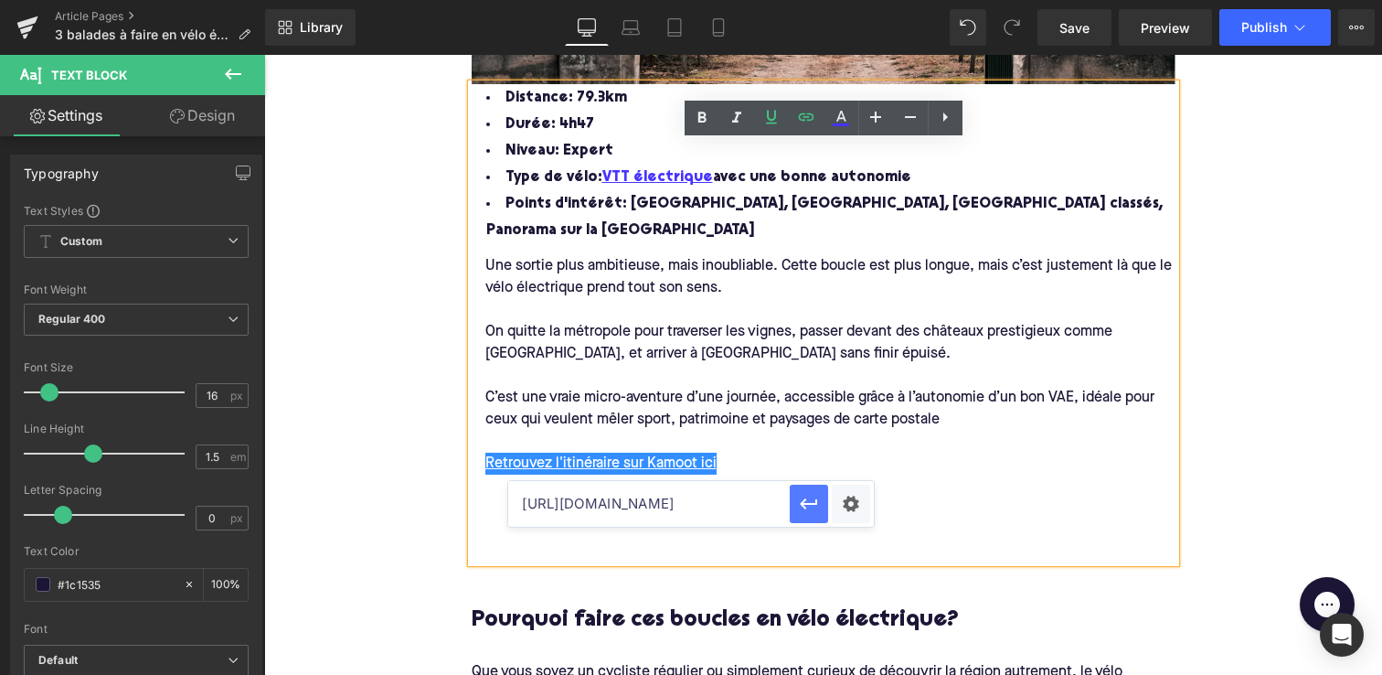
click at [797, 504] on button "button" at bounding box center [809, 504] width 38 height 38
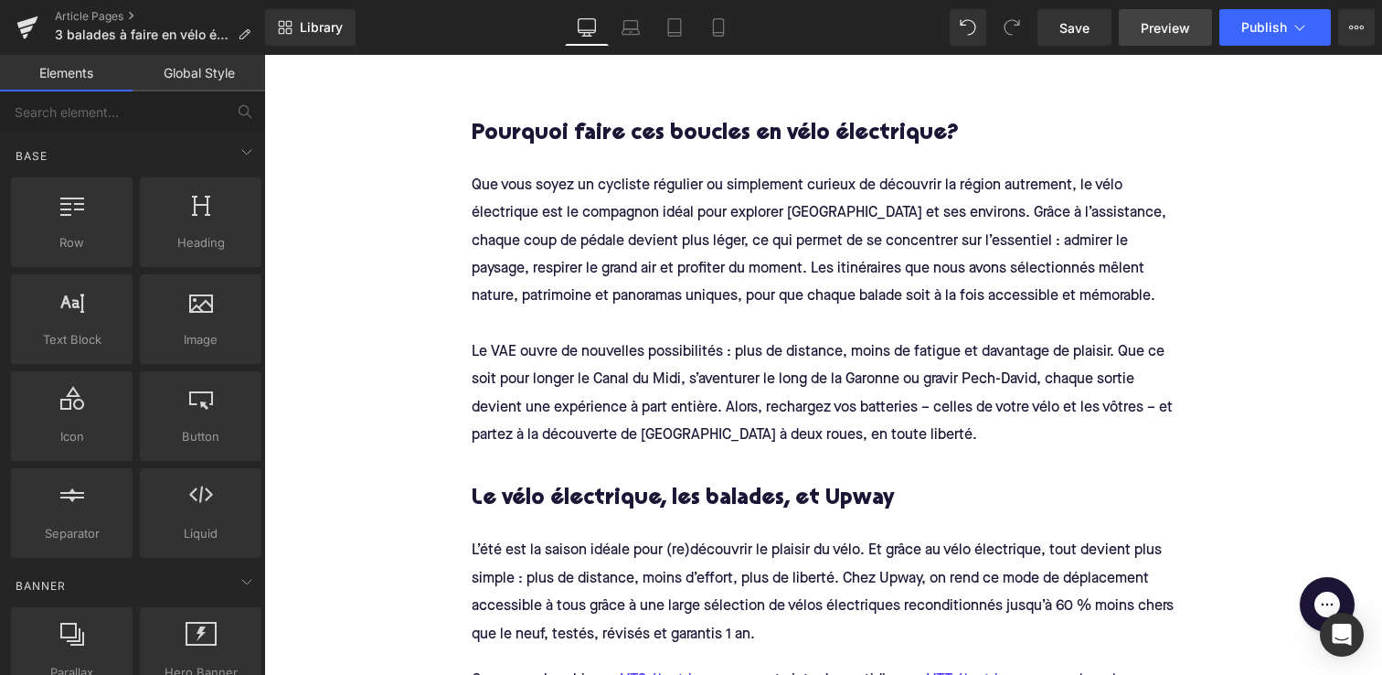
scroll to position [3549, 0]
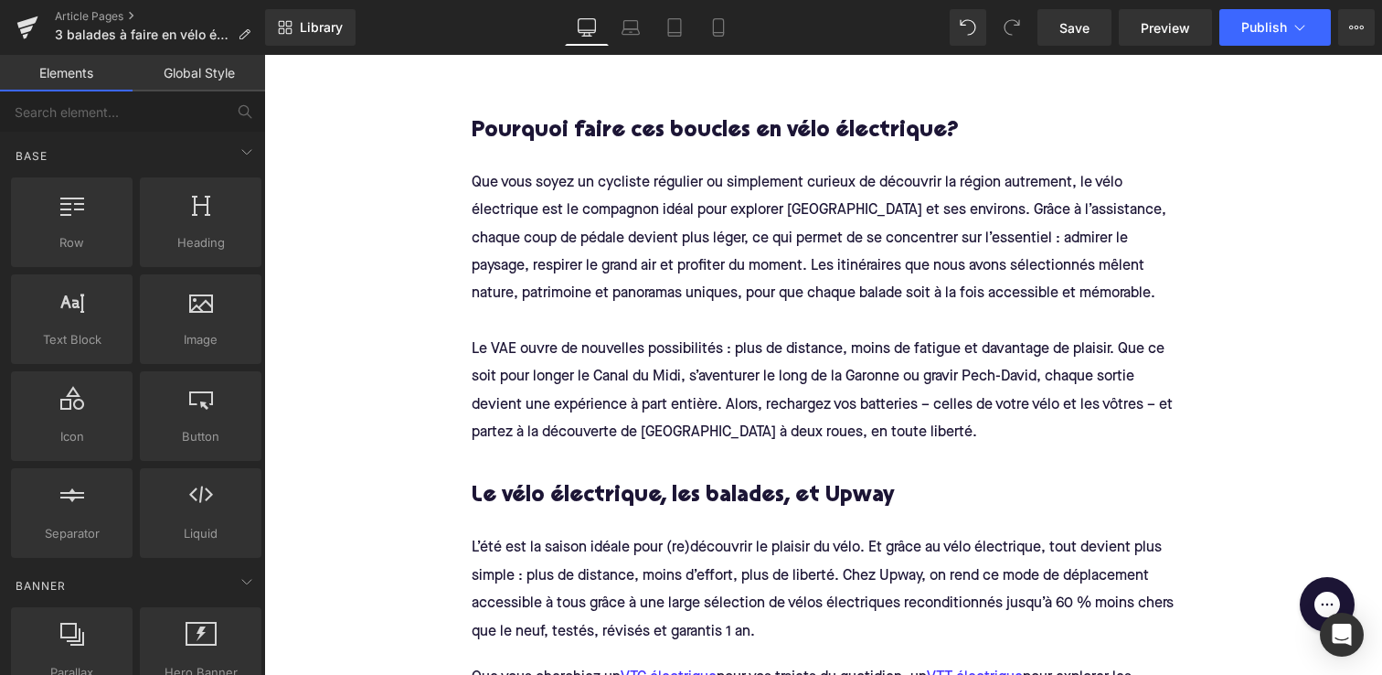
click at [831, 409] on span "Le VAE ouvre de nouvelles possibilités : plus de distance, moins de fatigue et …" at bounding box center [824, 391] width 705 height 98
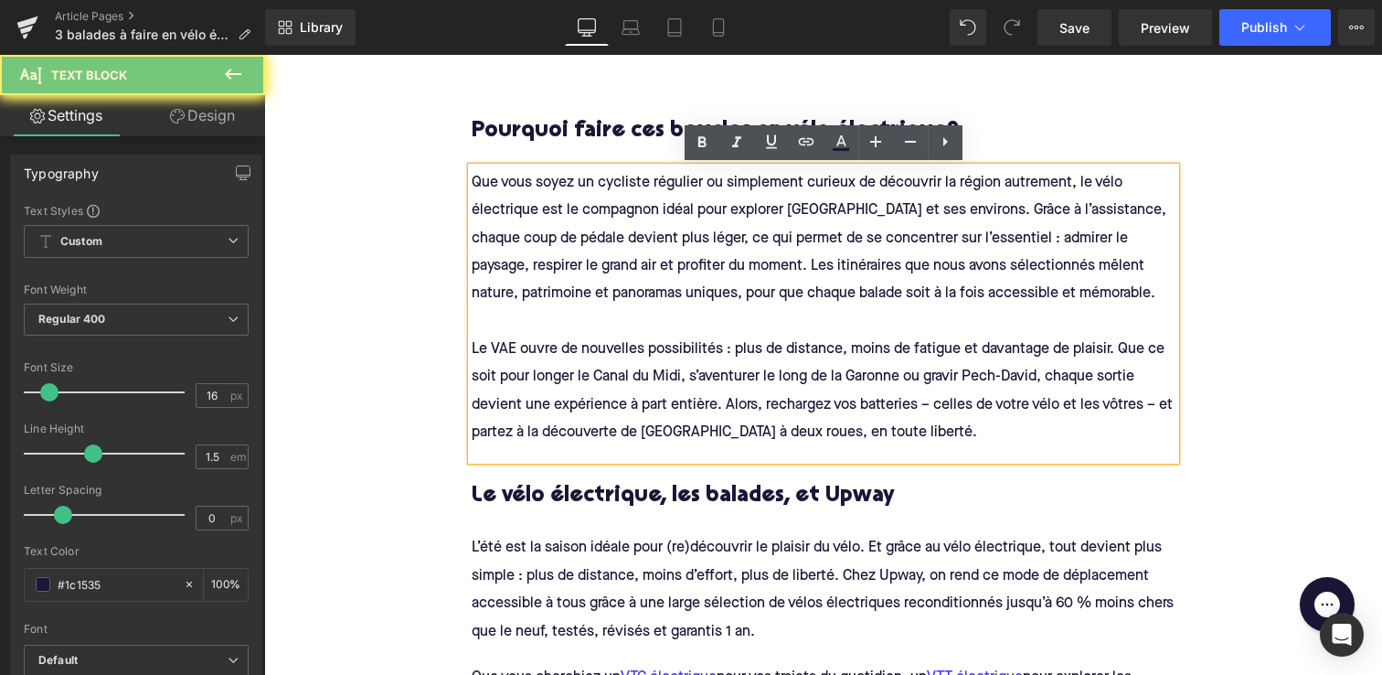
click at [904, 428] on h4 "Le VAE ouvre de nouvelles possibilités : plus de distance, moins de fatigue et …" at bounding box center [824, 390] width 704 height 111
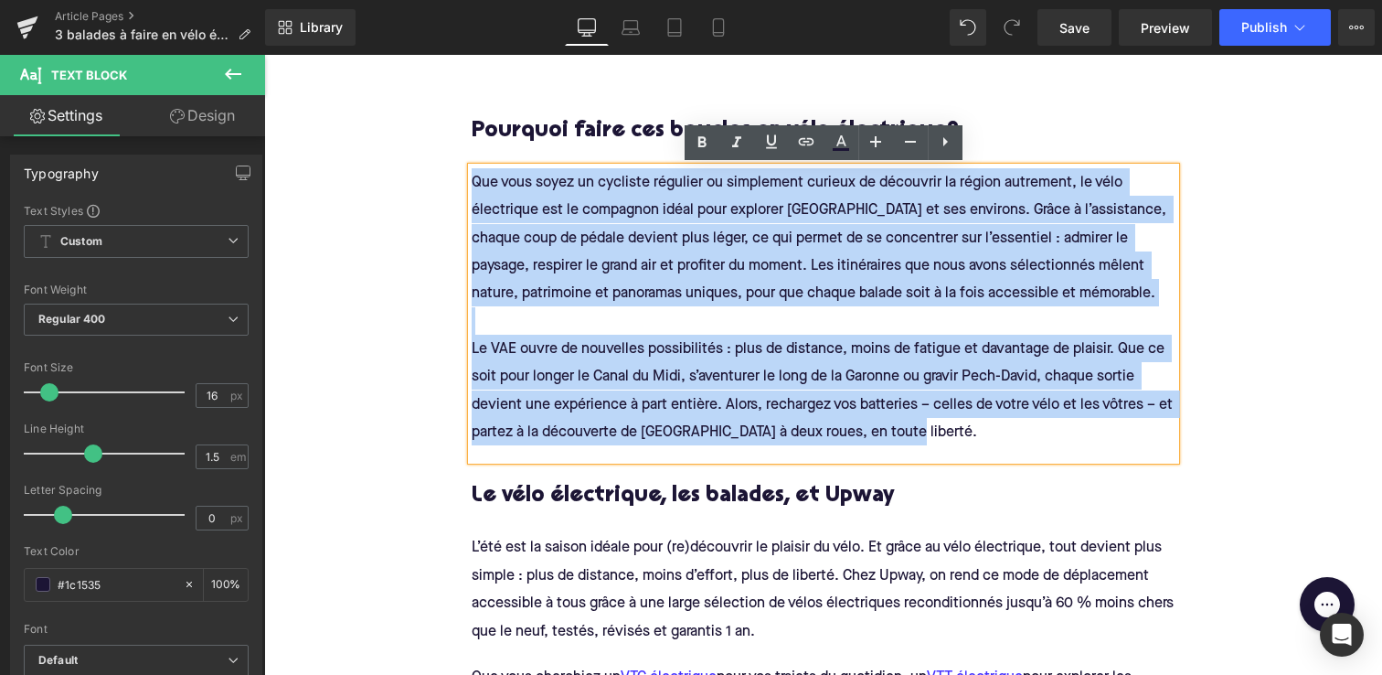
drag, startPoint x: 912, startPoint y: 428, endPoint x: 438, endPoint y: 186, distance: 532.3
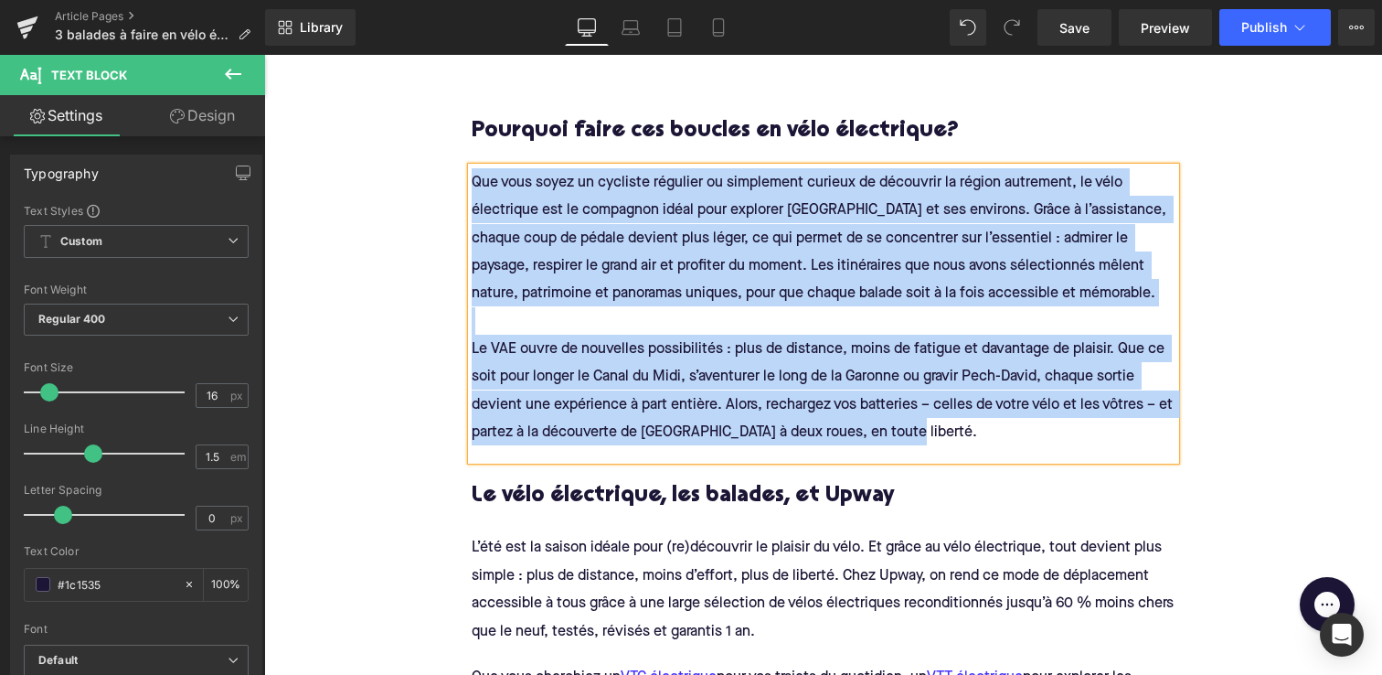
paste div
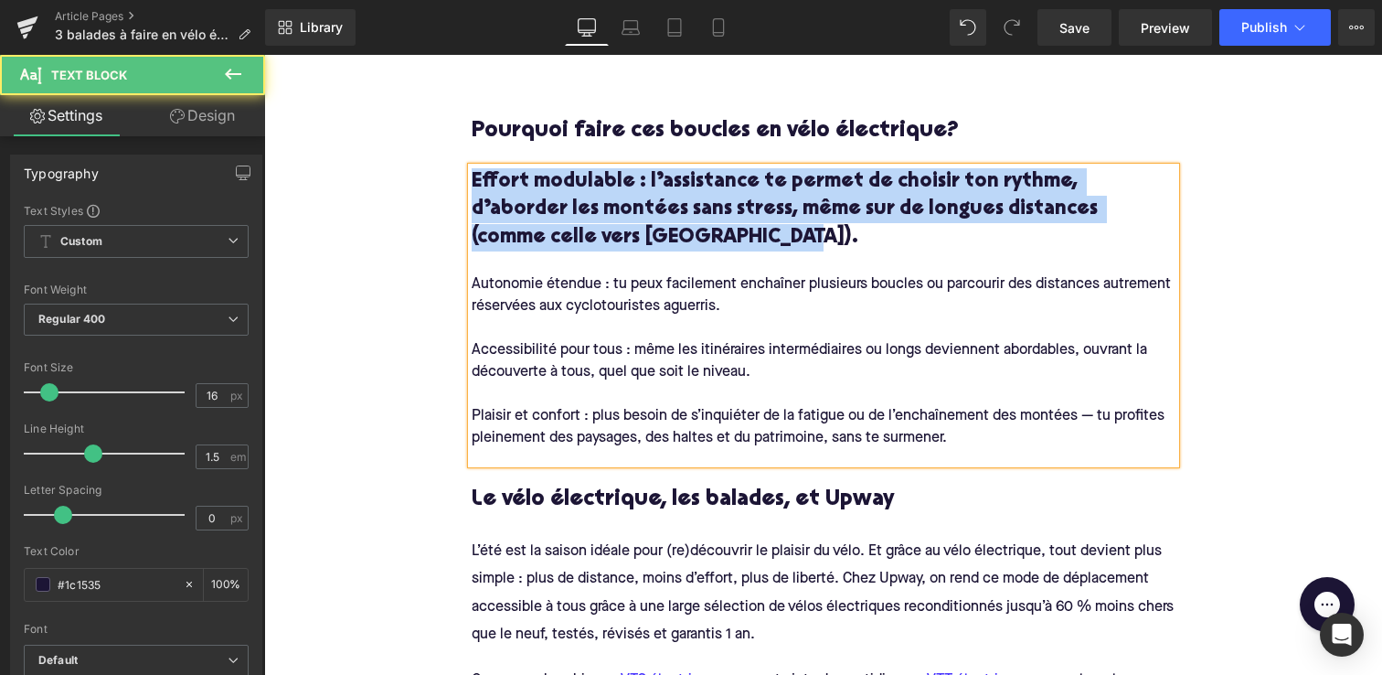
drag, startPoint x: 610, startPoint y: 234, endPoint x: 453, endPoint y: 161, distance: 172.6
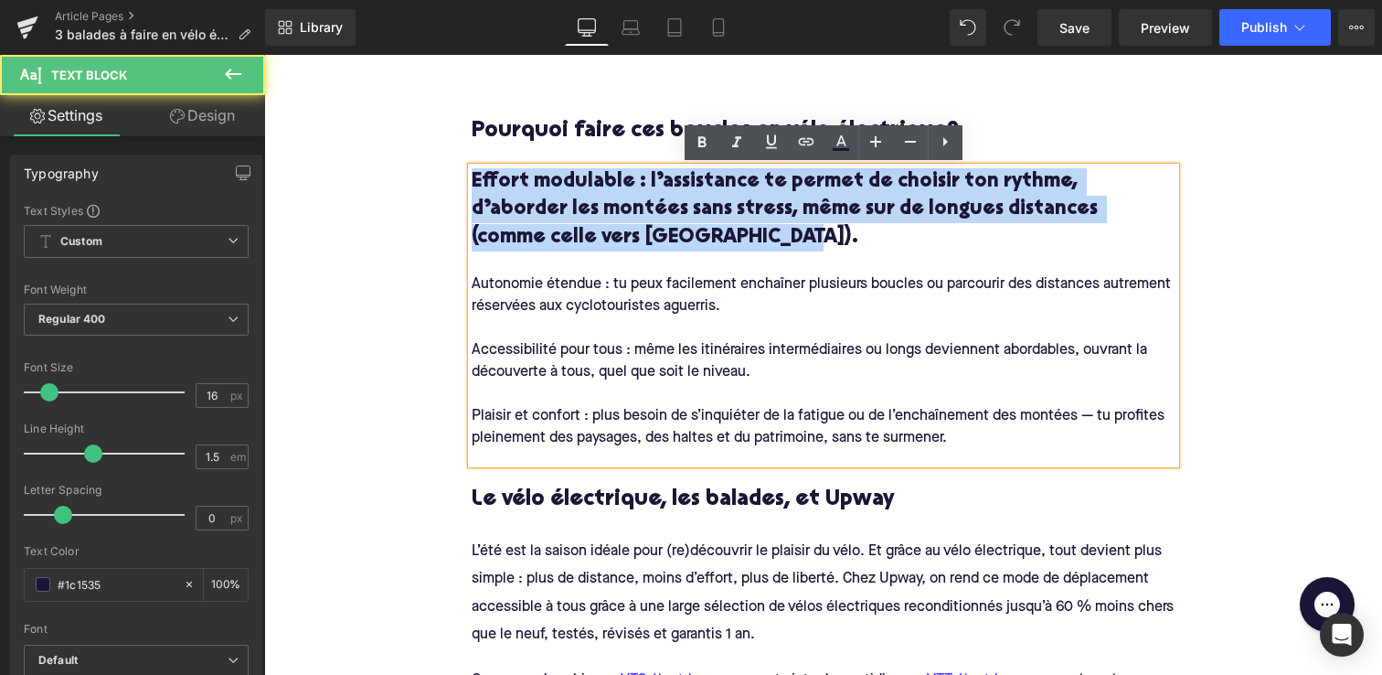
copy h4 "Effort modulable : l’assistance te permet de choisir ton rythme, d’aborder les …"
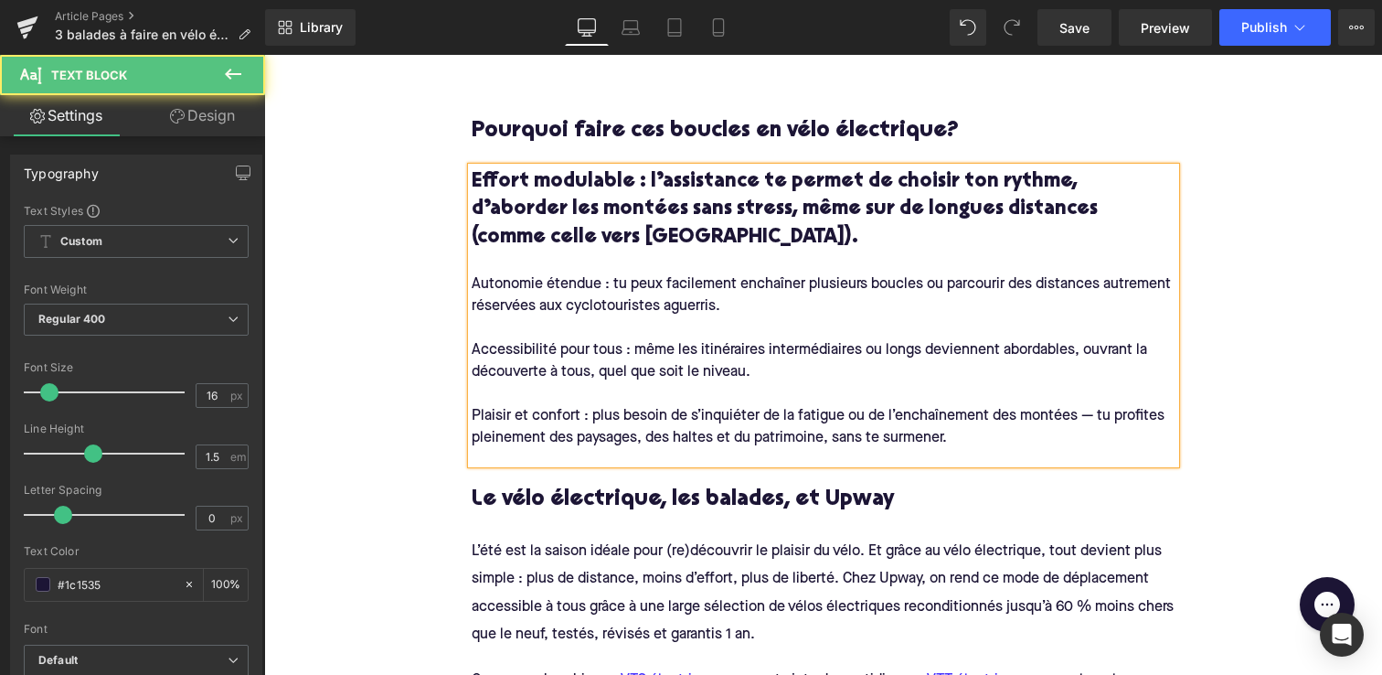
click at [472, 283] on div "Autonomie étendue : tu peux facilement enchaîner plusieurs boucles ou parcourir…" at bounding box center [824, 295] width 704 height 44
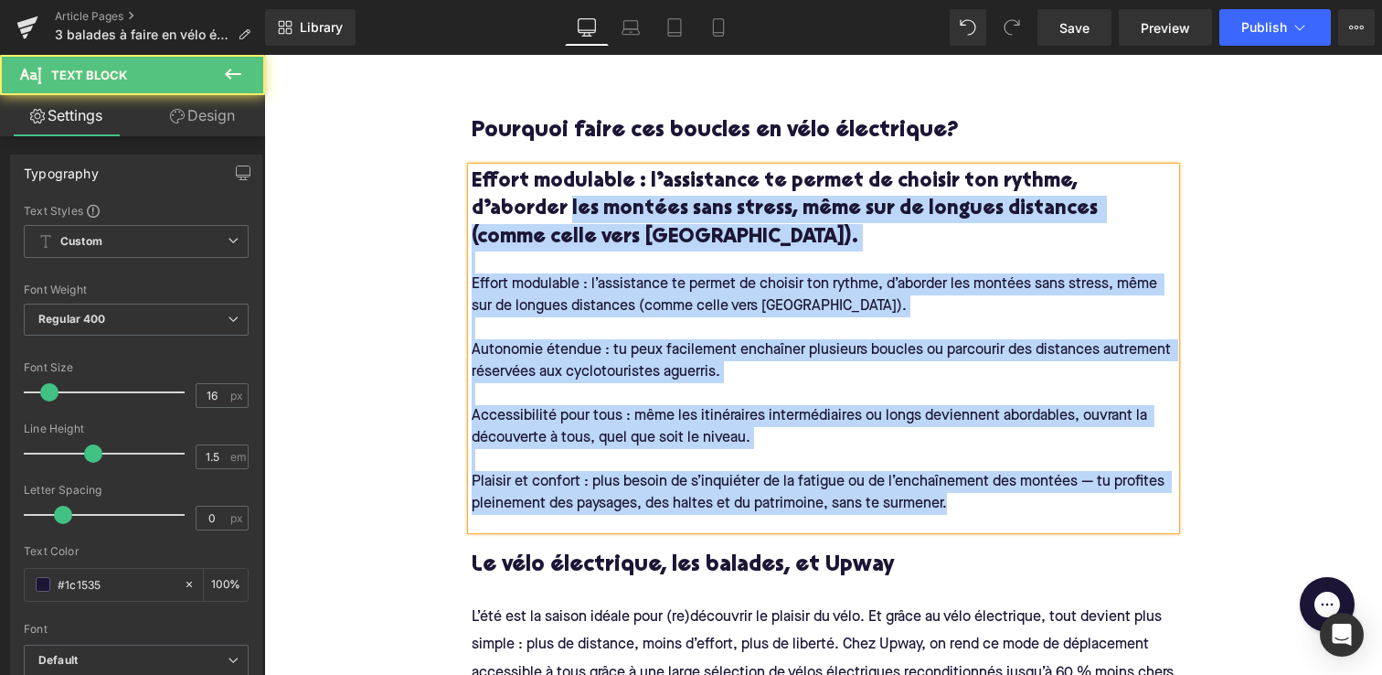
drag, startPoint x: 471, startPoint y: 278, endPoint x: 473, endPoint y: 209, distance: 68.6
click at [472, 209] on span "Effort modulable : l’assistance te permet de choisir ton rythme, d’aborder les …" at bounding box center [824, 341] width 704 height 346
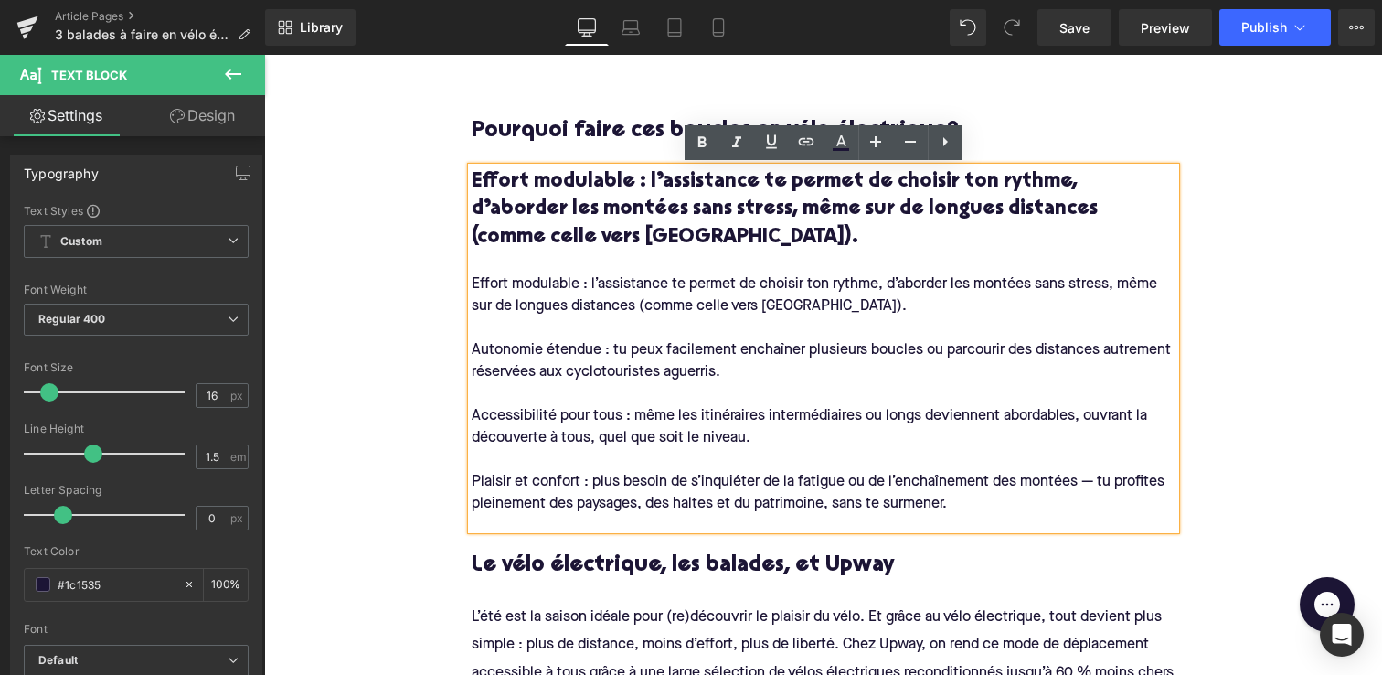
click at [592, 249] on h4 "Effort modulable : l’assistance te permet de choisir ton rythme, d’aborder les …" at bounding box center [824, 209] width 704 height 83
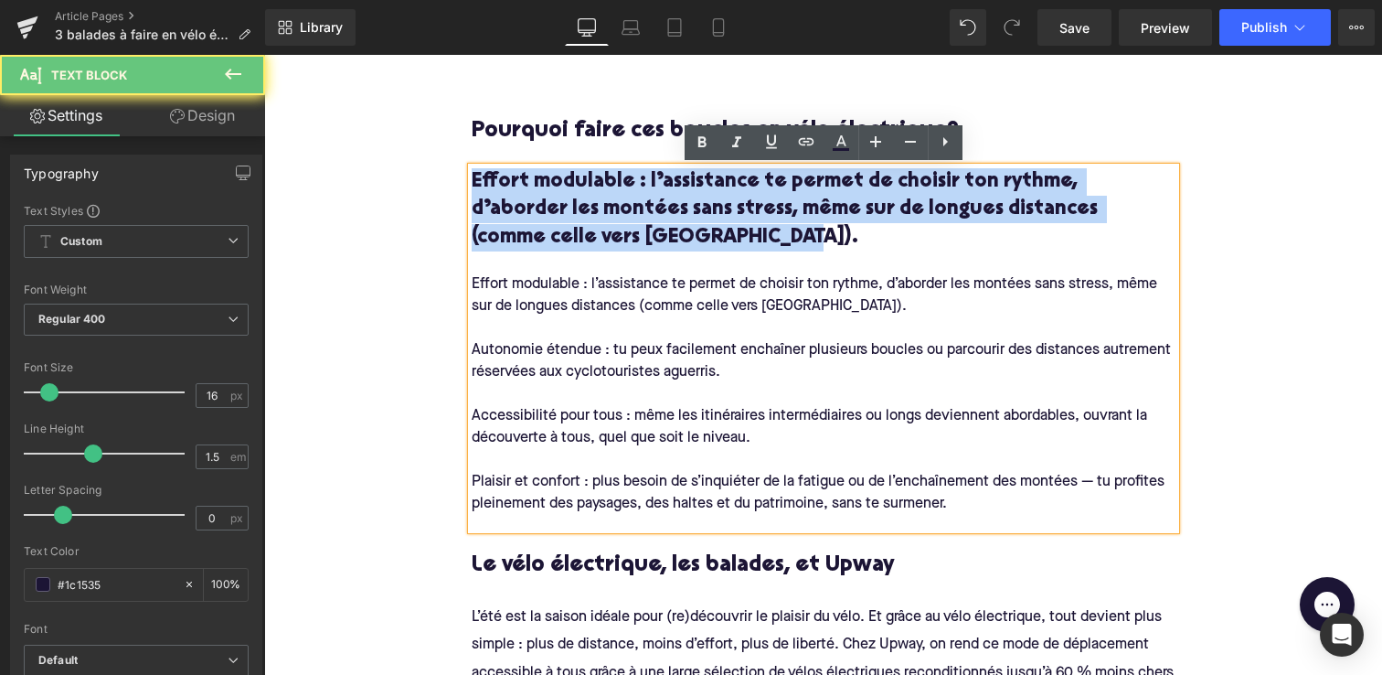
drag, startPoint x: 574, startPoint y: 233, endPoint x: 463, endPoint y: 173, distance: 126.0
click at [463, 173] on div "Pourquoi faire ces boucles en vélo électrique? Heading Effort modulable : l’ass…" at bounding box center [823, 575] width 731 height 961
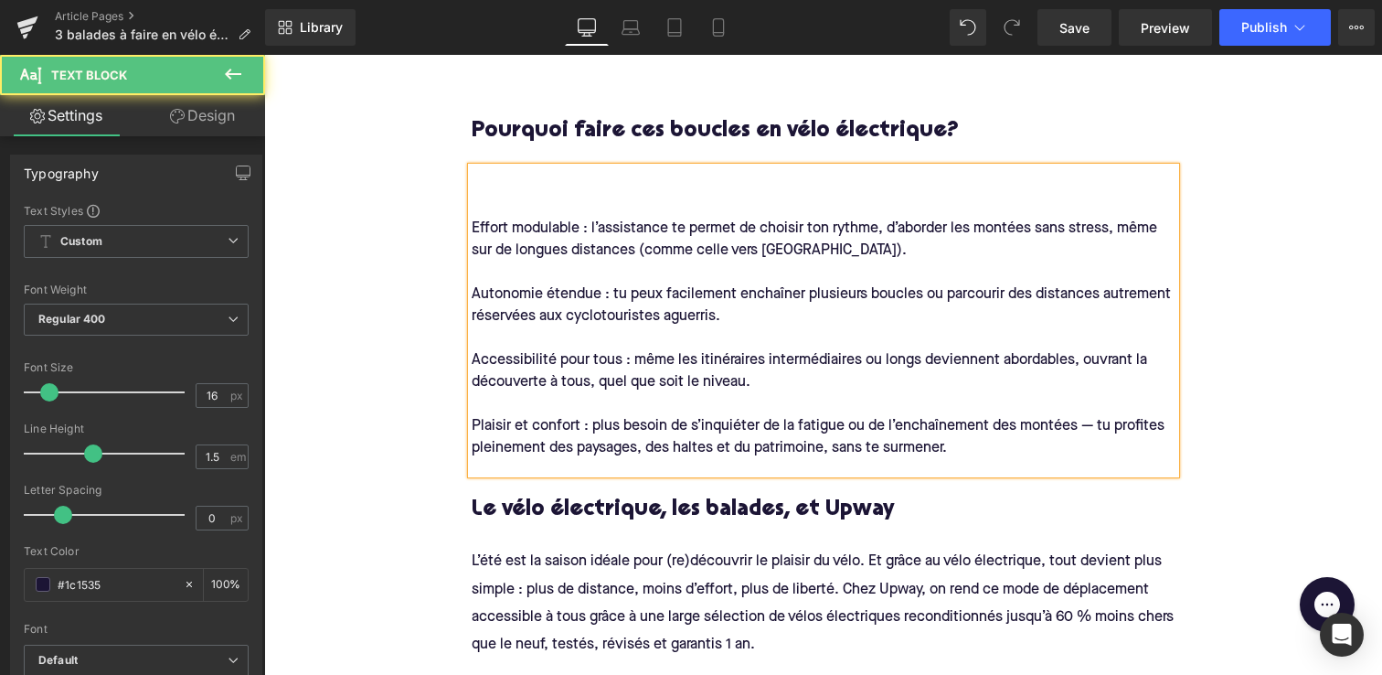
click at [474, 232] on div "Effort modulable : l’assistance te permet de choisir ton rythme, d’aborder les …" at bounding box center [824, 240] width 704 height 44
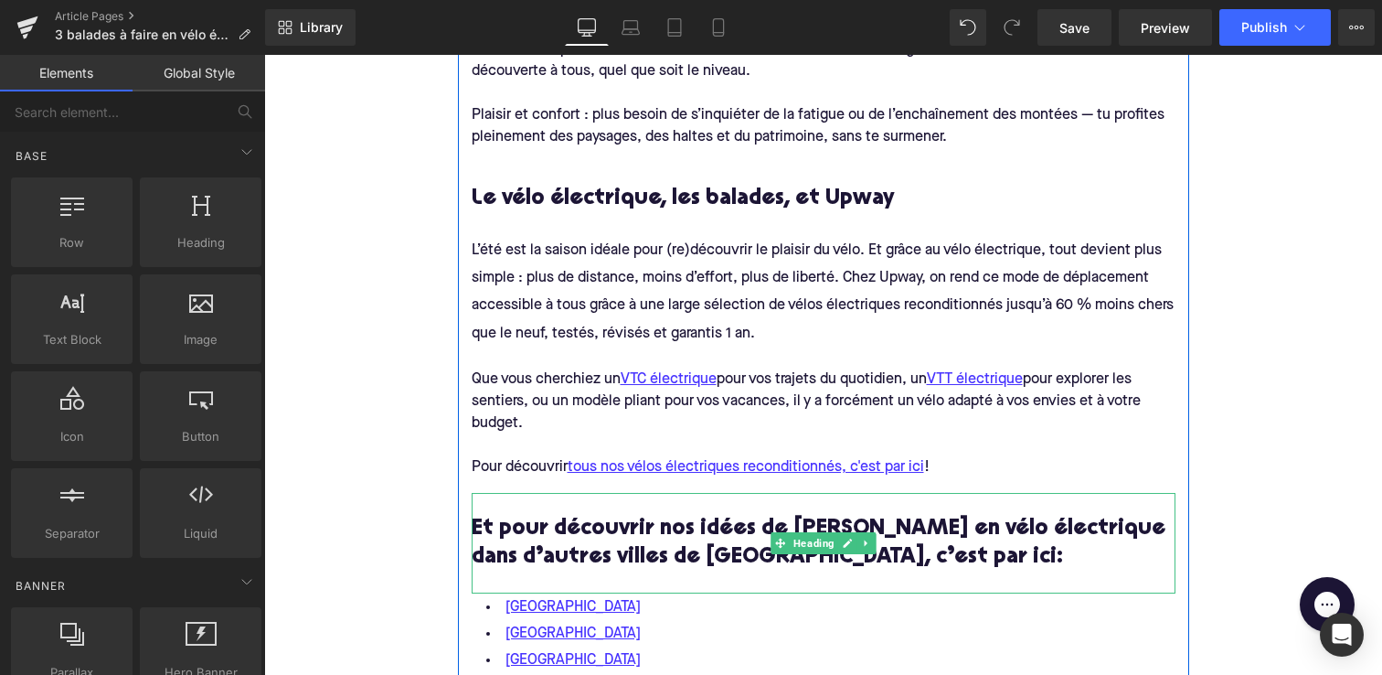
scroll to position [3798, 0]
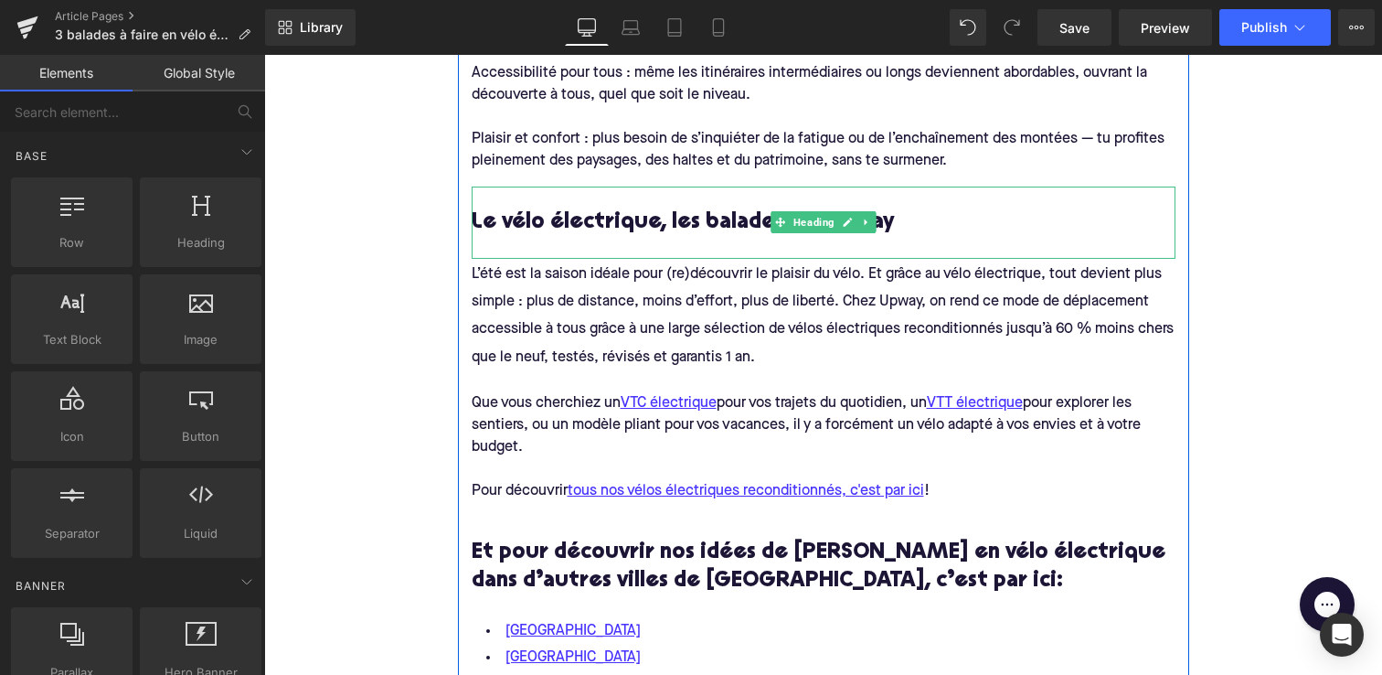
click at [536, 226] on h3 "Le vélo électrique, les balades, et Upway" at bounding box center [824, 222] width 704 height 28
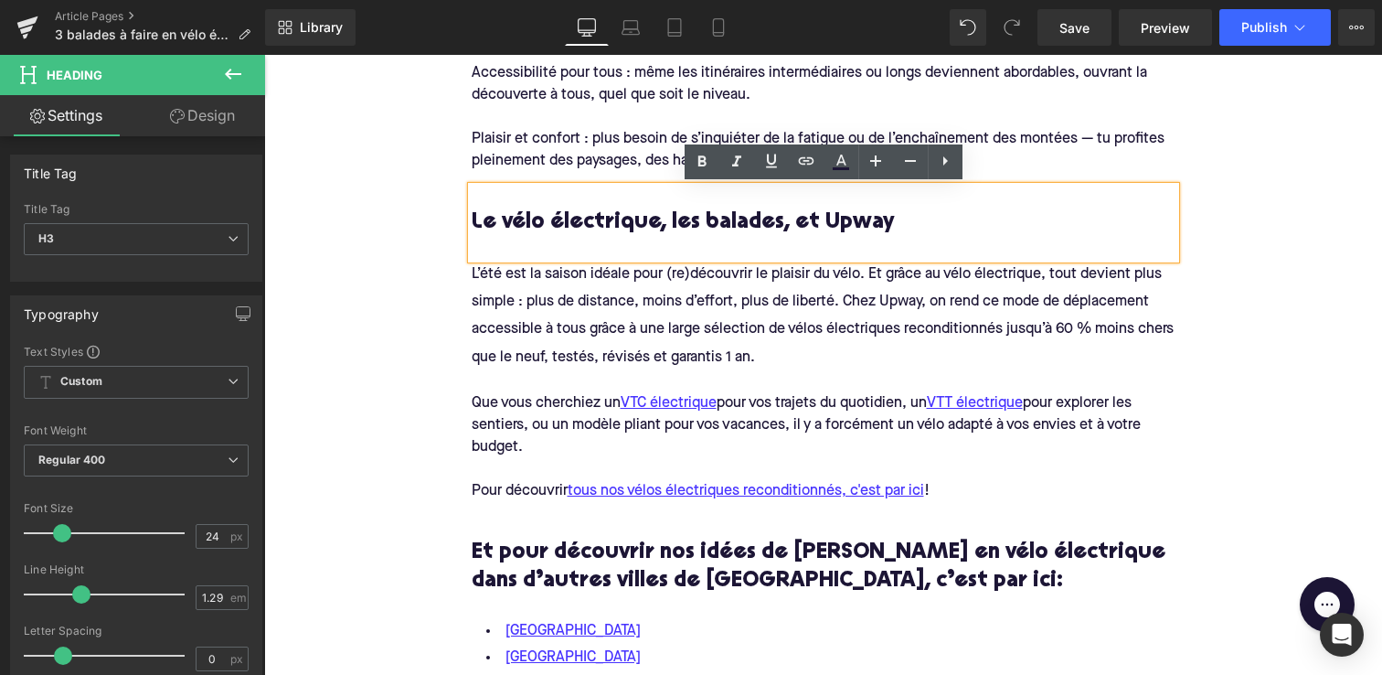
drag, startPoint x: 908, startPoint y: 226, endPoint x: 468, endPoint y: 208, distance: 440.1
click at [472, 208] on div "Le vélo électrique, les balades, et Upway" at bounding box center [824, 222] width 704 height 72
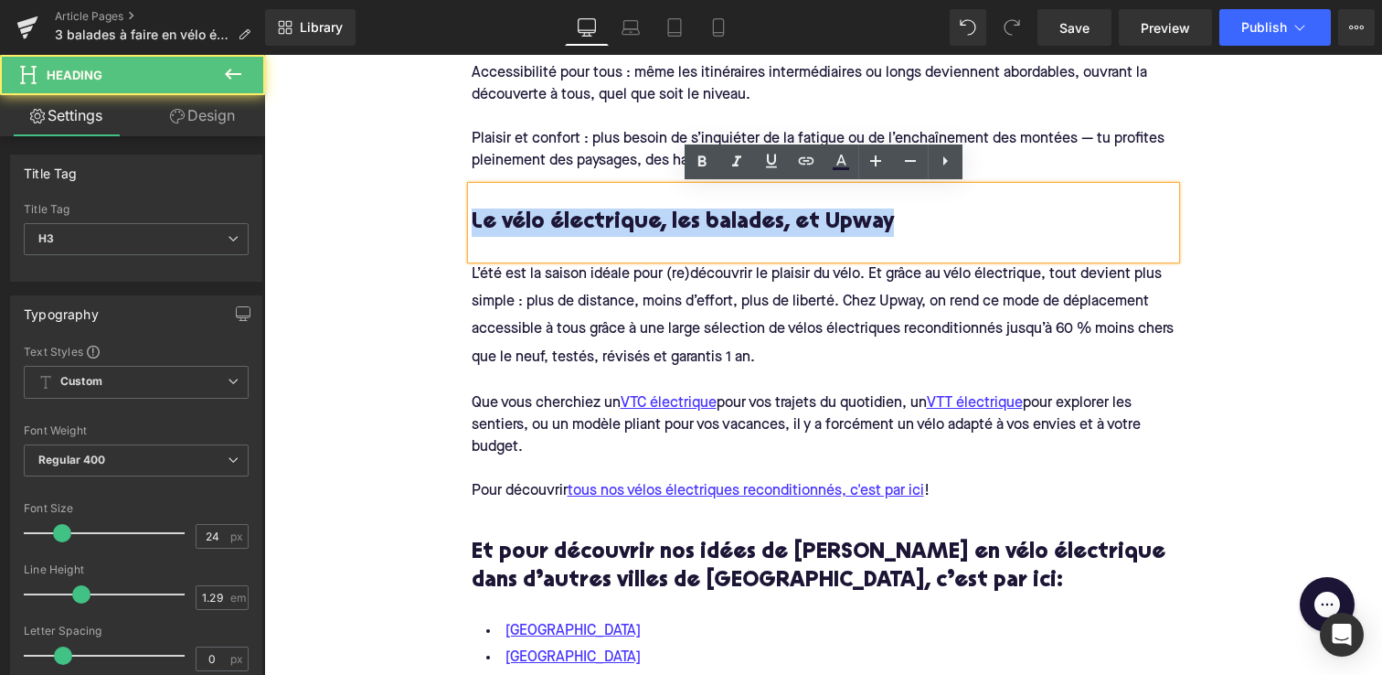
drag, startPoint x: 894, startPoint y: 223, endPoint x: 475, endPoint y: 230, distance: 418.8
click at [475, 232] on h3 "Le vélo électrique, les balades, et Upway" at bounding box center [824, 222] width 704 height 28
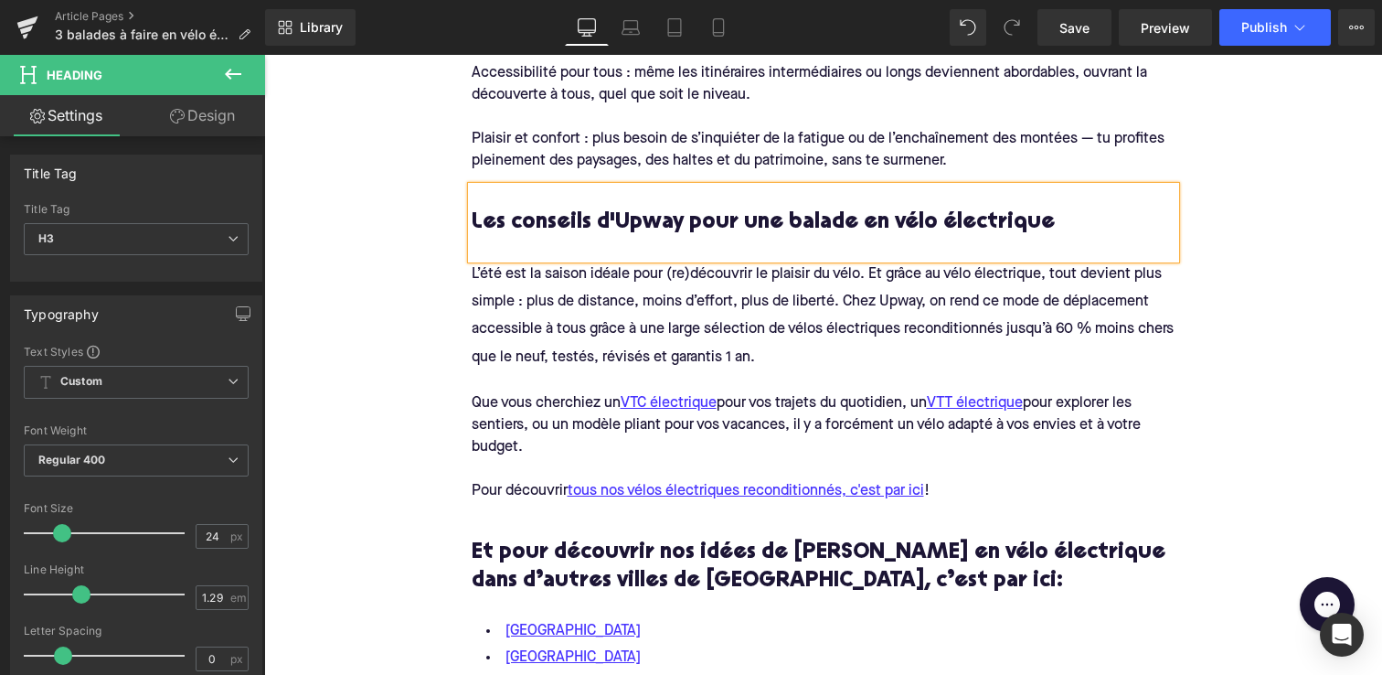
click at [470, 273] on div "Pourquoi faire ces boucles en vélo électrique? Heading Effort modulable : l’ass…" at bounding box center [823, 279] width 731 height 867
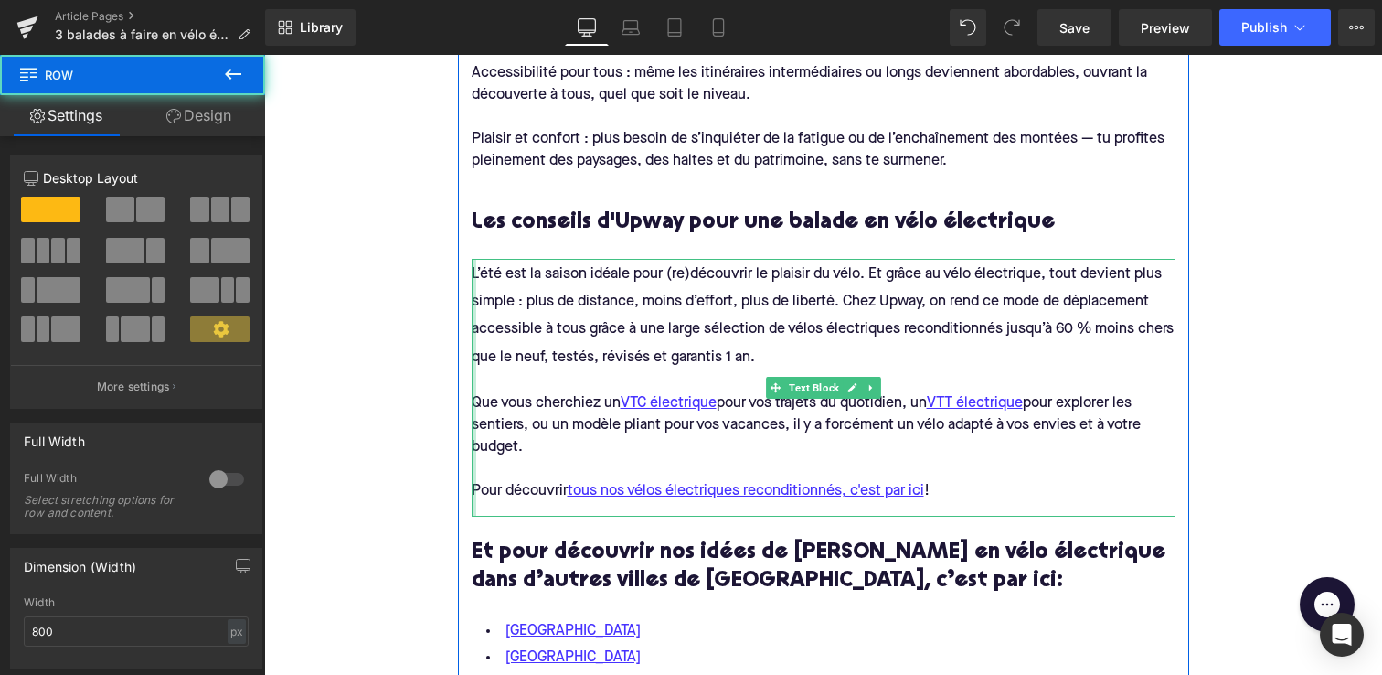
click at [474, 275] on div "L’été est la saison idéale pour (re)découvrir le plaisir du vélo. Et grâce au v…" at bounding box center [824, 388] width 704 height 258
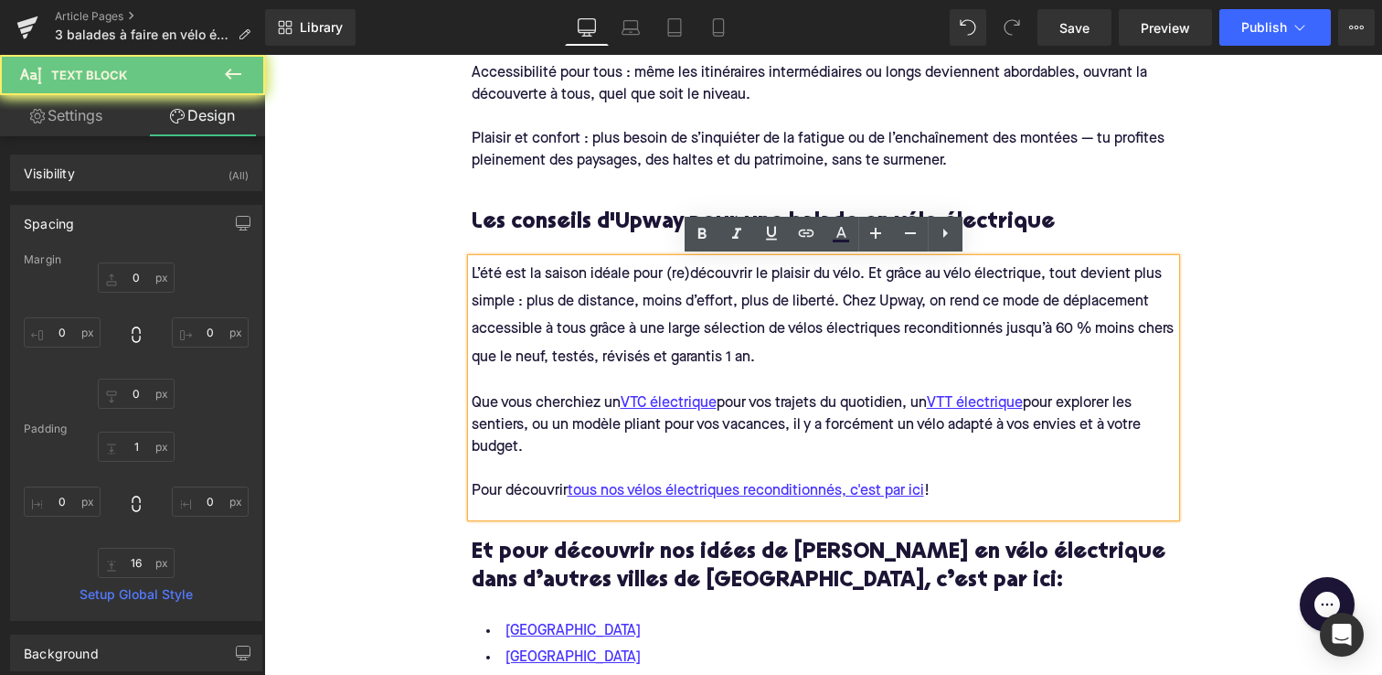
click at [485, 276] on span "L’été est la saison idéale pour (re)découvrir le plaisir du vélo. Et grâce au v…" at bounding box center [825, 316] width 706 height 98
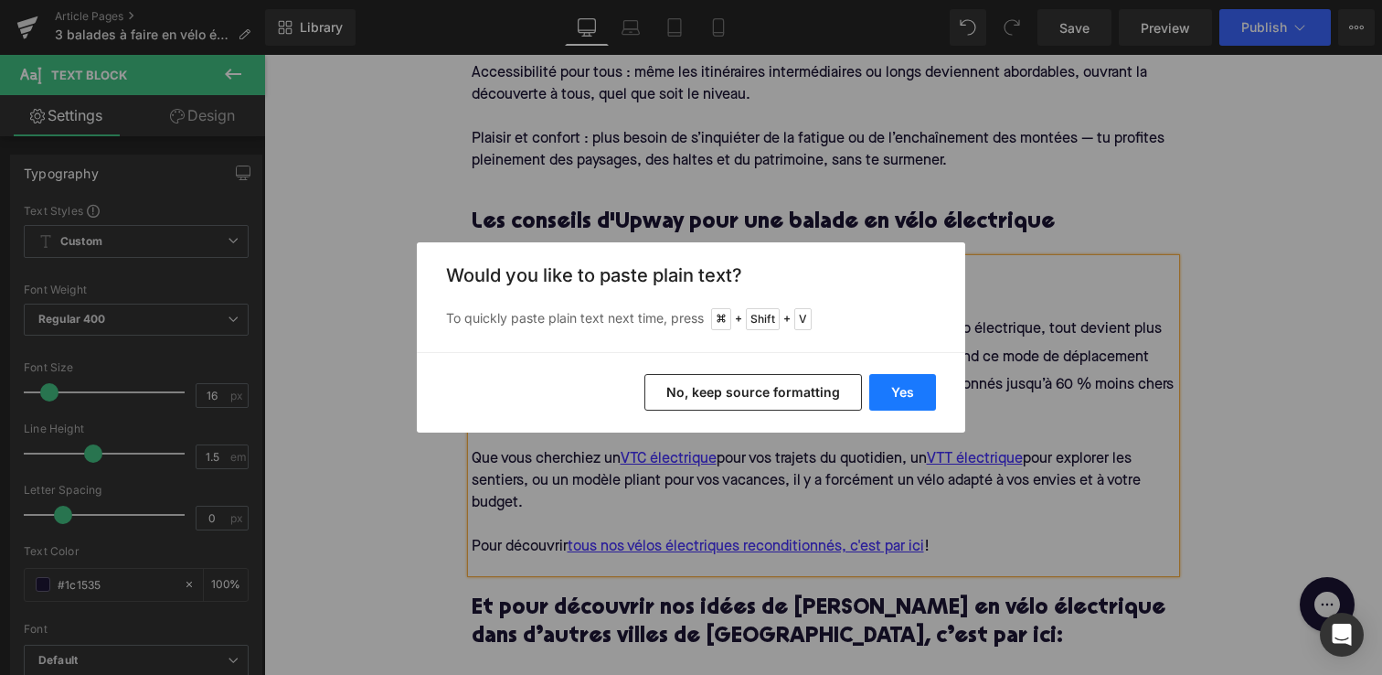
click at [892, 386] on button "Yes" at bounding box center [902, 392] width 67 height 37
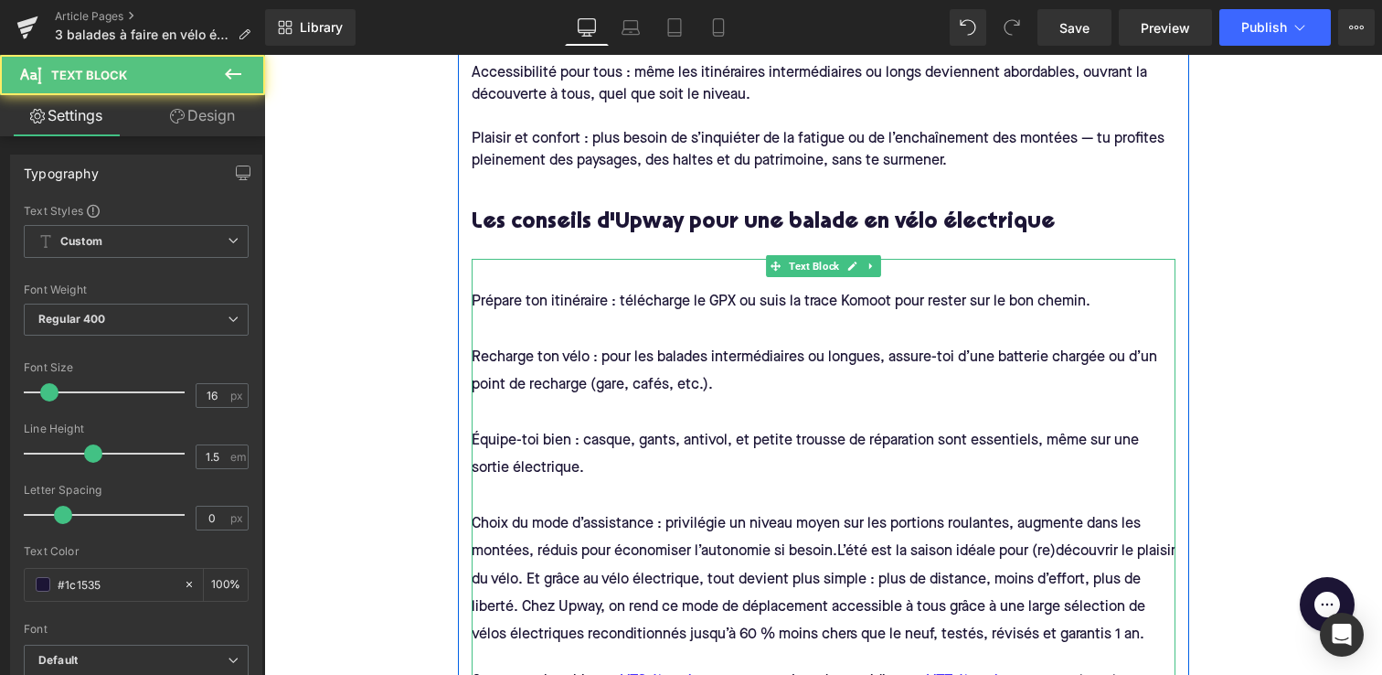
click at [559, 344] on h4 "Recharge ton vélo : pour les balades intermédiaires ou longues, assure-toi d’un…" at bounding box center [824, 371] width 704 height 56
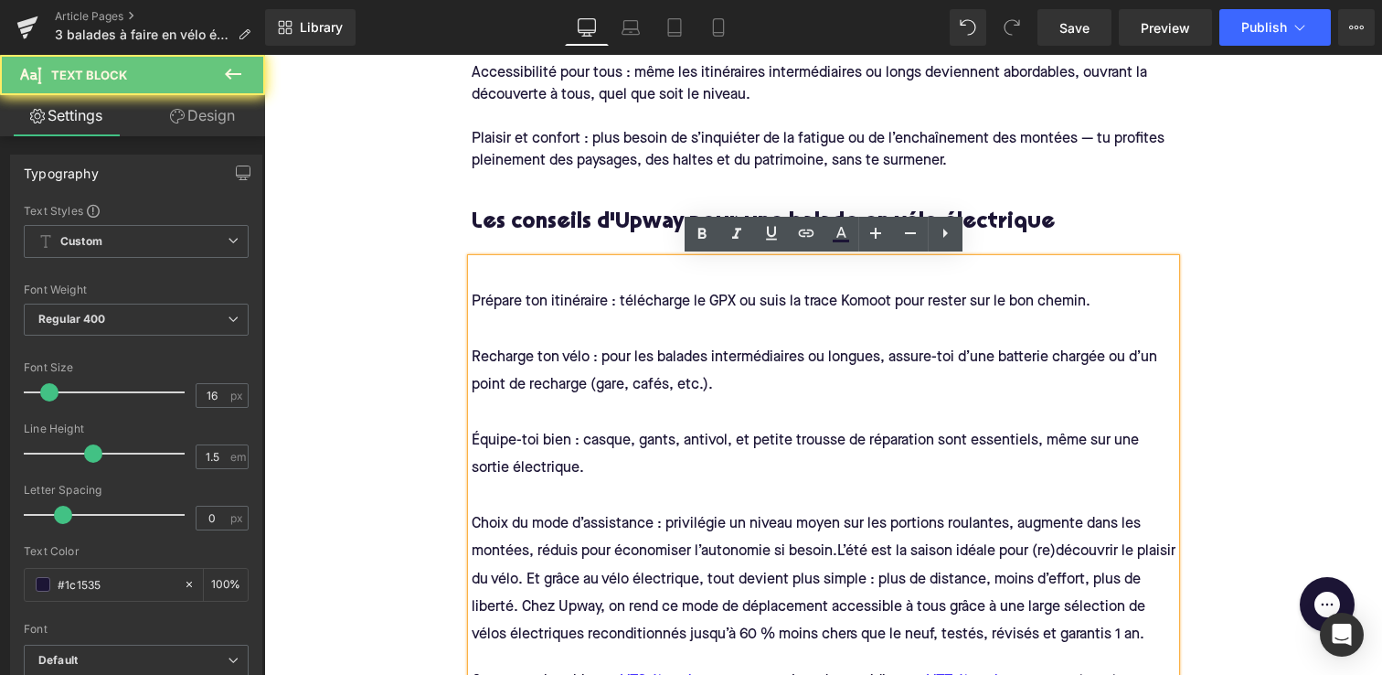
click at [521, 328] on h4 at bounding box center [824, 327] width 704 height 27
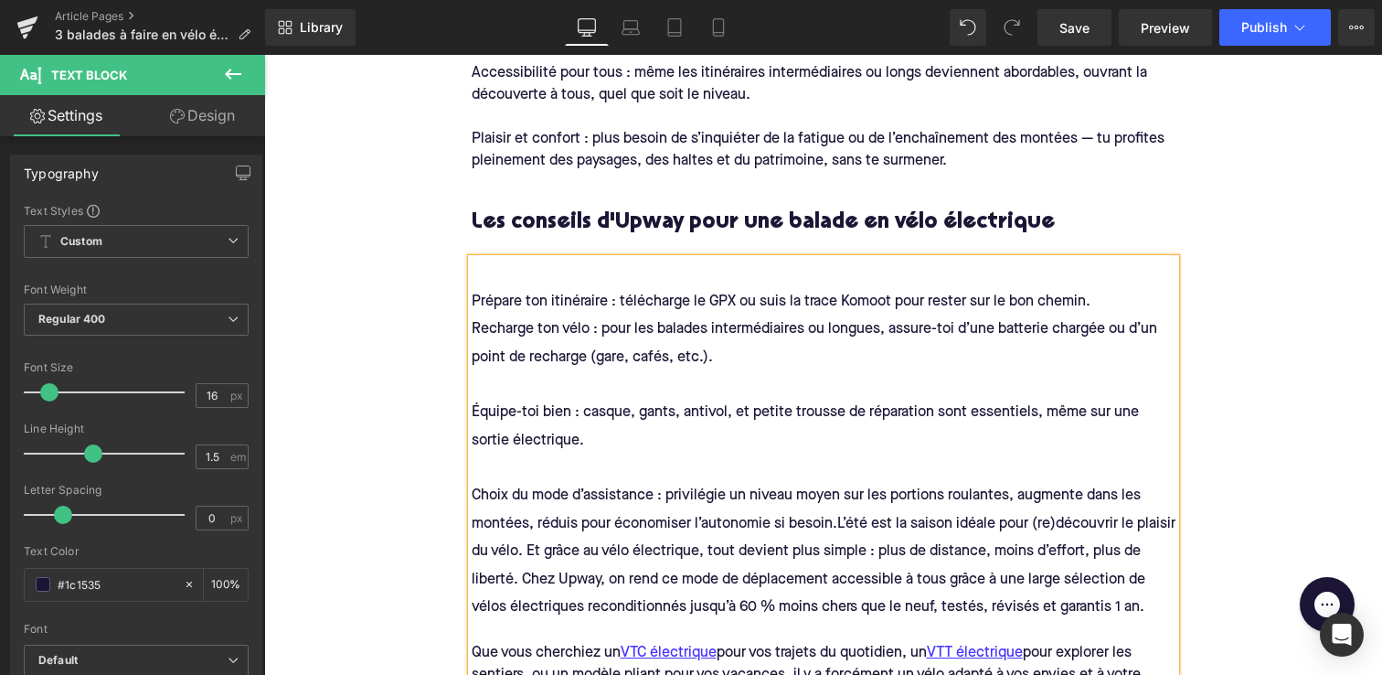
click at [514, 381] on h4 at bounding box center [824, 383] width 704 height 27
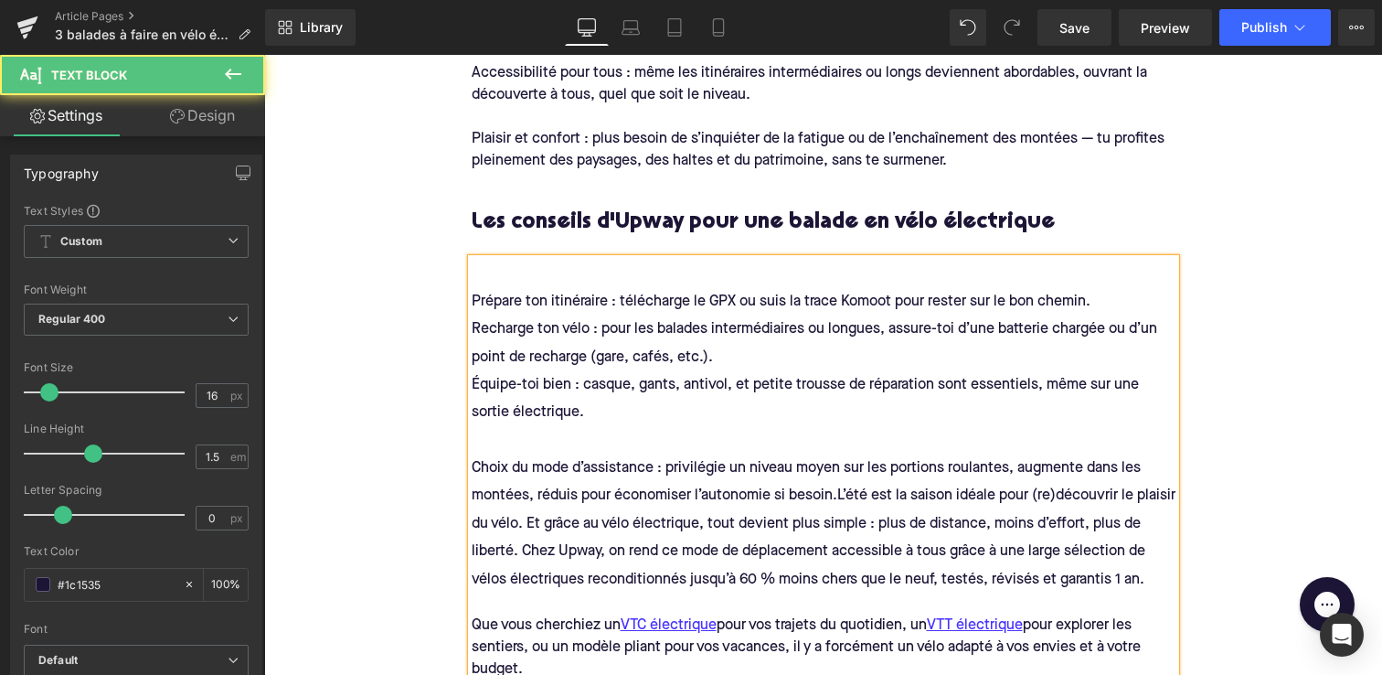
click at [511, 446] on h4 at bounding box center [824, 439] width 704 height 27
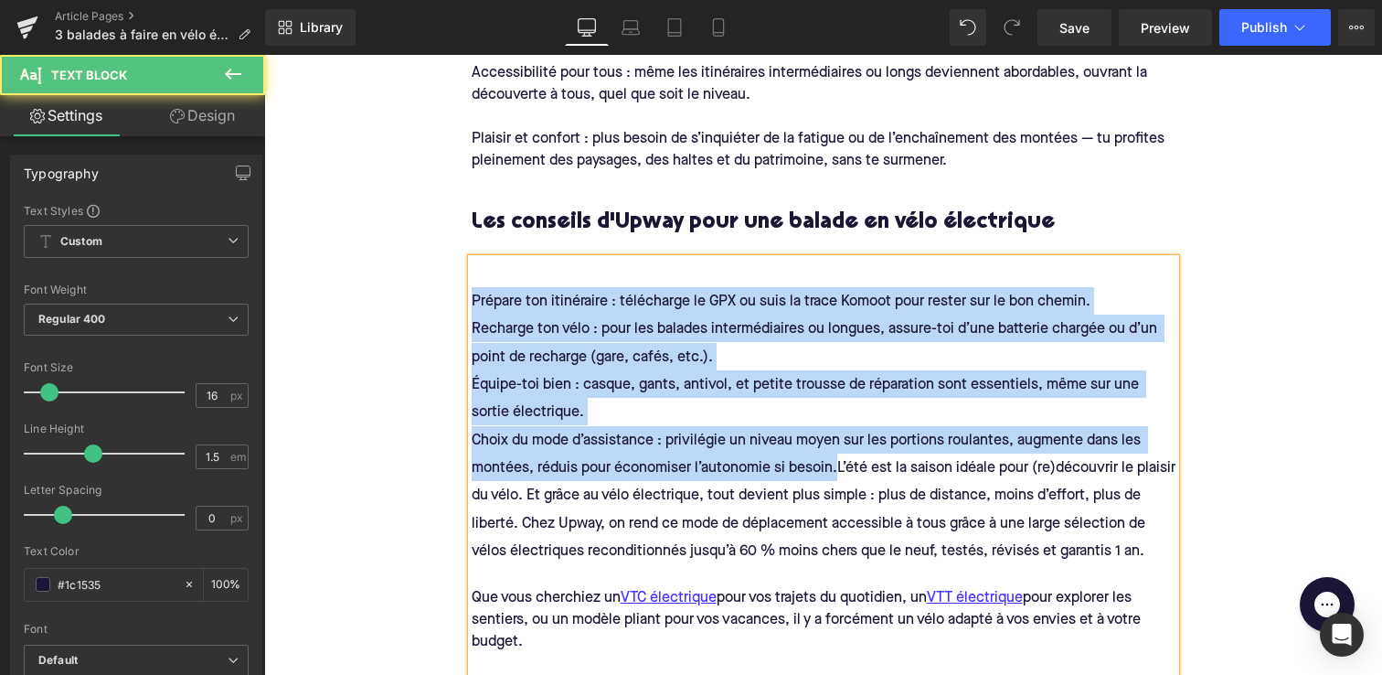
drag, startPoint x: 838, startPoint y: 471, endPoint x: 399, endPoint y: 297, distance: 471.9
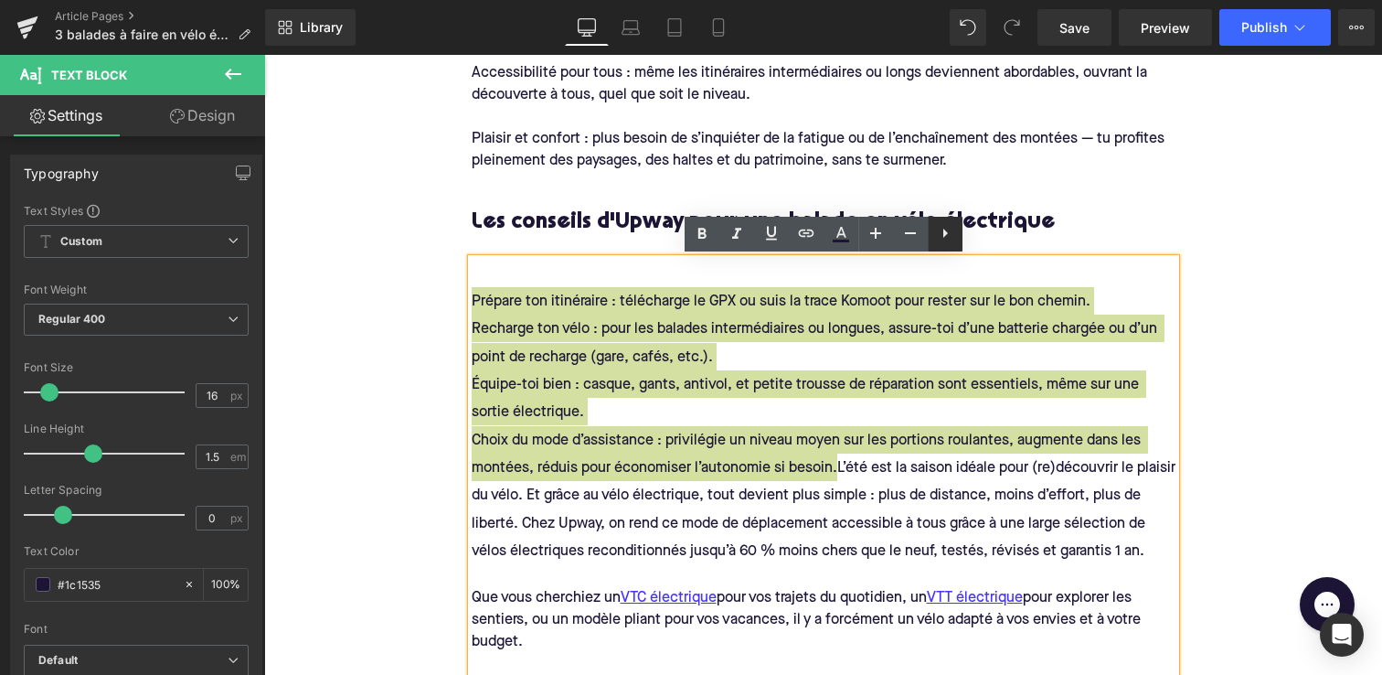
click at [943, 232] on icon at bounding box center [945, 233] width 5 height 9
click at [941, 238] on icon at bounding box center [945, 233] width 22 height 22
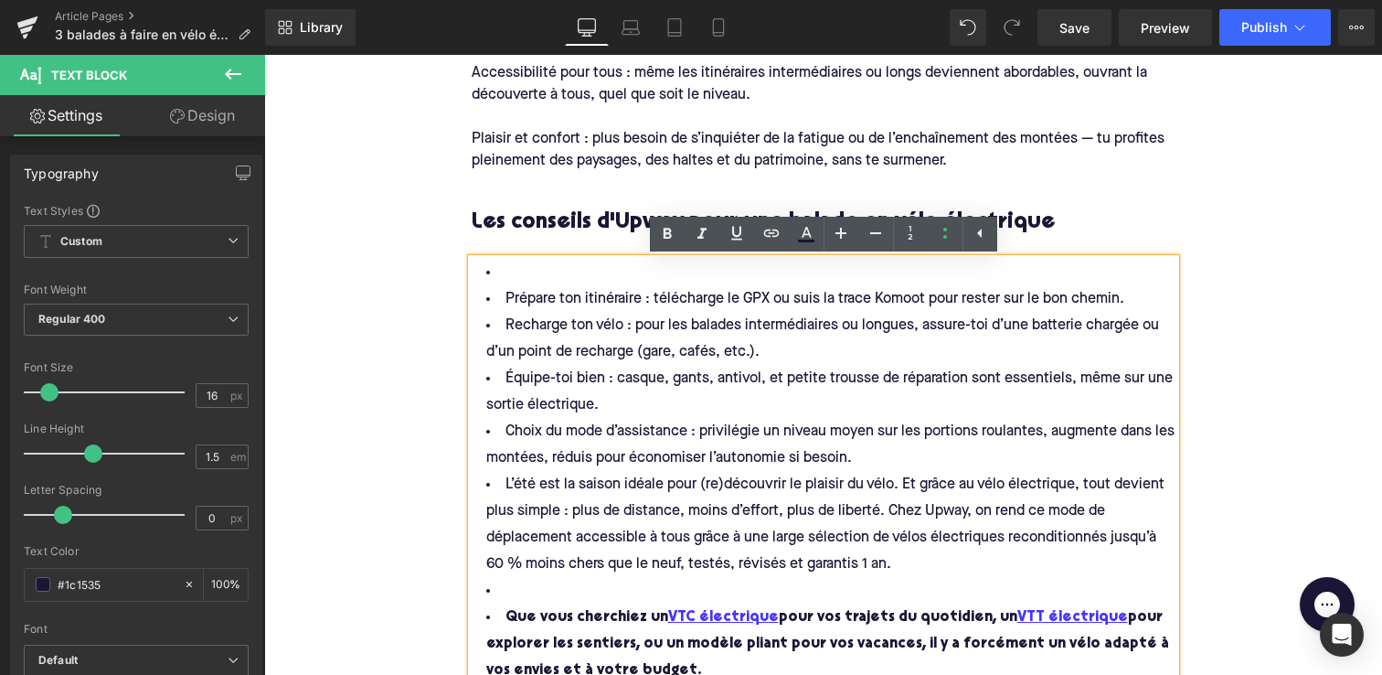
click at [499, 304] on li "Prépare ton itinéraire : télécharge le GPX ou suis la trace Komoot pour rester …" at bounding box center [824, 299] width 704 height 27
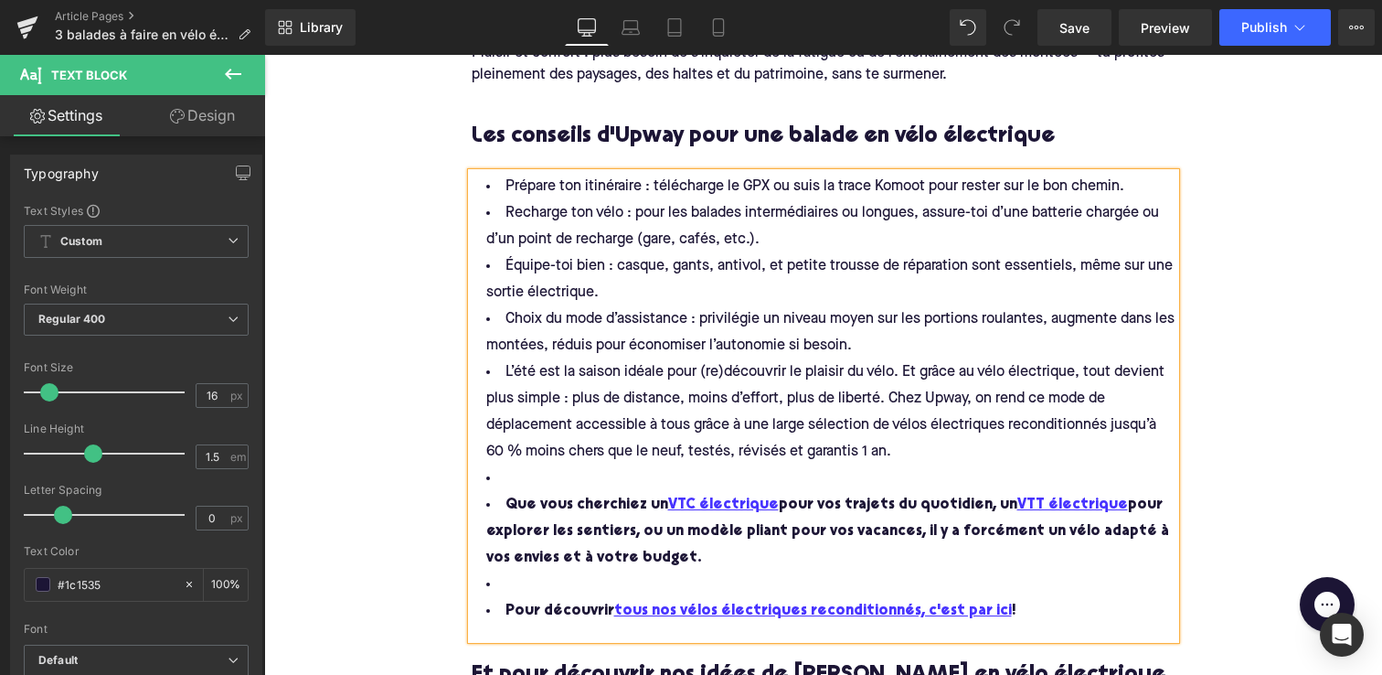
scroll to position [3889, 0]
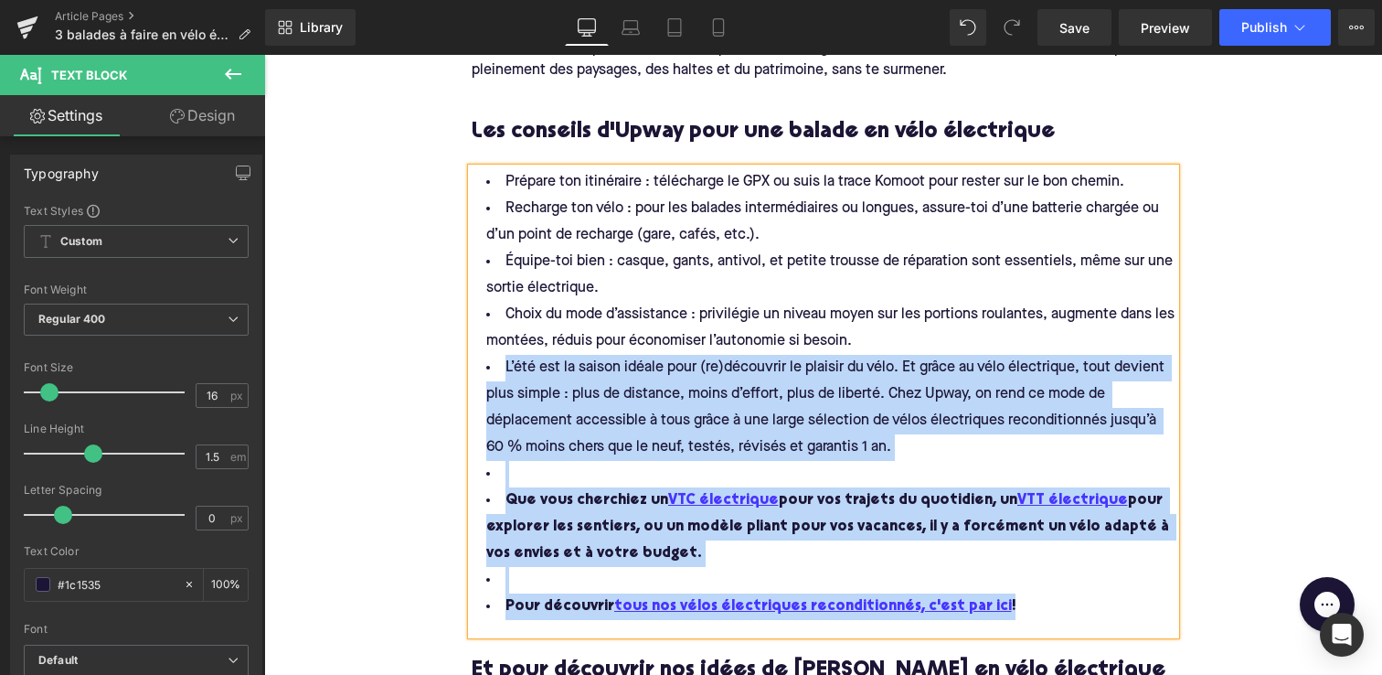
drag, startPoint x: 501, startPoint y: 362, endPoint x: 994, endPoint y: 614, distance: 553.6
click at [994, 614] on ul "Prépare ton itinéraire : télécharge le GPX ou suis la trace Komoot pour rester …" at bounding box center [824, 394] width 704 height 451
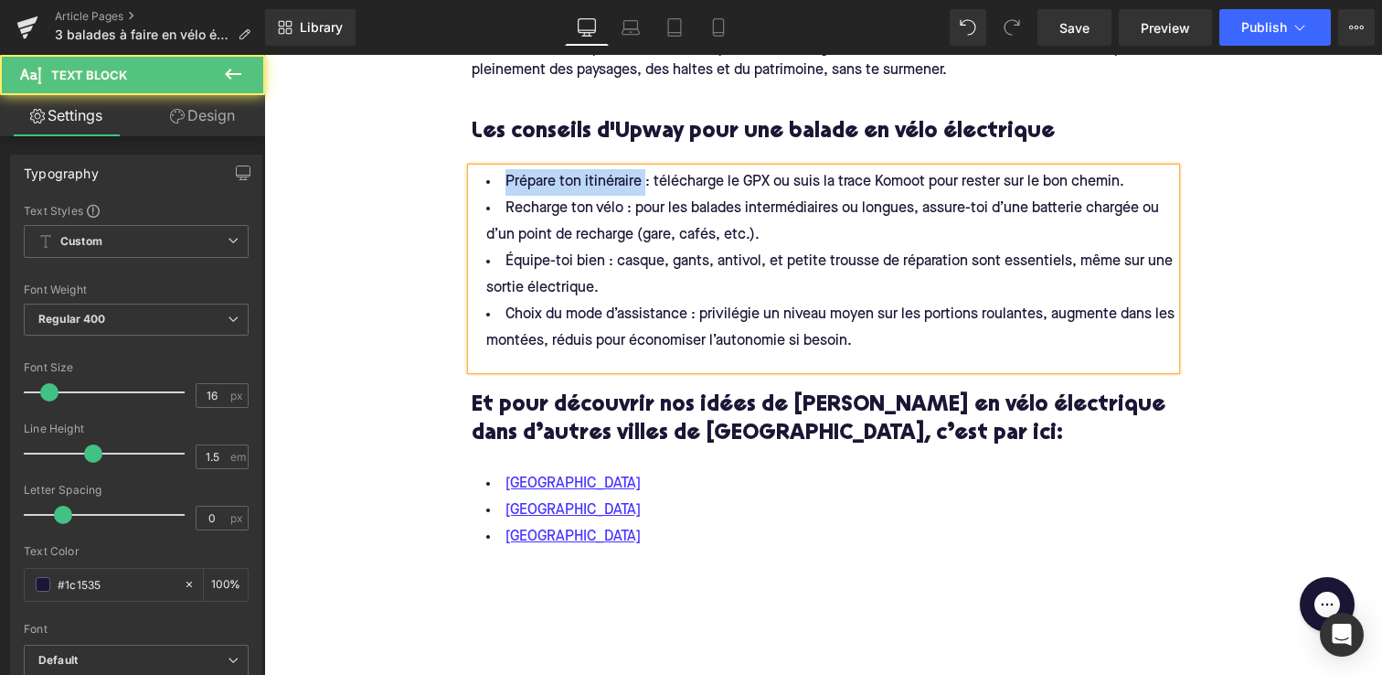
drag, startPoint x: 645, startPoint y: 182, endPoint x: 502, endPoint y: 185, distance: 143.6
click at [502, 185] on li "Prépare ton itinéraire : télécharge le GPX ou suis la trace Komoot pour rester …" at bounding box center [824, 182] width 704 height 27
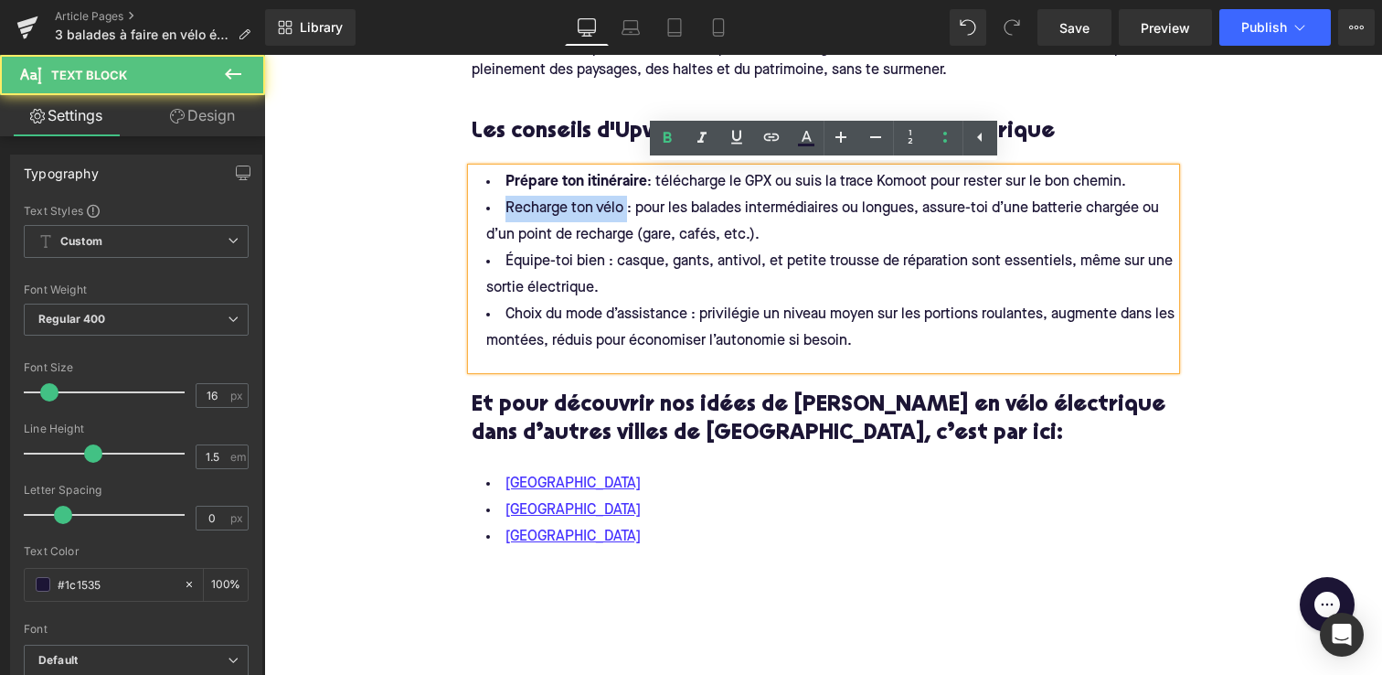
drag, startPoint x: 629, startPoint y: 209, endPoint x: 461, endPoint y: 219, distance: 168.5
click at [461, 219] on div "Pourquoi faire ces boucles en vélo électrique? Heading Effort modulable : l’ass…" at bounding box center [823, 160] width 731 height 810
drag, startPoint x: 610, startPoint y: 261, endPoint x: 481, endPoint y: 260, distance: 128.9
click at [480, 261] on li "Équipe-toi bien : casque, gants, antivol, et petite trousse de réparation sont …" at bounding box center [824, 275] width 704 height 53
drag, startPoint x: 694, startPoint y: 314, endPoint x: 507, endPoint y: 317, distance: 186.5
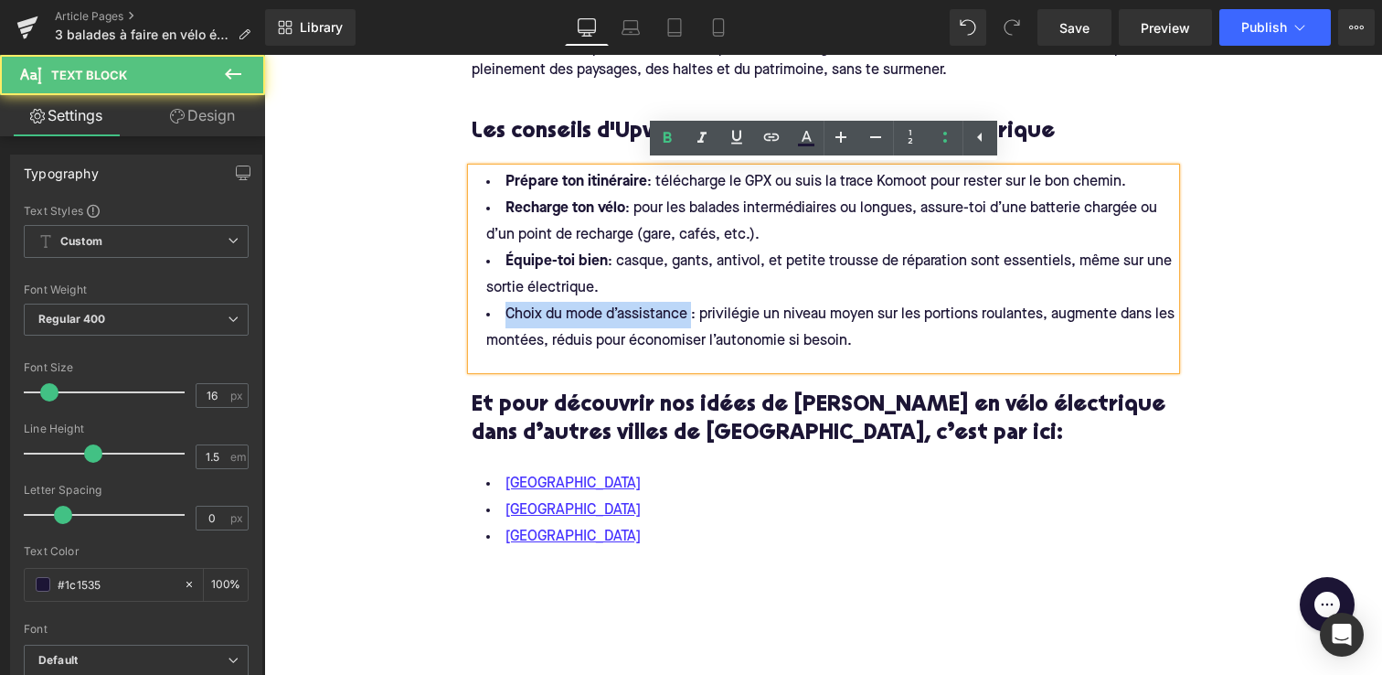
click at [507, 318] on span "Choix du mode d’assistance : privilégie un niveau moyen sur les portions roulan…" at bounding box center [832, 327] width 692 height 41
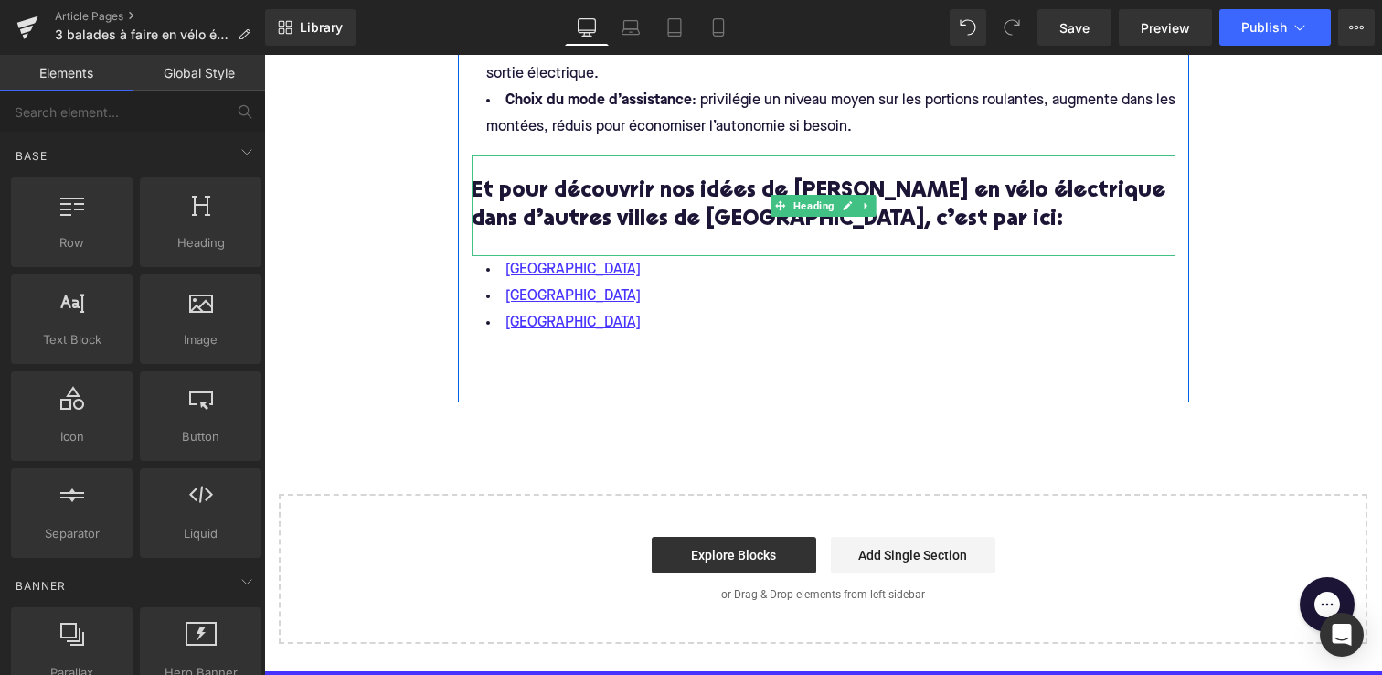
scroll to position [4108, 0]
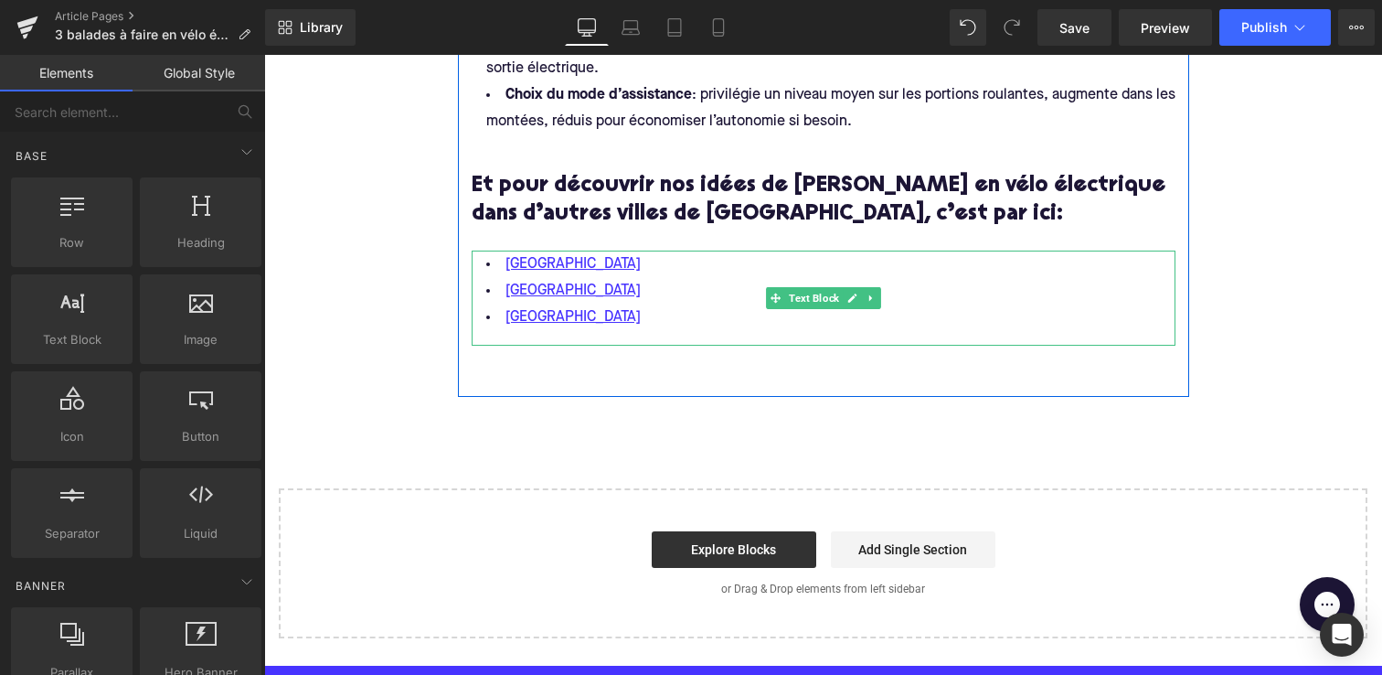
click at [576, 325] on li "[GEOGRAPHIC_DATA]" at bounding box center [824, 317] width 704 height 27
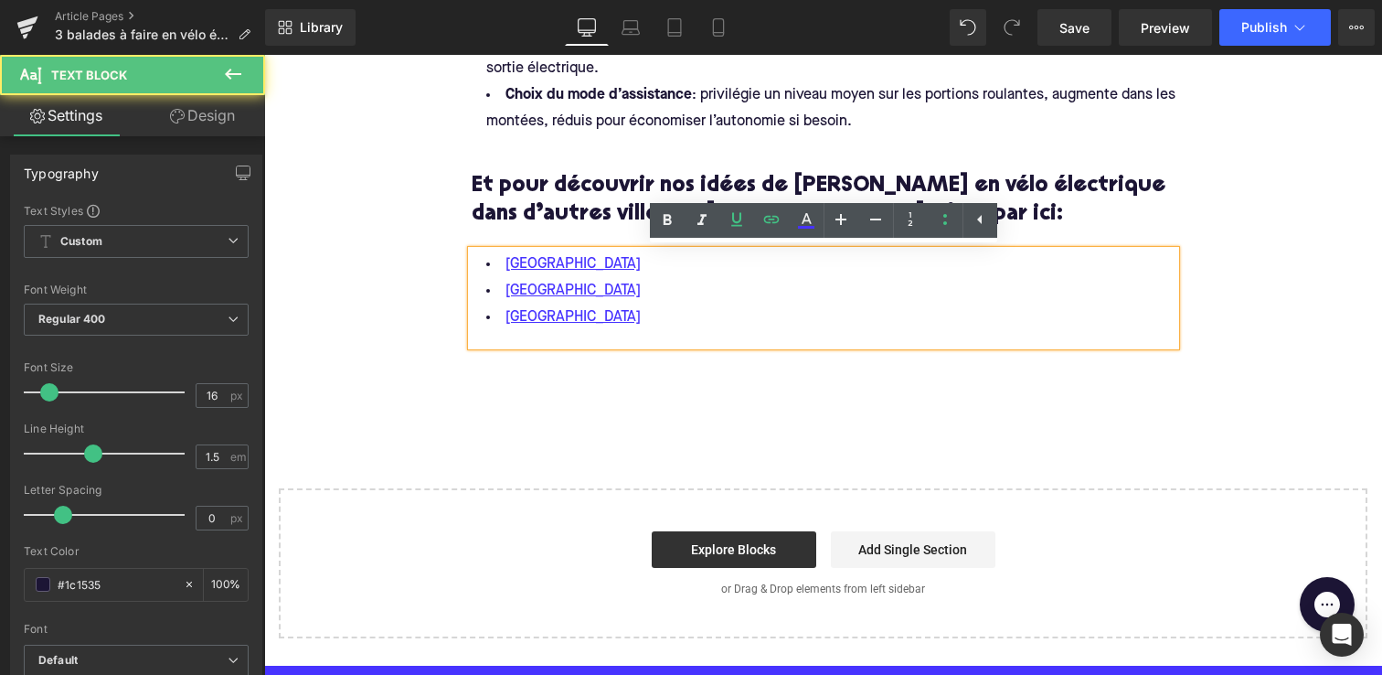
click at [576, 325] on li "[GEOGRAPHIC_DATA]" at bounding box center [824, 317] width 704 height 27
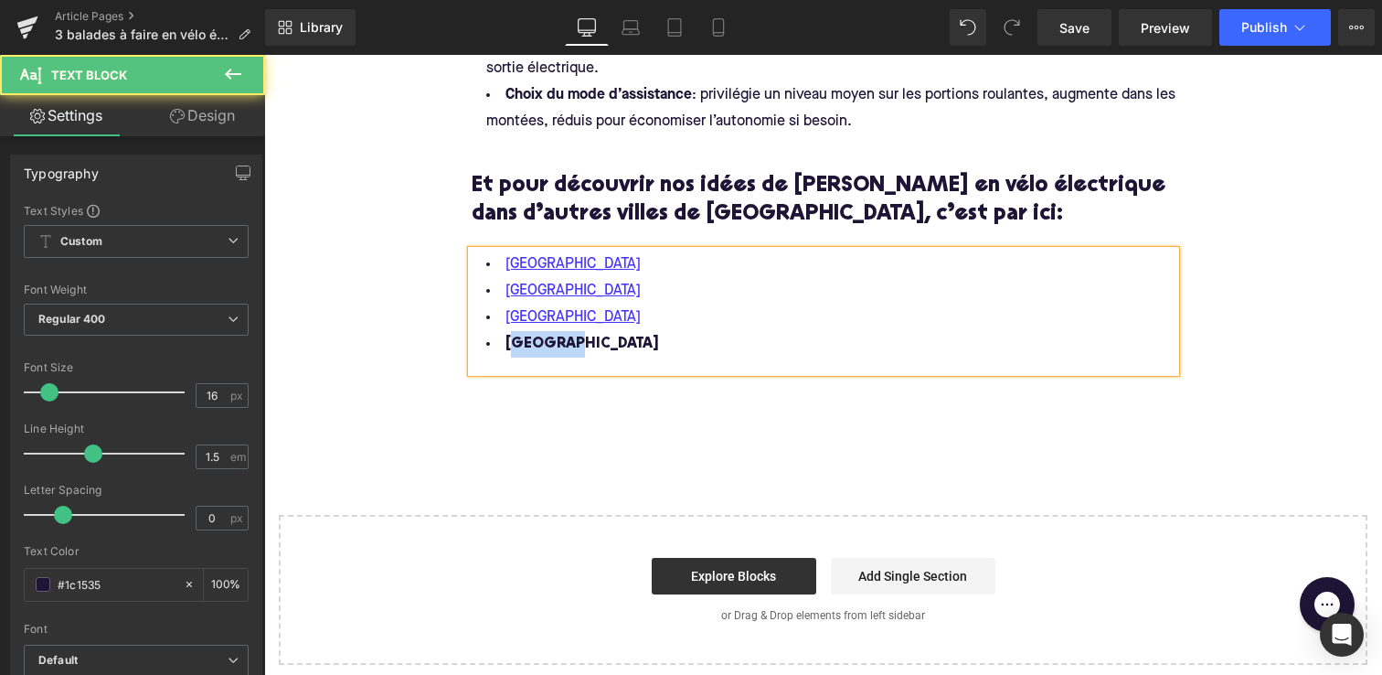
drag, startPoint x: 570, startPoint y: 339, endPoint x: 508, endPoint y: 339, distance: 62.2
click at [508, 339] on li "[GEOGRAPHIC_DATA]" at bounding box center [824, 344] width 704 height 27
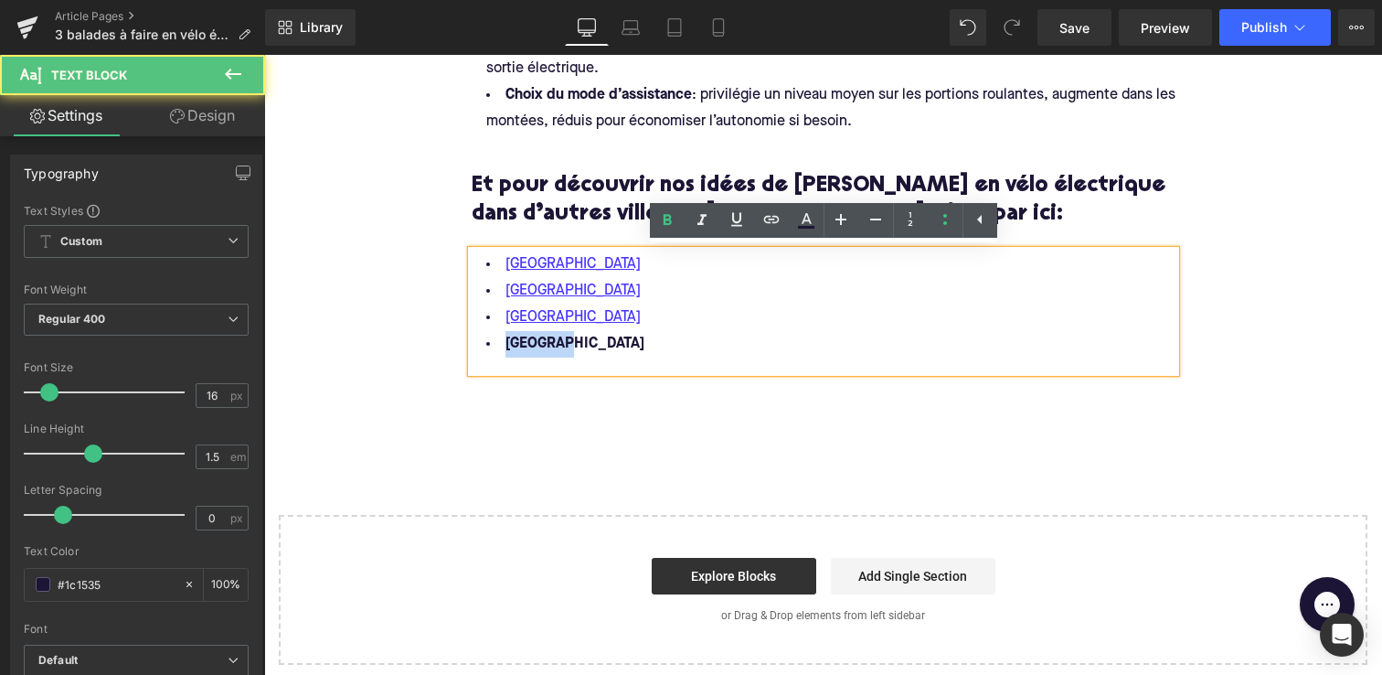
drag, startPoint x: 572, startPoint y: 349, endPoint x: 485, endPoint y: 343, distance: 88.0
click at [485, 343] on li "[GEOGRAPHIC_DATA]" at bounding box center [824, 344] width 704 height 27
drag, startPoint x: 573, startPoint y: 346, endPoint x: 493, endPoint y: 346, distance: 80.5
click at [493, 346] on li "[GEOGRAPHIC_DATA]" at bounding box center [824, 344] width 704 height 27
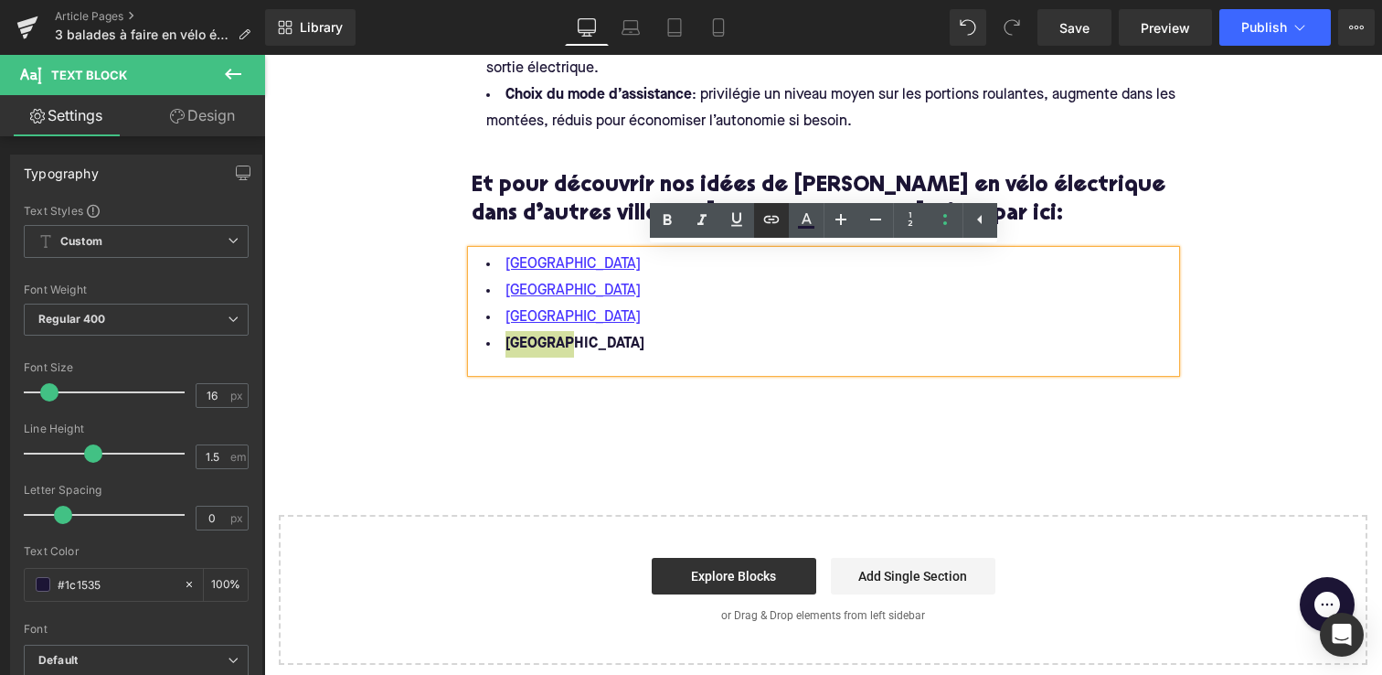
click at [767, 221] on icon at bounding box center [772, 219] width 22 height 22
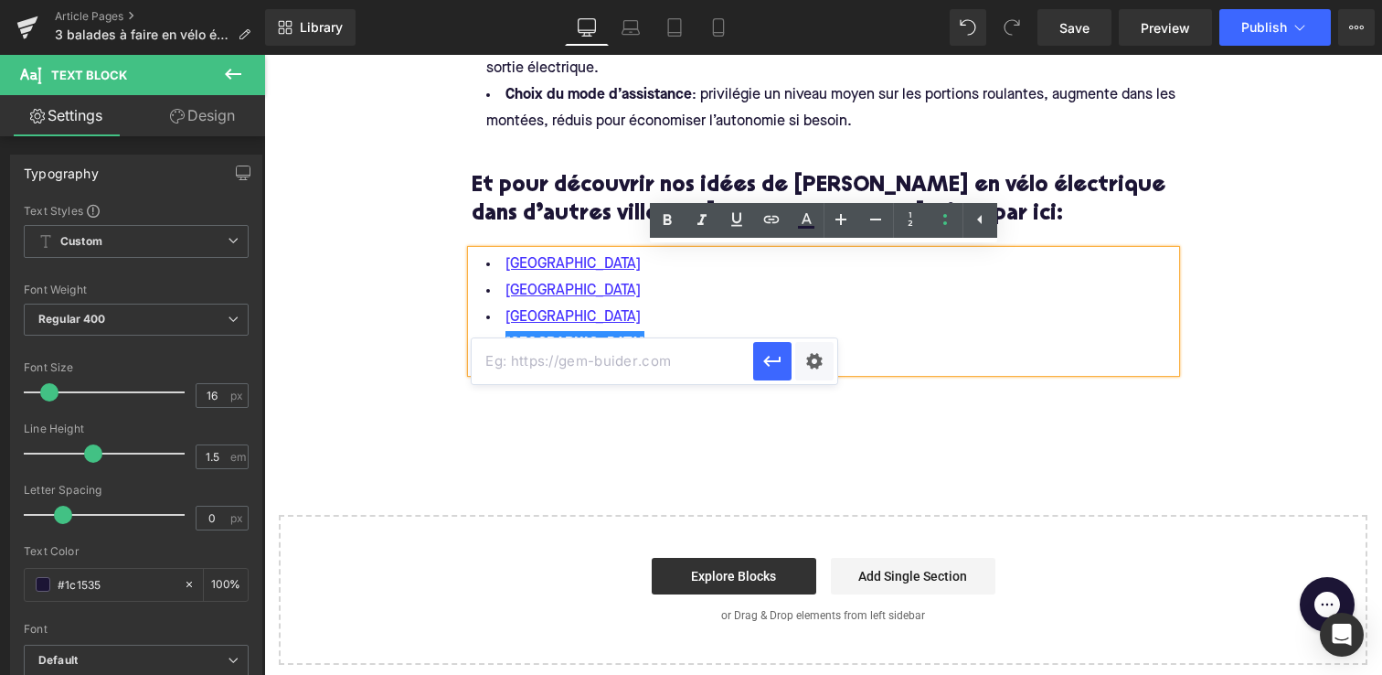
click at [630, 351] on input "text" at bounding box center [613, 361] width 282 height 46
paste input "[URL][DOMAIN_NAME]"
type input "[URL][DOMAIN_NAME]"
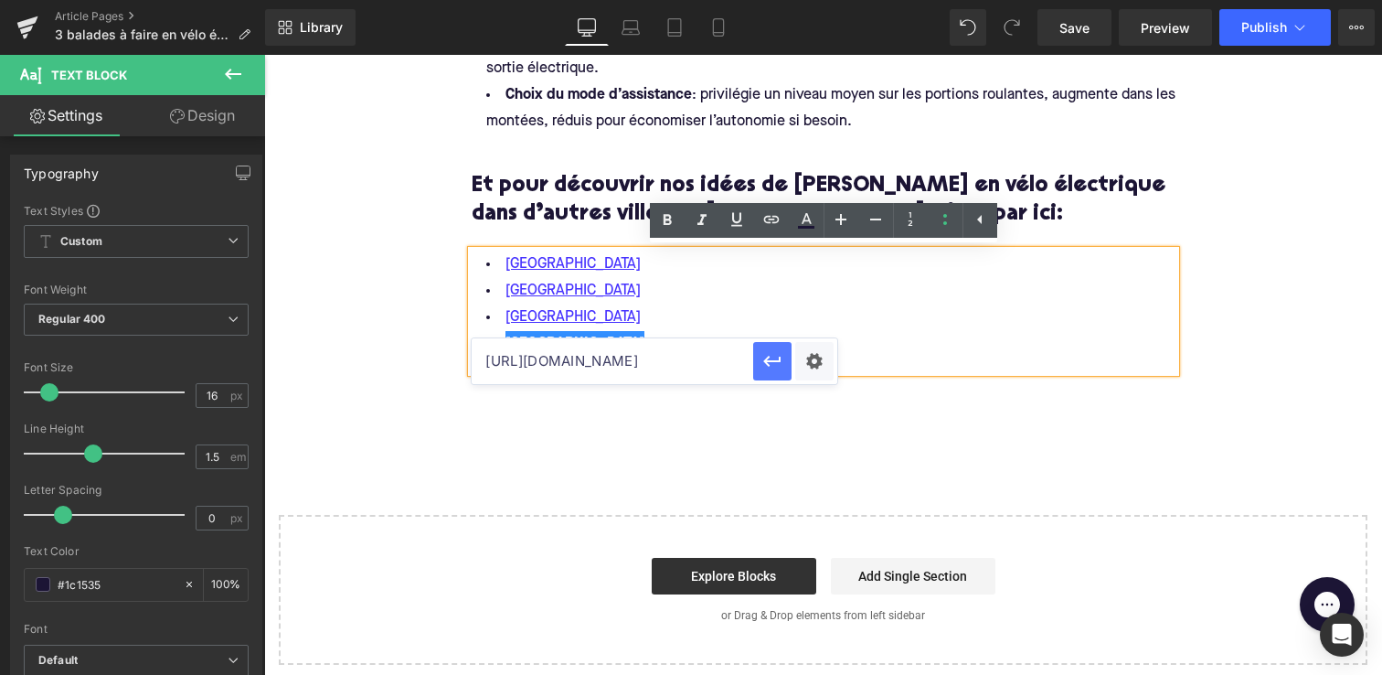
click at [775, 363] on icon "button" at bounding box center [773, 361] width 22 height 22
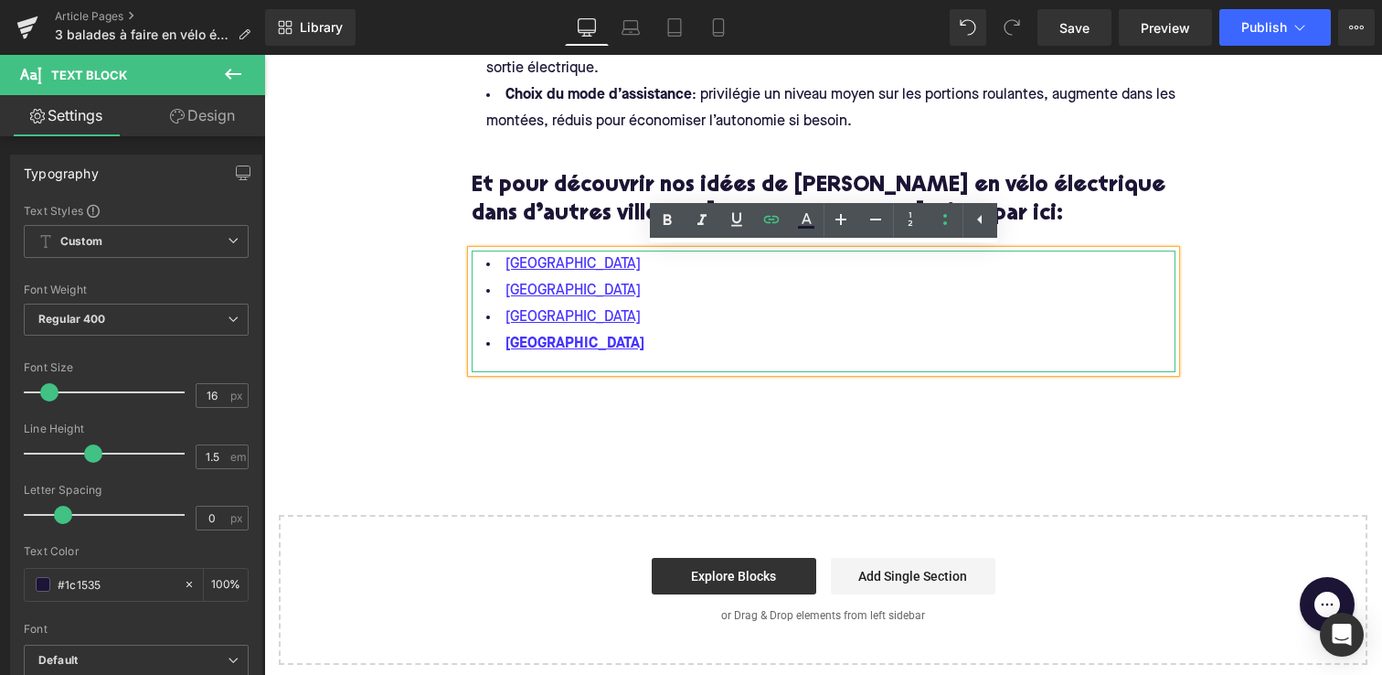
click at [593, 346] on li "[GEOGRAPHIC_DATA]" at bounding box center [824, 344] width 704 height 27
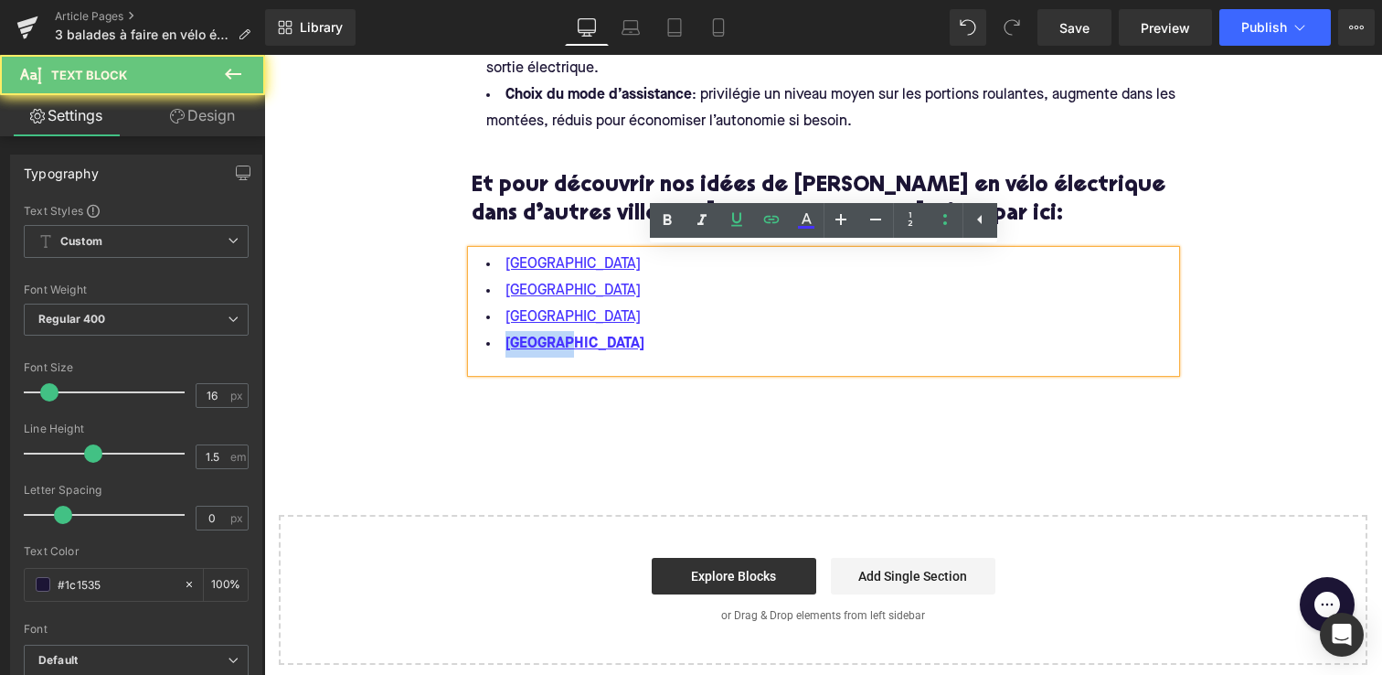
drag, startPoint x: 555, startPoint y: 346, endPoint x: 499, endPoint y: 346, distance: 55.8
click at [499, 346] on li "[GEOGRAPHIC_DATA]" at bounding box center [824, 344] width 704 height 27
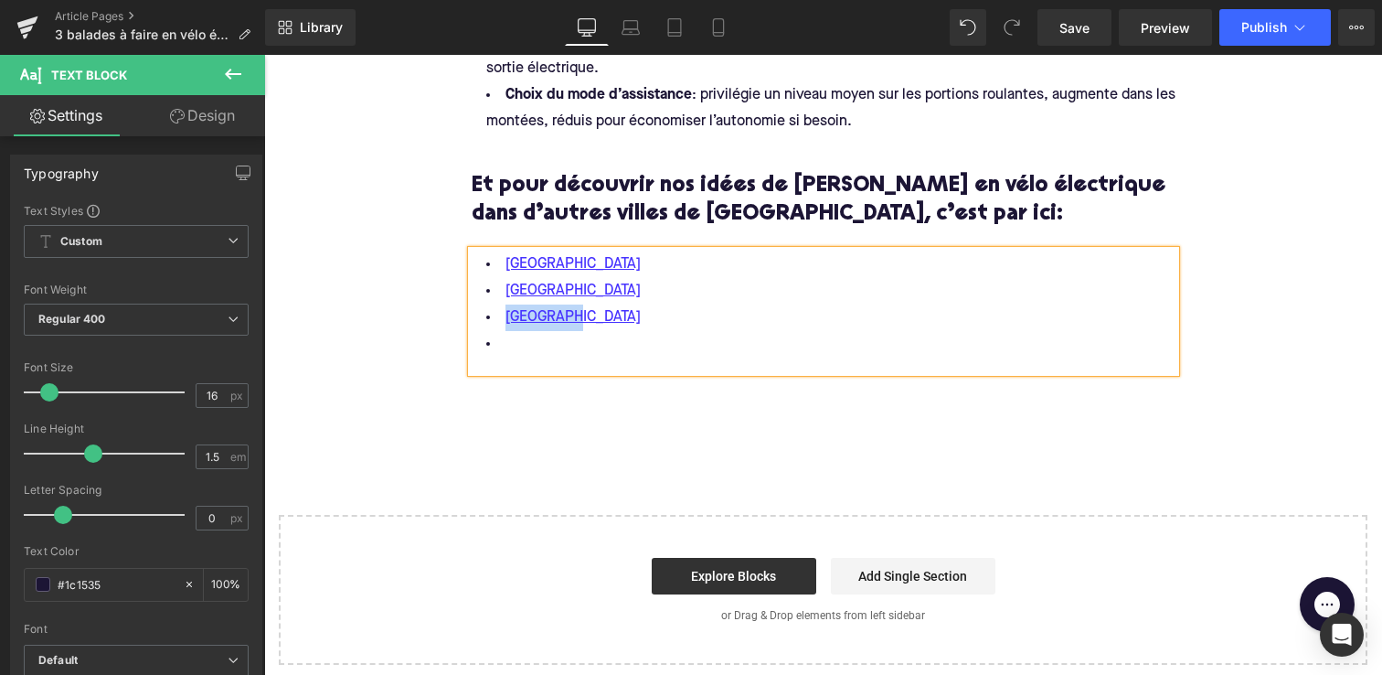
drag, startPoint x: 588, startPoint y: 314, endPoint x: 499, endPoint y: 314, distance: 88.7
click at [499, 314] on li "[GEOGRAPHIC_DATA]" at bounding box center [824, 317] width 704 height 27
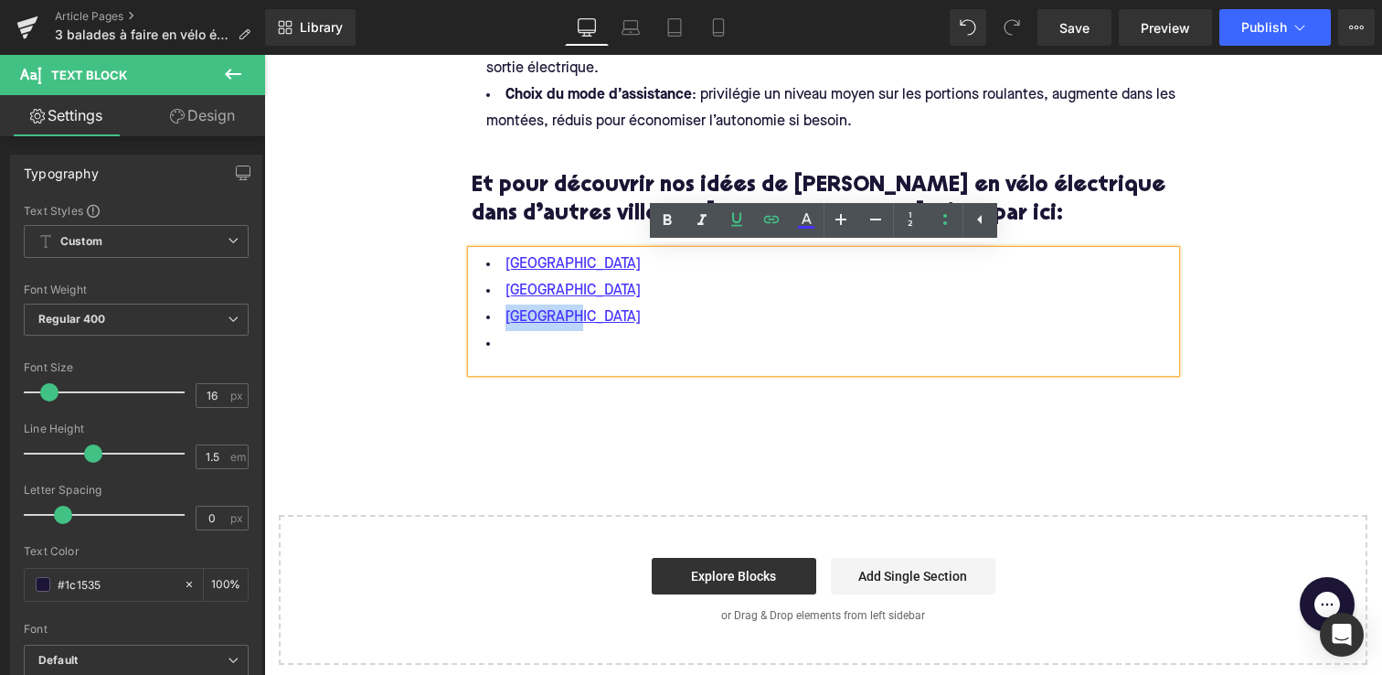
copy link "[GEOGRAPHIC_DATA]"
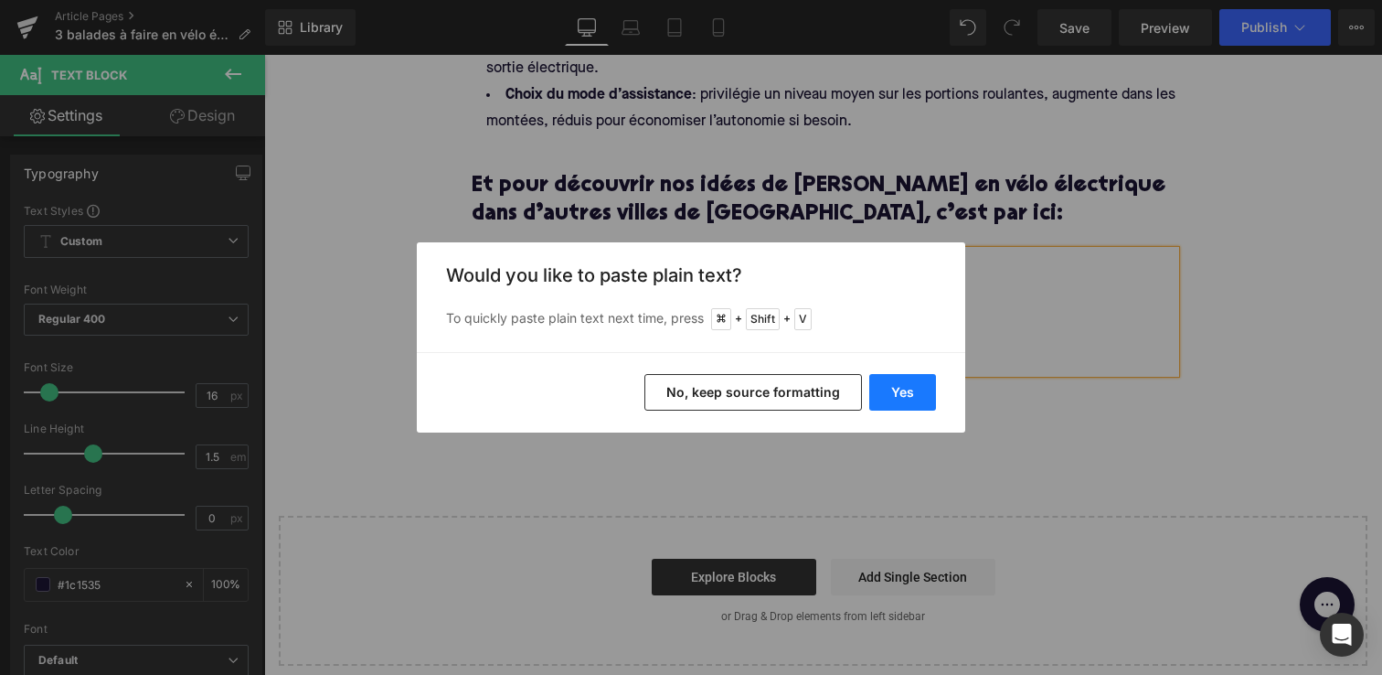
click at [898, 401] on button "Yes" at bounding box center [902, 392] width 67 height 37
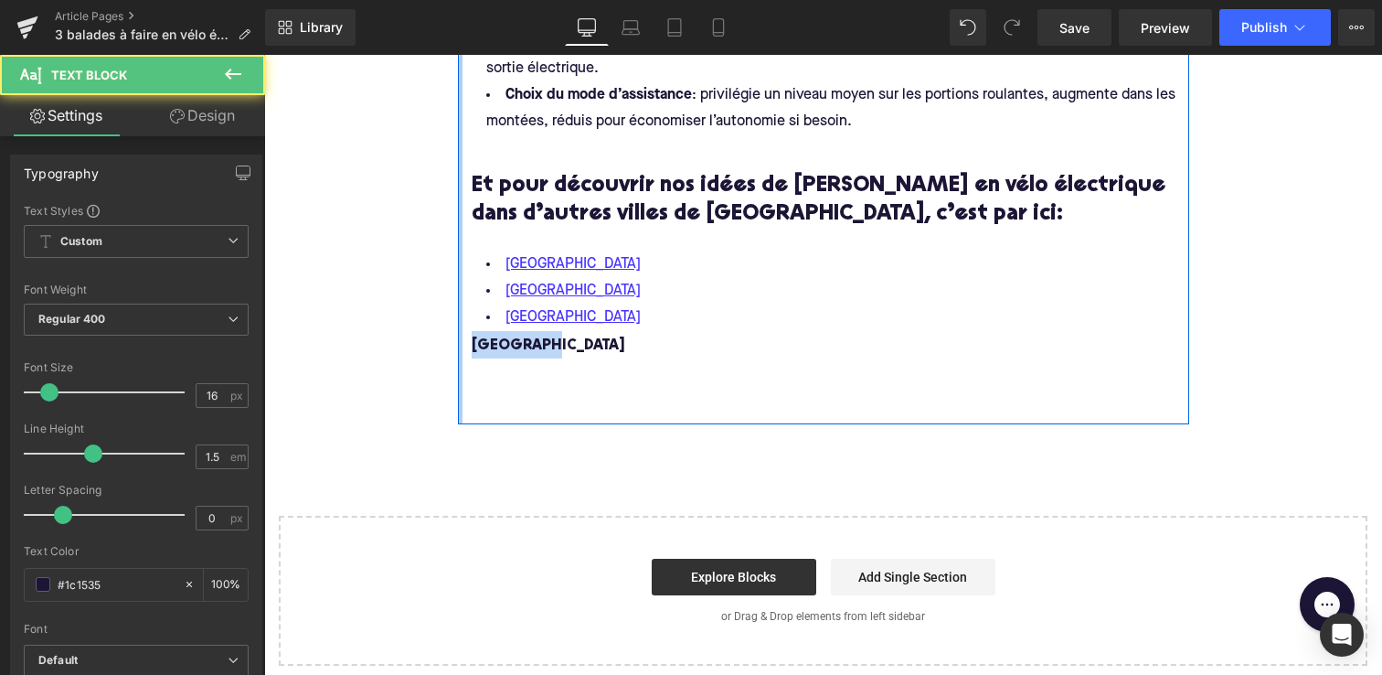
drag, startPoint x: 544, startPoint y: 350, endPoint x: 448, endPoint y: 349, distance: 96.0
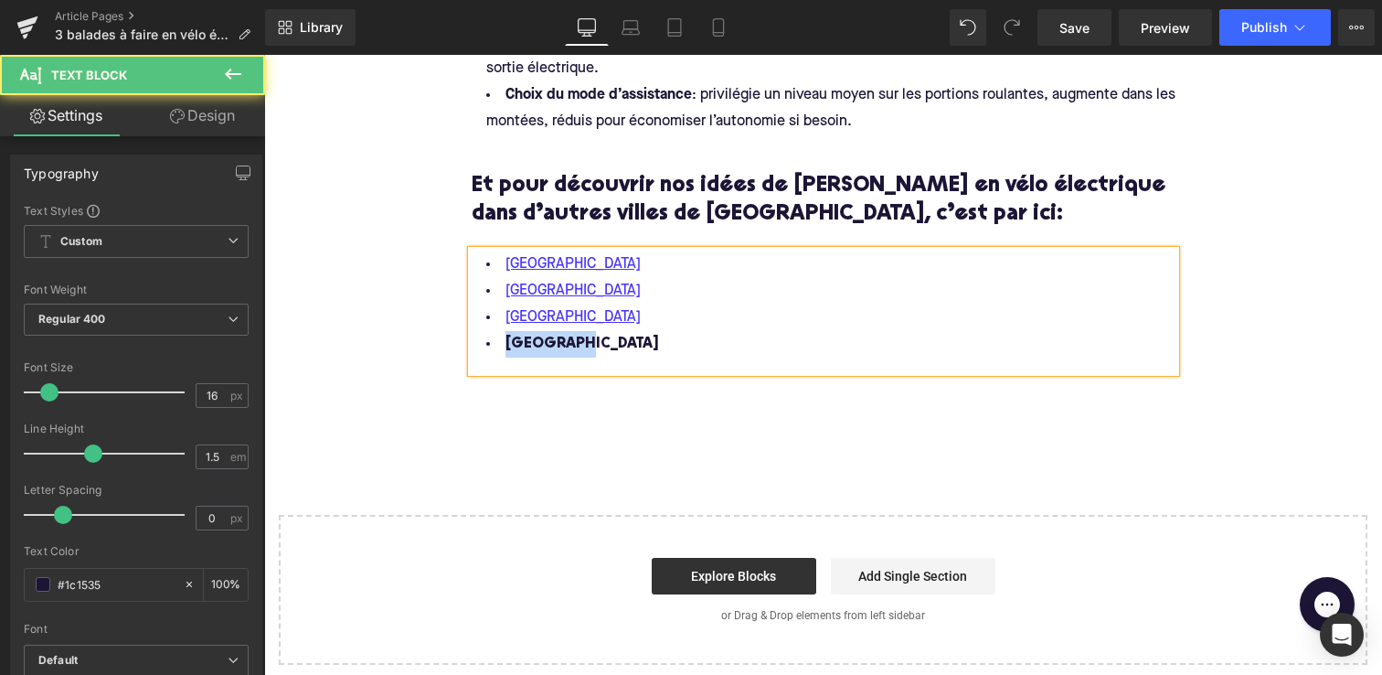
drag, startPoint x: 559, startPoint y: 344, endPoint x: 495, endPoint y: 343, distance: 64.0
click at [495, 343] on li "[GEOGRAPHIC_DATA]" at bounding box center [824, 344] width 704 height 27
drag, startPoint x: 547, startPoint y: 257, endPoint x: 502, endPoint y: 257, distance: 44.8
click at [502, 257] on li "[GEOGRAPHIC_DATA]" at bounding box center [824, 264] width 704 height 27
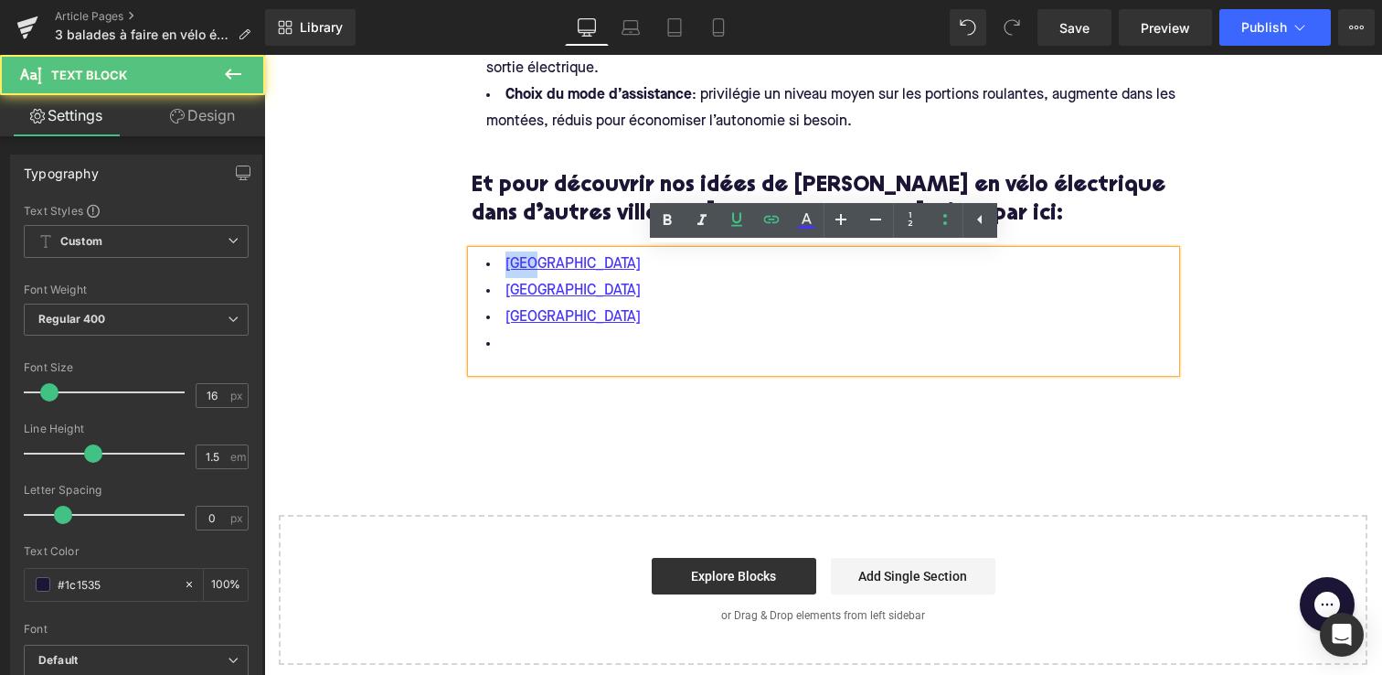
copy link "[GEOGRAPHIC_DATA]"
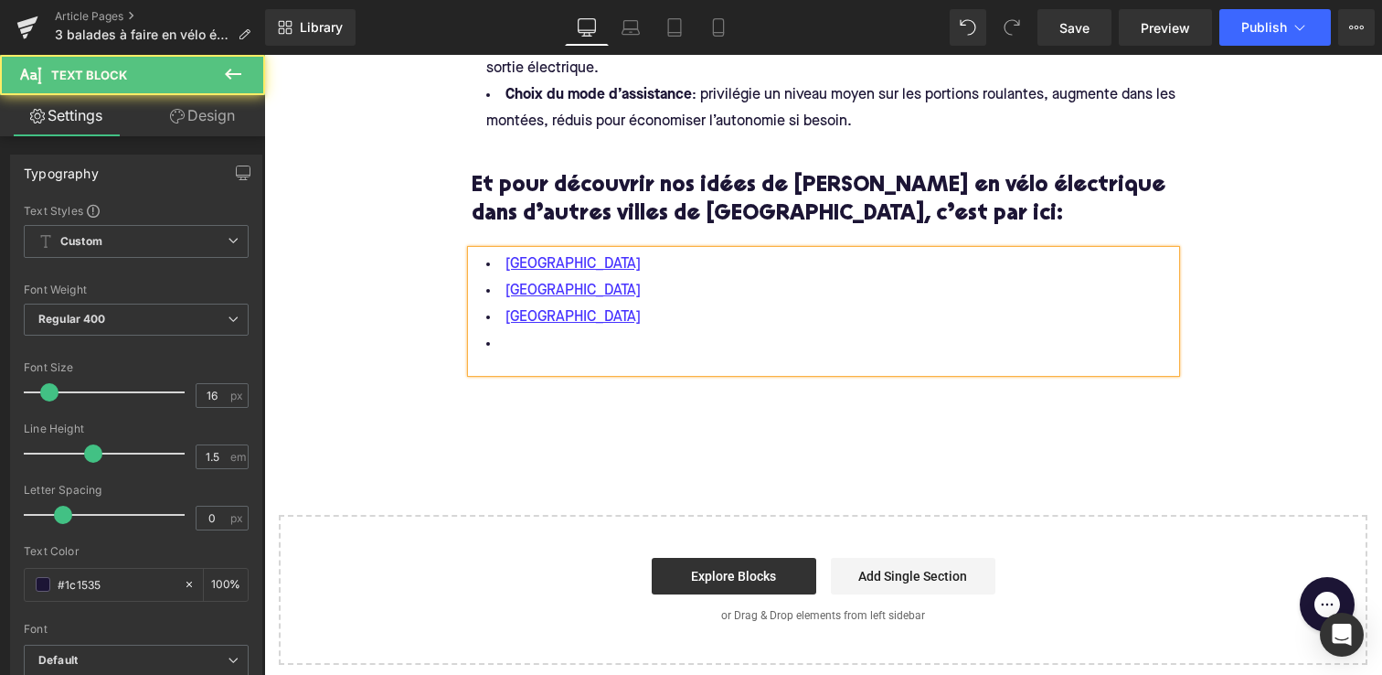
click at [523, 346] on li at bounding box center [824, 344] width 704 height 27
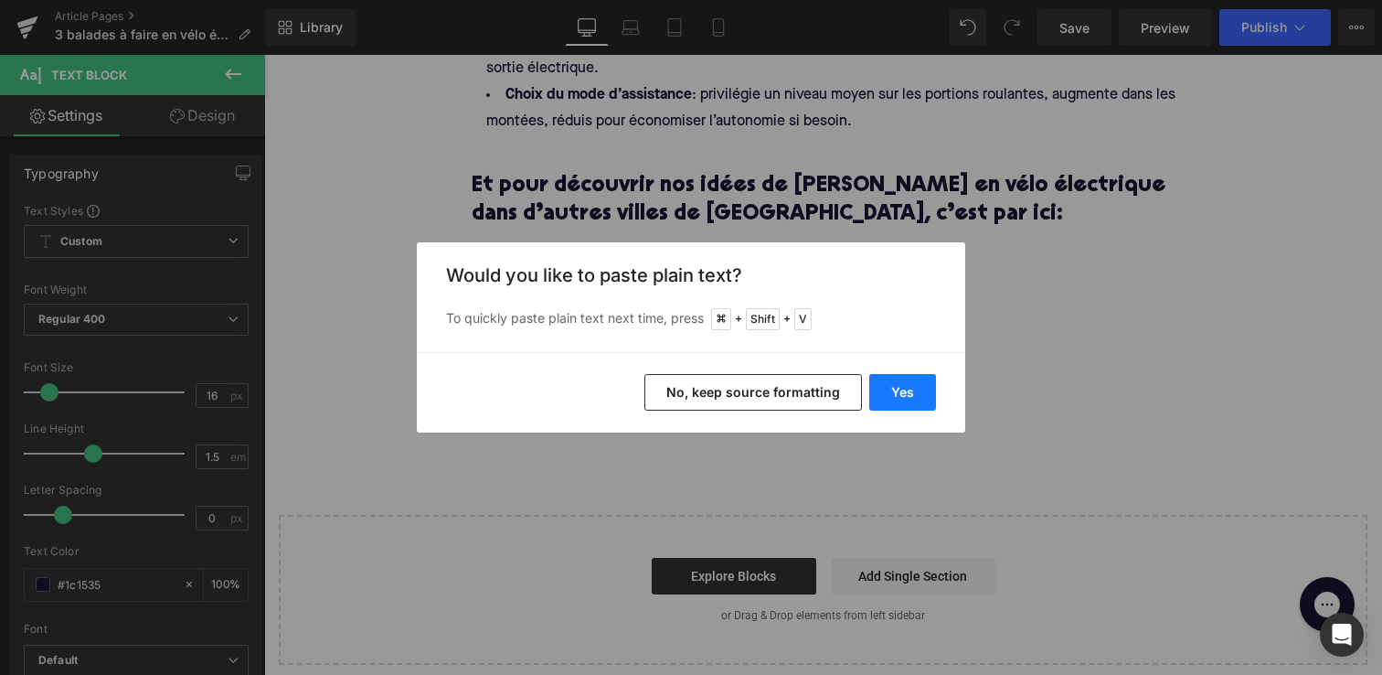
click at [888, 385] on button "Yes" at bounding box center [902, 392] width 67 height 37
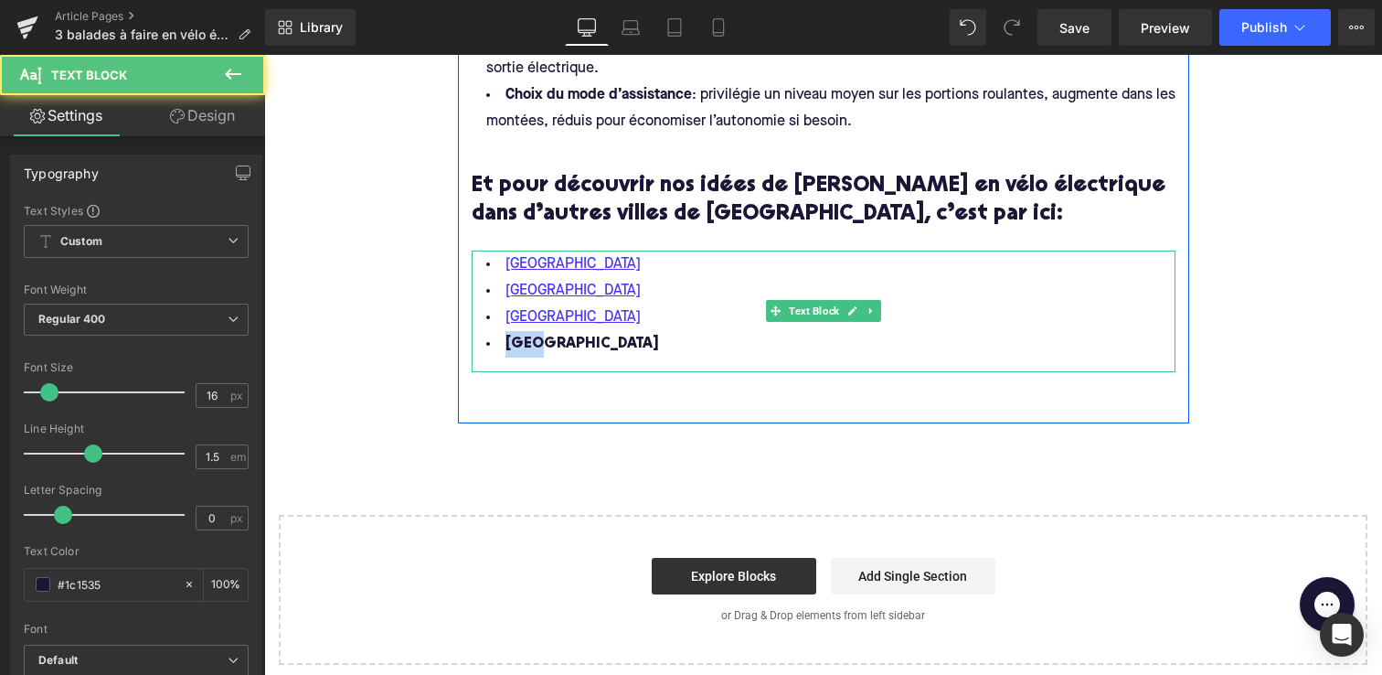
drag, startPoint x: 499, startPoint y: 341, endPoint x: 570, endPoint y: 346, distance: 70.6
click at [569, 347] on li "[GEOGRAPHIC_DATA]" at bounding box center [824, 344] width 704 height 27
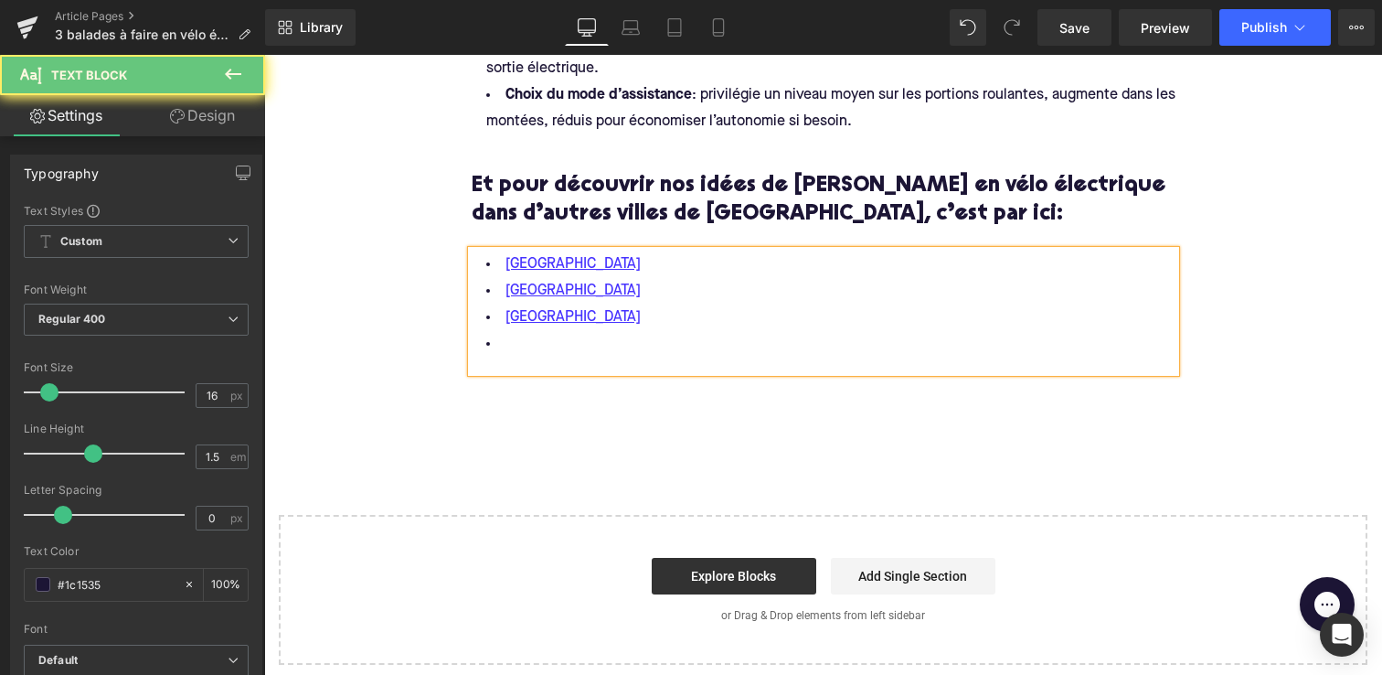
click at [600, 312] on li "[GEOGRAPHIC_DATA]" at bounding box center [824, 317] width 704 height 27
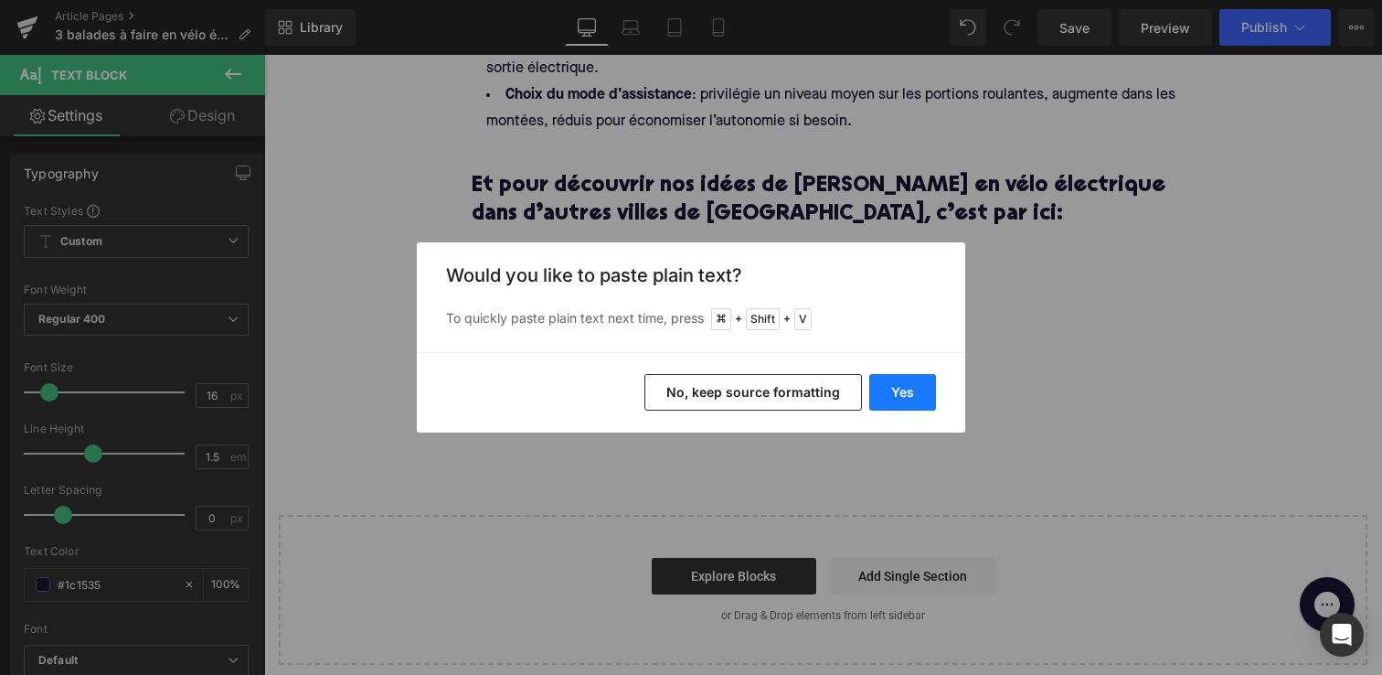
click at [906, 401] on button "Yes" at bounding box center [902, 392] width 67 height 37
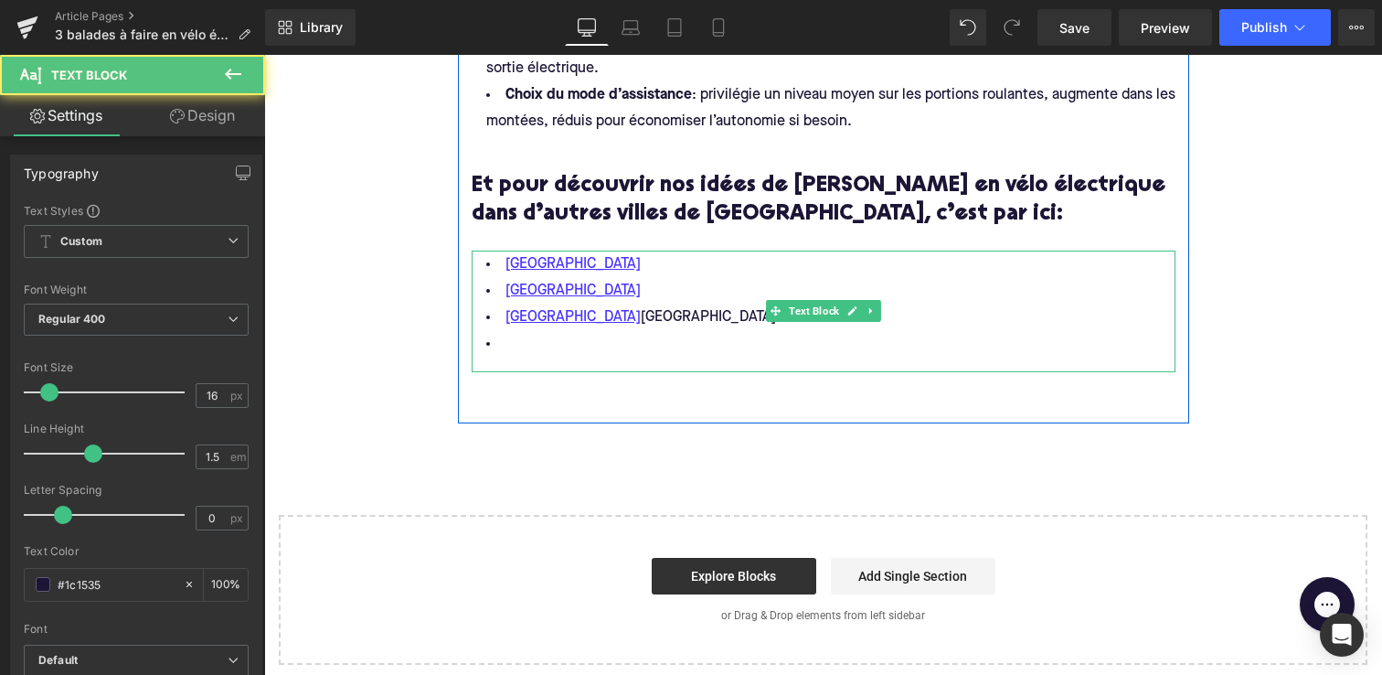
click at [565, 314] on span "Marseille Lyon" at bounding box center [641, 317] width 271 height 15
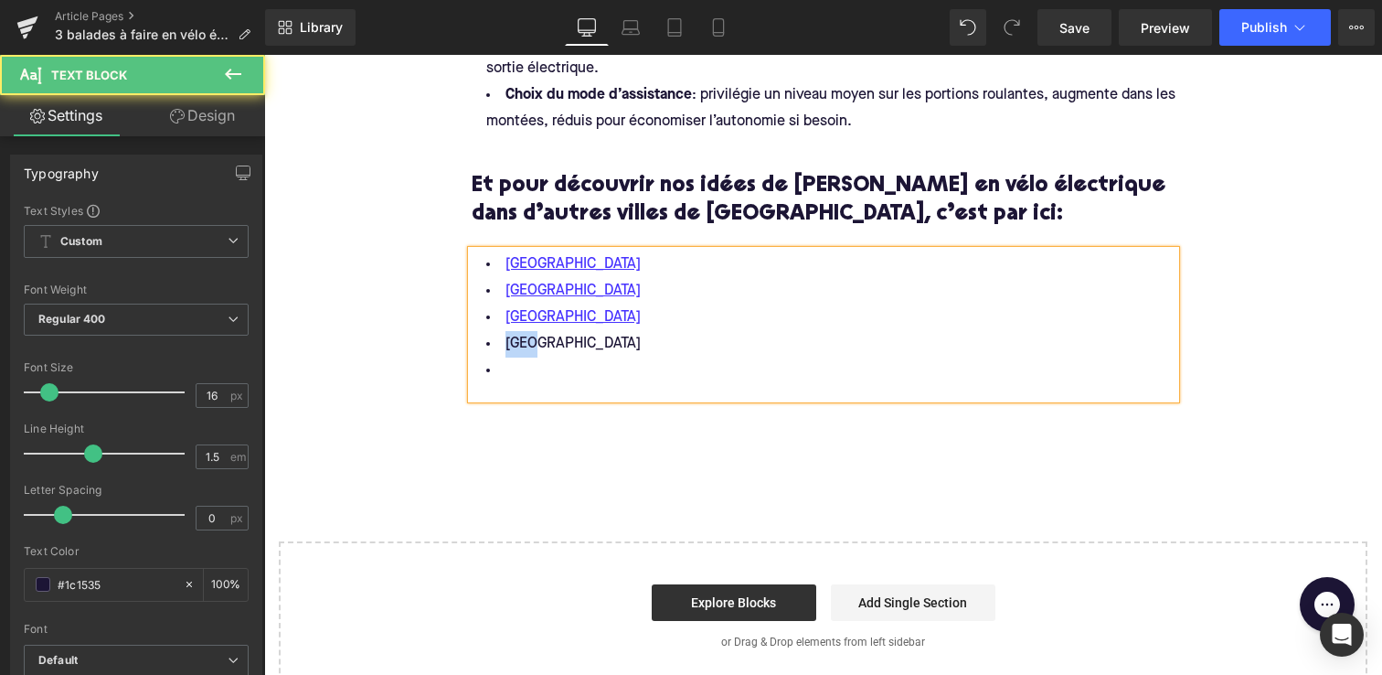
drag, startPoint x: 540, startPoint y: 341, endPoint x: 499, endPoint y: 341, distance: 41.1
click at [499, 341] on li "[GEOGRAPHIC_DATA]" at bounding box center [824, 344] width 704 height 27
drag, startPoint x: 574, startPoint y: 344, endPoint x: 476, endPoint y: 342, distance: 97.8
click at [477, 343] on li "[GEOGRAPHIC_DATA]" at bounding box center [824, 344] width 704 height 27
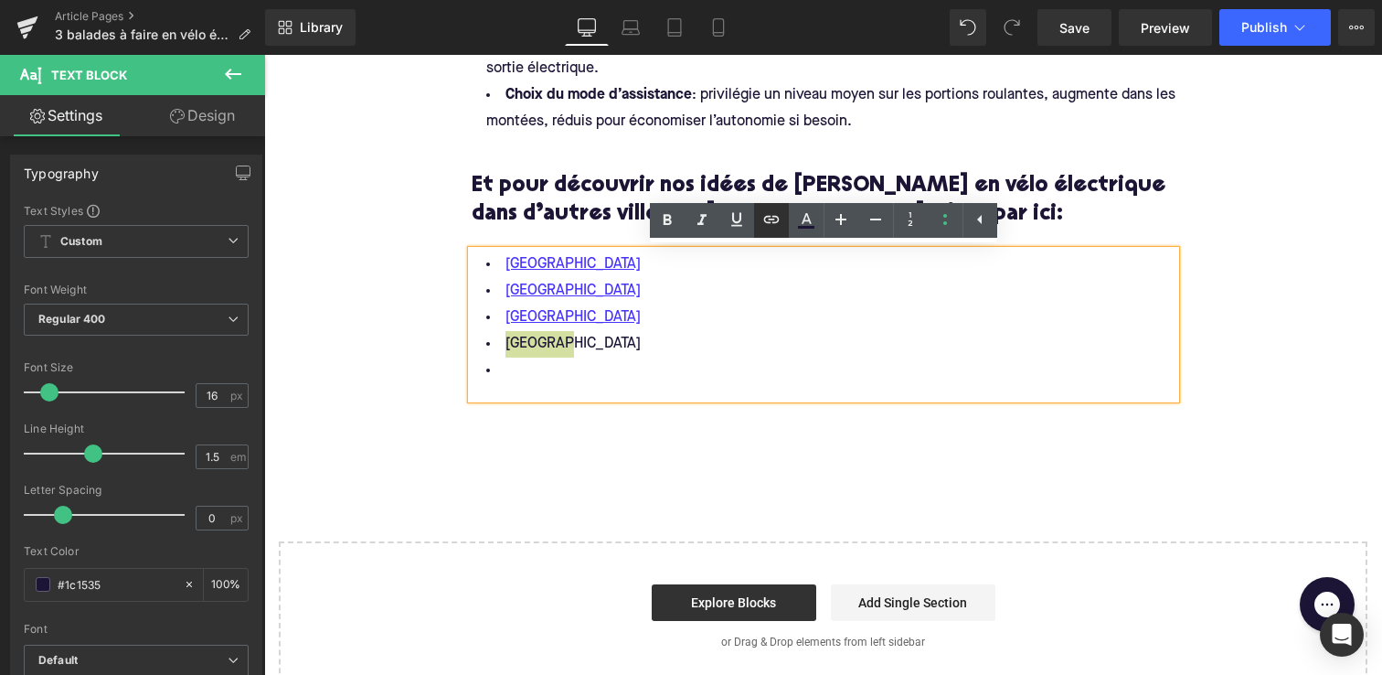
click at [767, 219] on icon at bounding box center [772, 219] width 22 height 22
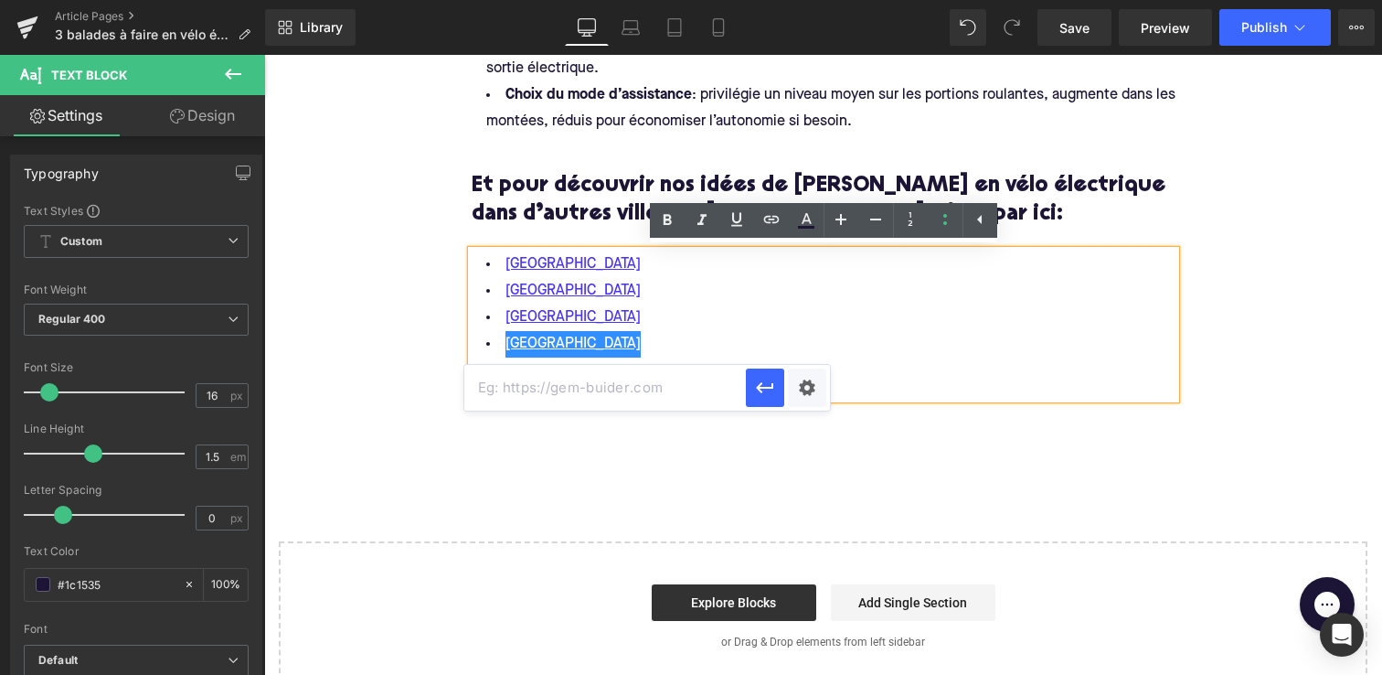
click at [666, 390] on input "text" at bounding box center [605, 388] width 282 height 46
paste input "[GEOGRAPHIC_DATA]"
type input "[GEOGRAPHIC_DATA]"
drag, startPoint x: 896, startPoint y: 445, endPoint x: 455, endPoint y: 390, distance: 444.0
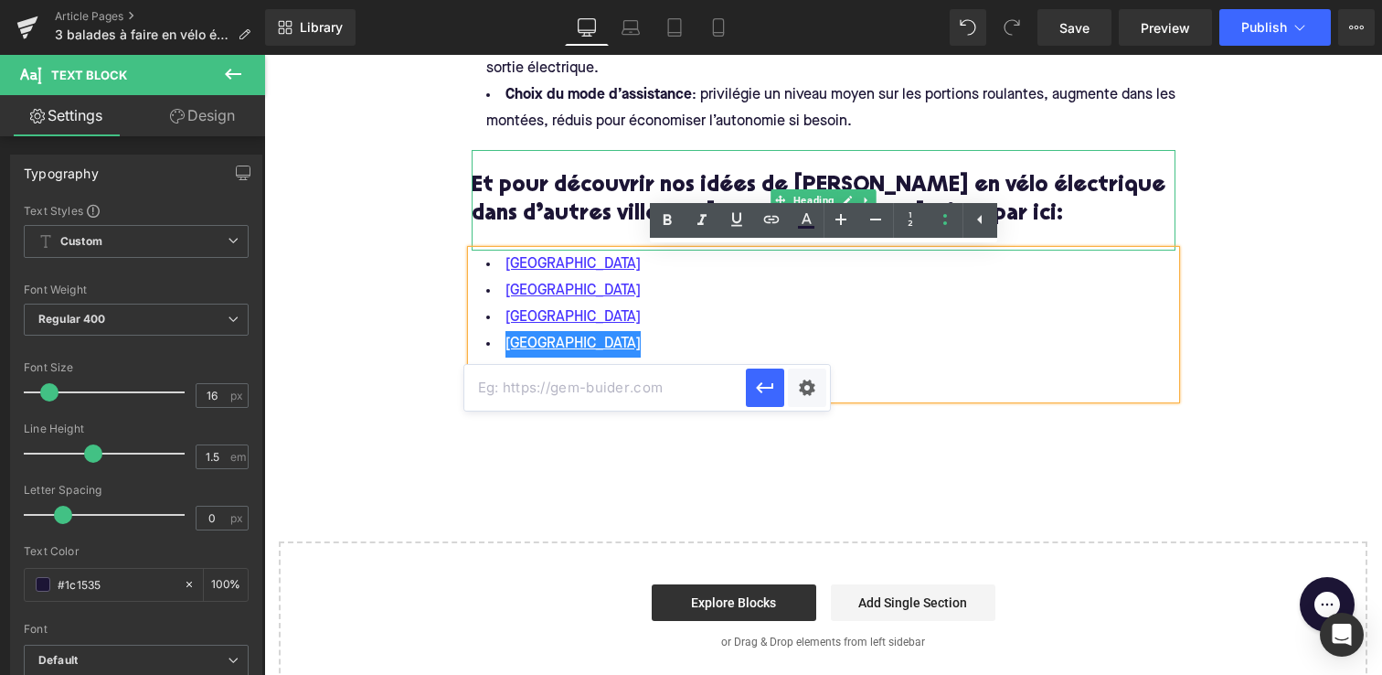
paste input "[URL][DOMAIN_NAME]"
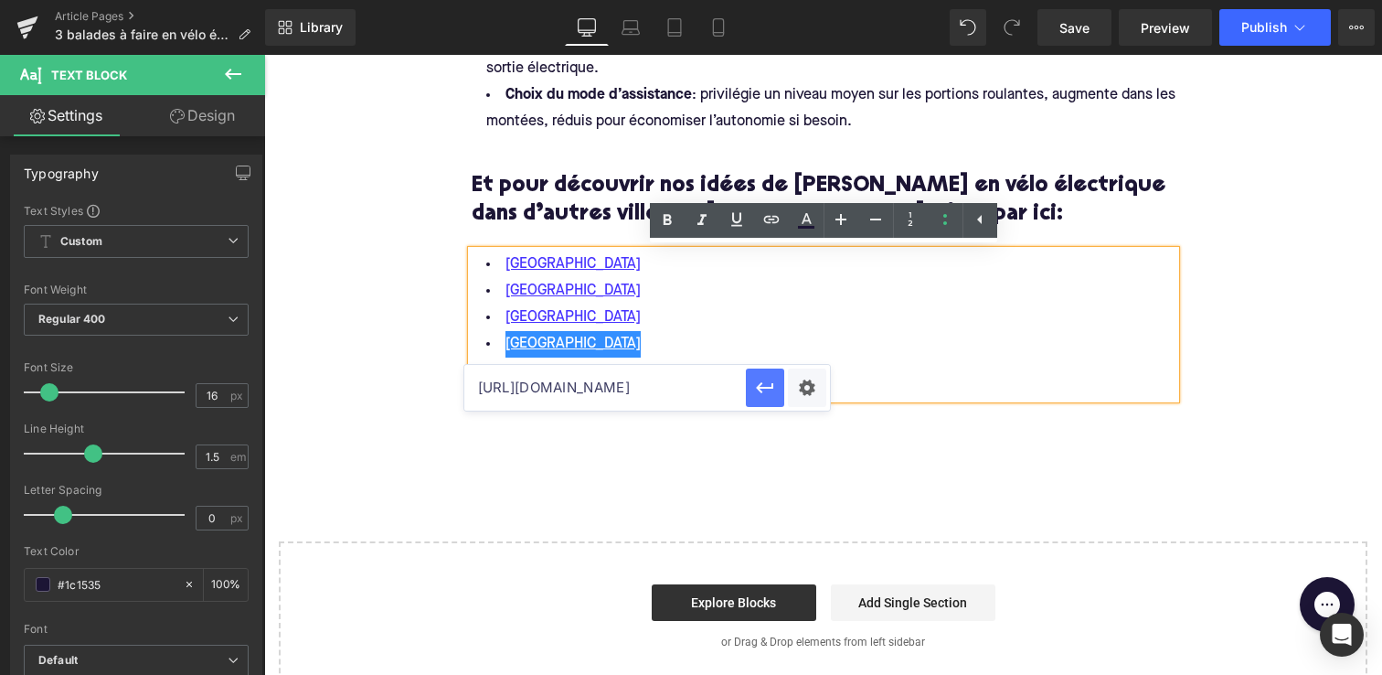
type input "[URL][DOMAIN_NAME]"
click at [769, 389] on icon "button" at bounding box center [765, 388] width 22 height 22
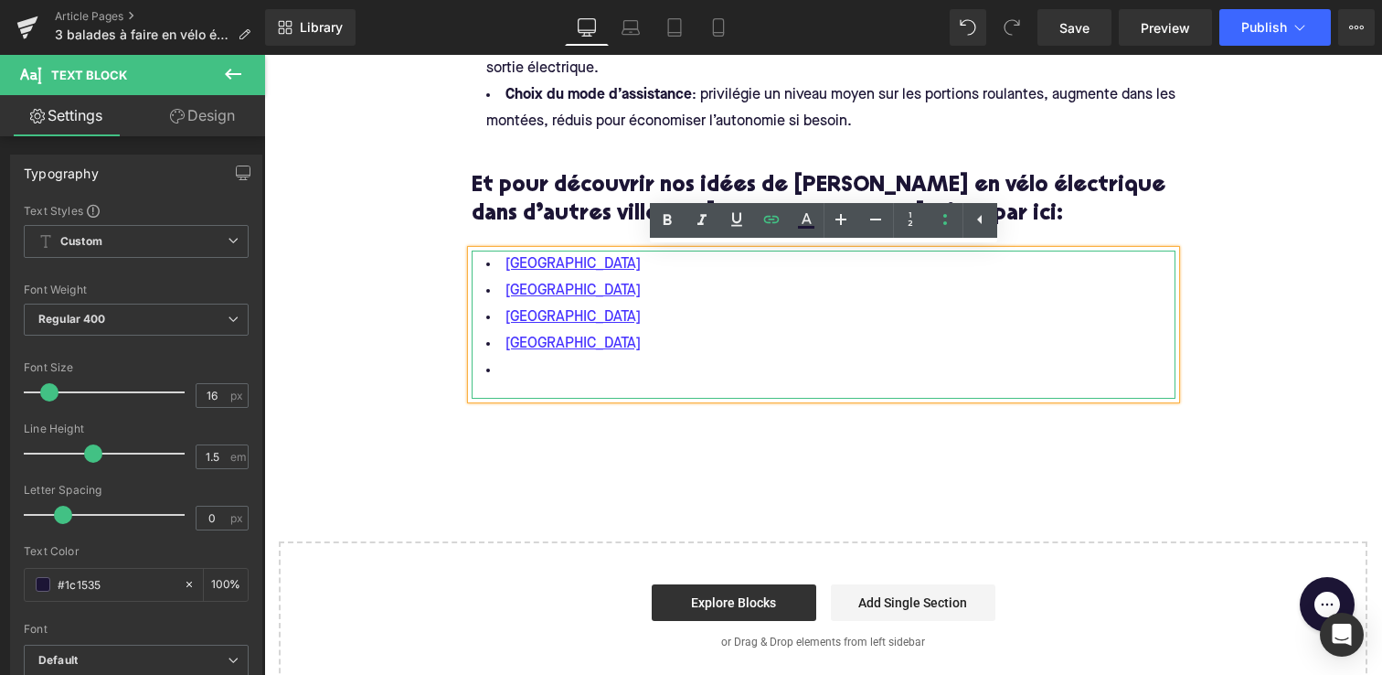
click at [510, 369] on li at bounding box center [824, 370] width 704 height 27
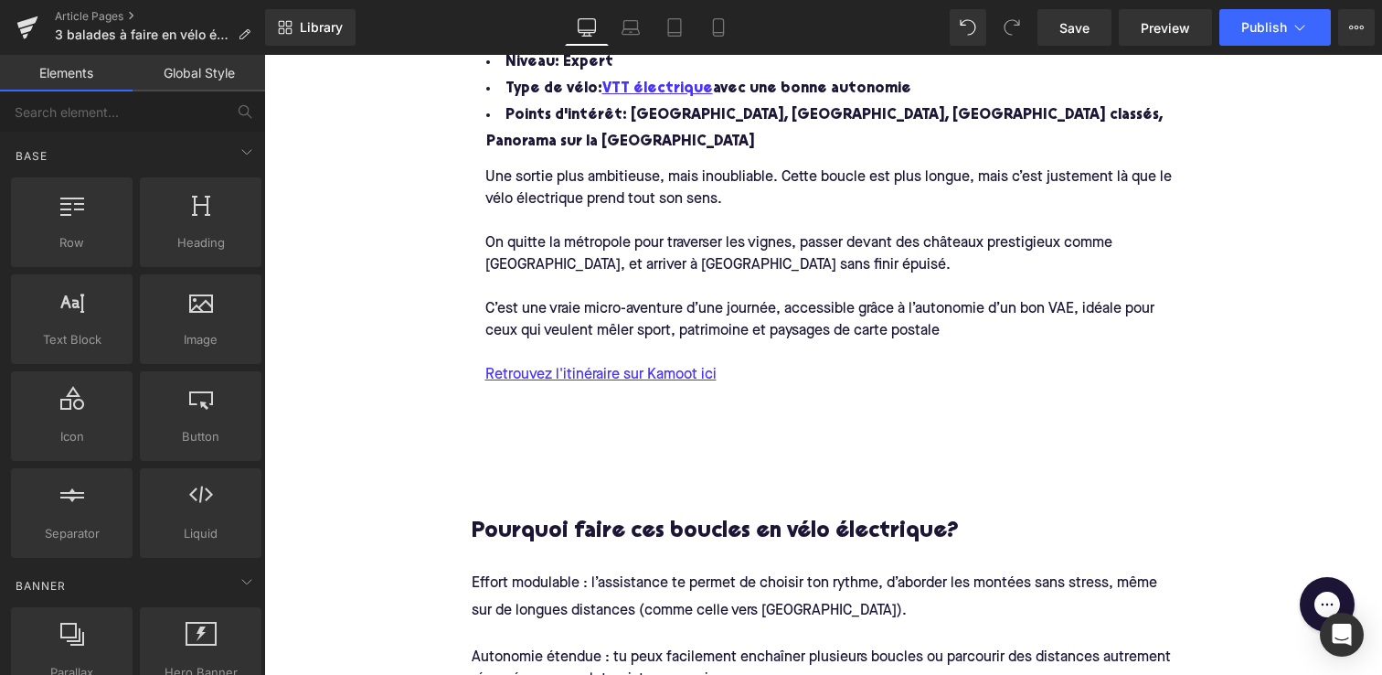
scroll to position [3129, 0]
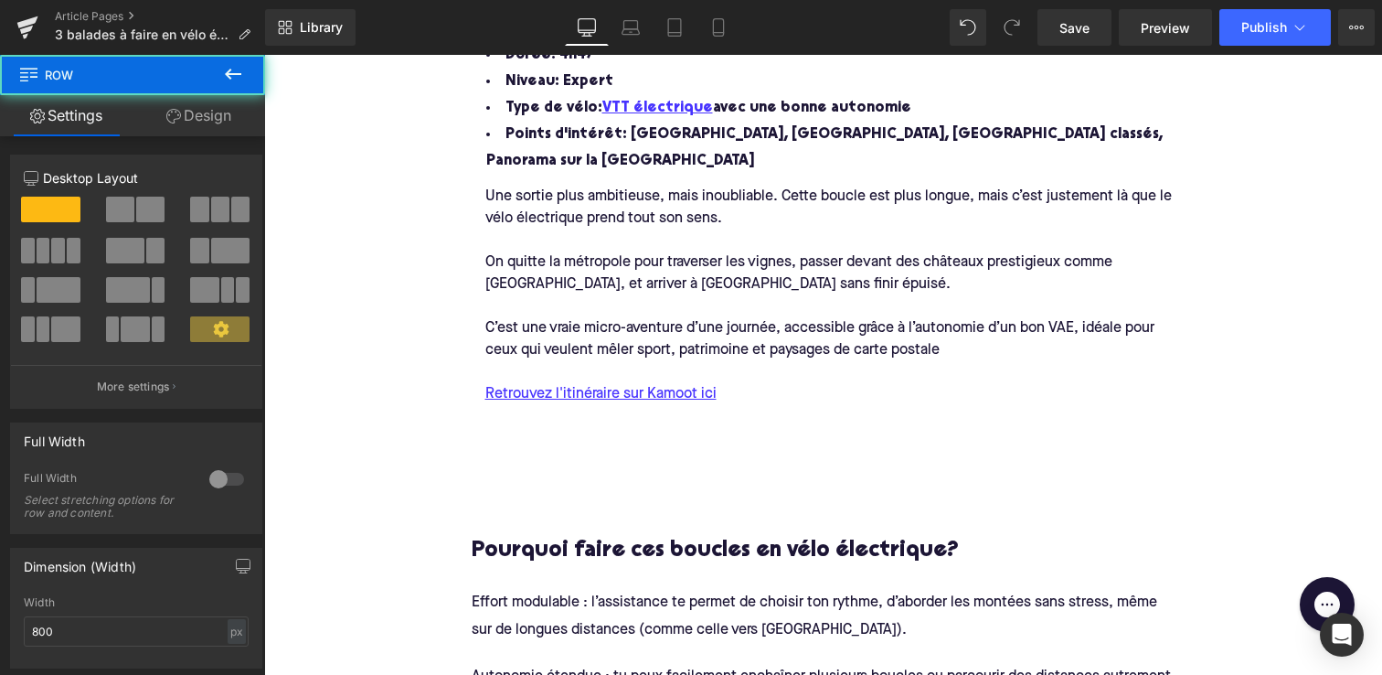
click at [536, 434] on div "Une sortie plus ambitieuse, mais inoubliable. Cette boucle est plus longue, mai…" at bounding box center [837, 327] width 731 height 304
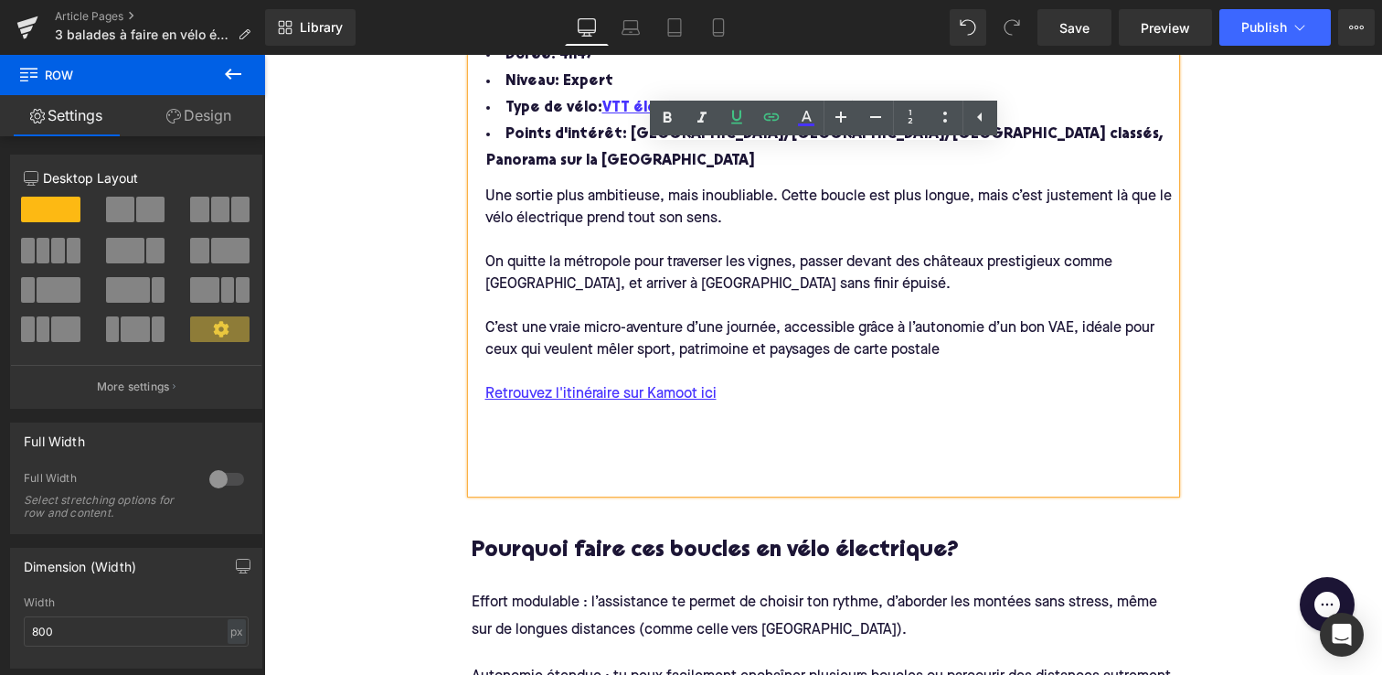
click at [517, 464] on div "Une sortie plus ambitieuse, mais inoubliable. Cette boucle est plus longue, mai…" at bounding box center [837, 327] width 731 height 304
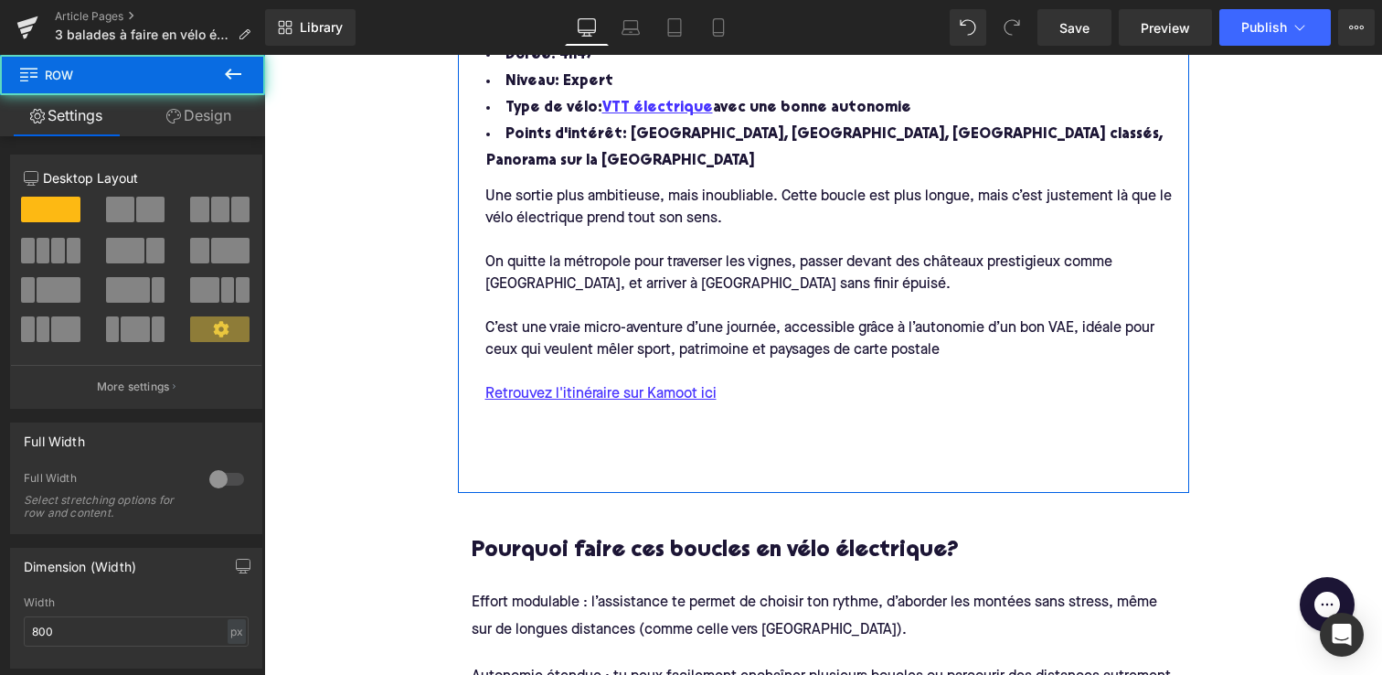
drag, startPoint x: 575, startPoint y: 491, endPoint x: 570, endPoint y: 419, distance: 72.4
click at [570, 419] on div "3. Boucle [GEOGRAPHIC_DATA] : virée entre vignobles et châteaux Heading Image D…" at bounding box center [823, 47] width 731 height 890
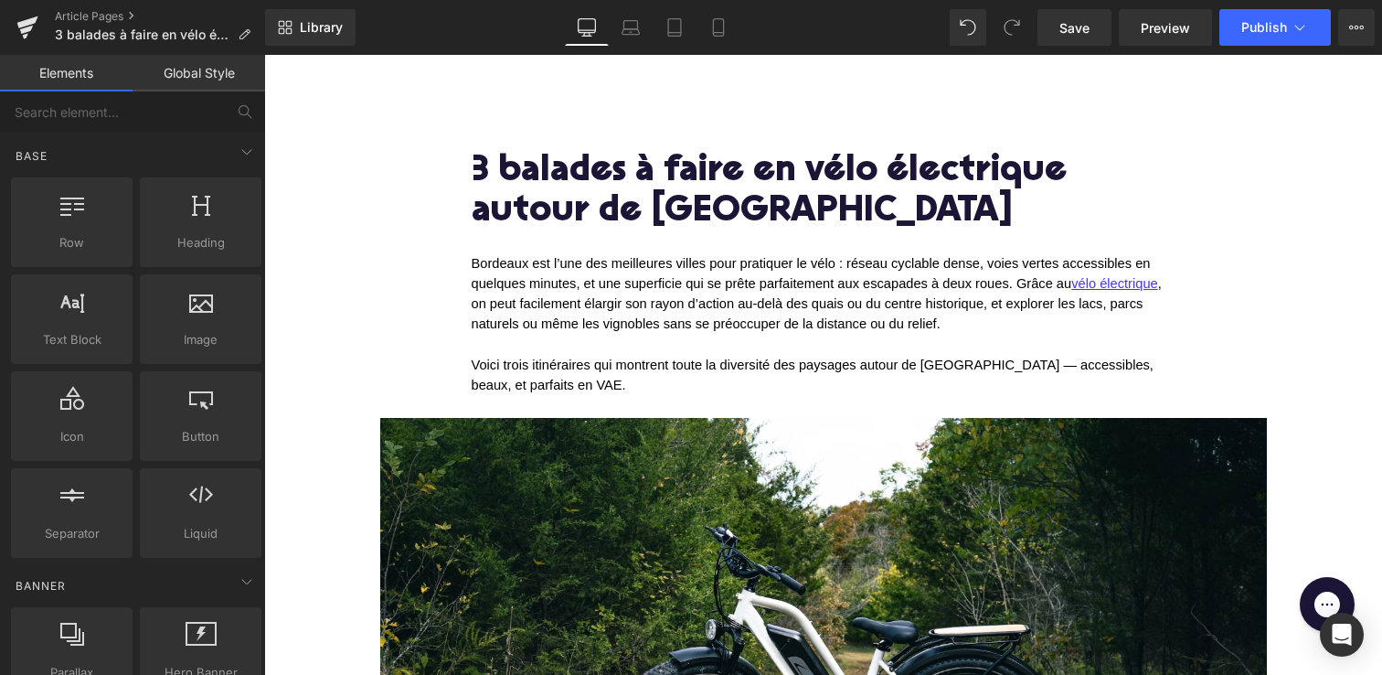
scroll to position [0, 0]
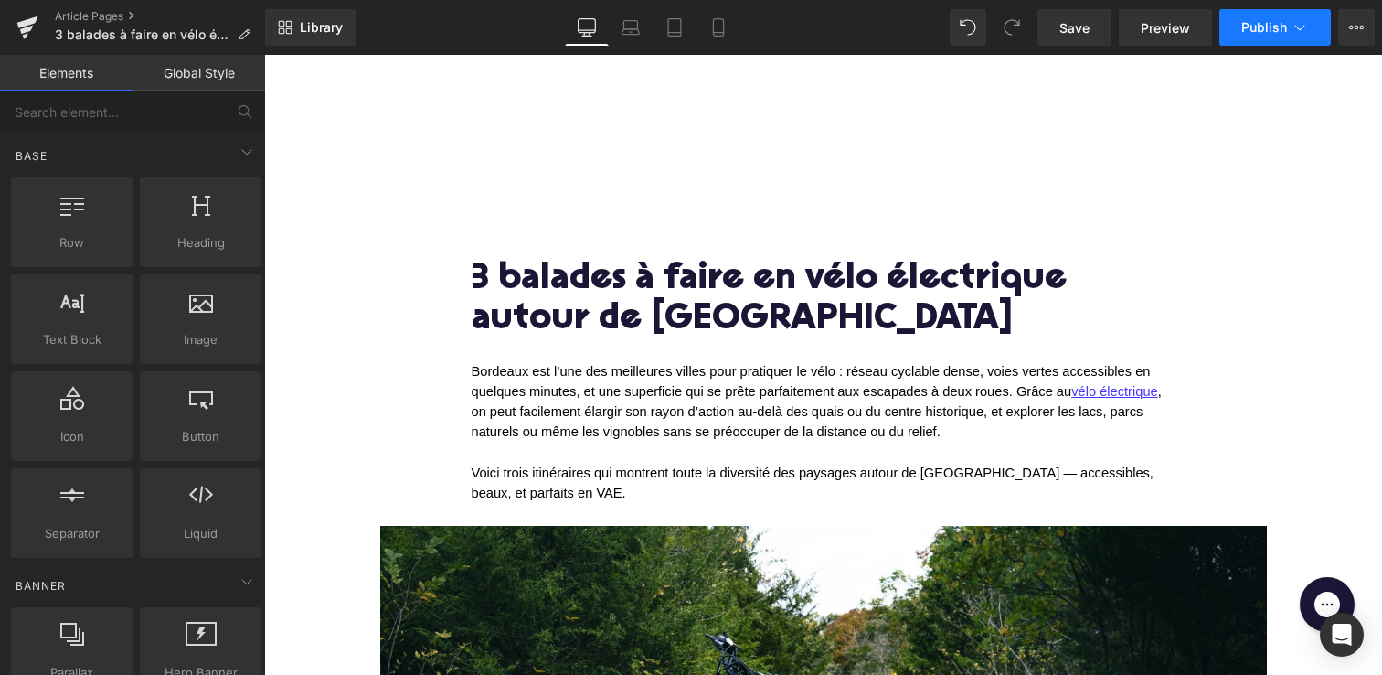
click at [1282, 33] on span "Publish" at bounding box center [1264, 27] width 46 height 15
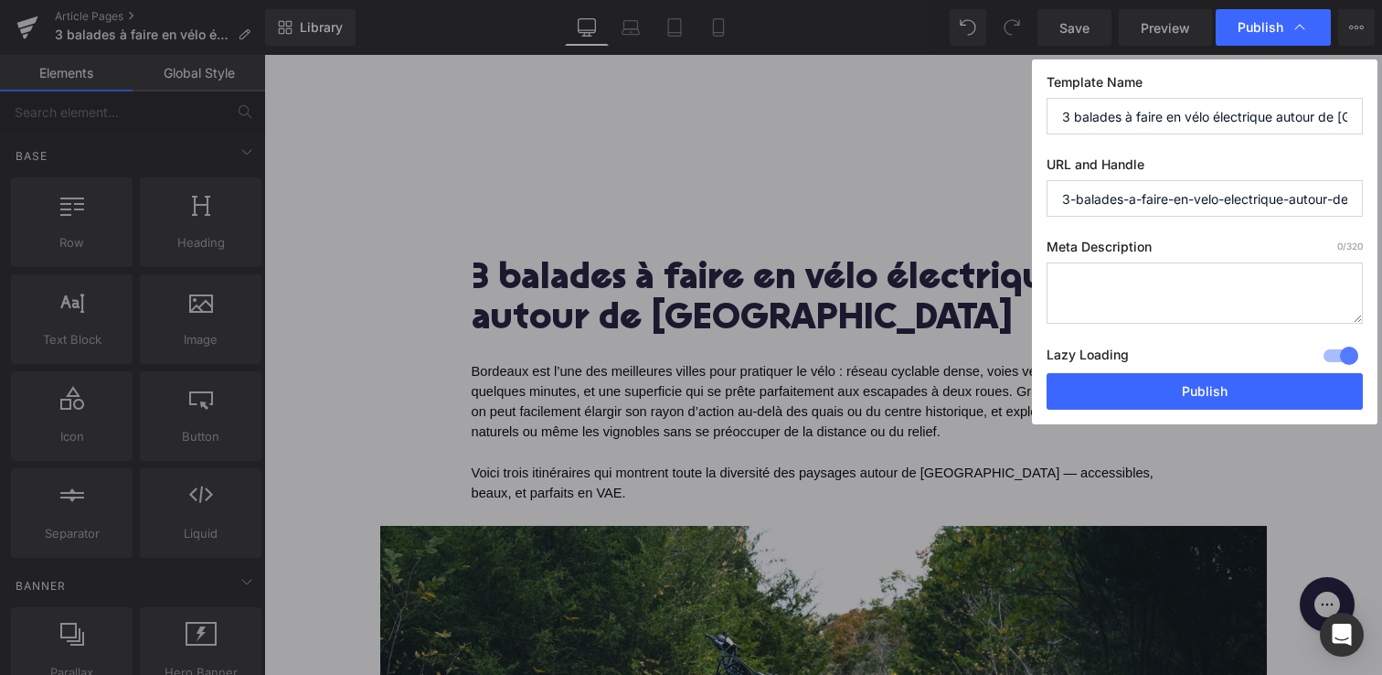
scroll to position [0, 49]
drag, startPoint x: 1213, startPoint y: 114, endPoint x: 1352, endPoint y: 116, distance: 139.0
click at [1352, 116] on input "3 balades à faire en vélo électrique autour de [GEOGRAPHIC_DATA]" at bounding box center [1205, 116] width 316 height 37
drag, startPoint x: 1205, startPoint y: 196, endPoint x: 1342, endPoint y: 212, distance: 138.1
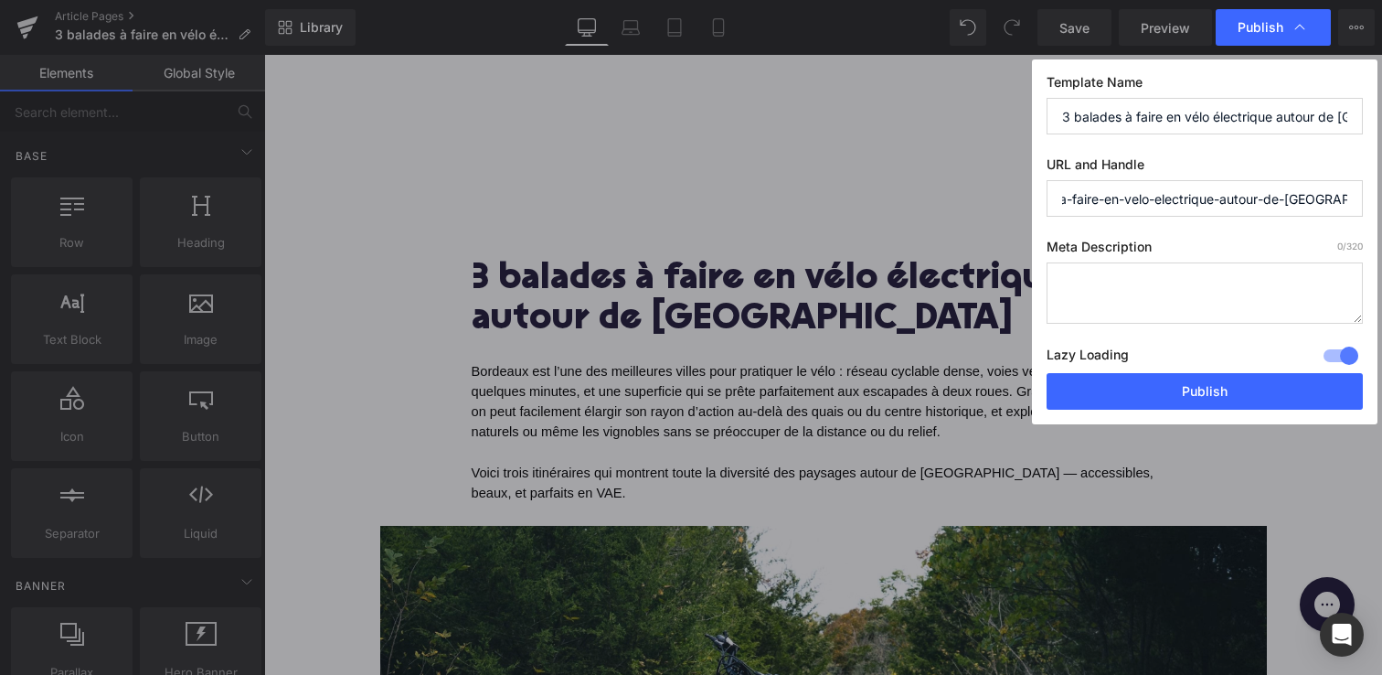
click at [1342, 212] on input "3-balades-a-faire-en-velo-electrique-autour-de-[GEOGRAPHIC_DATA]" at bounding box center [1205, 198] width 316 height 37
click at [1275, 235] on div "Template Name 3 balades à faire en vélo électrique autour de [GEOGRAPHIC_DATA] …" at bounding box center [1205, 241] width 346 height 365
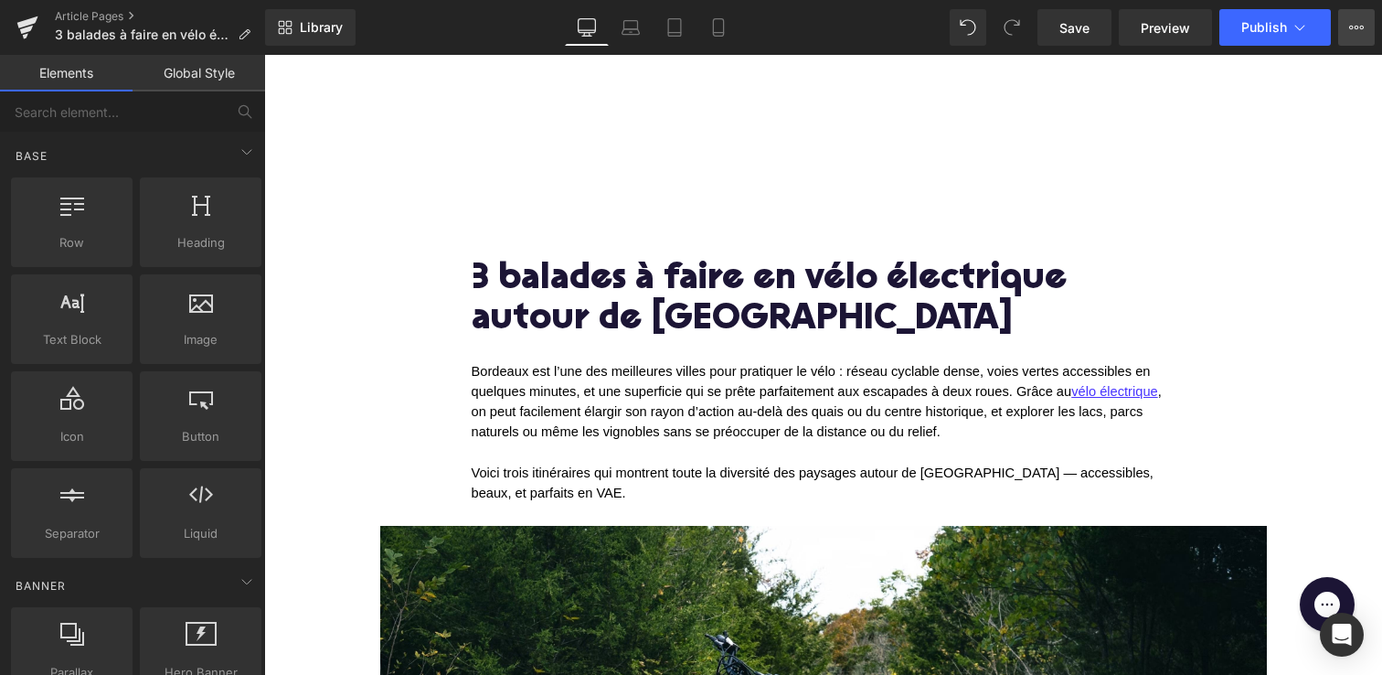
click at [1358, 33] on icon at bounding box center [1356, 27] width 15 height 15
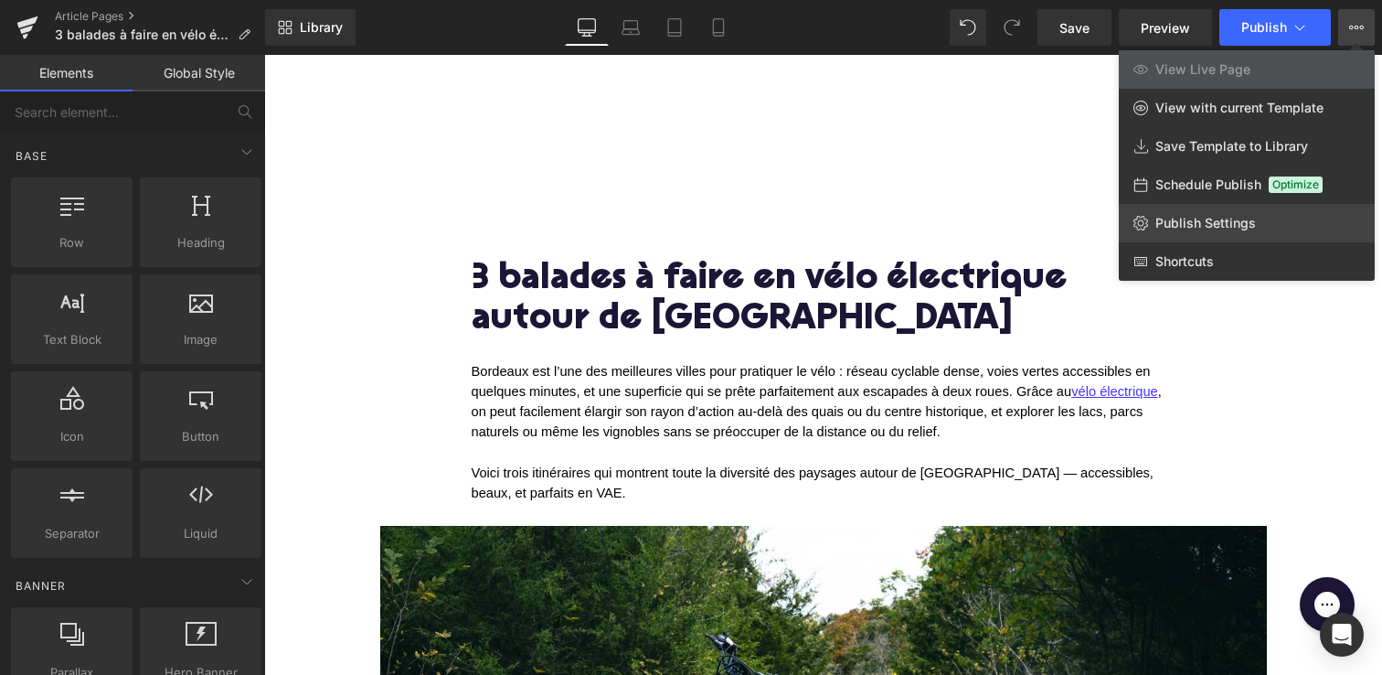
click at [1220, 218] on span "Publish Settings" at bounding box center [1206, 223] width 101 height 16
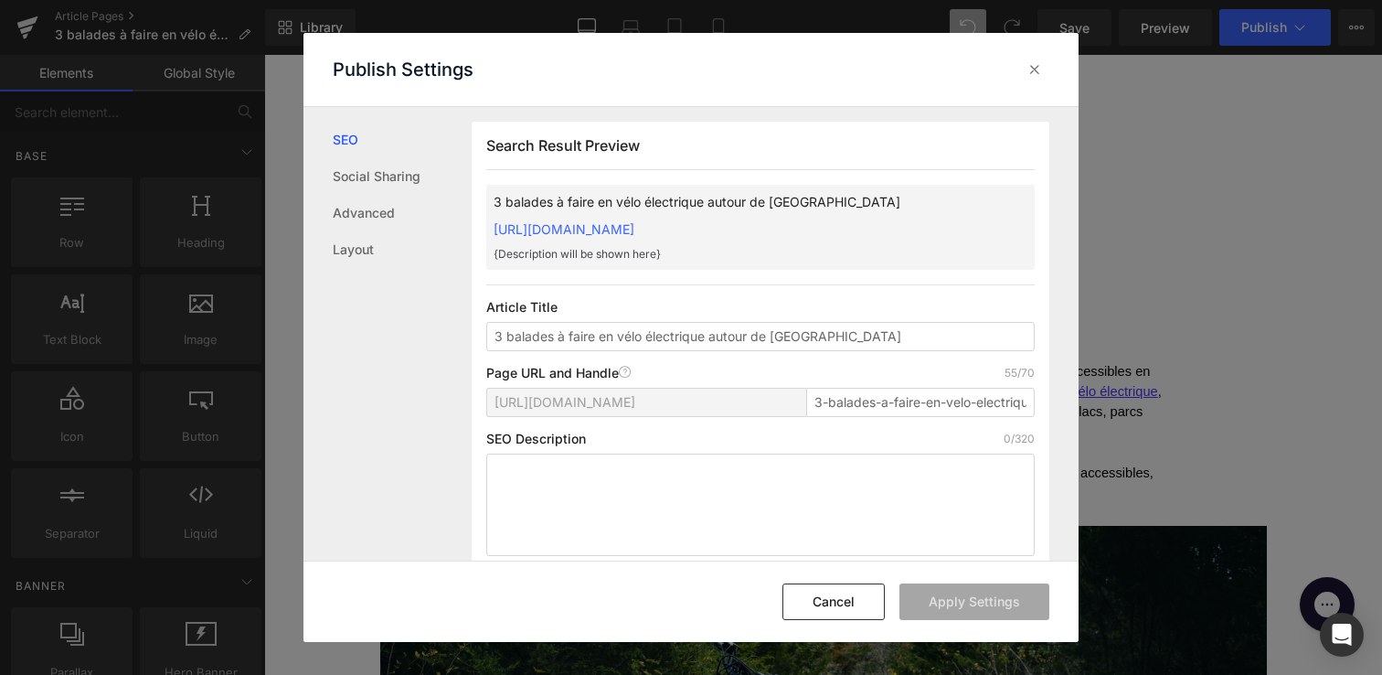
scroll to position [1, 0]
click at [1028, 66] on icon at bounding box center [1035, 69] width 18 height 18
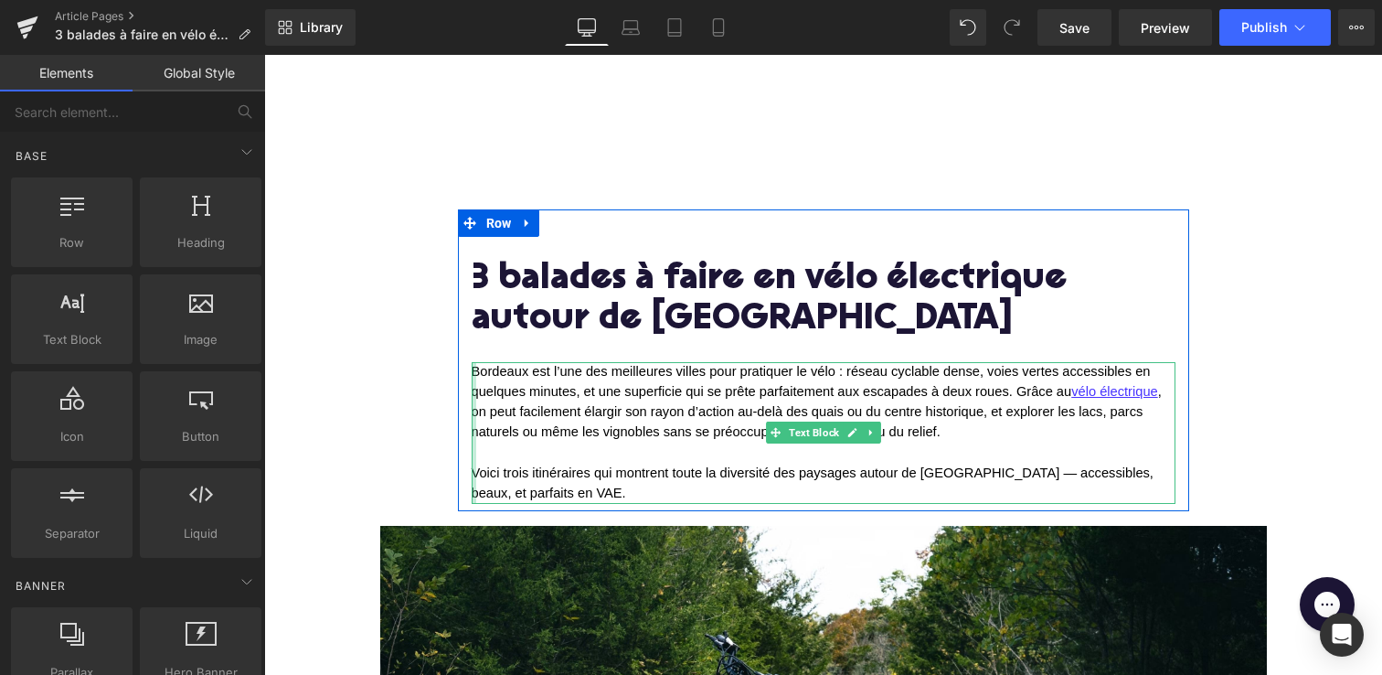
click at [474, 372] on div at bounding box center [474, 433] width 5 height 142
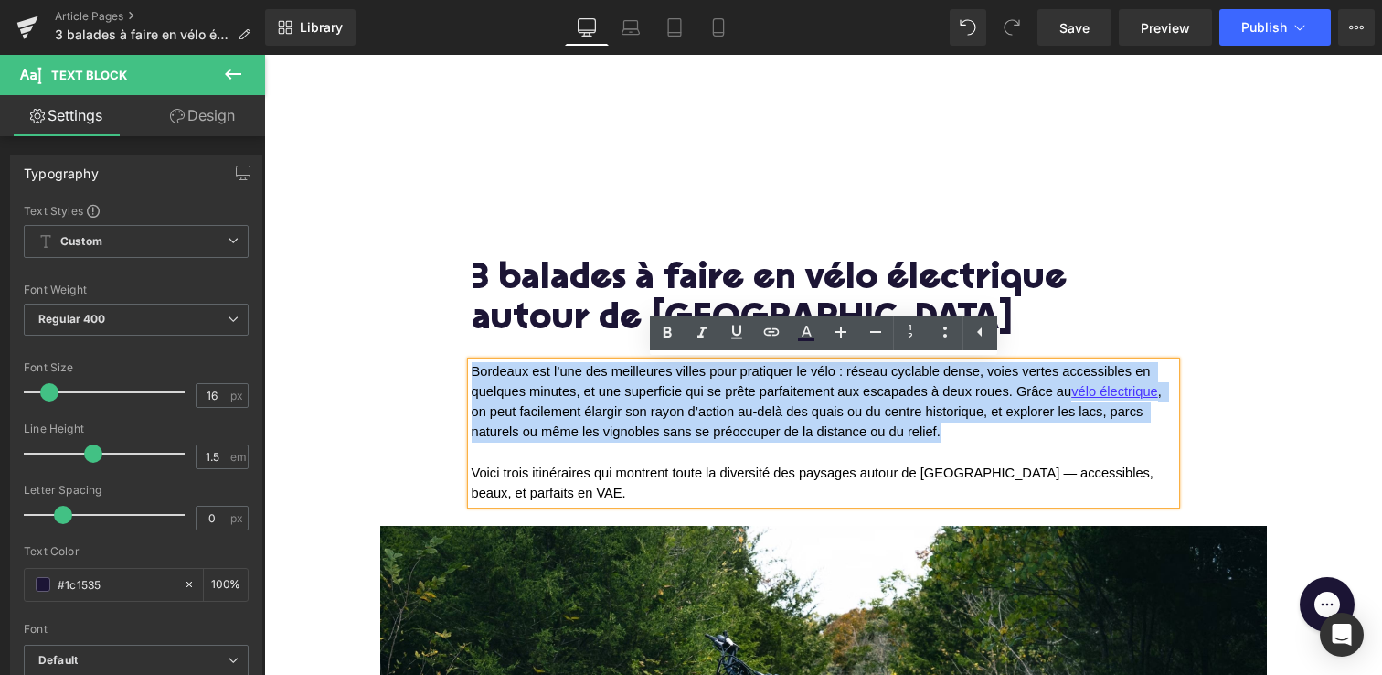
drag, startPoint x: 474, startPoint y: 373, endPoint x: 474, endPoint y: 448, distance: 75.0
click at [474, 448] on div "Bordeaux est l’une des meilleures villes pour pratiquer le vélo : réseau cyclab…" at bounding box center [824, 433] width 704 height 142
copy span "Bordeaux est l’une des meilleures villes pour pratiquer le vélo : réseau cyclab…"
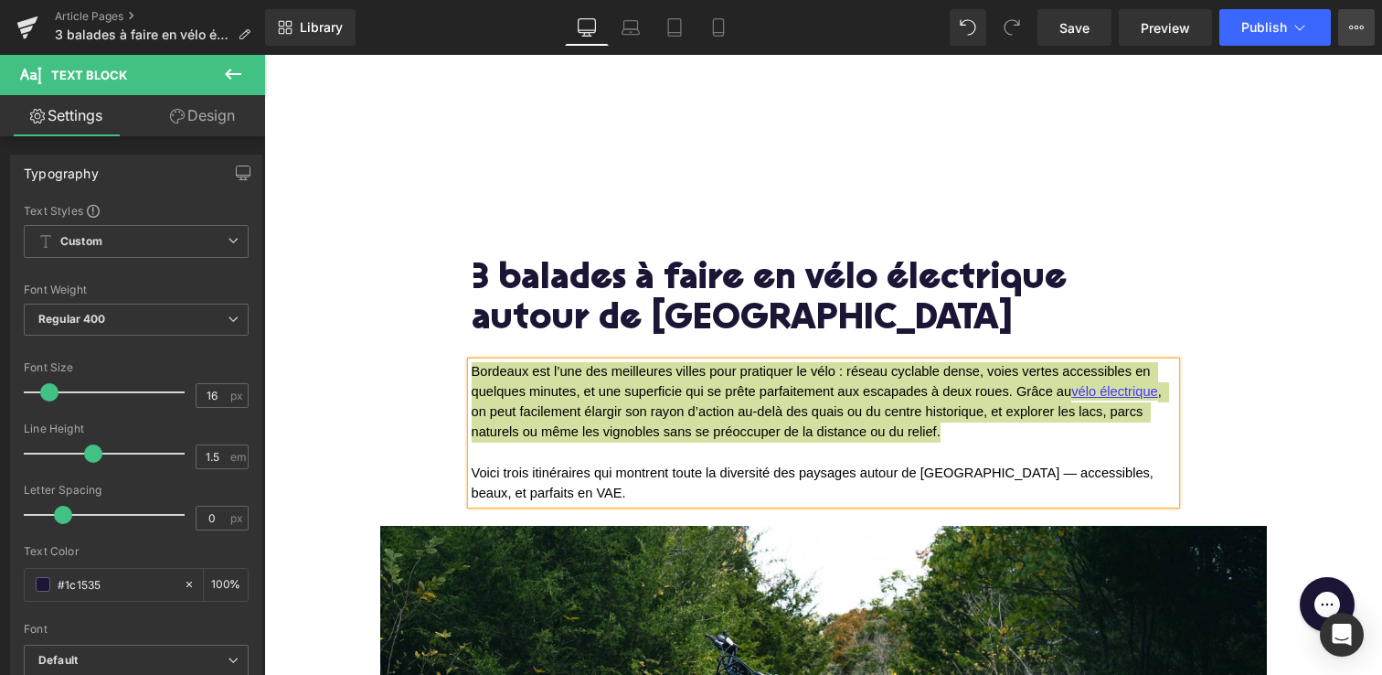
click at [1361, 32] on icon at bounding box center [1356, 27] width 15 height 15
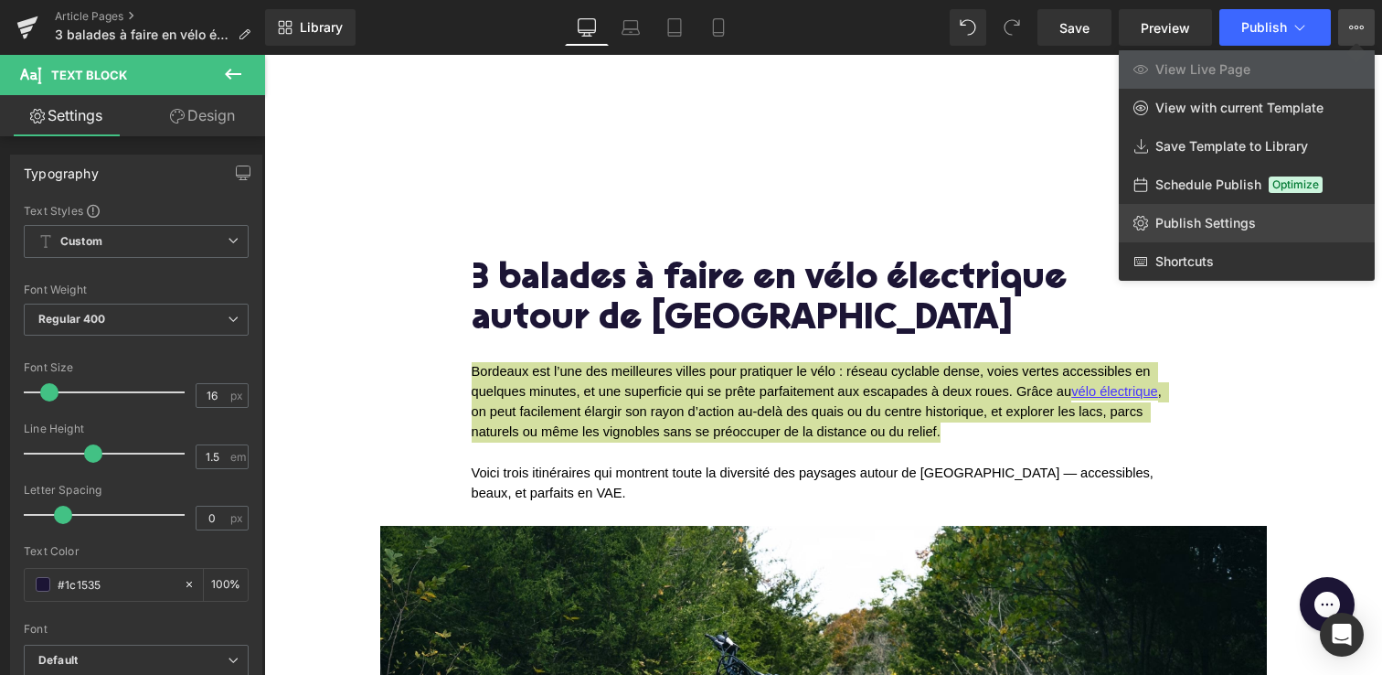
click at [1173, 213] on link "Publish Settings" at bounding box center [1247, 223] width 256 height 38
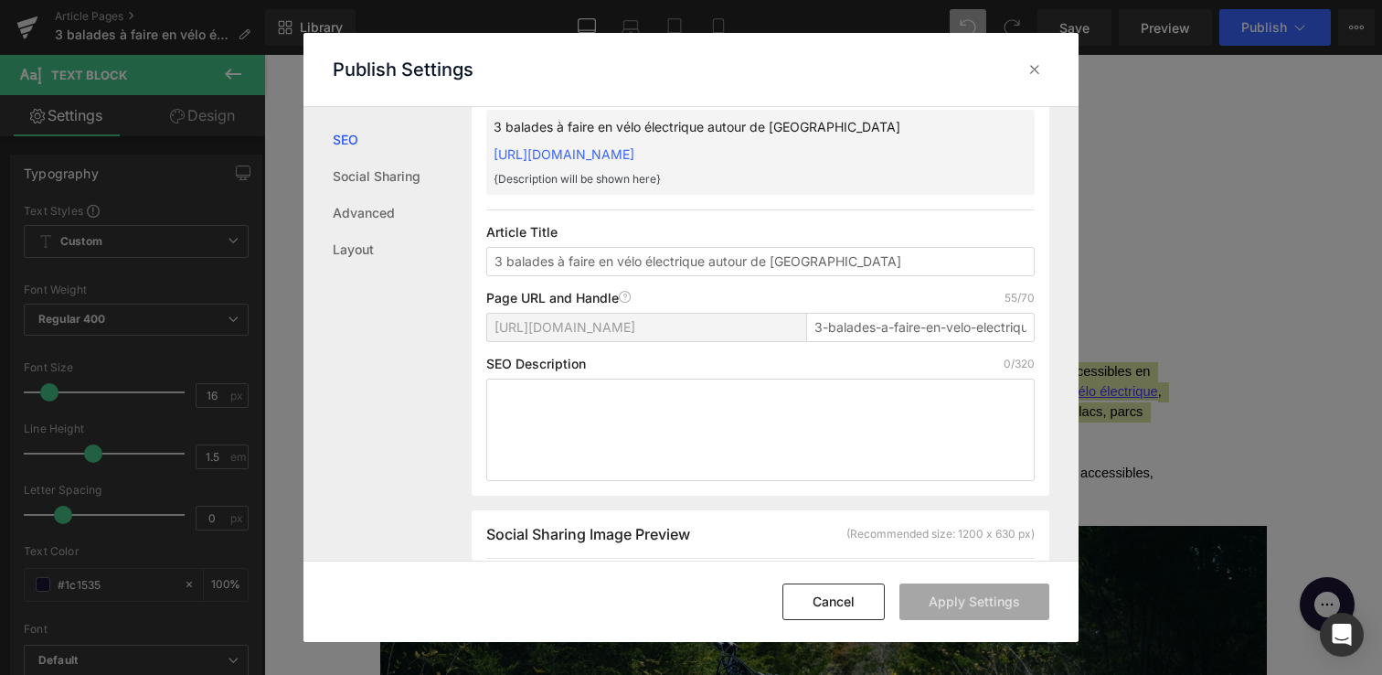
scroll to position [110, 0]
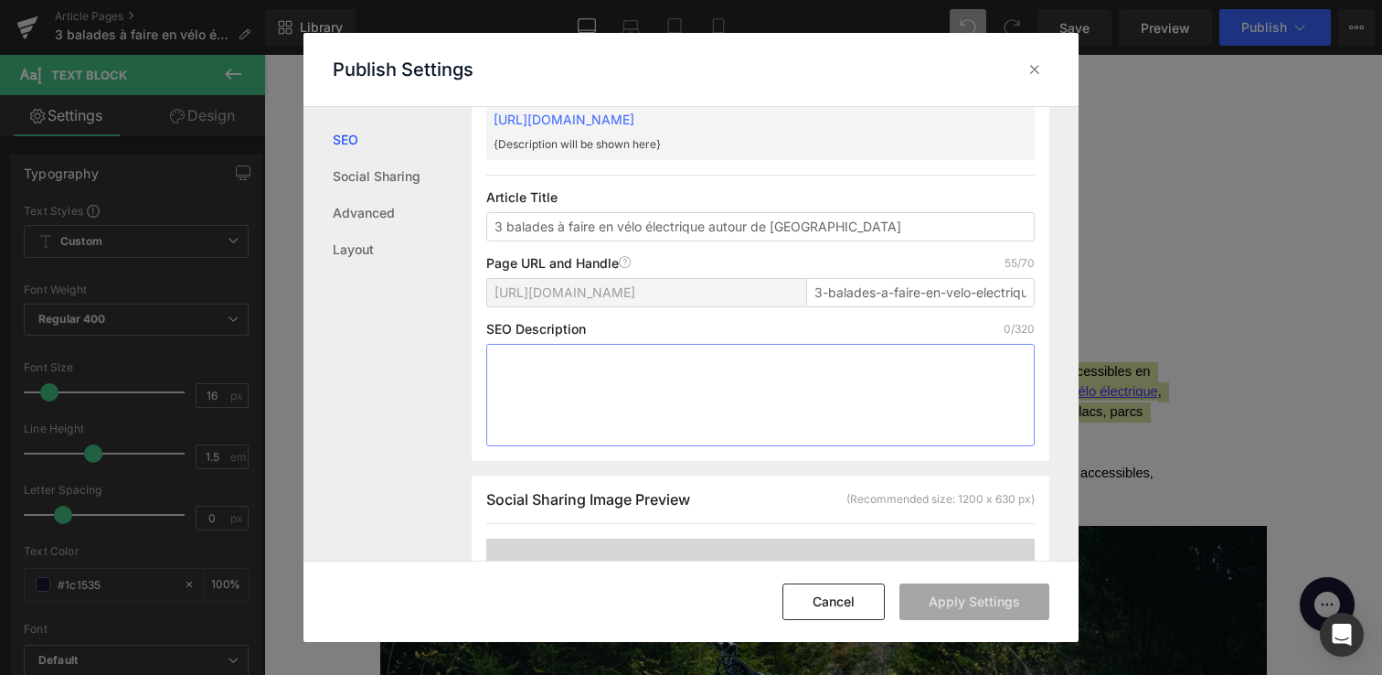
click at [612, 400] on textarea at bounding box center [760, 395] width 548 height 102
paste textarea "Bordeaux est l’une des meilleures villes pour pratiquer le vélo : réseau cyclab…"
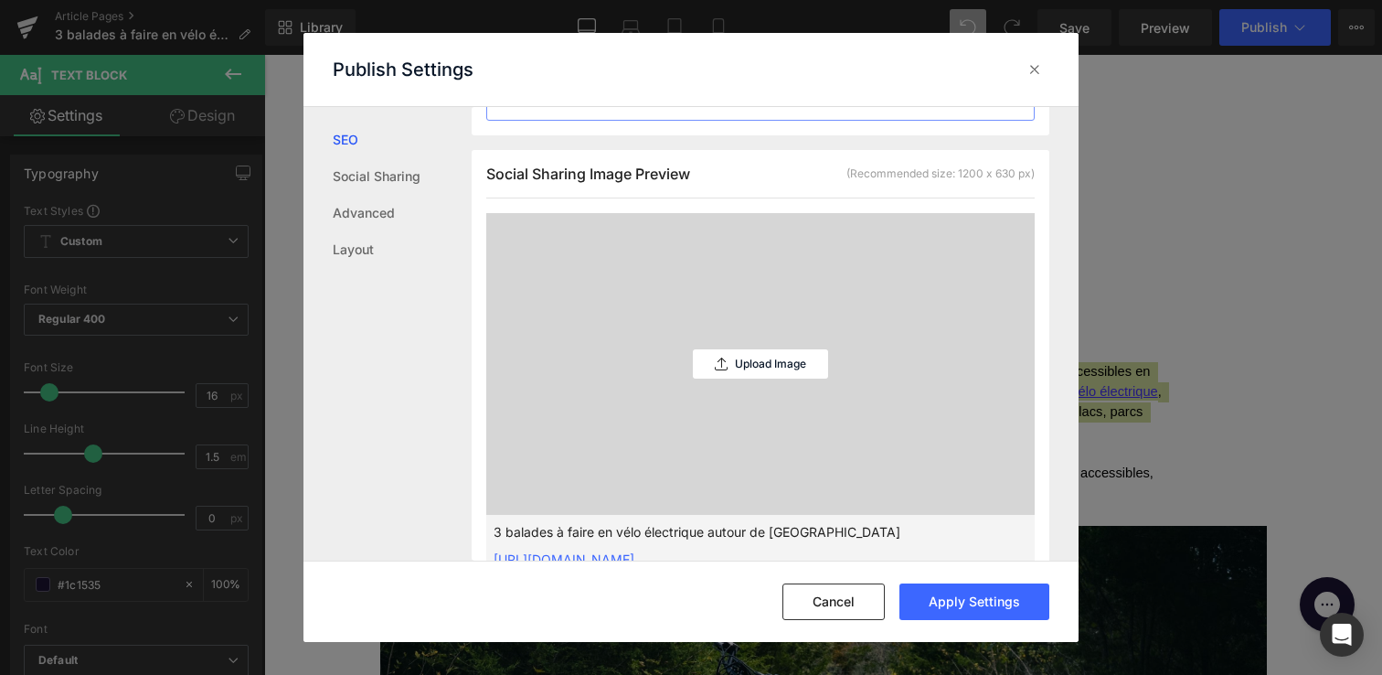
scroll to position [557, 0]
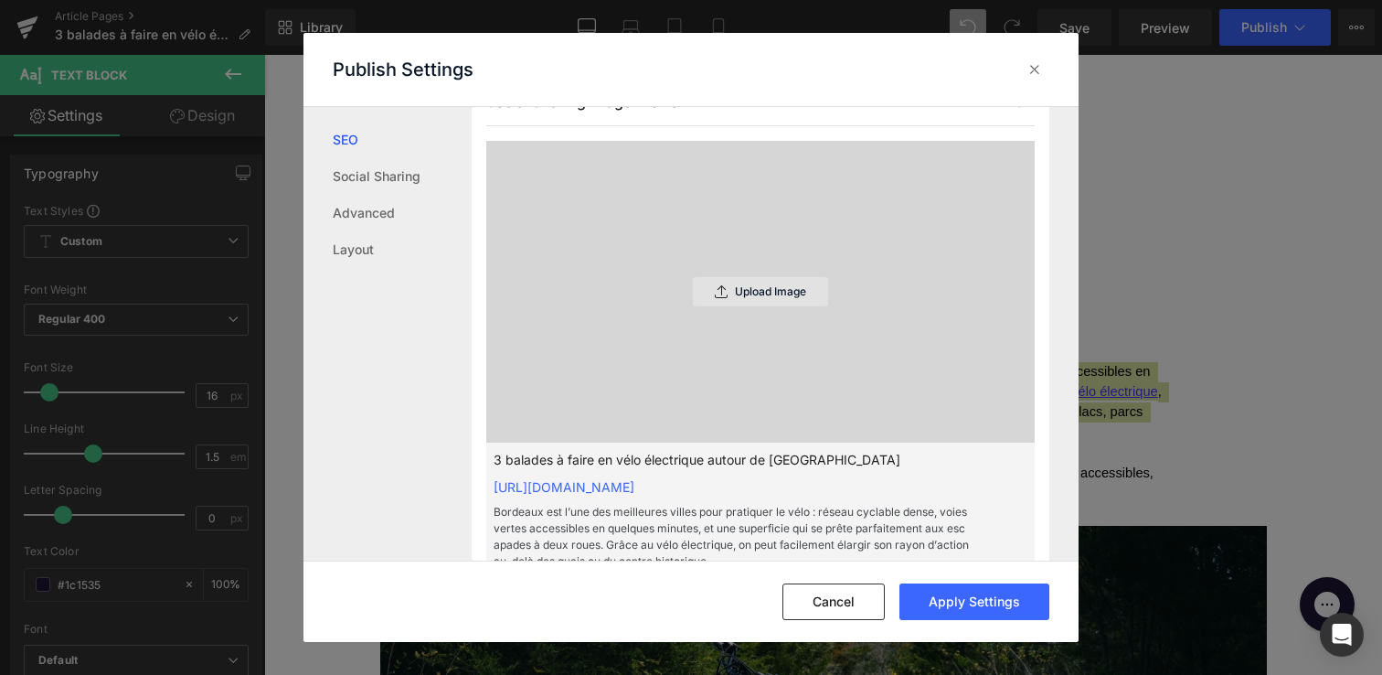
type textarea "Bordeaux est l’une des meilleures villes pour pratiquer le vélo : réseau cyclab…"
click at [715, 298] on icon at bounding box center [721, 291] width 13 height 13
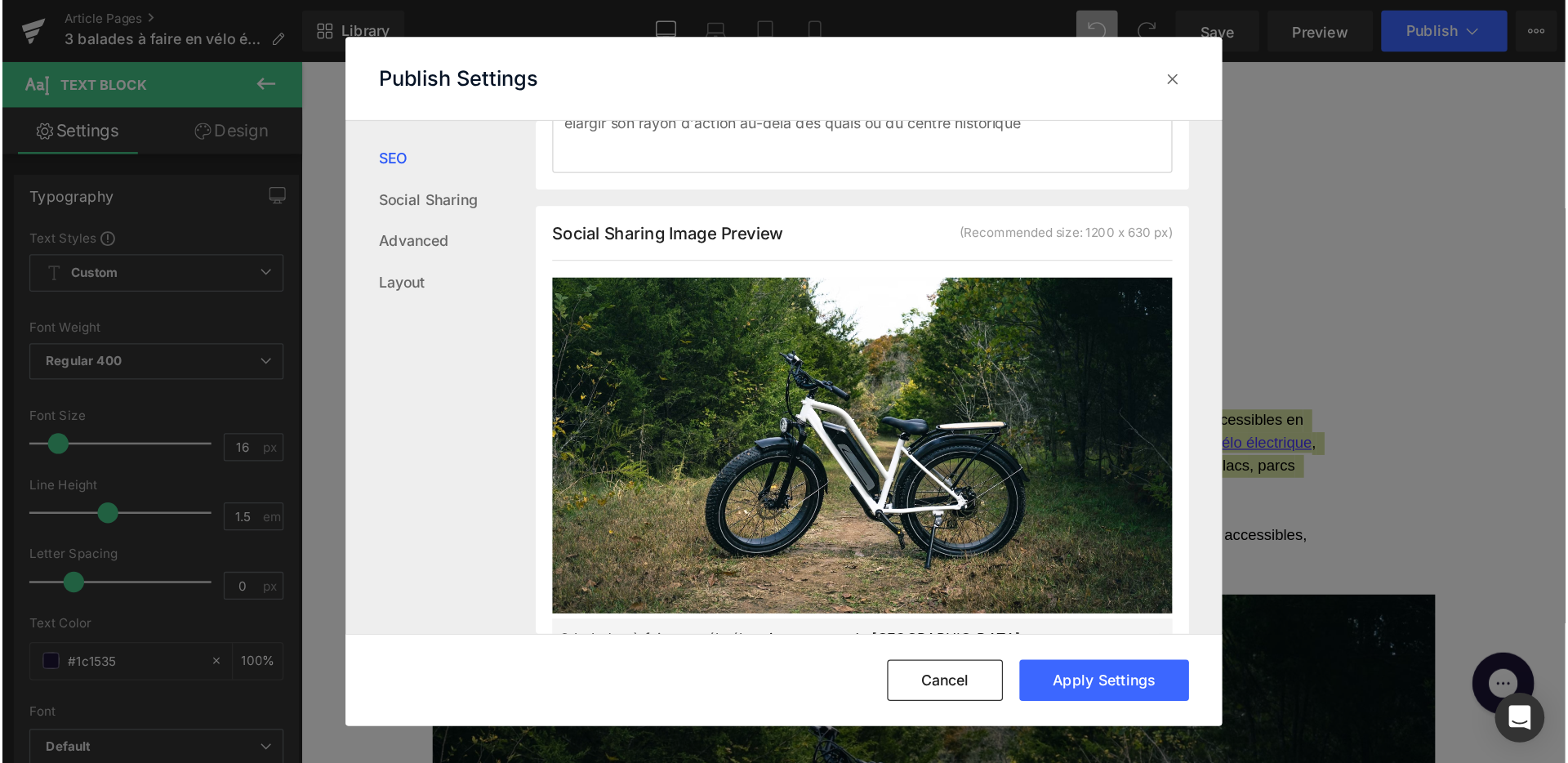
scroll to position [0, 0]
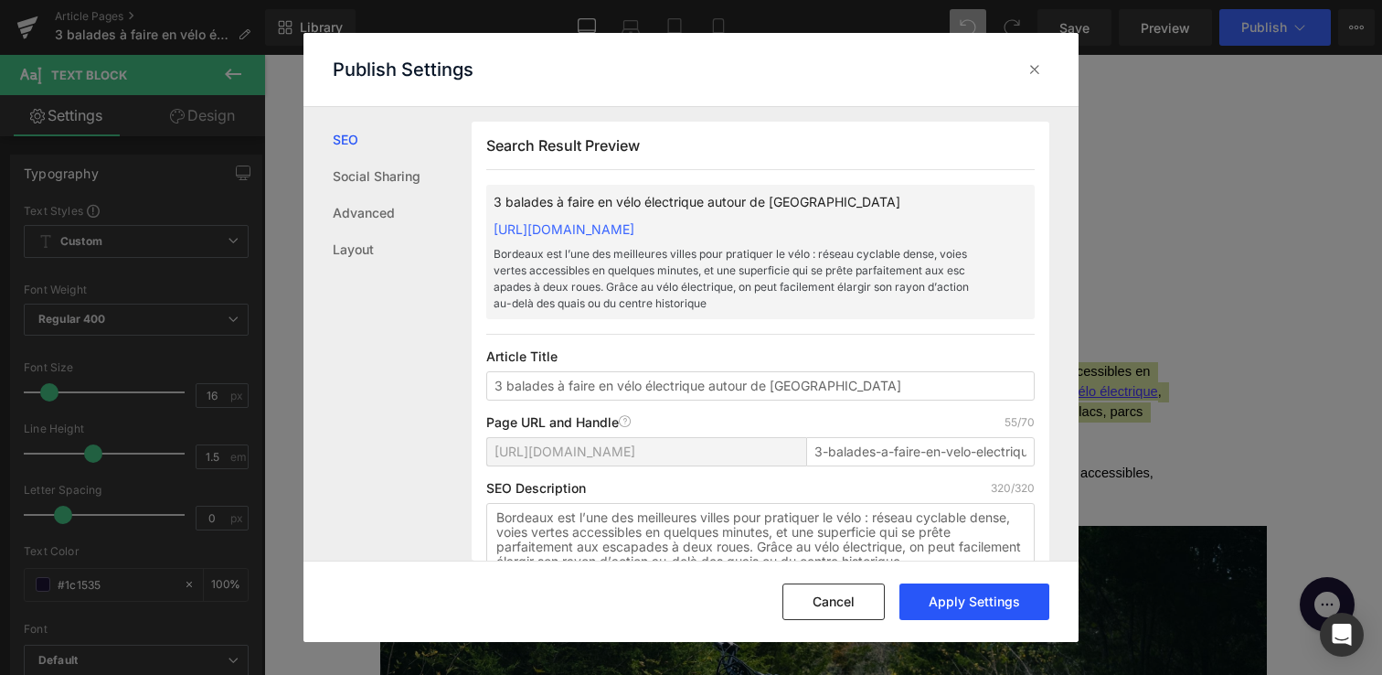
click at [953, 610] on button "Apply Settings" at bounding box center [975, 601] width 150 height 37
click at [1032, 64] on icon at bounding box center [1035, 69] width 18 height 18
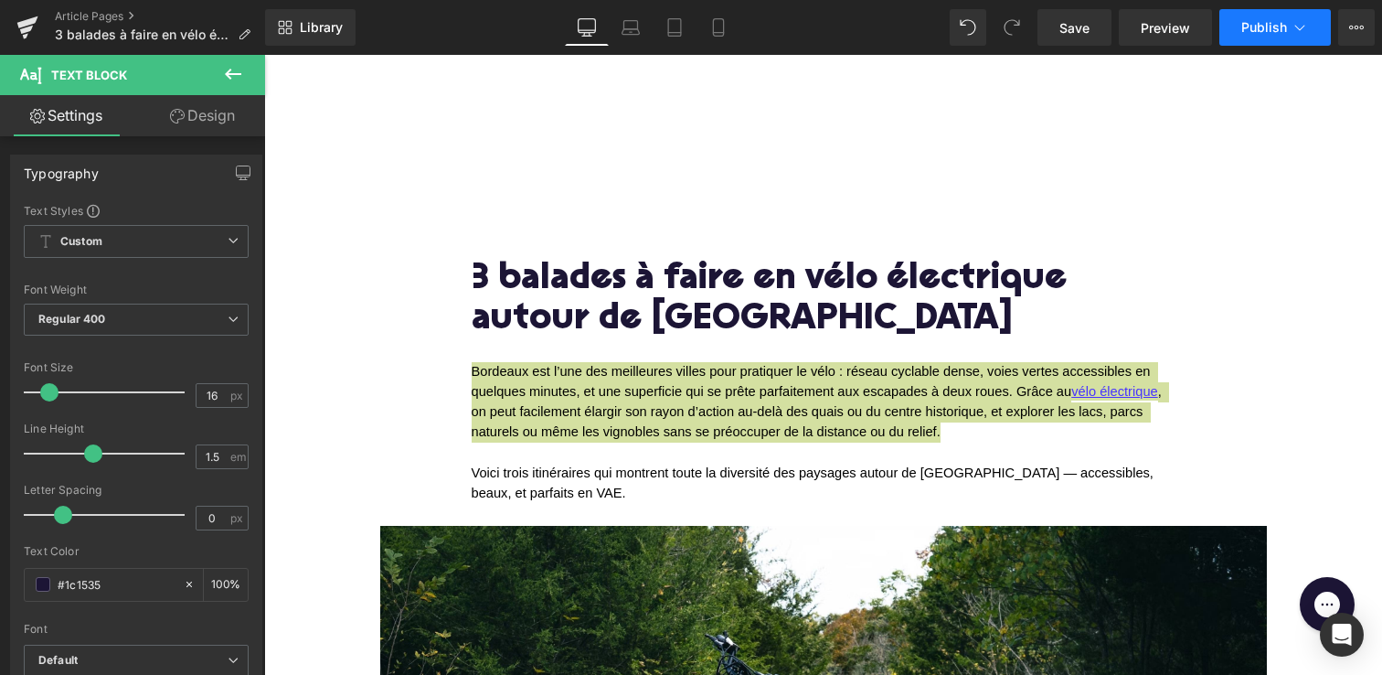
click at [1295, 26] on icon at bounding box center [1300, 27] width 10 height 5
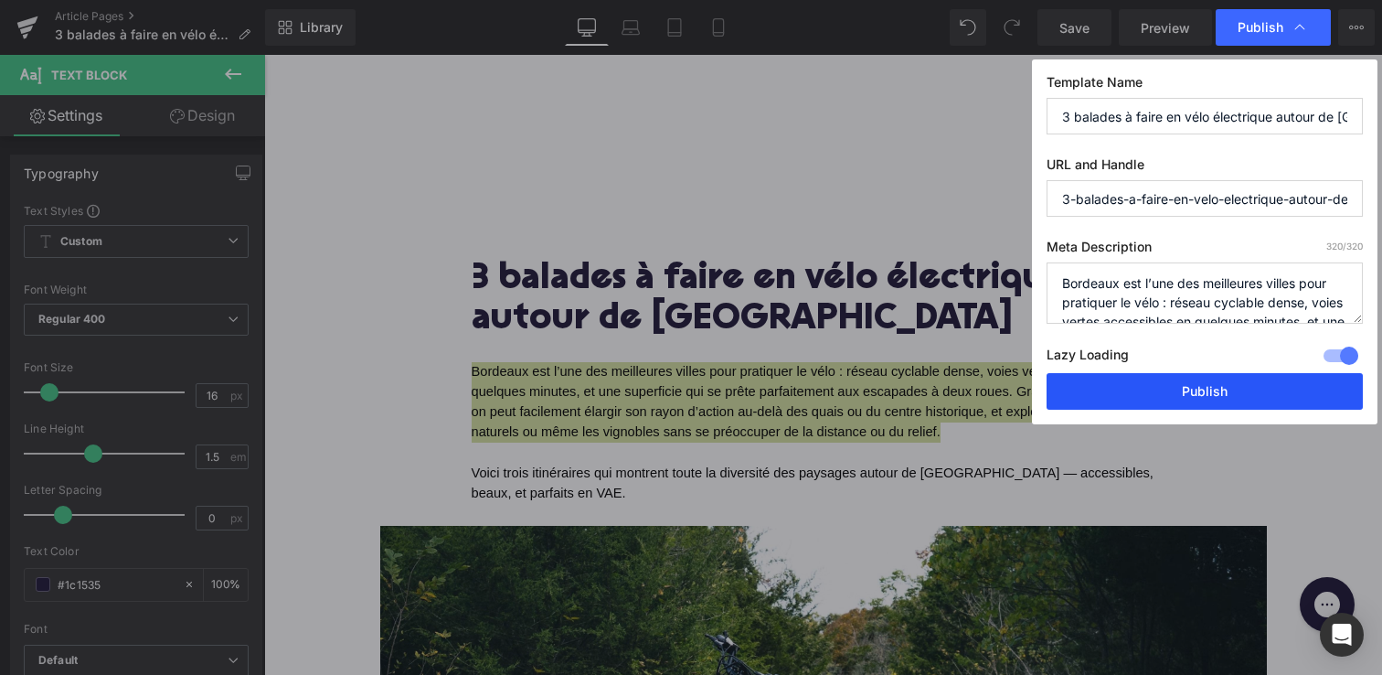
click at [1137, 394] on button "Publish" at bounding box center [1205, 391] width 316 height 37
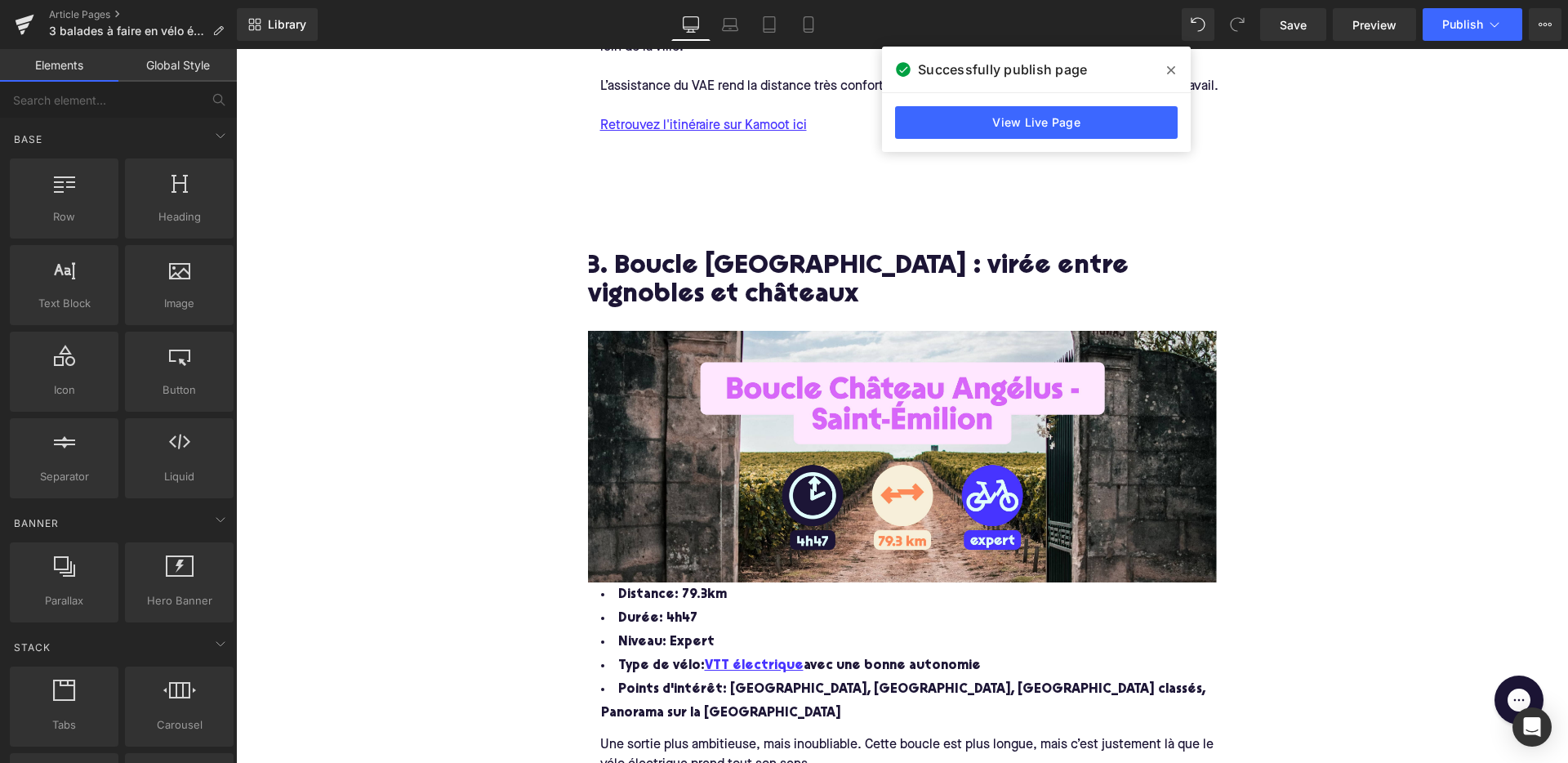
scroll to position [2226, 0]
